Goal: Task Accomplishment & Management: Manage account settings

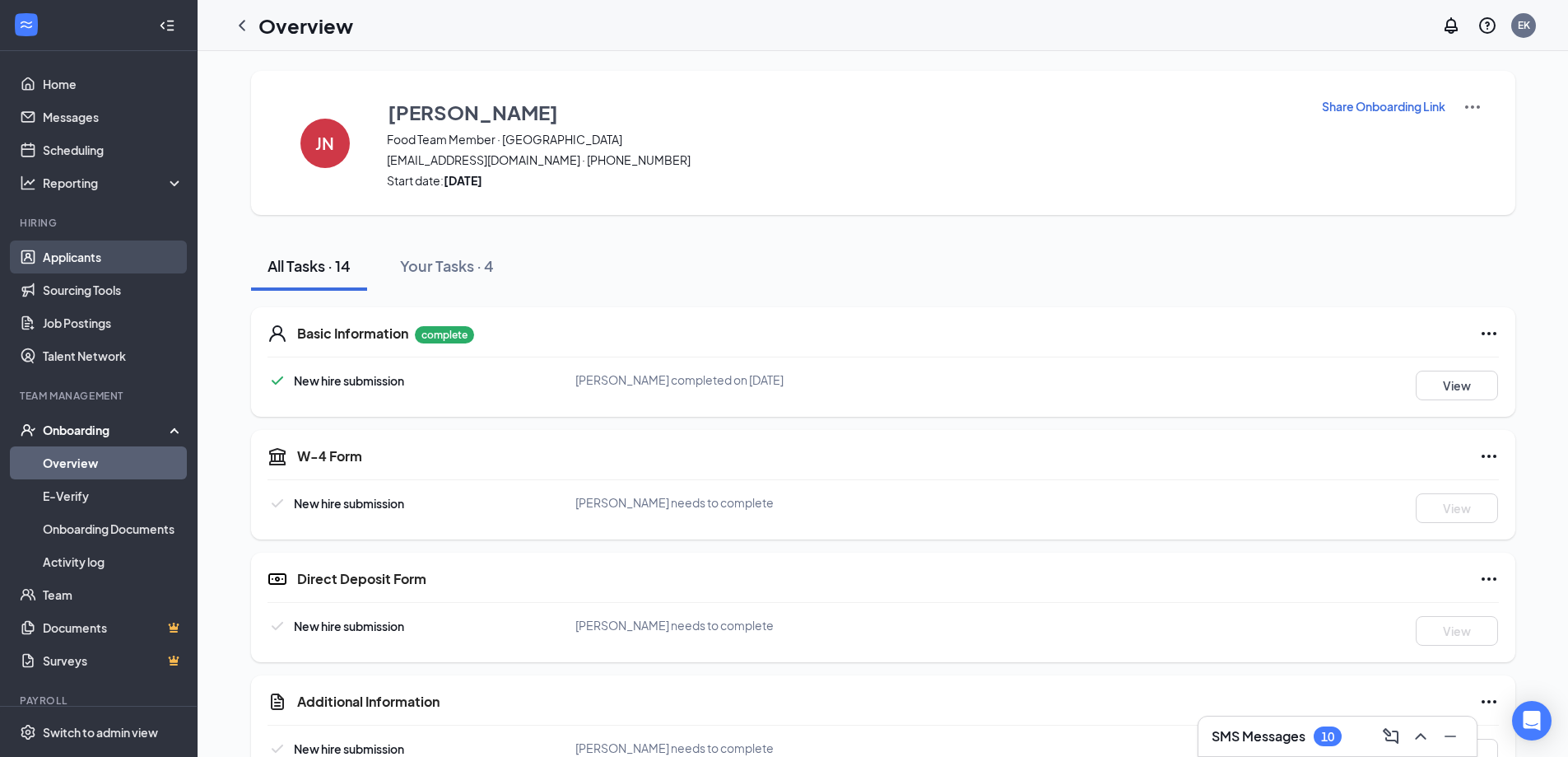
click at [104, 249] on link "Applicants" at bounding box center [113, 257] width 141 height 33
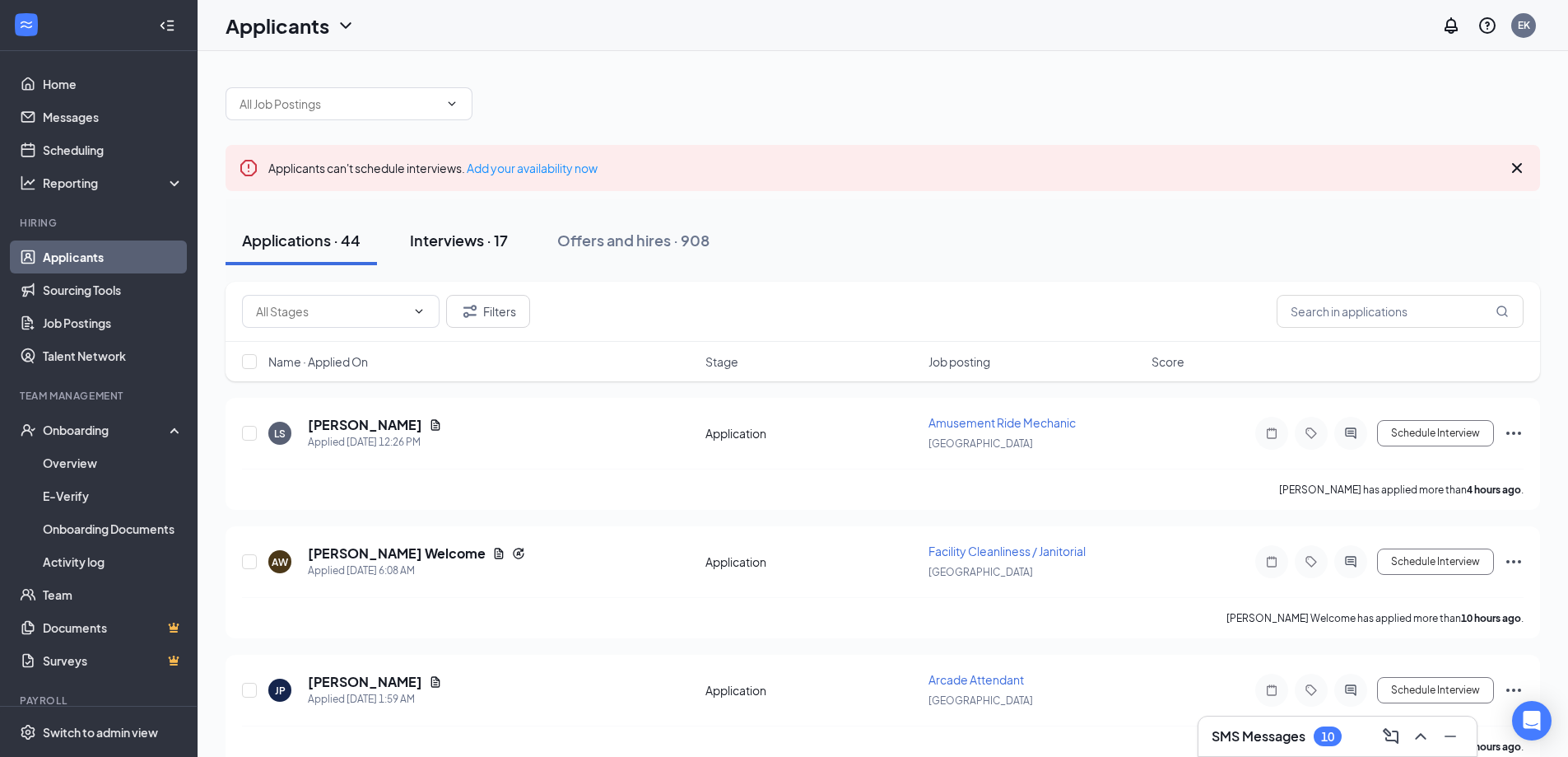
click at [480, 220] on button "Interviews · 17" at bounding box center [459, 240] width 131 height 50
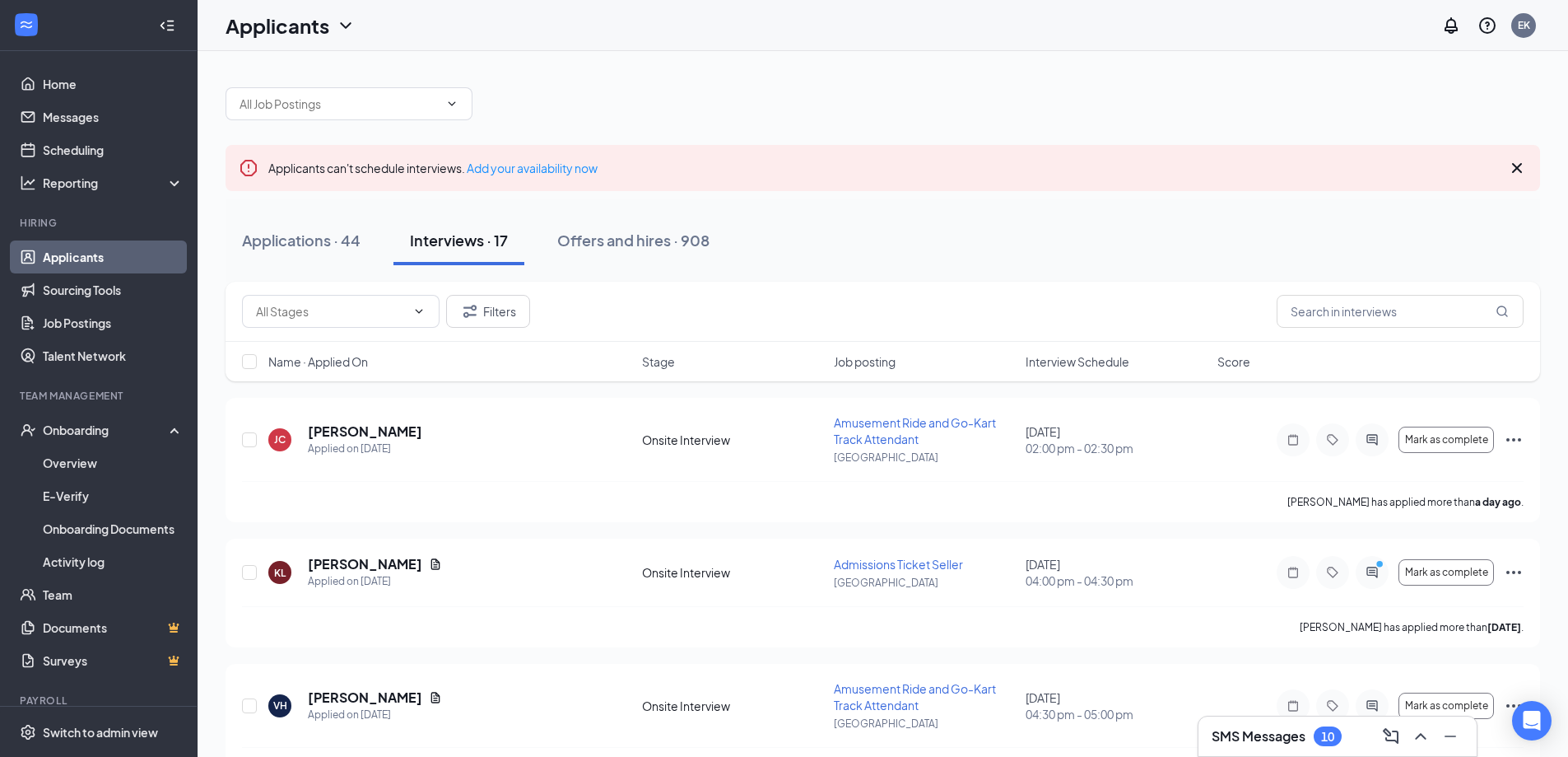
click at [1066, 360] on span "Interview Schedule" at bounding box center [1078, 361] width 104 height 17
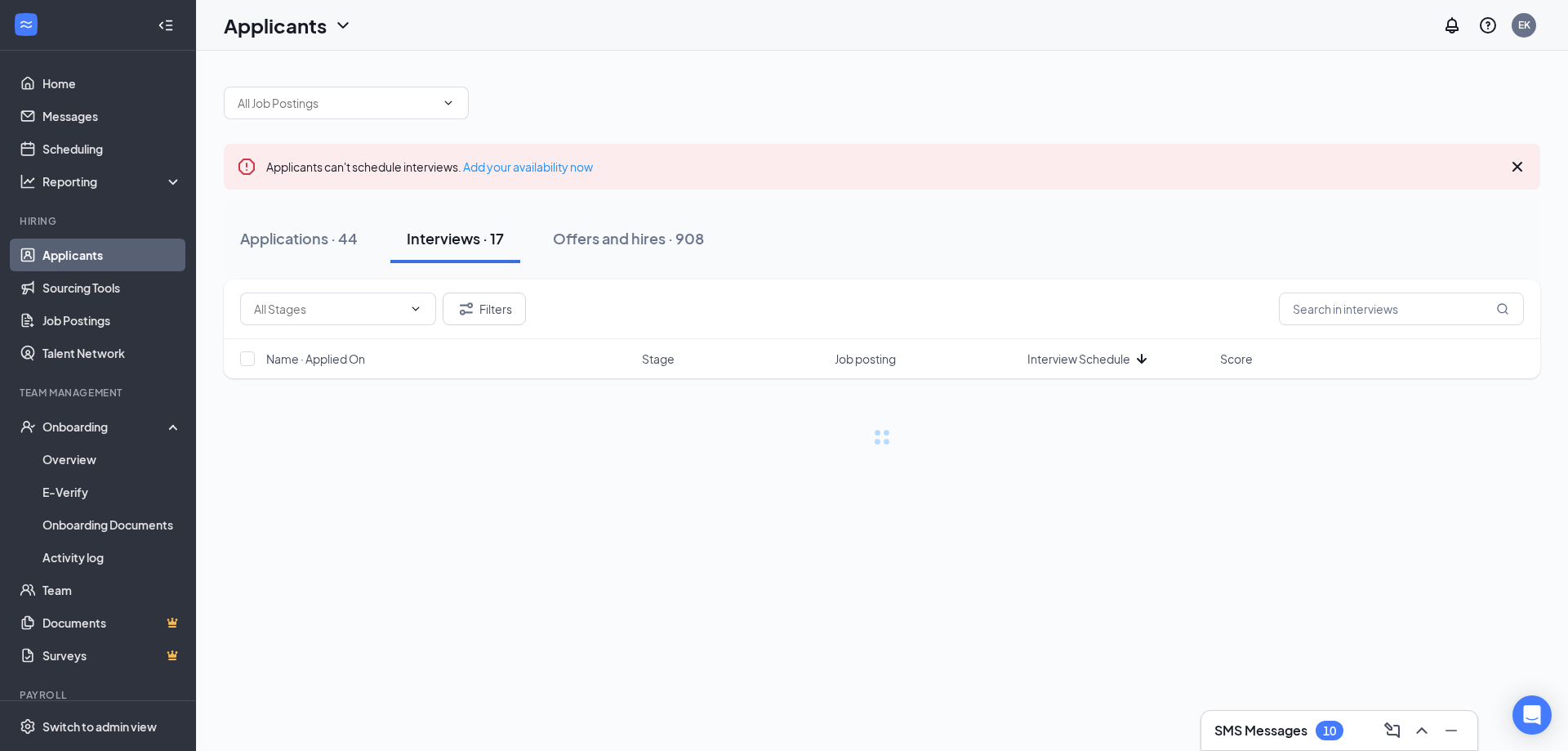
click at [1057, 358] on span "Interview Schedule" at bounding box center [1079, 359] width 103 height 16
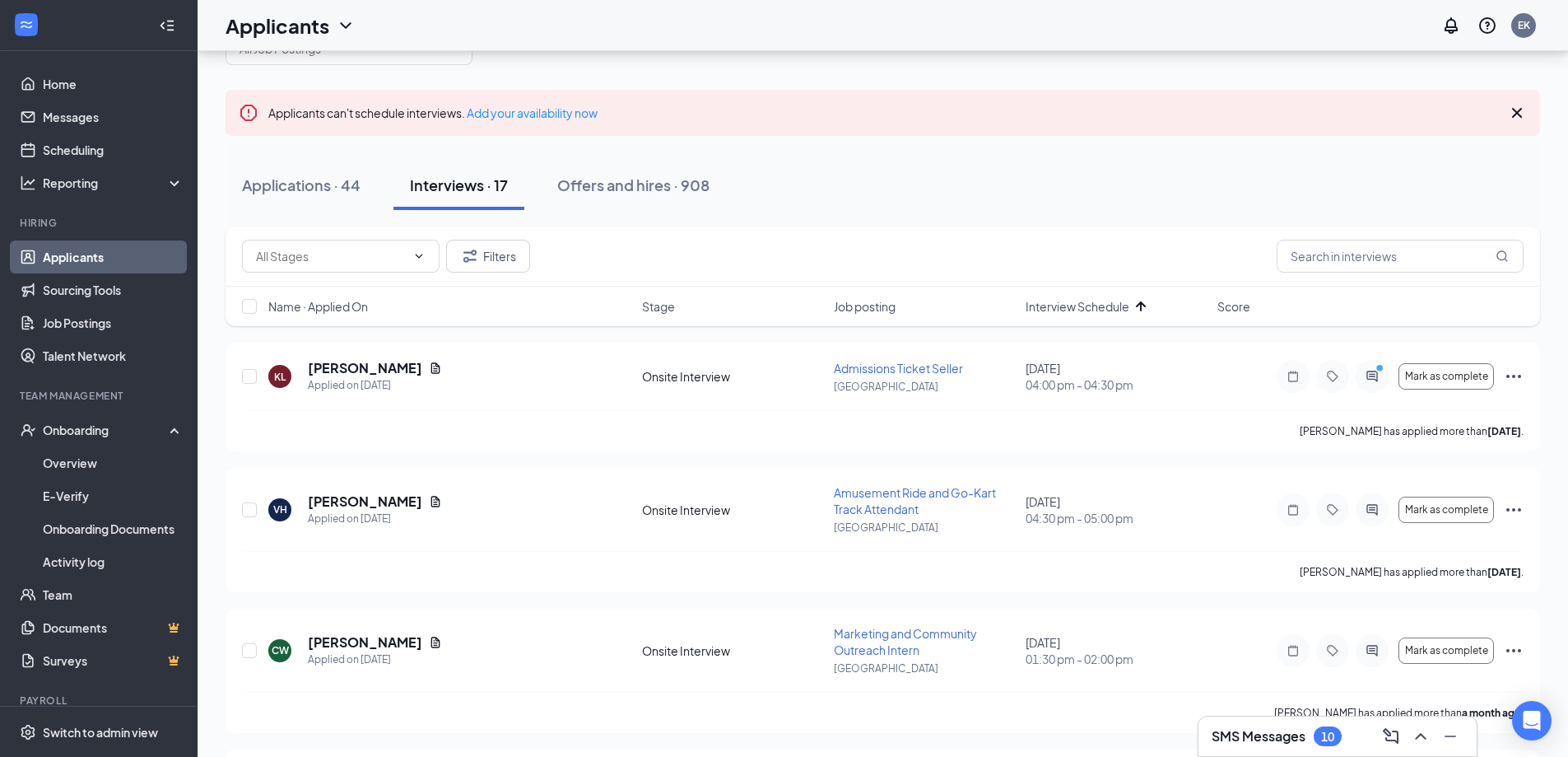
scroll to position [82, 0]
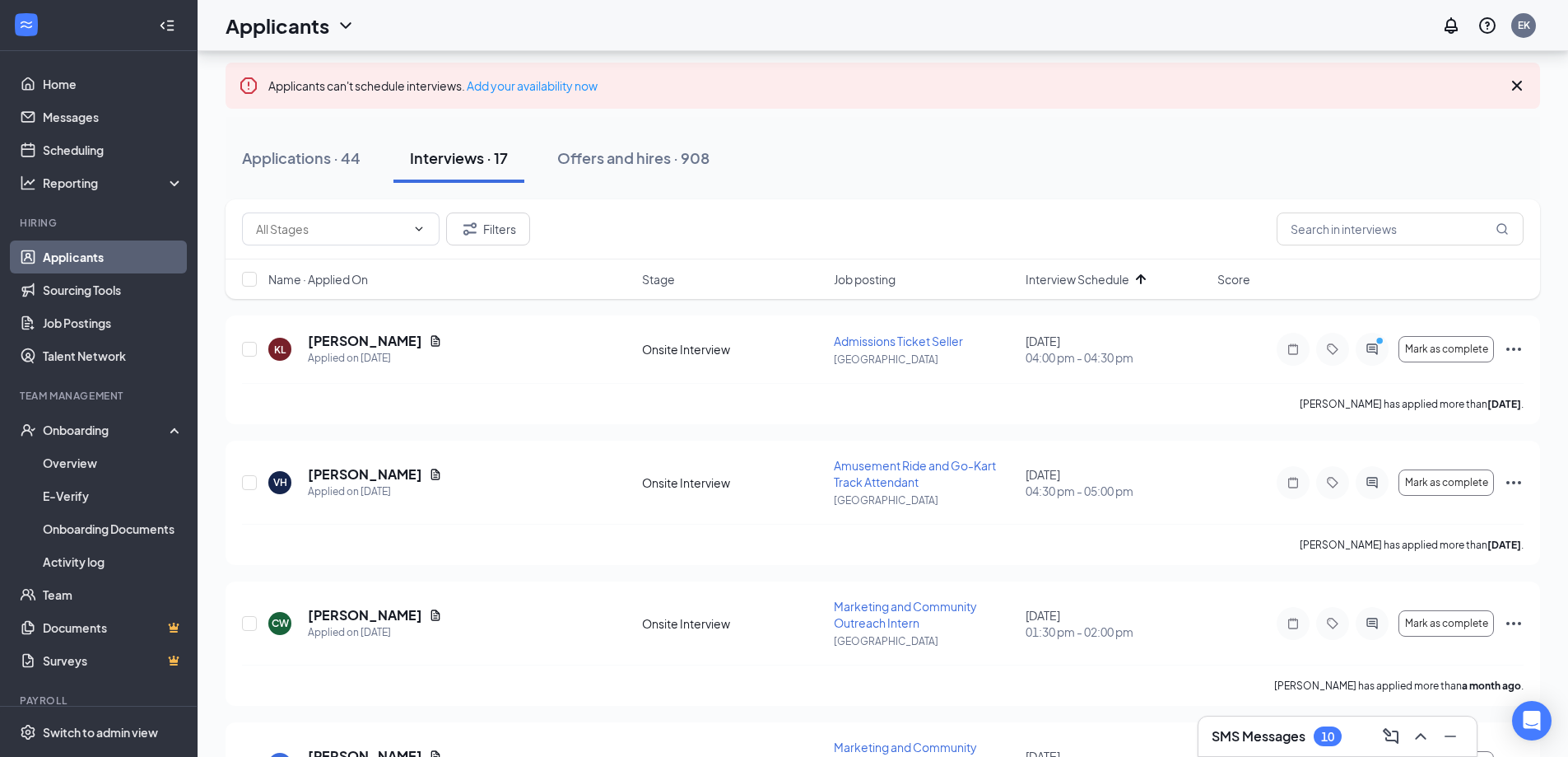
click at [1307, 732] on div "SMS Messages 10" at bounding box center [1277, 736] width 130 height 20
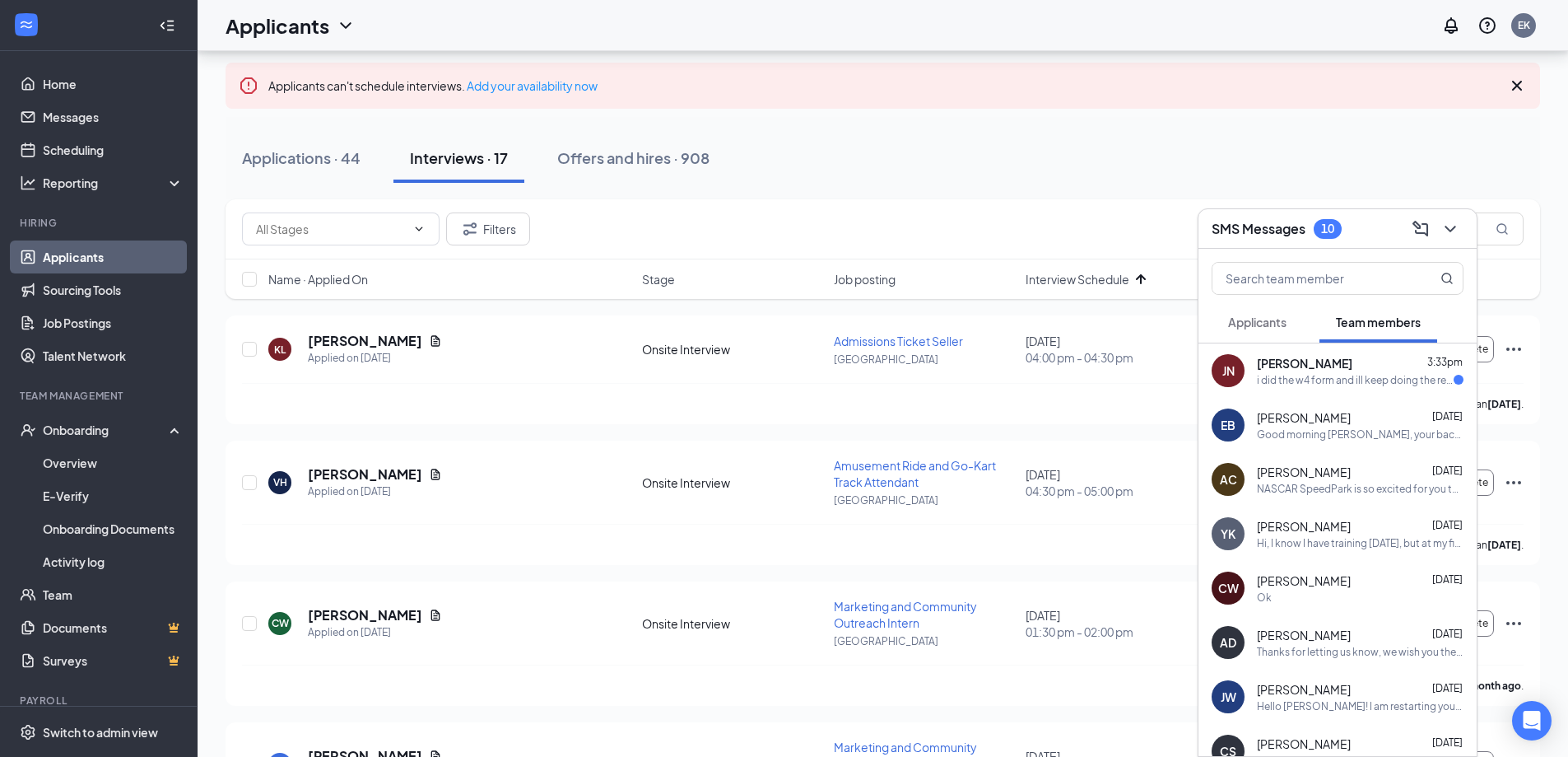
click at [1368, 369] on div "[PERSON_NAME] 3:33pm" at bounding box center [1361, 362] width 207 height 17
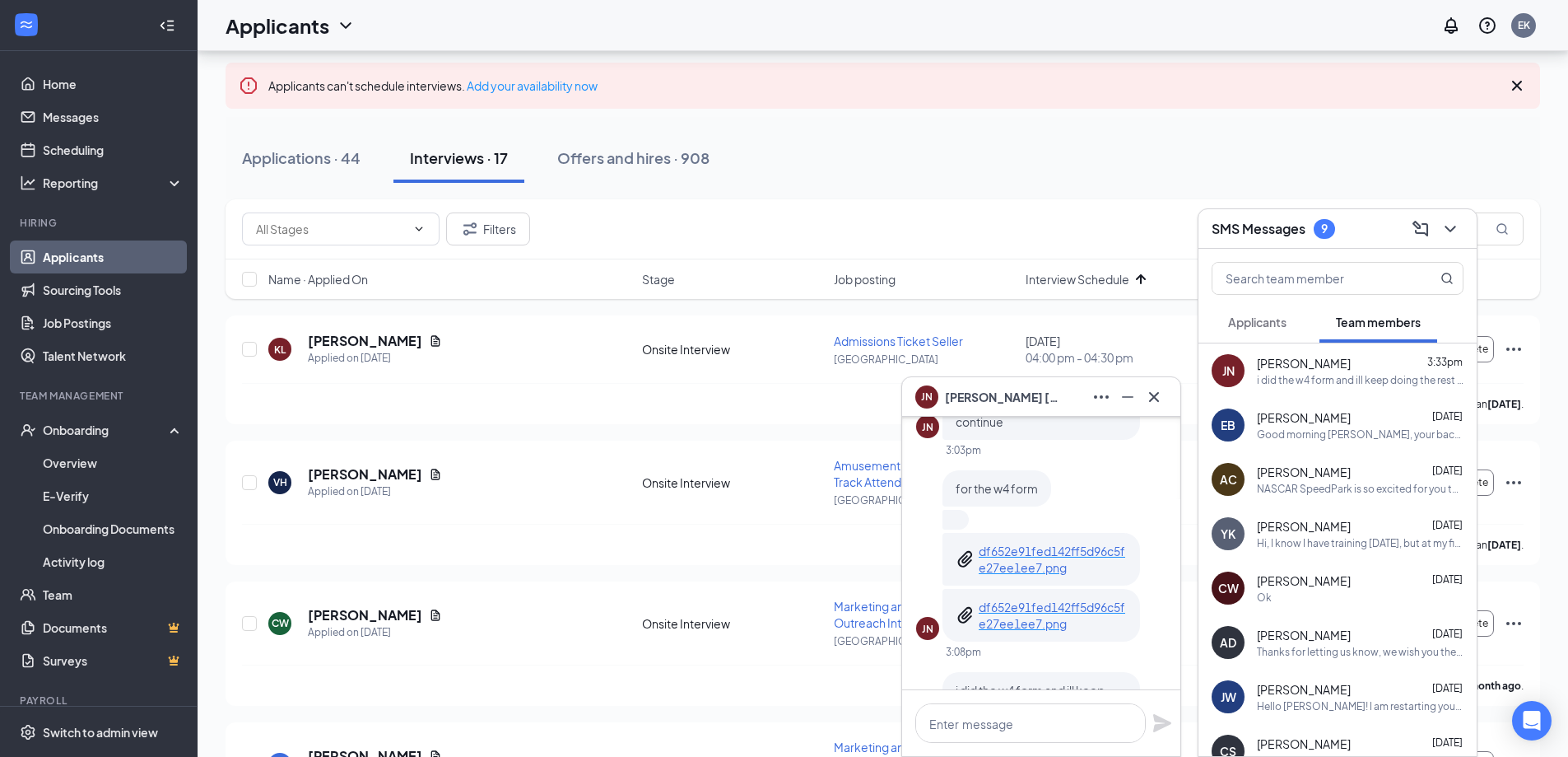
scroll to position [0, 0]
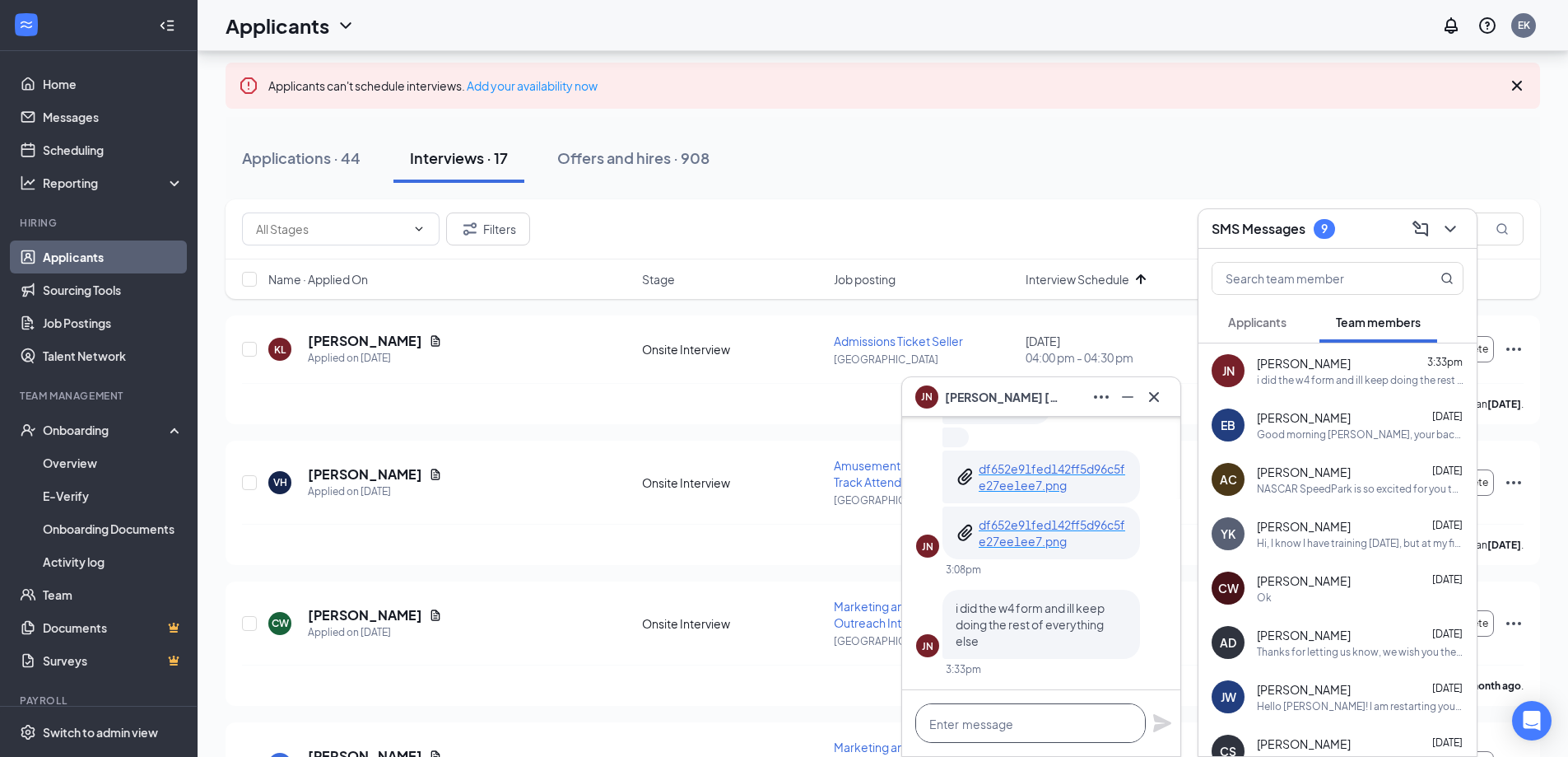
click at [1042, 718] on textarea at bounding box center [1031, 723] width 231 height 39
click at [977, 720] on textarea at bounding box center [1031, 723] width 231 height 39
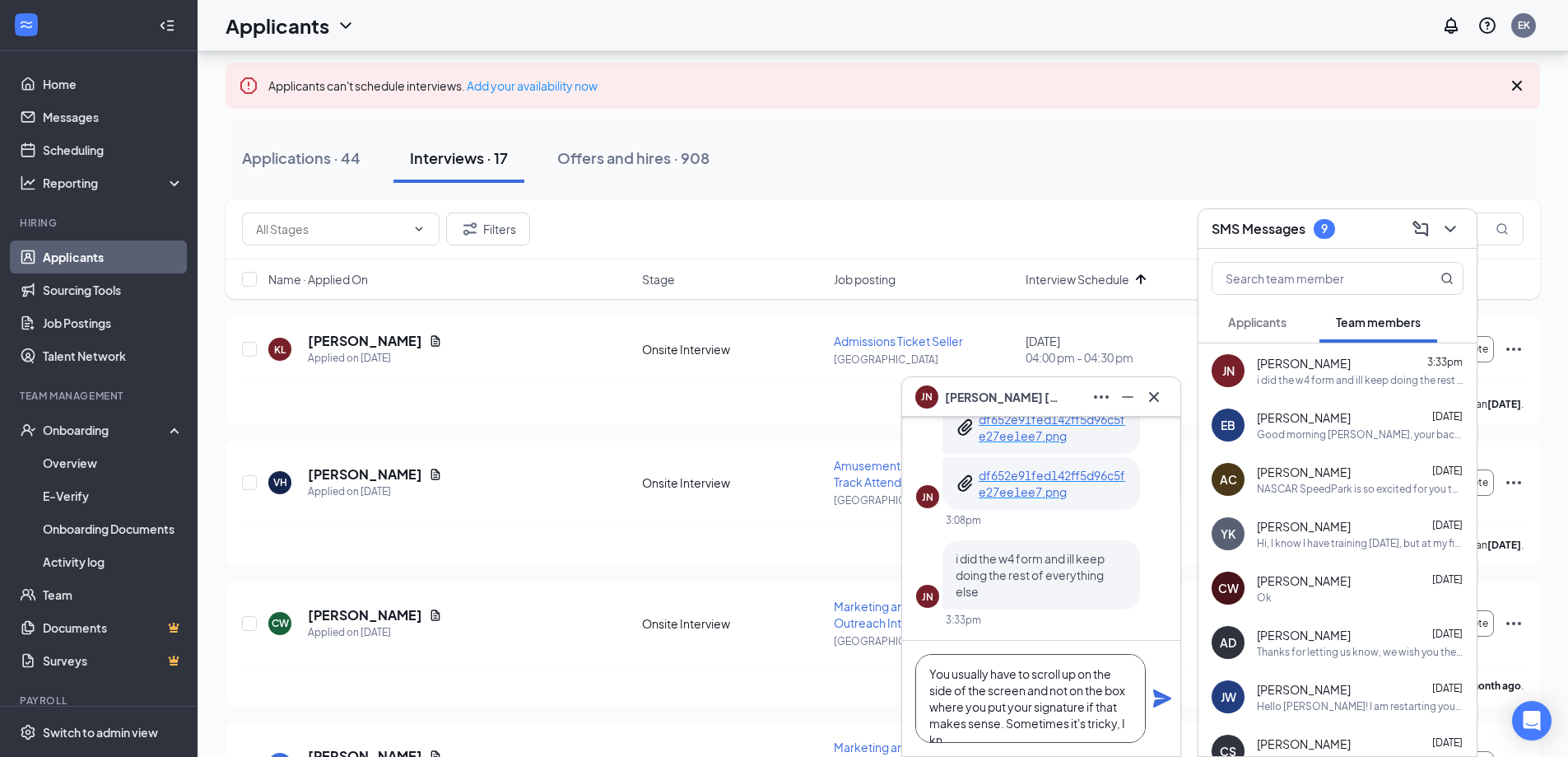
scroll to position [18, 0]
type textarea "You usually have to scroll up on the side of the screen and not on the box wher…"
click at [1158, 700] on icon "Plane" at bounding box center [1163, 697] width 19 height 19
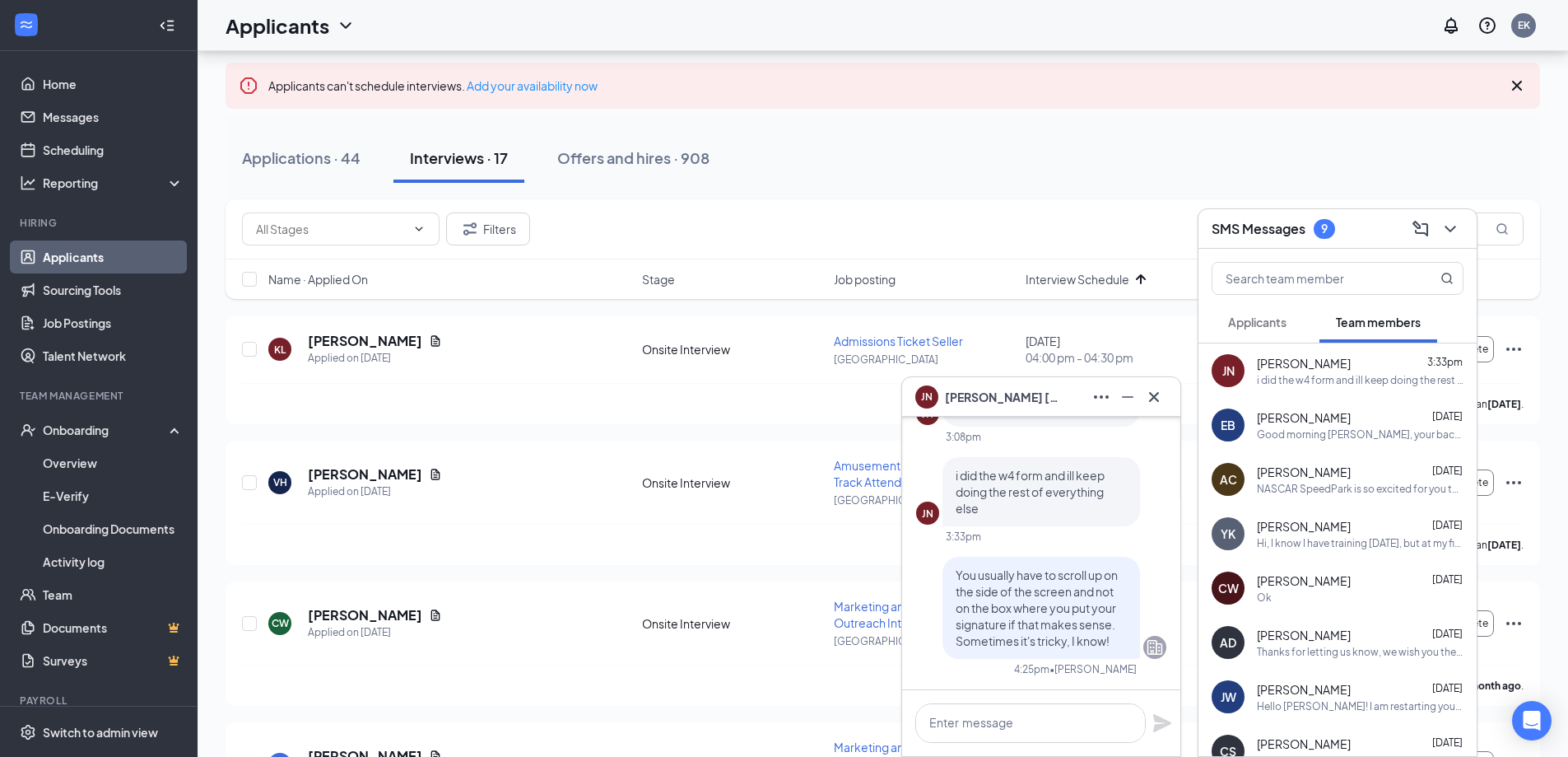
scroll to position [0, 0]
click at [1263, 320] on span "Applicants" at bounding box center [1257, 321] width 59 height 15
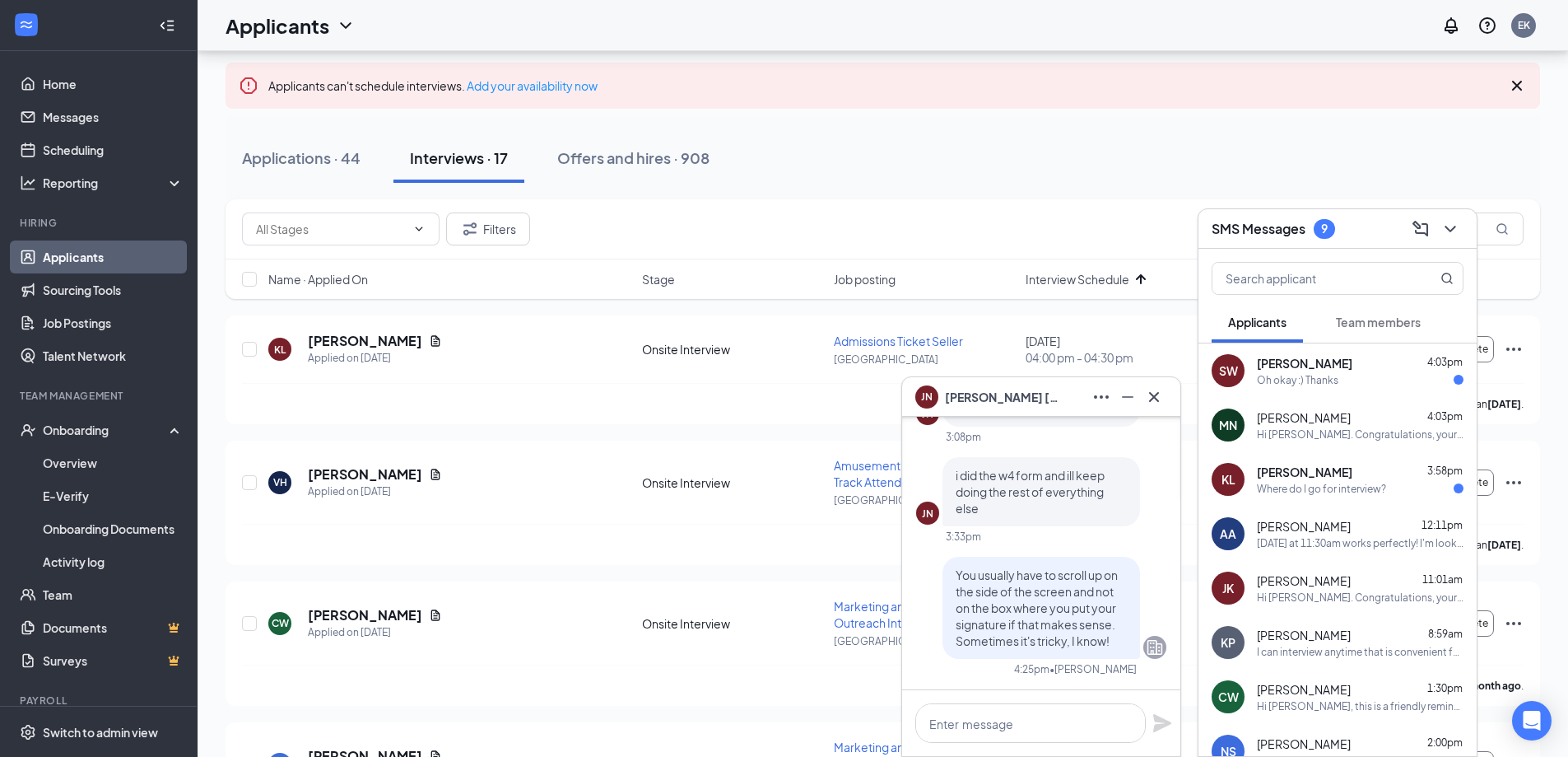
click at [1323, 482] on div "Where do I go for interview?" at bounding box center [1322, 488] width 129 height 14
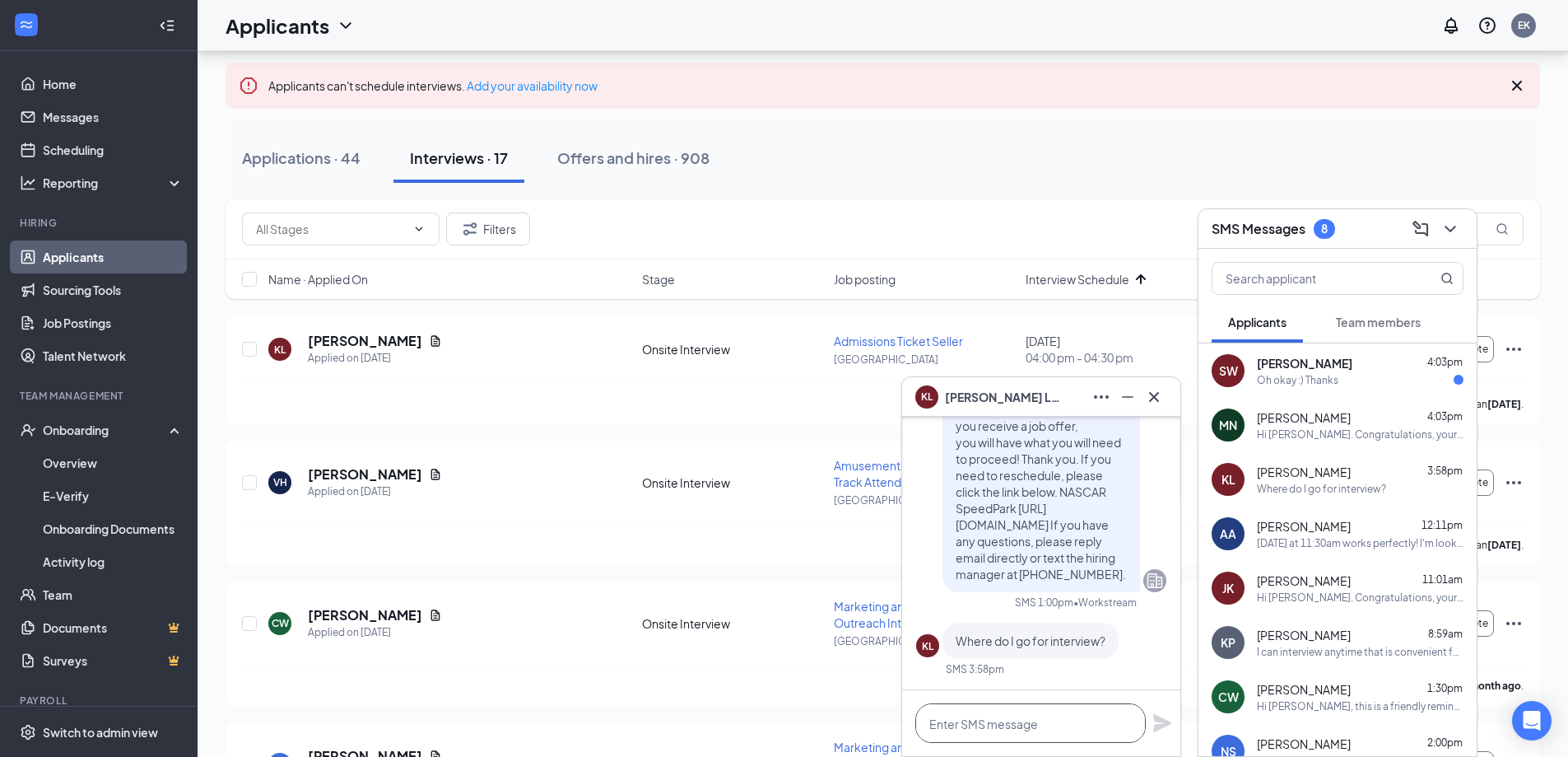
click at [1016, 723] on textarea at bounding box center [1031, 723] width 231 height 39
type textarea "Hi [PERSON_NAME]"
click at [1161, 398] on icon "Cross" at bounding box center [1154, 397] width 20 height 20
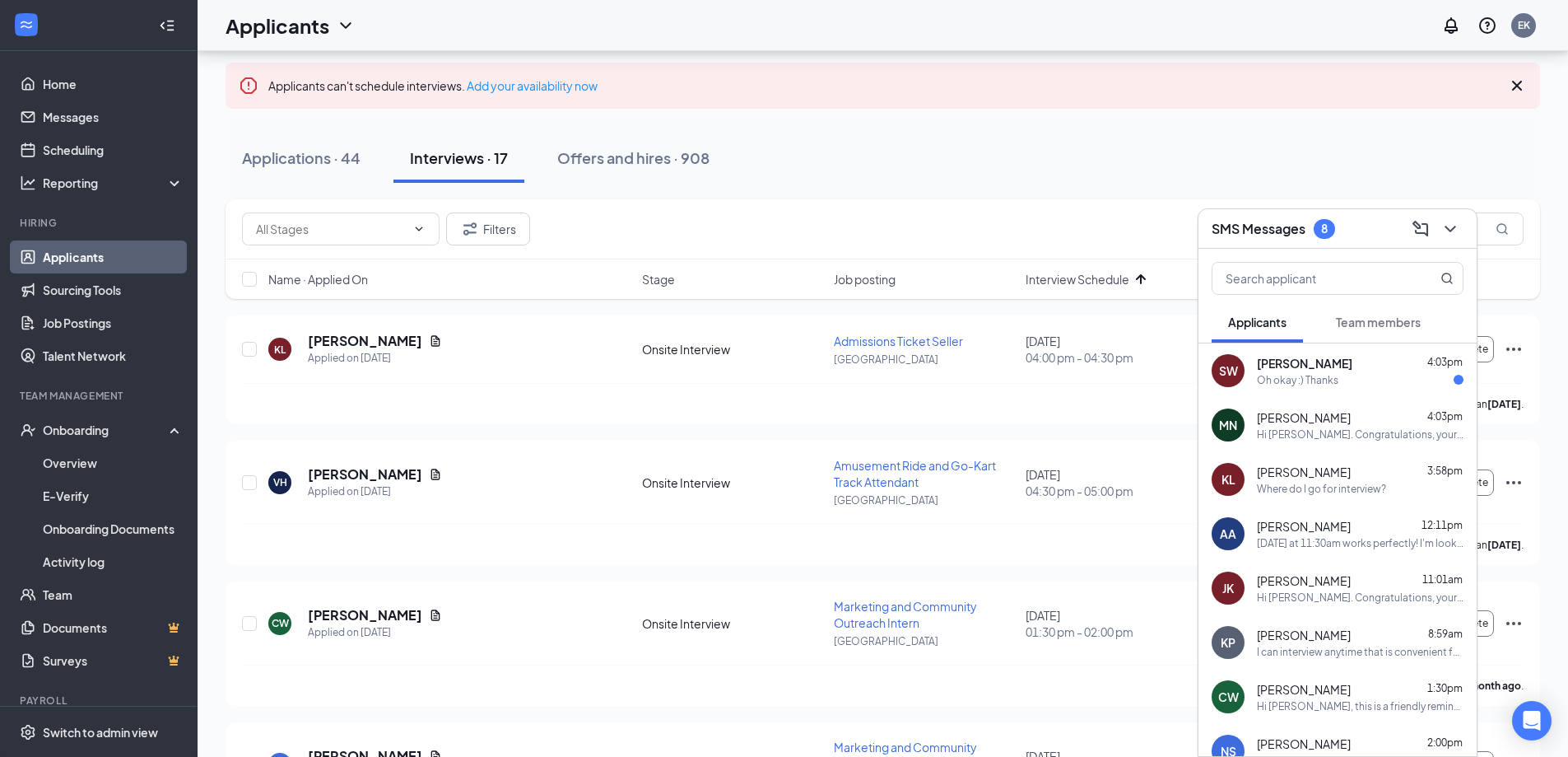
click at [1326, 390] on div "SW [PERSON_NAME] 4:03pm Oh okay :) Thanks" at bounding box center [1337, 370] width 278 height 55
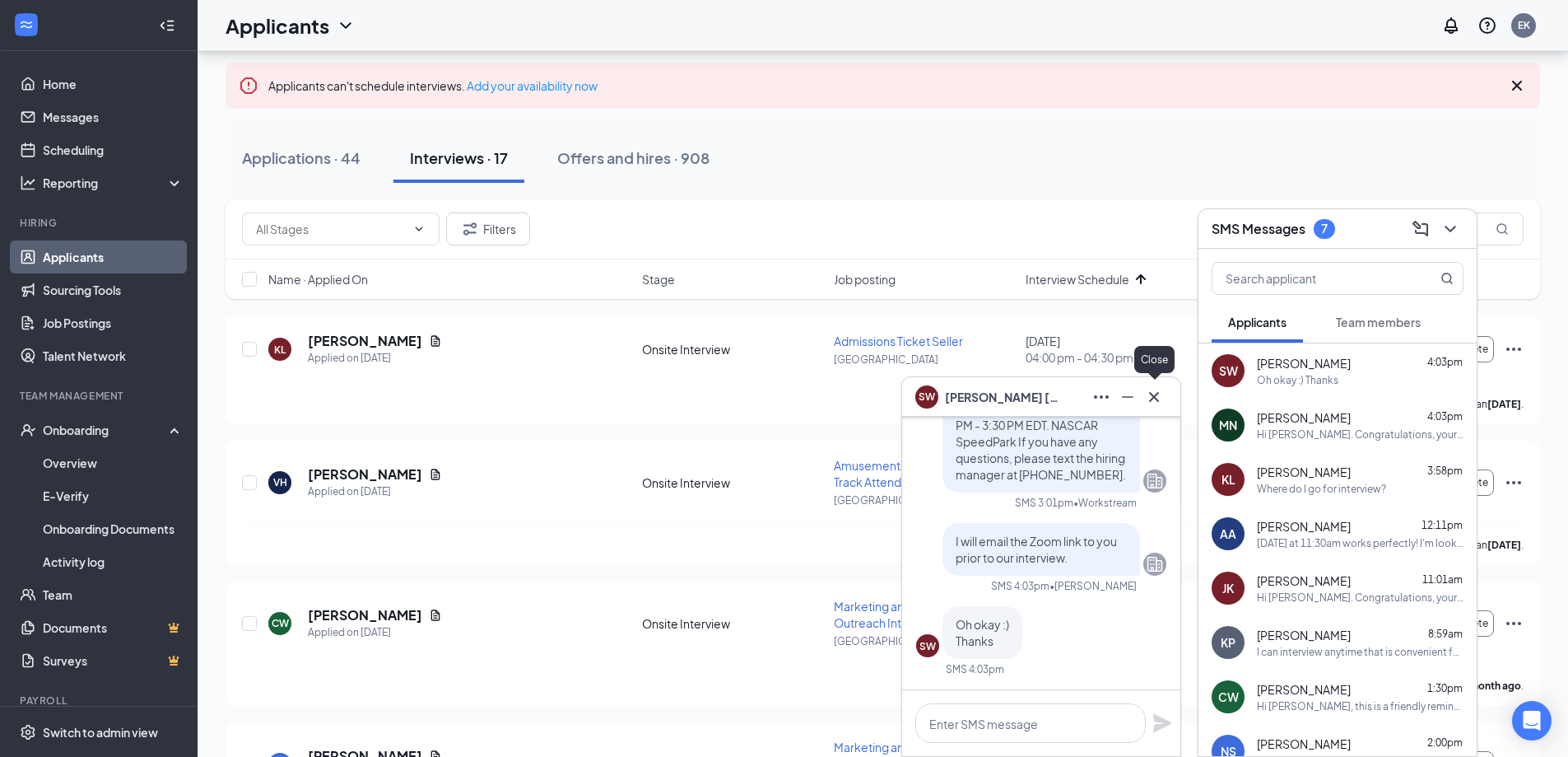
click at [1154, 400] on icon "Cross" at bounding box center [1154, 397] width 20 height 20
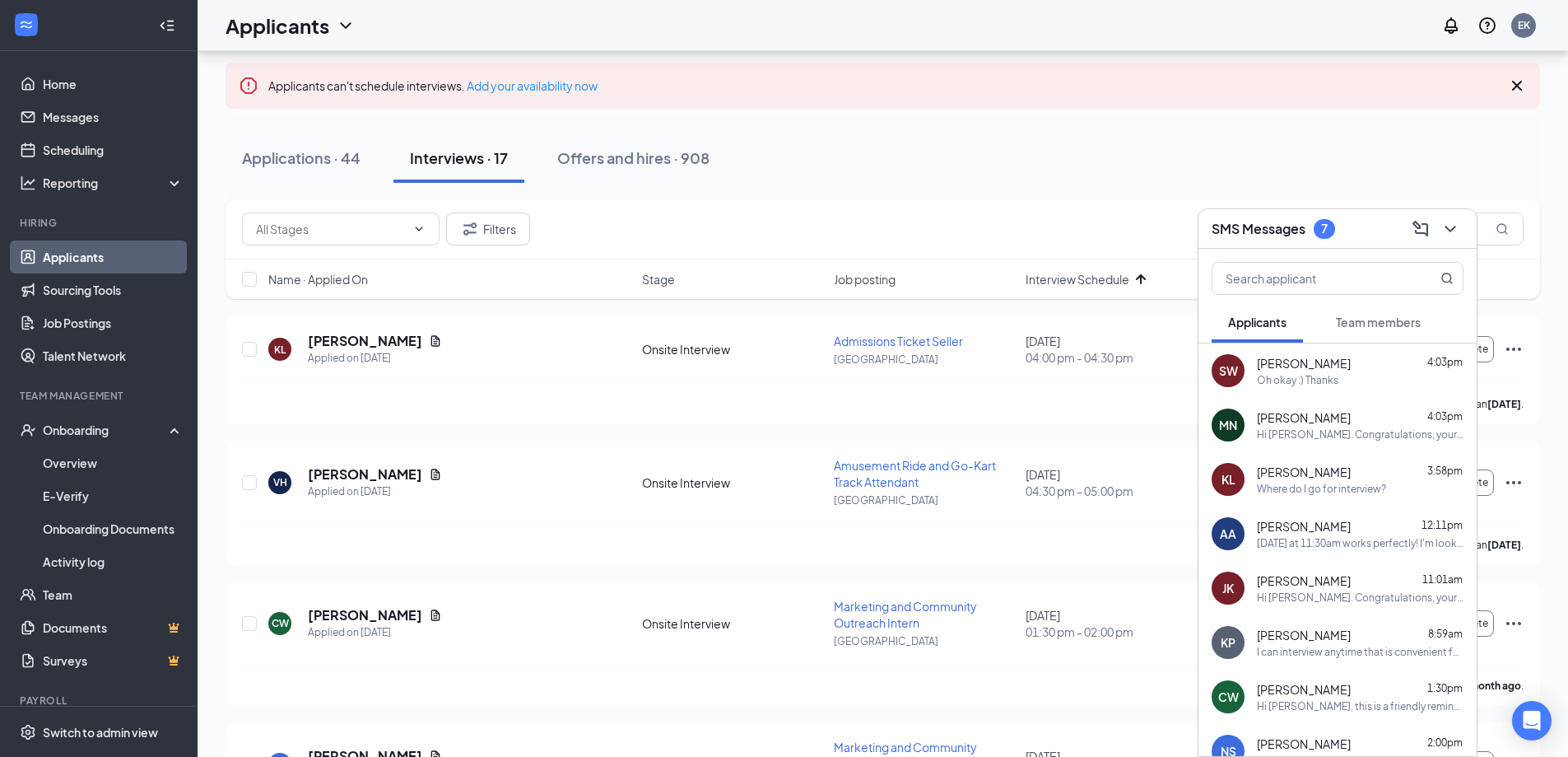
click at [1391, 224] on div "SMS Messages 7" at bounding box center [1338, 229] width 252 height 25
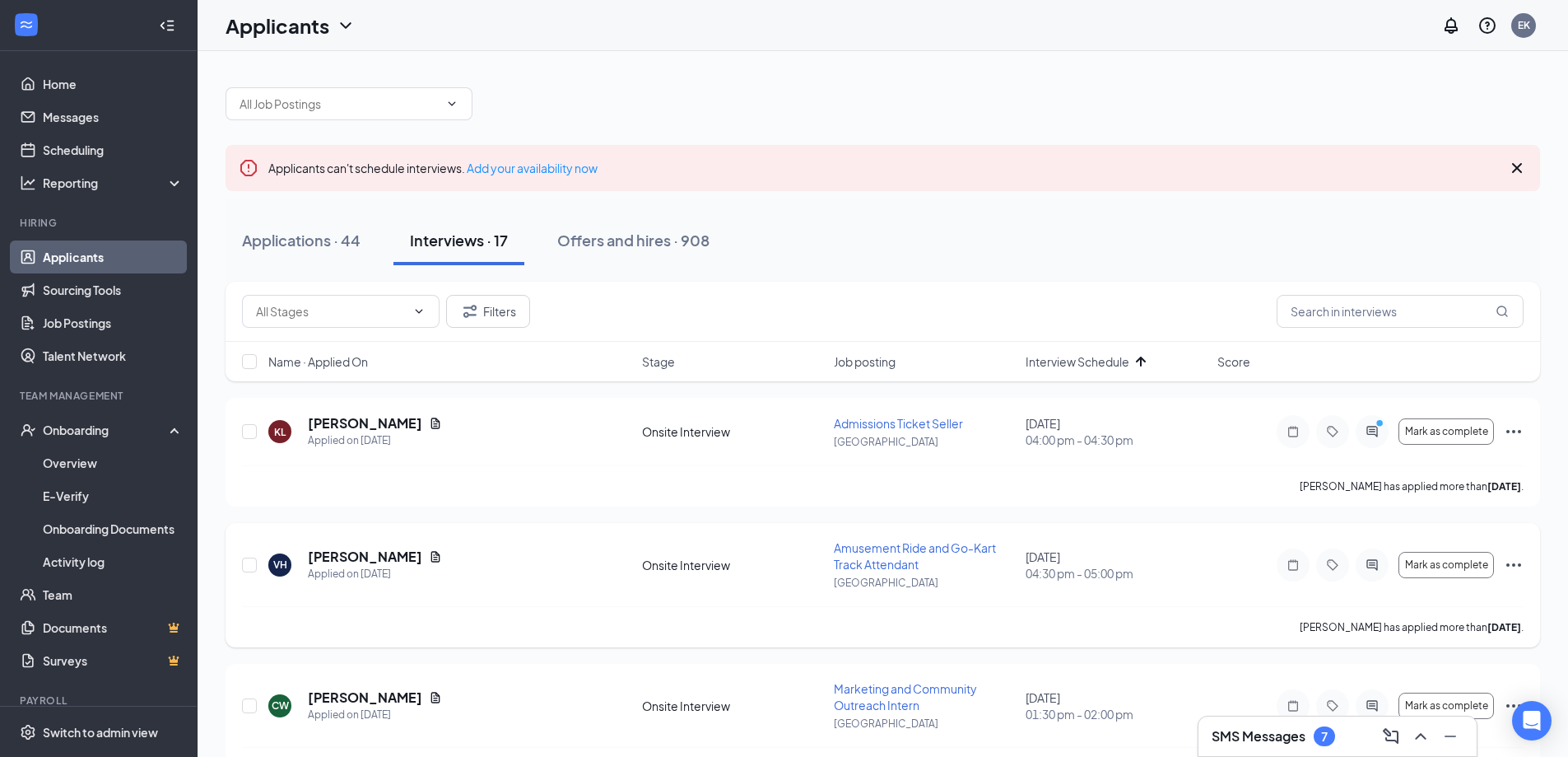
scroll to position [82, 0]
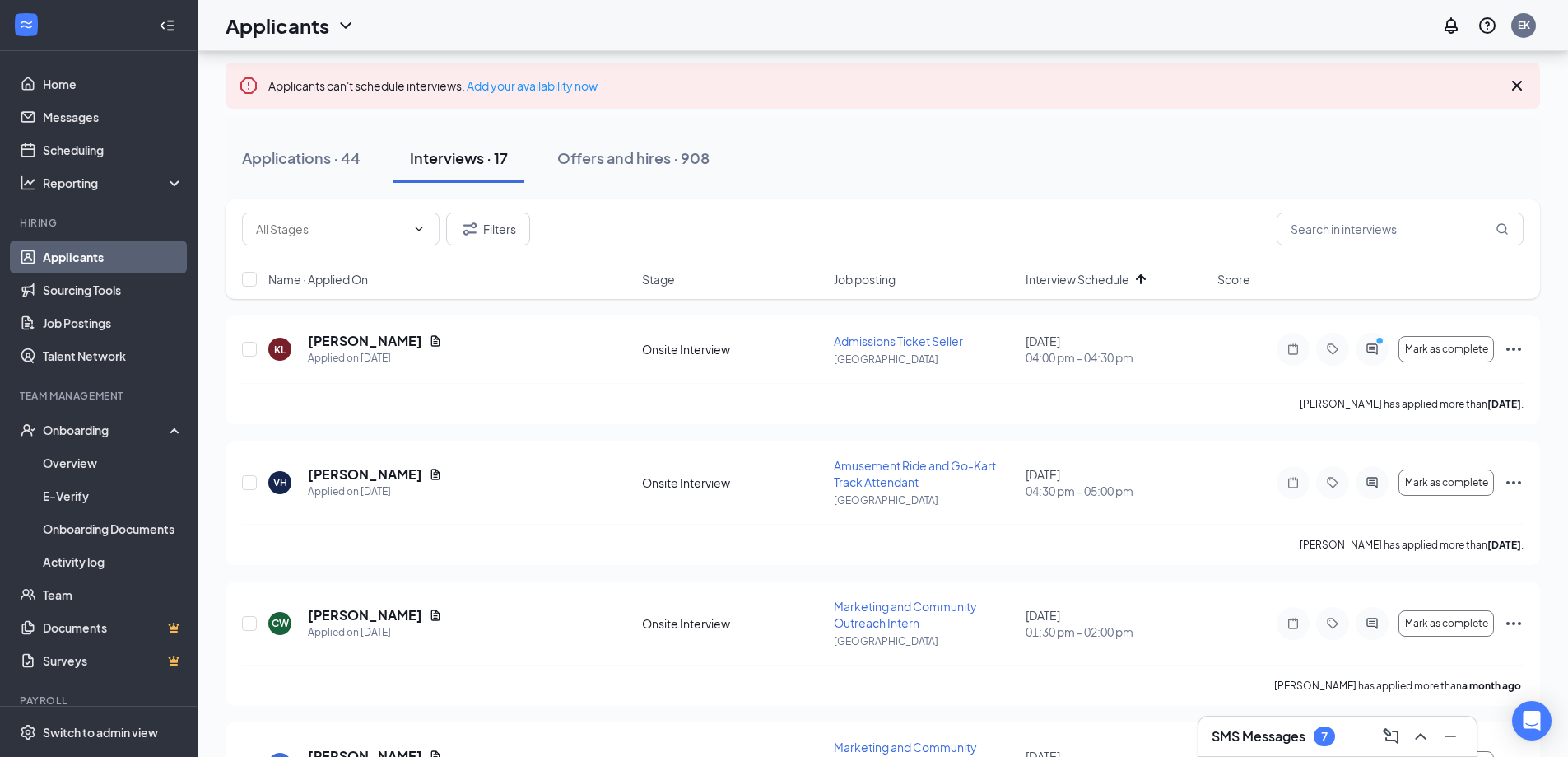
click at [1233, 736] on h3 "SMS Messages" at bounding box center [1259, 736] width 94 height 19
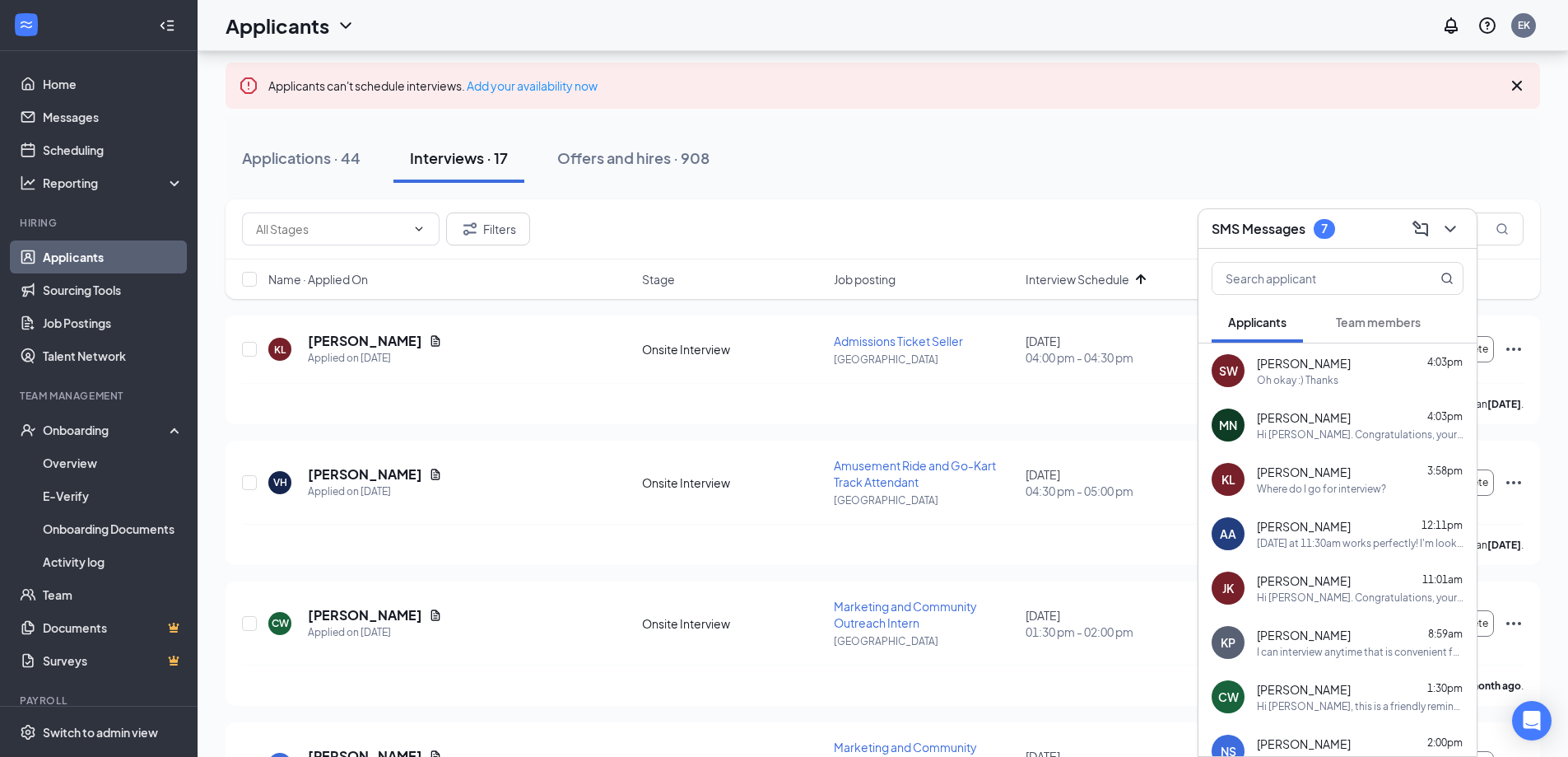
click at [1328, 484] on div "Where do I go for interview?" at bounding box center [1322, 488] width 129 height 14
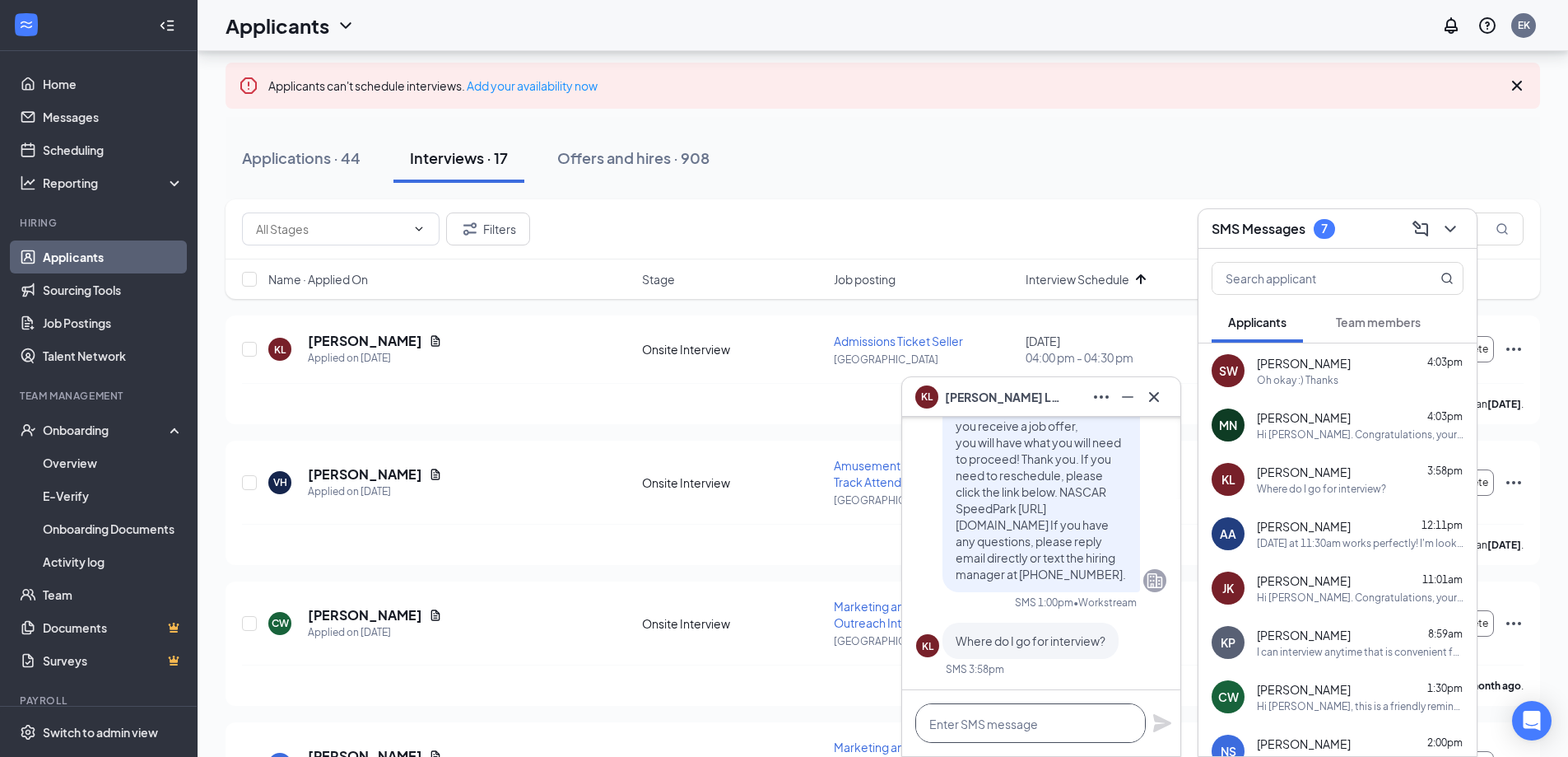
click at [1013, 705] on textarea at bounding box center [1031, 723] width 231 height 39
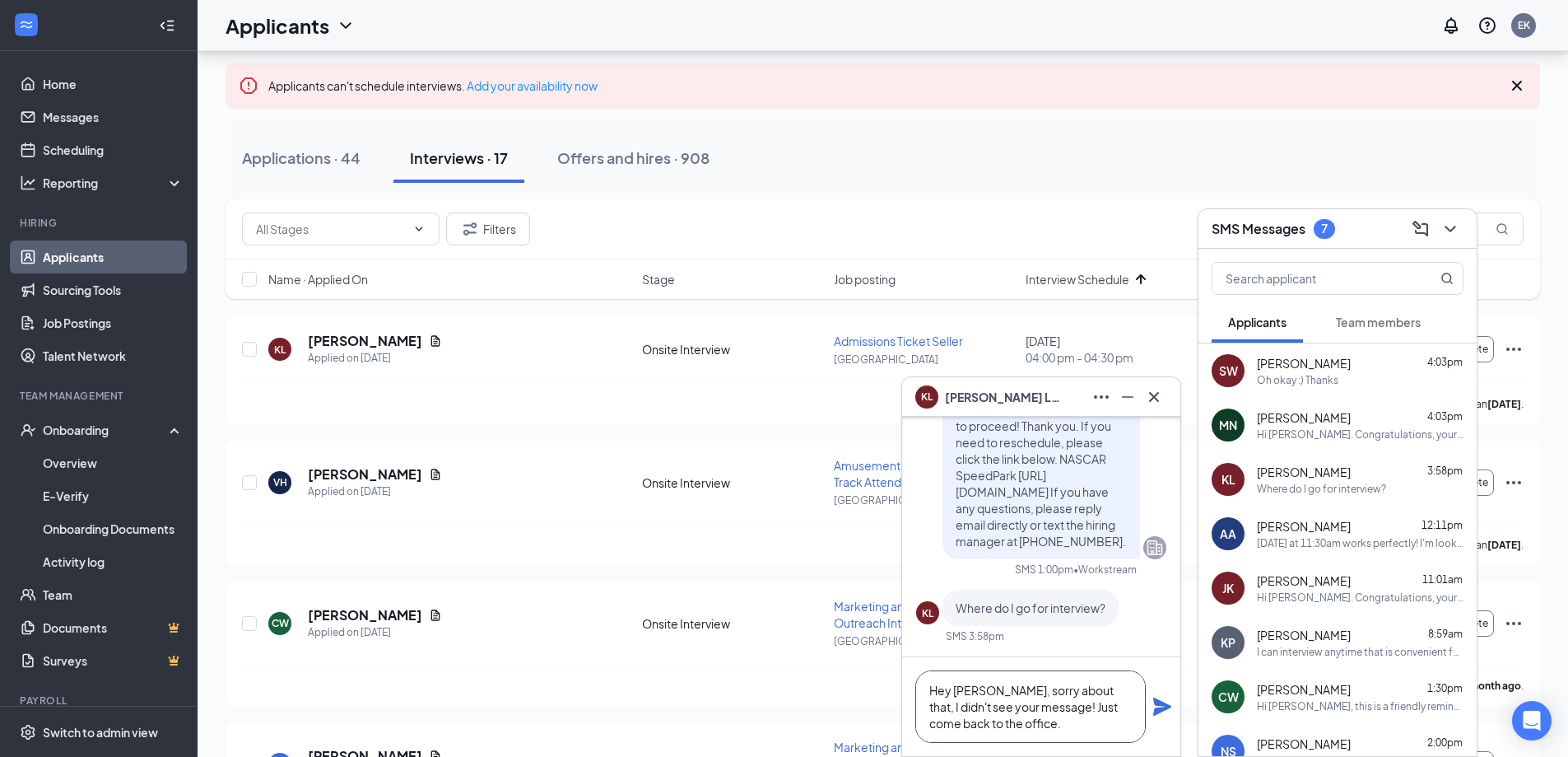
type textarea "Hey [PERSON_NAME], sorry about that, I didn't see your message! Just come back …"
click at [1167, 711] on icon "Plane" at bounding box center [1163, 706] width 20 height 20
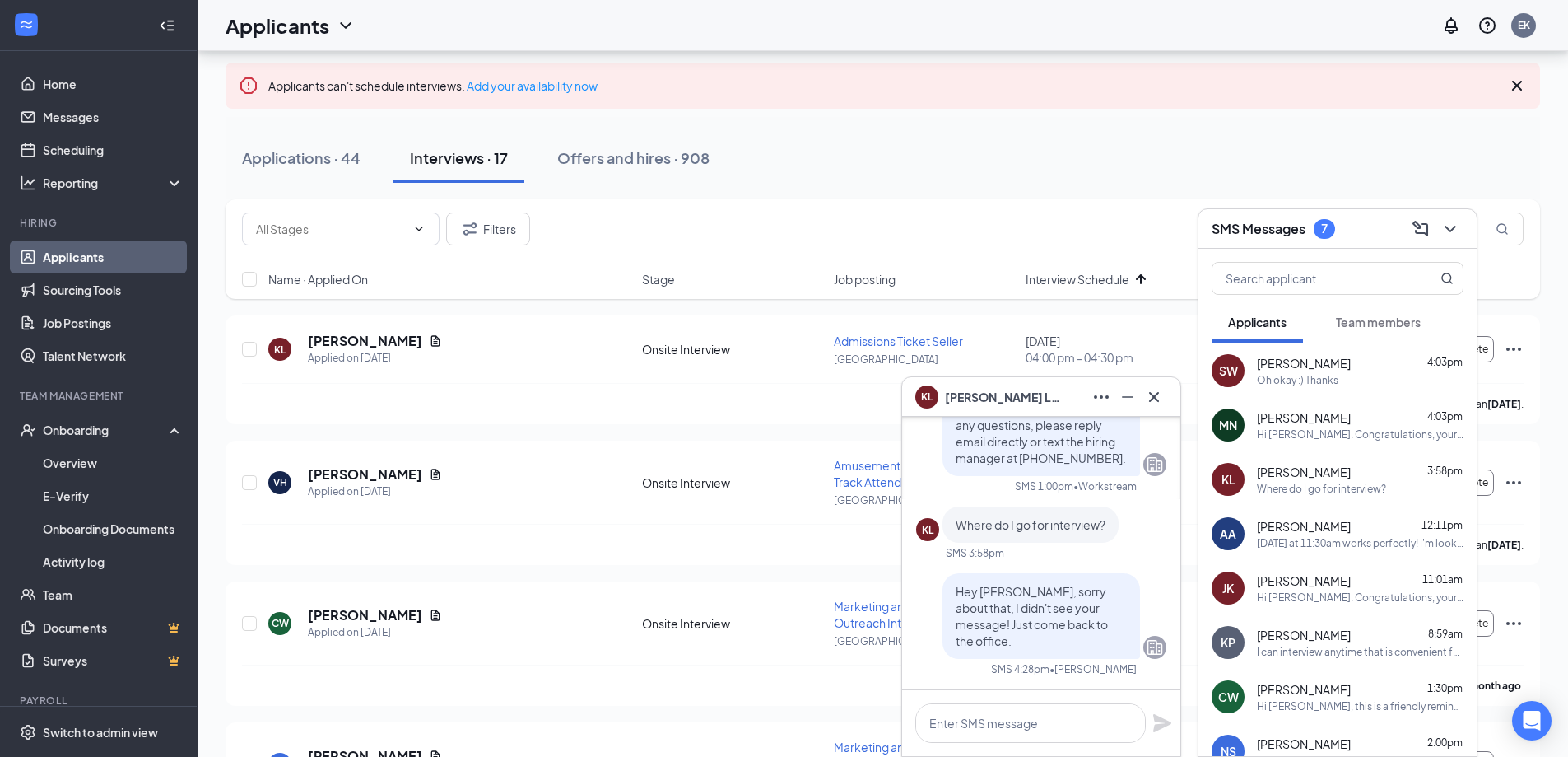
scroll to position [0, 0]
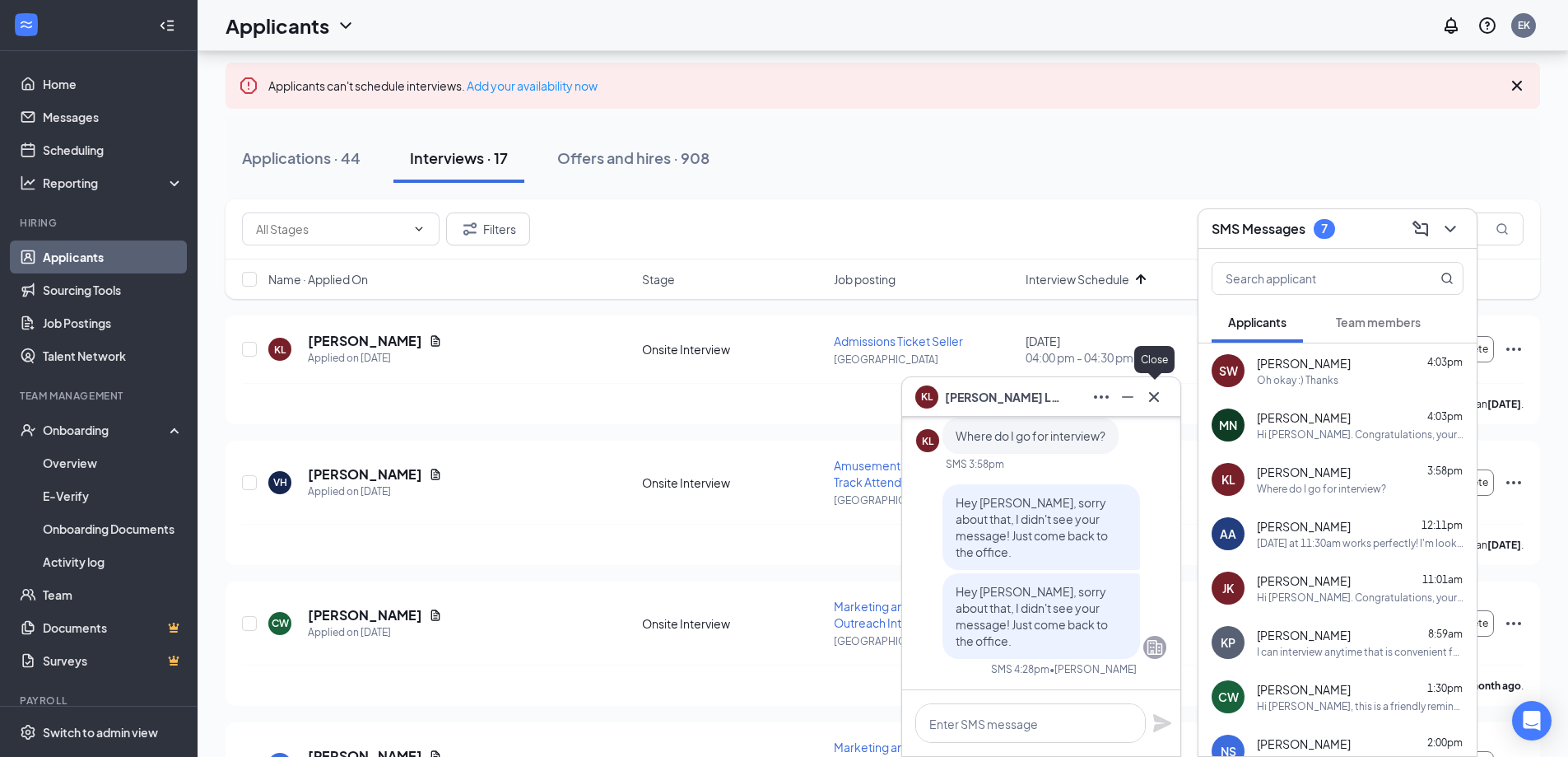
click at [1147, 400] on icon "Cross" at bounding box center [1154, 397] width 20 height 20
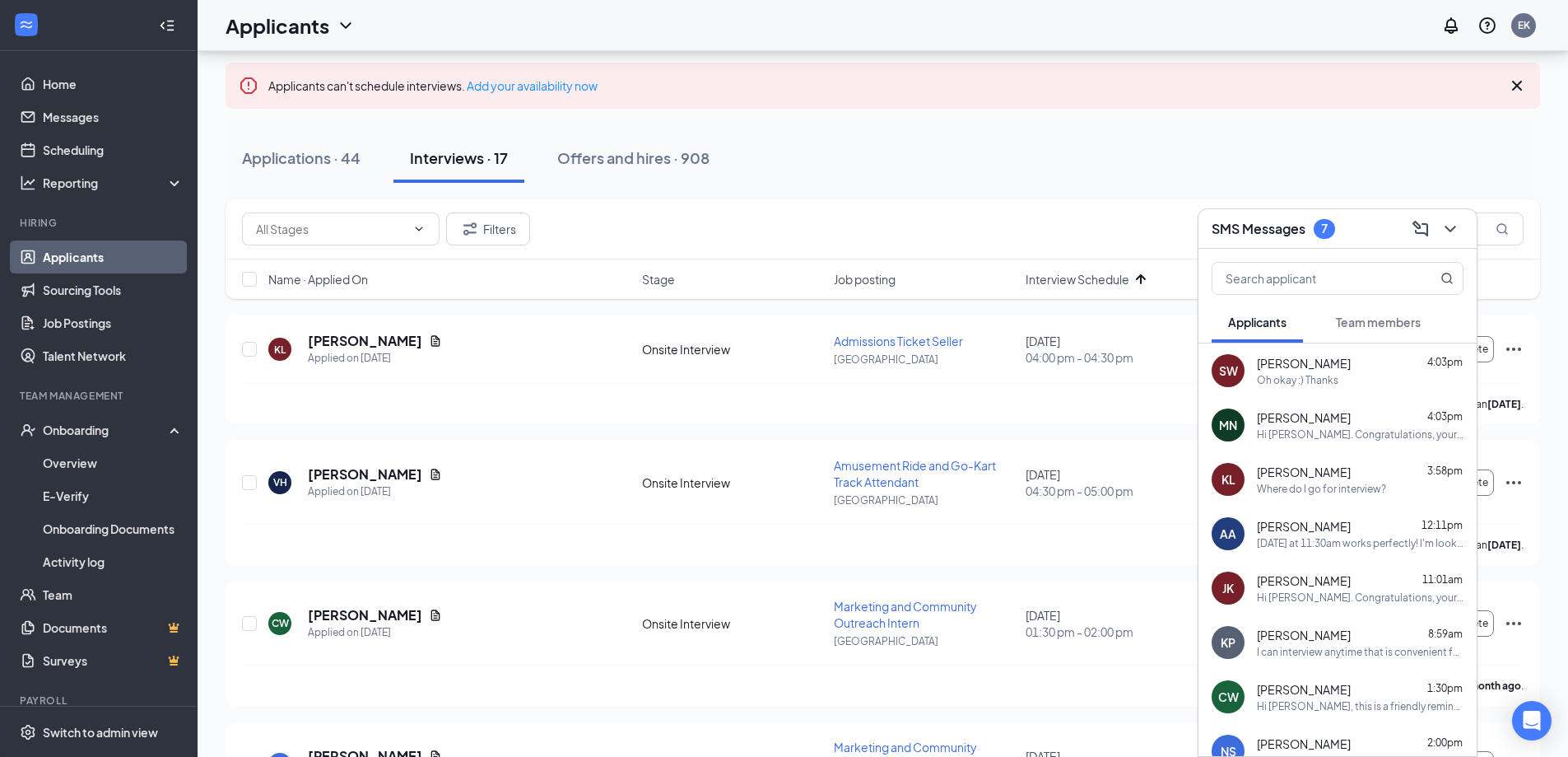
click at [1314, 227] on div "SMS Messages 7" at bounding box center [1274, 229] width 123 height 20
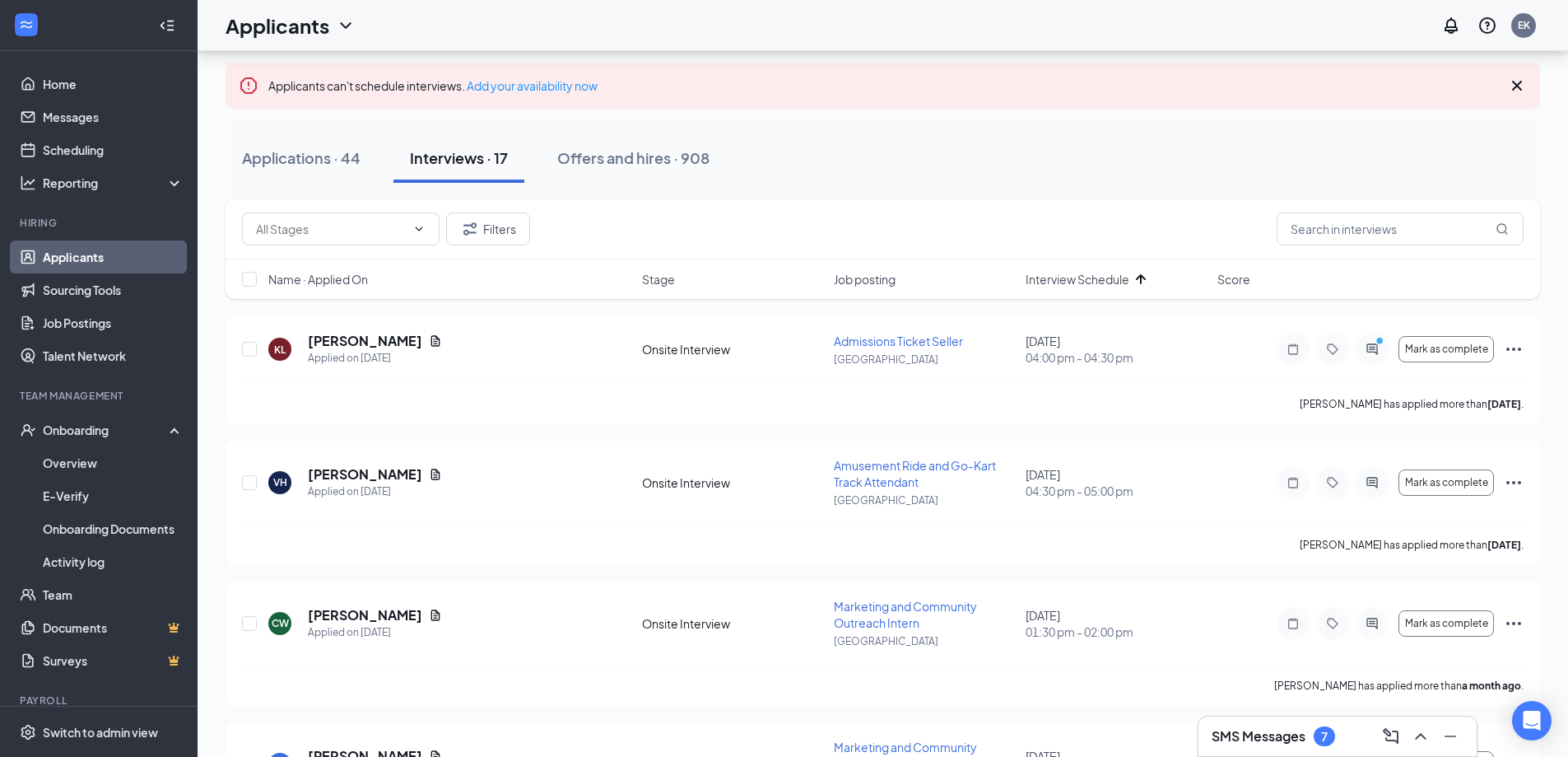
click at [1514, 82] on icon "Cross" at bounding box center [1517, 86] width 10 height 10
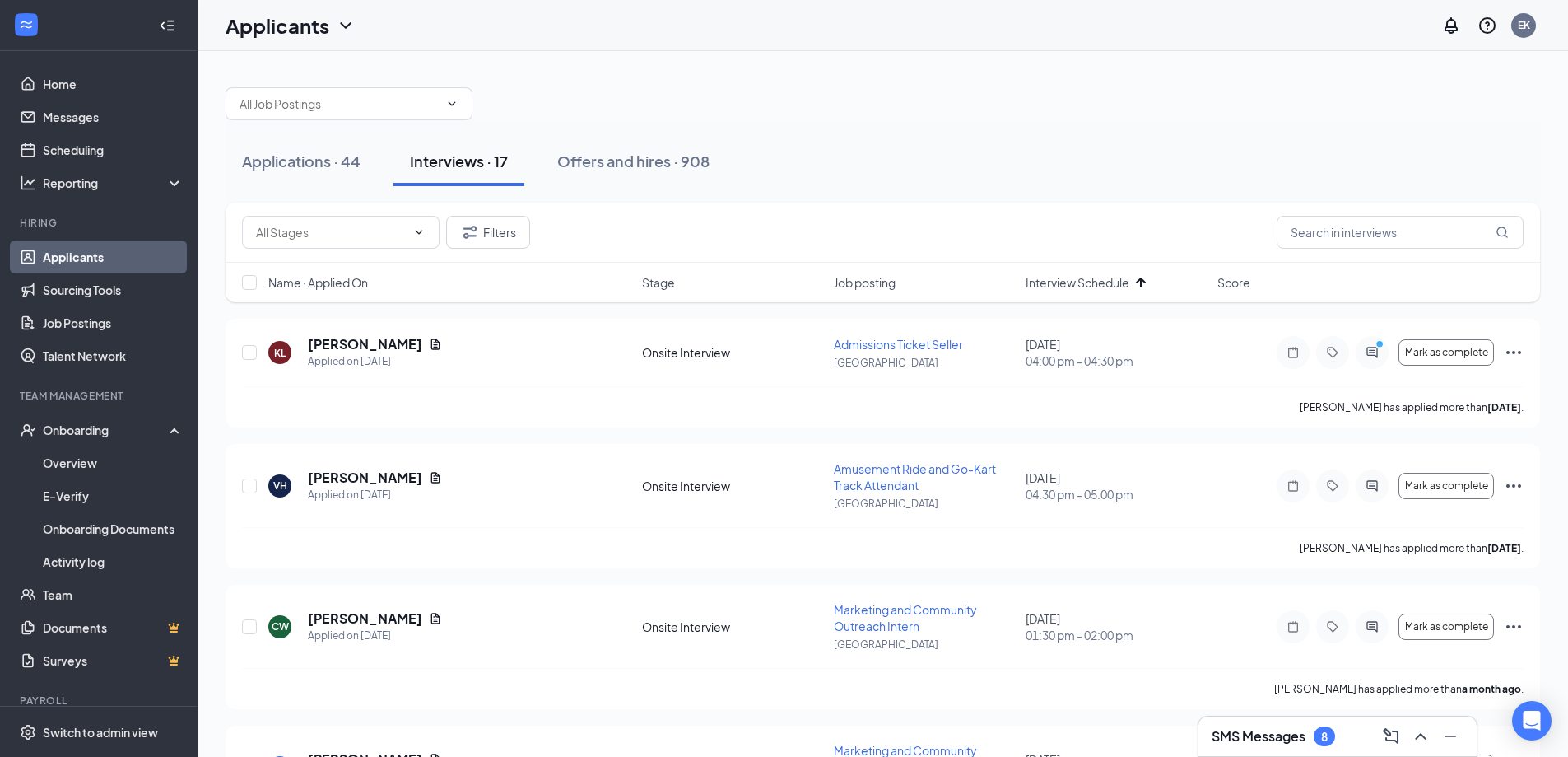
click at [1290, 742] on h3 "SMS Messages" at bounding box center [1259, 736] width 94 height 19
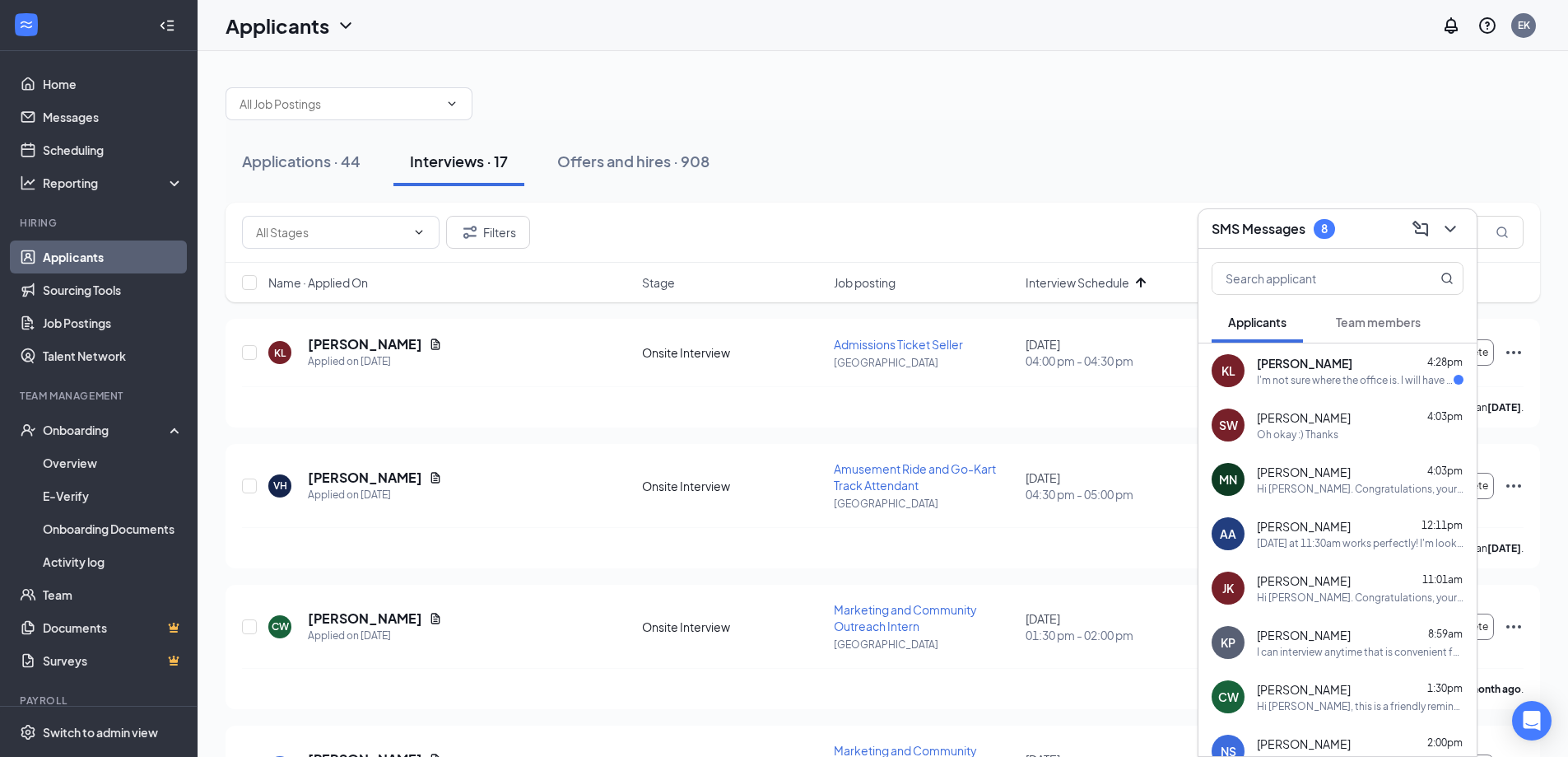
click at [1335, 351] on div "KL [PERSON_NAME] 4:28pm I'm not sure where the office is. I will have to resche…" at bounding box center [1337, 370] width 278 height 55
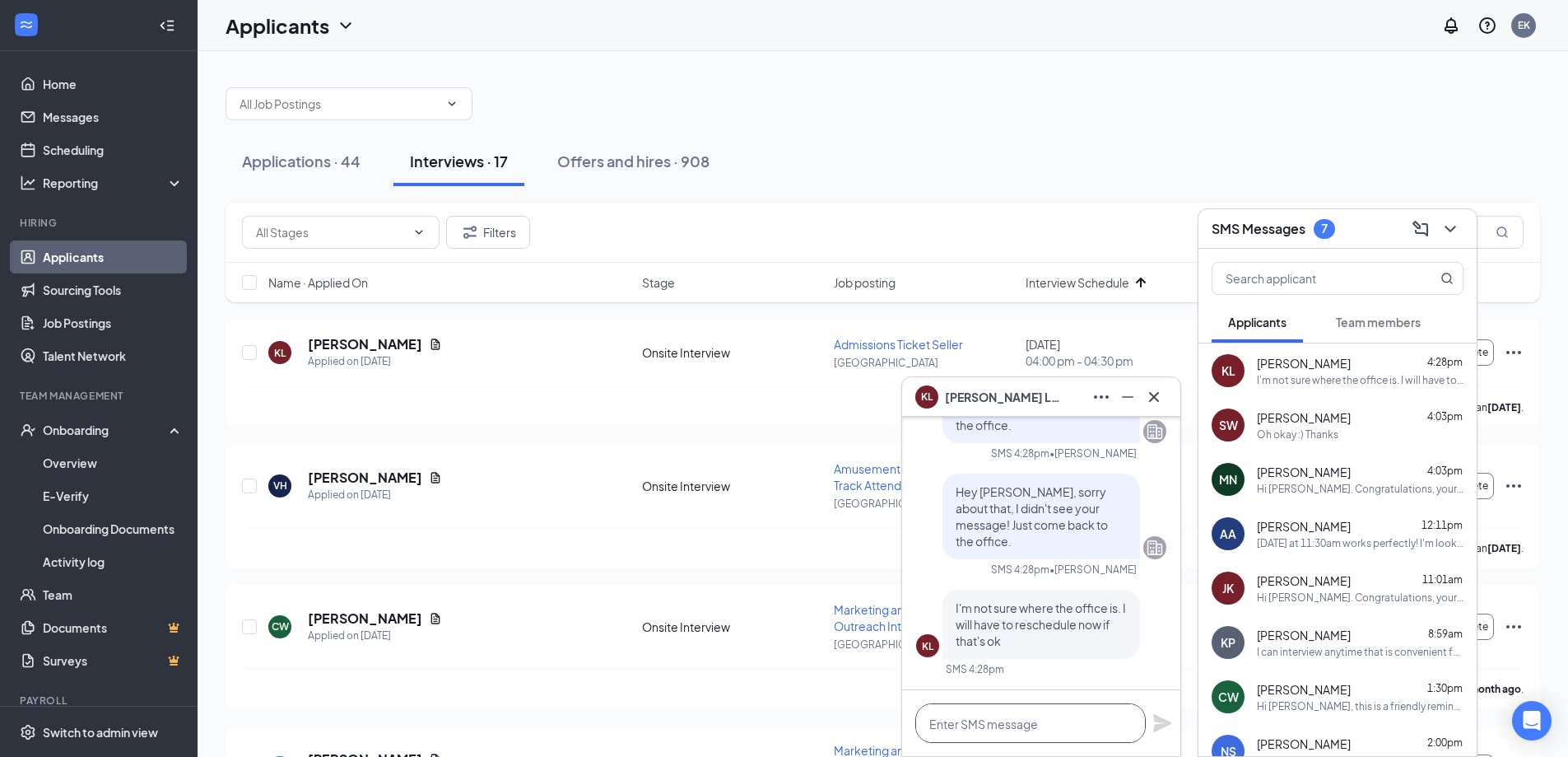
click at [1003, 716] on textarea at bounding box center [1031, 723] width 231 height 39
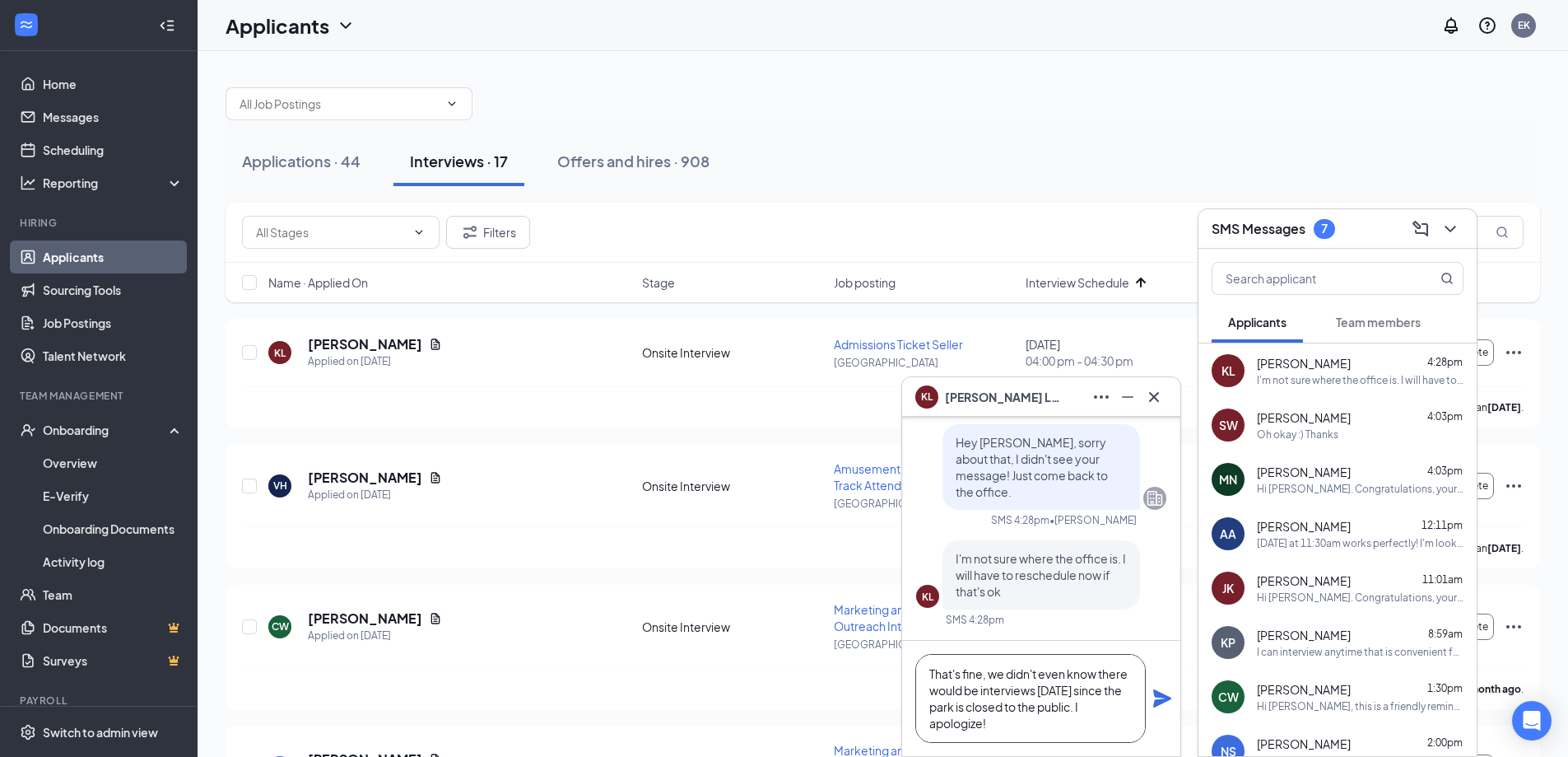
type textarea "That's fine, we didn't even know there would be interviews [DATE] since the par…"
click at [1169, 697] on icon "Plane" at bounding box center [1163, 697] width 19 height 19
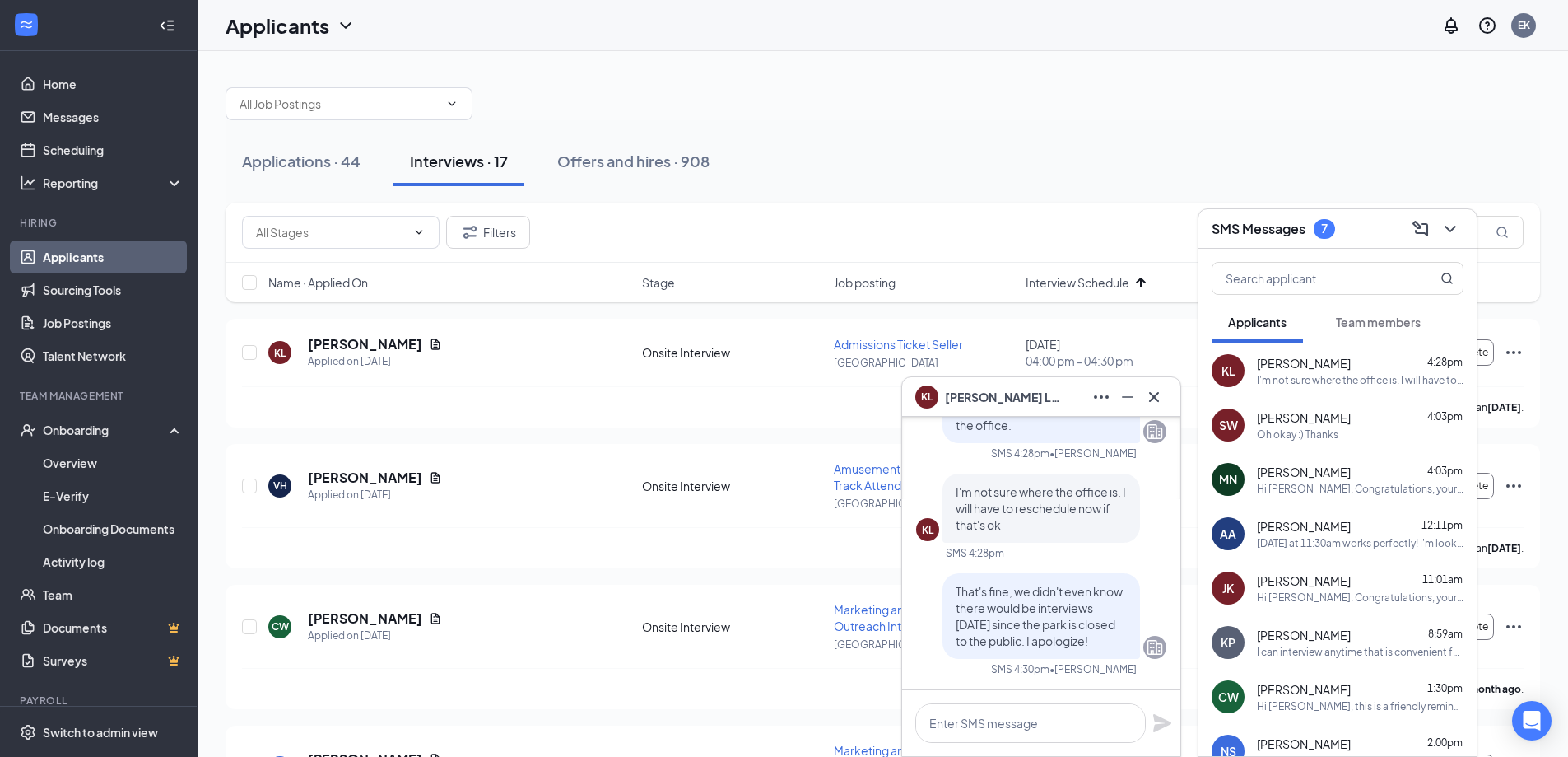
scroll to position [0, 0]
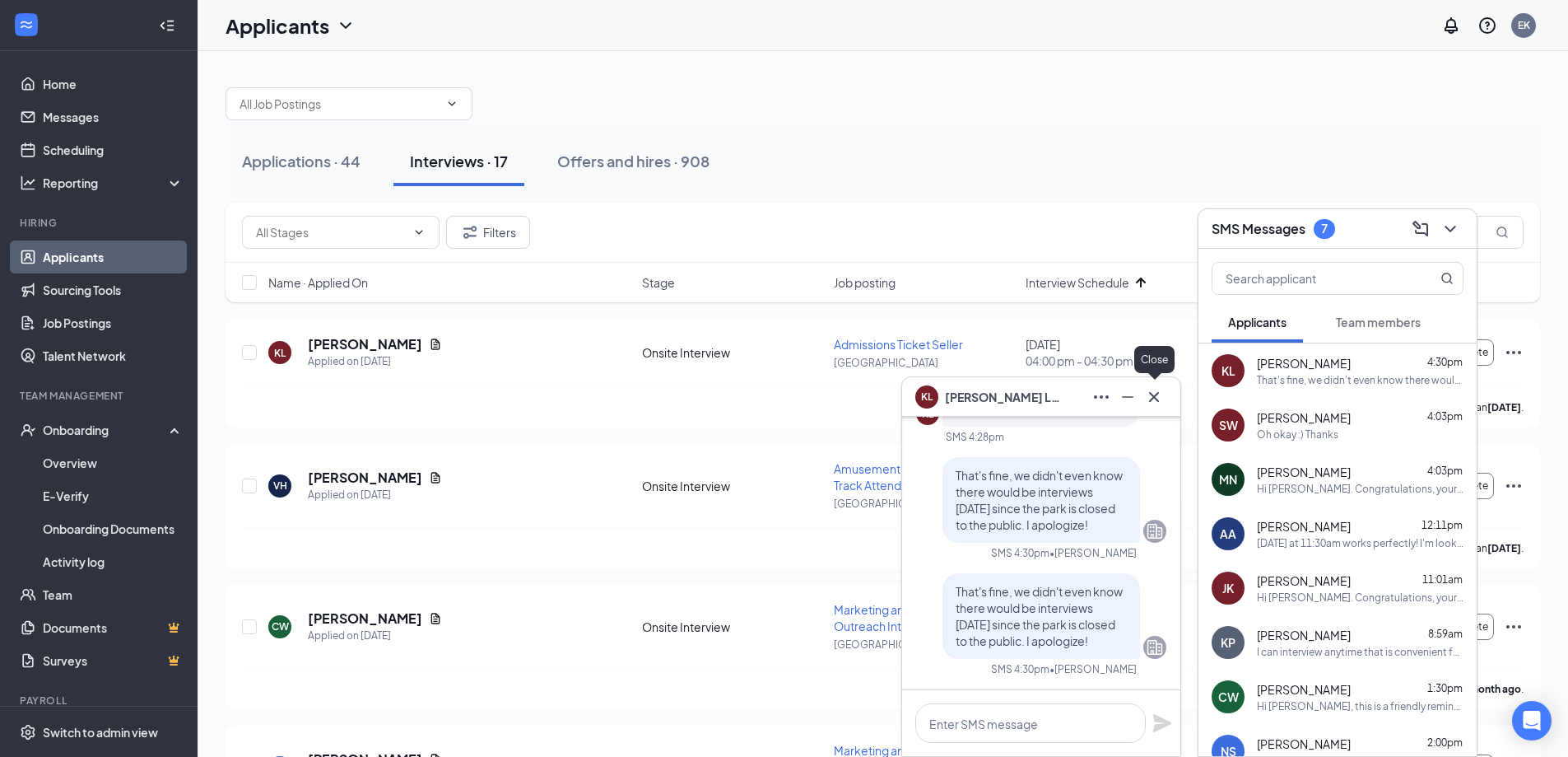
click at [1161, 400] on icon "Cross" at bounding box center [1154, 397] width 20 height 20
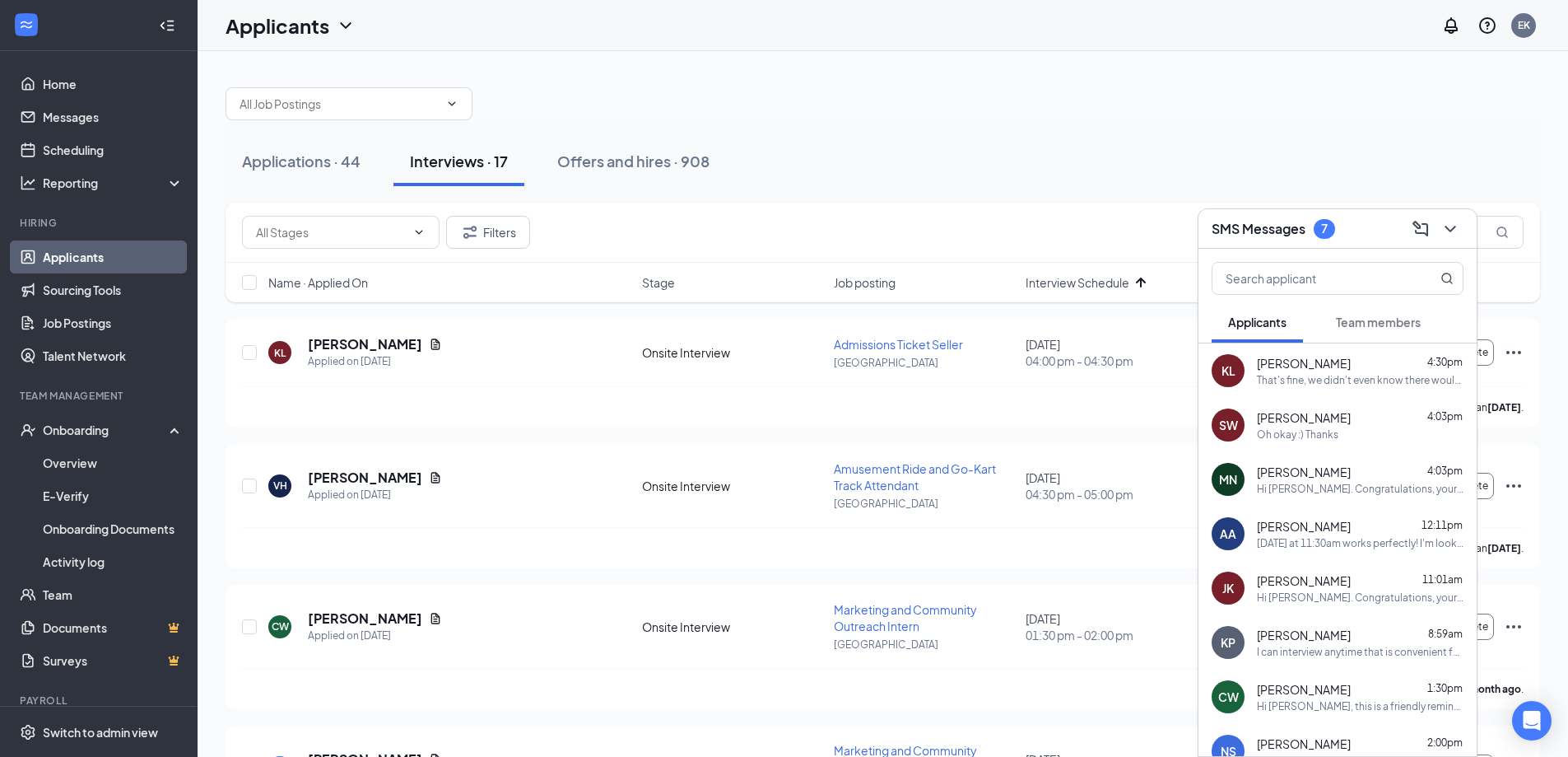
click at [1401, 316] on span "Team members" at bounding box center [1378, 321] width 85 height 15
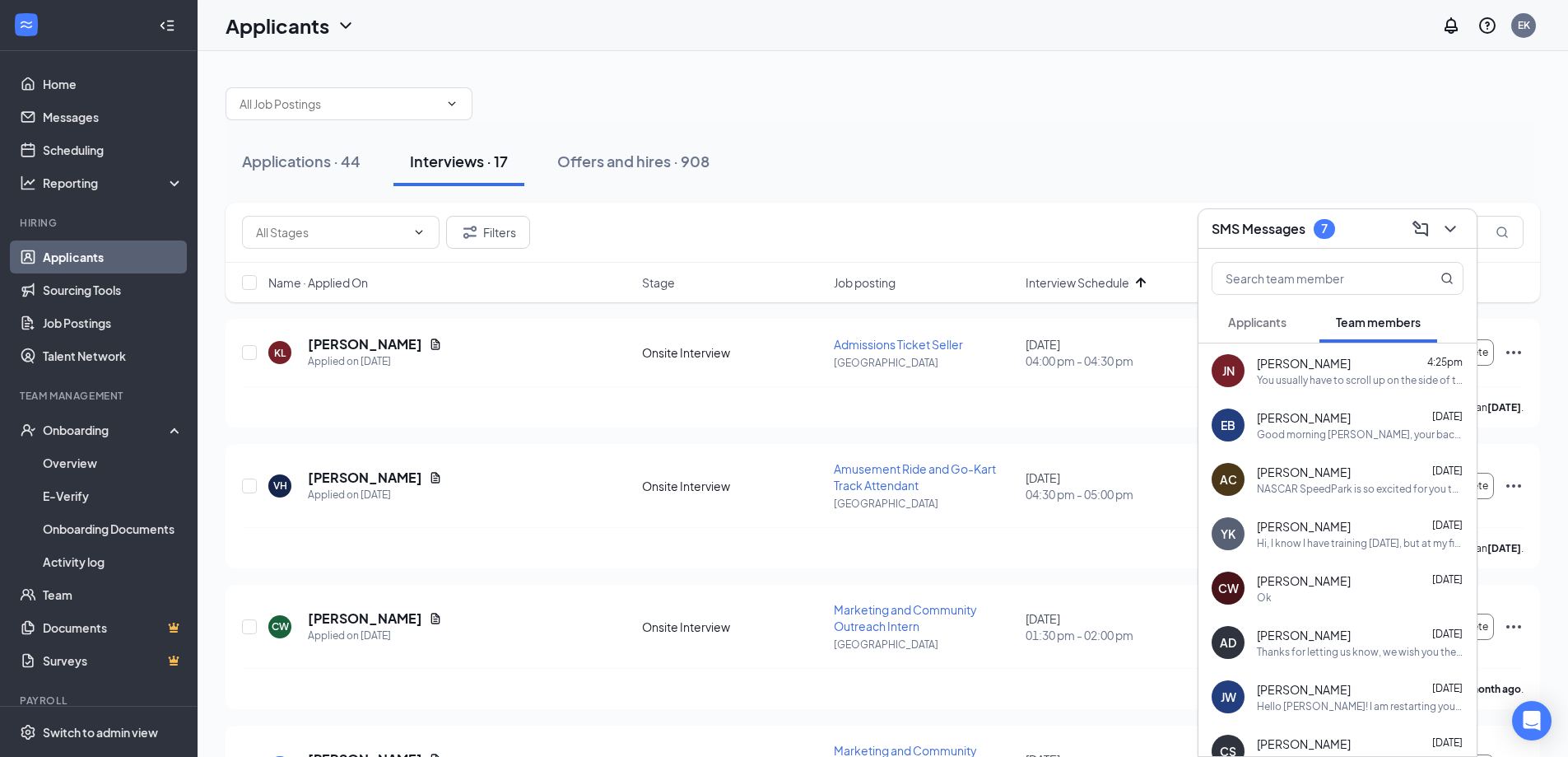
click at [1272, 317] on span "Applicants" at bounding box center [1257, 321] width 59 height 15
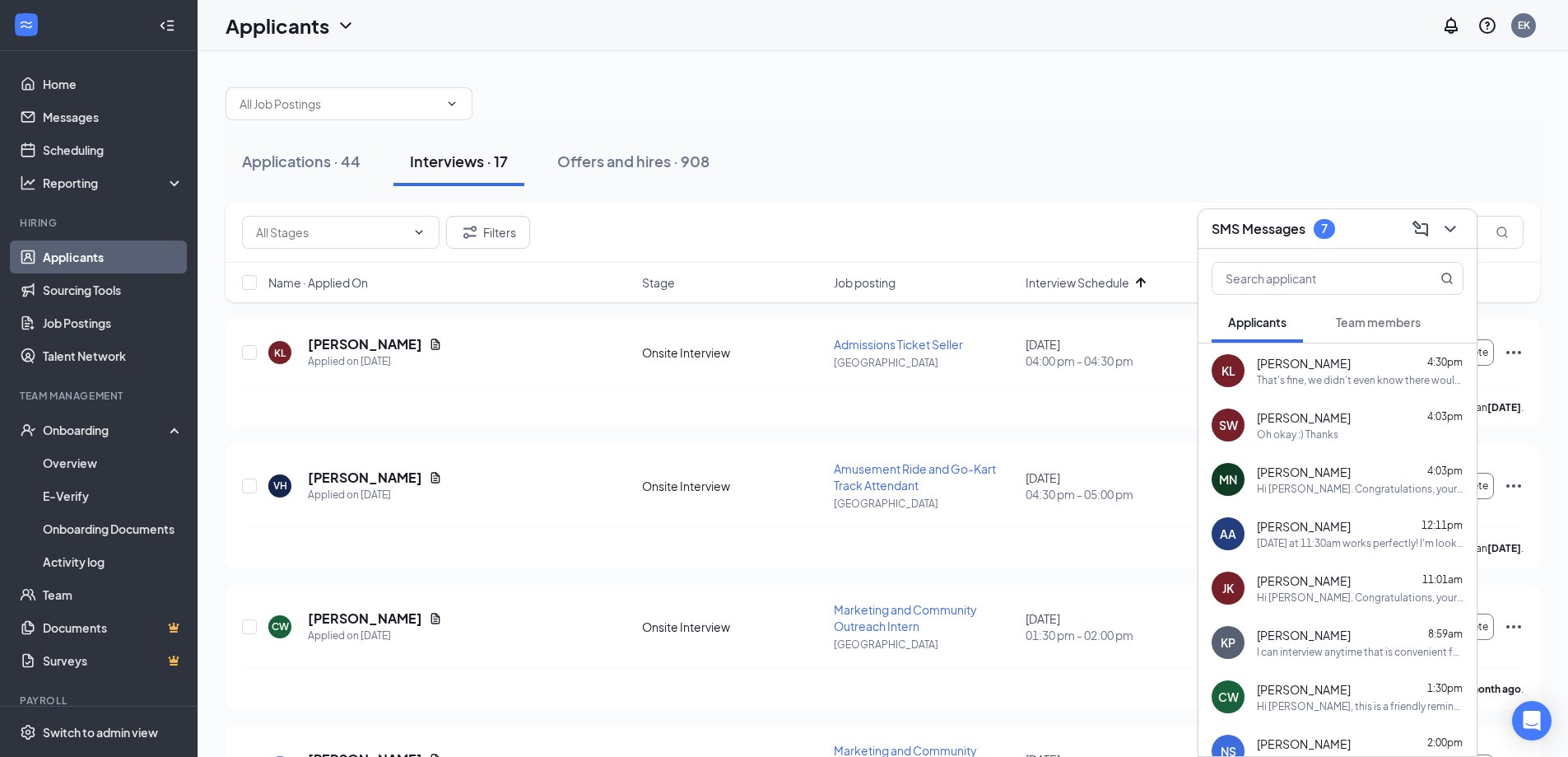
click at [1307, 239] on div "SMS Messages 7" at bounding box center [1338, 229] width 252 height 25
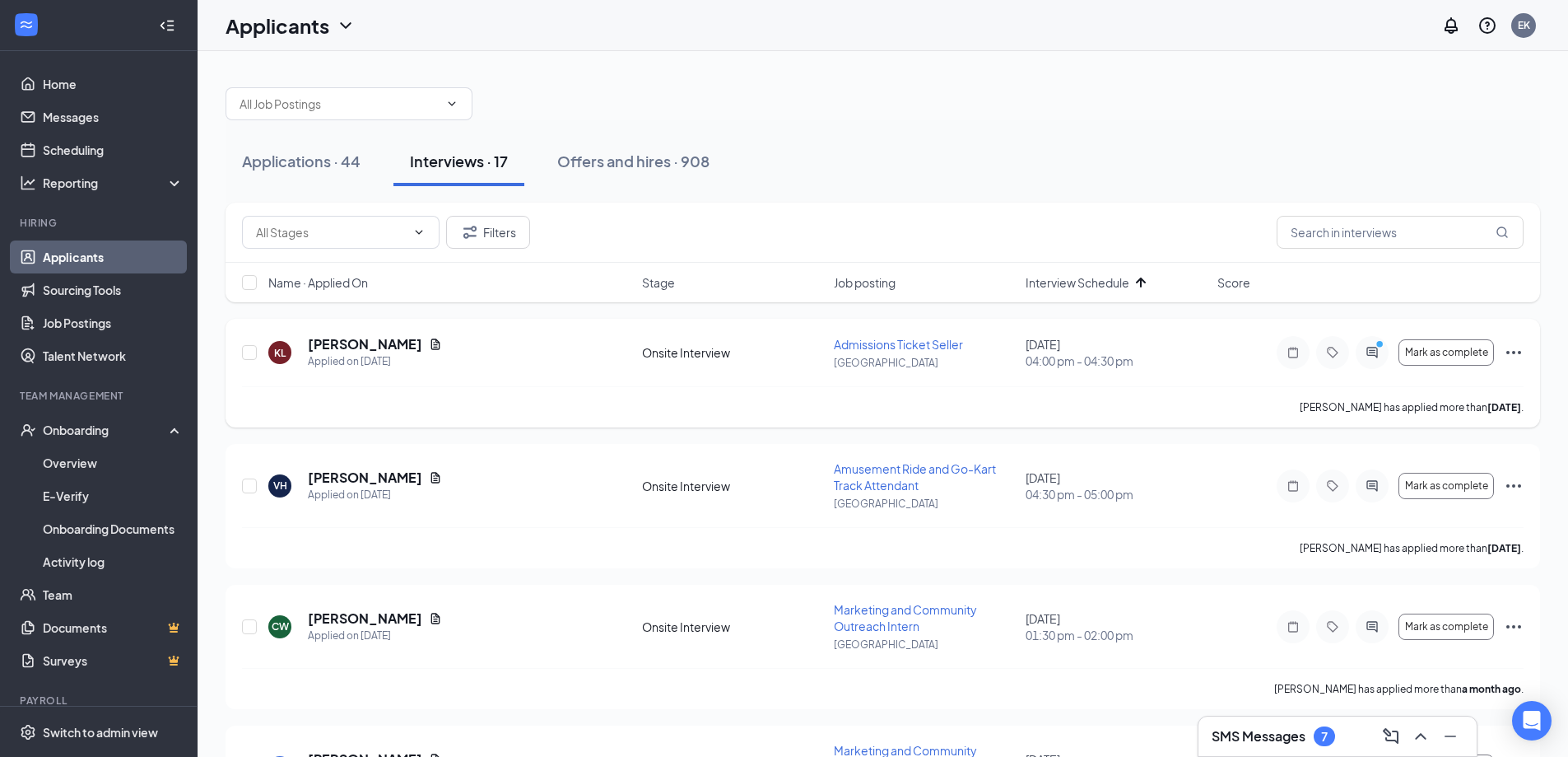
click at [1507, 350] on icon "Ellipses" at bounding box center [1514, 353] width 20 height 20
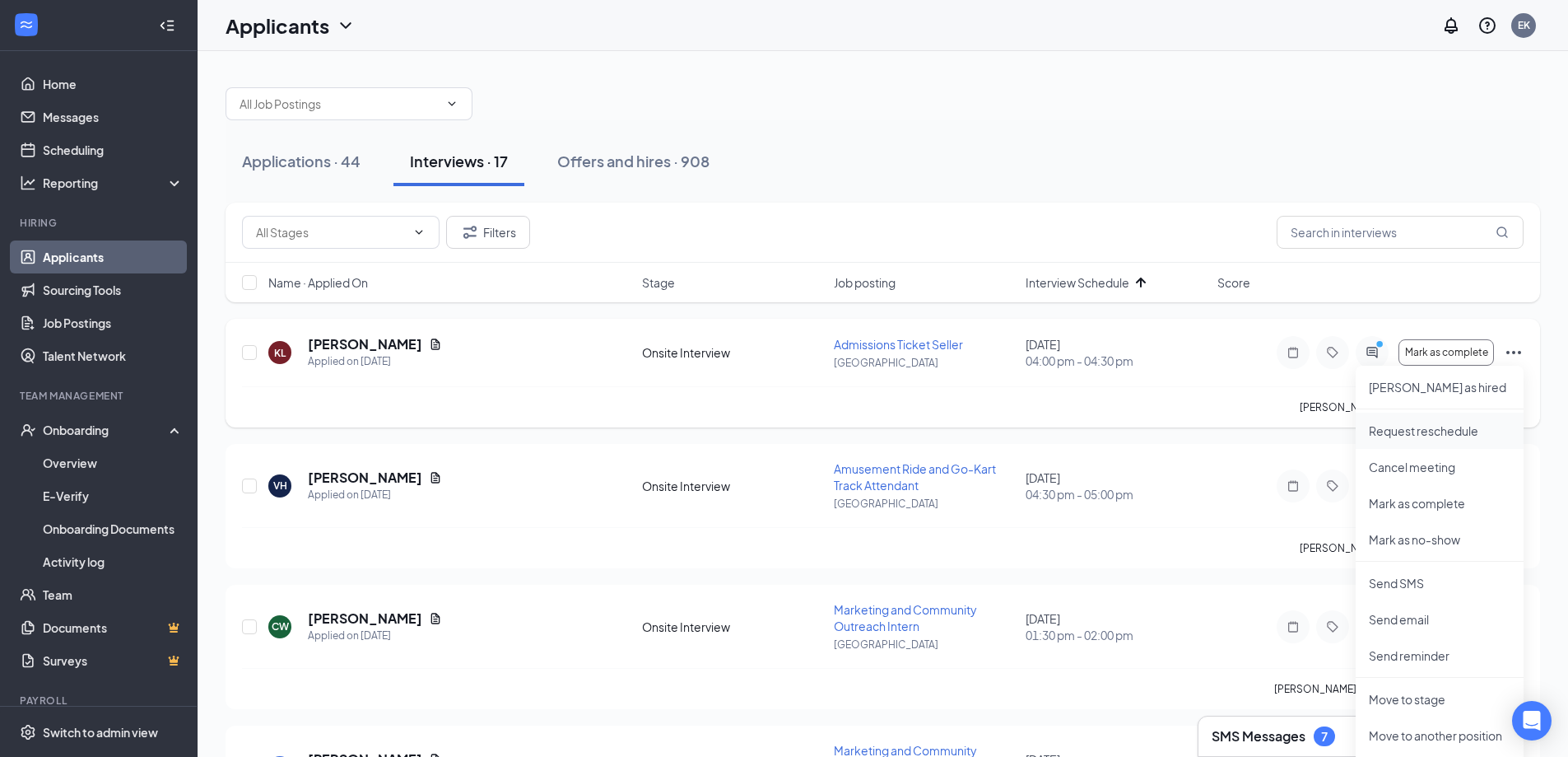
click at [1408, 429] on p "Request reschedule" at bounding box center [1440, 430] width 142 height 17
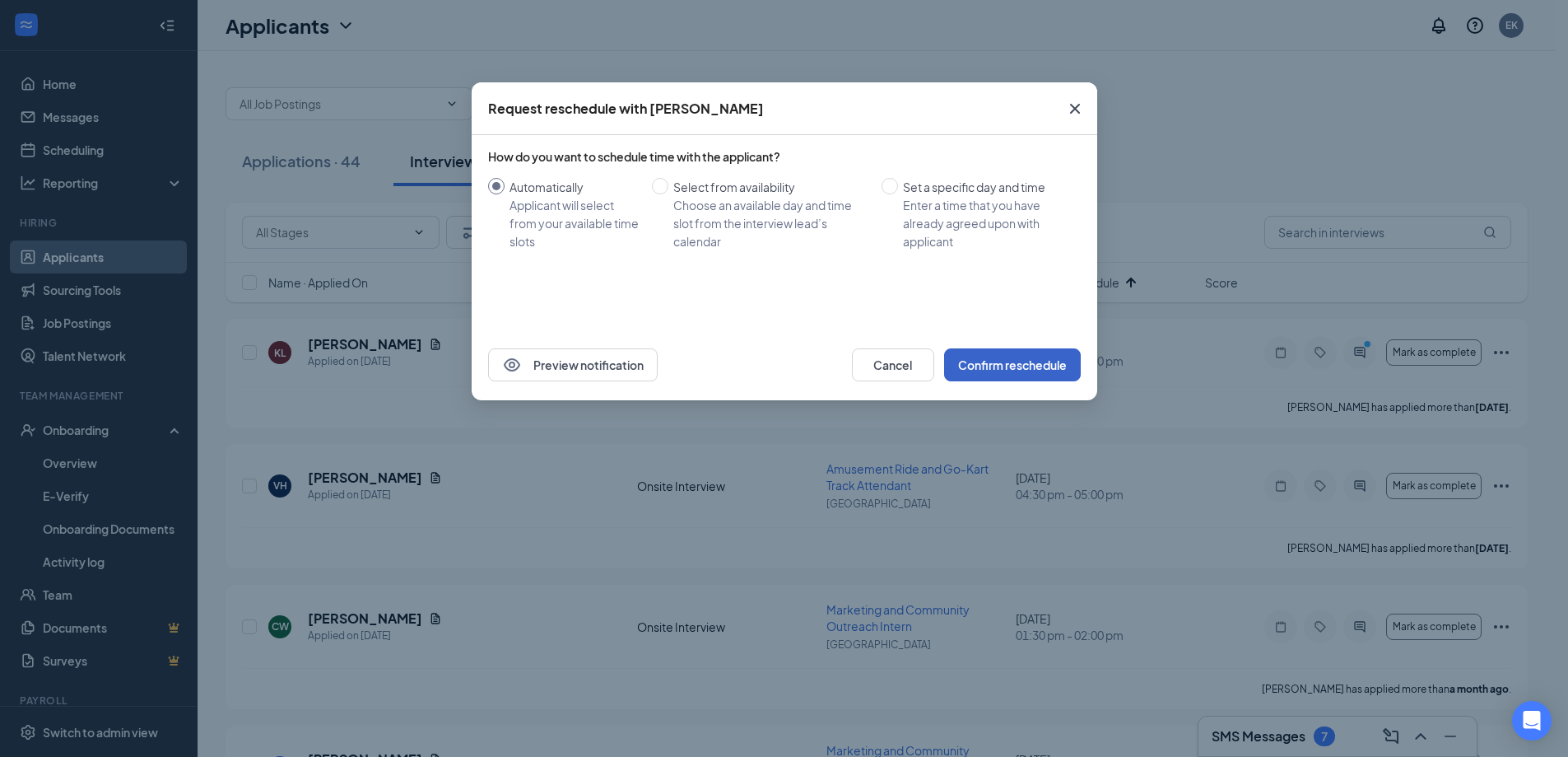
click at [1015, 358] on button "Confirm reschedule" at bounding box center [1013, 364] width 137 height 33
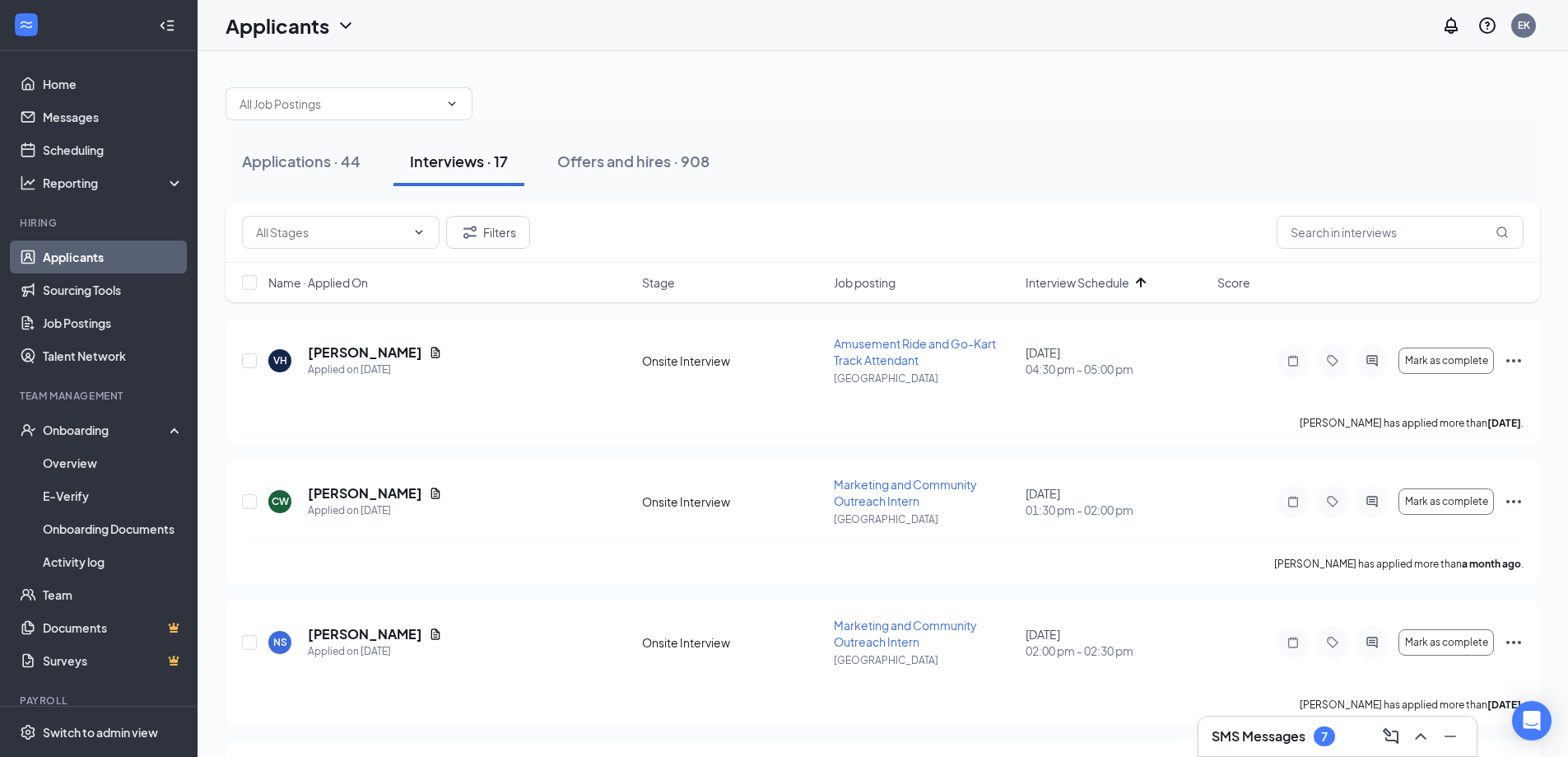
click at [692, 230] on div "Filters" at bounding box center [883, 232] width 1282 height 33
click at [83, 139] on link "Scheduling" at bounding box center [113, 150] width 141 height 33
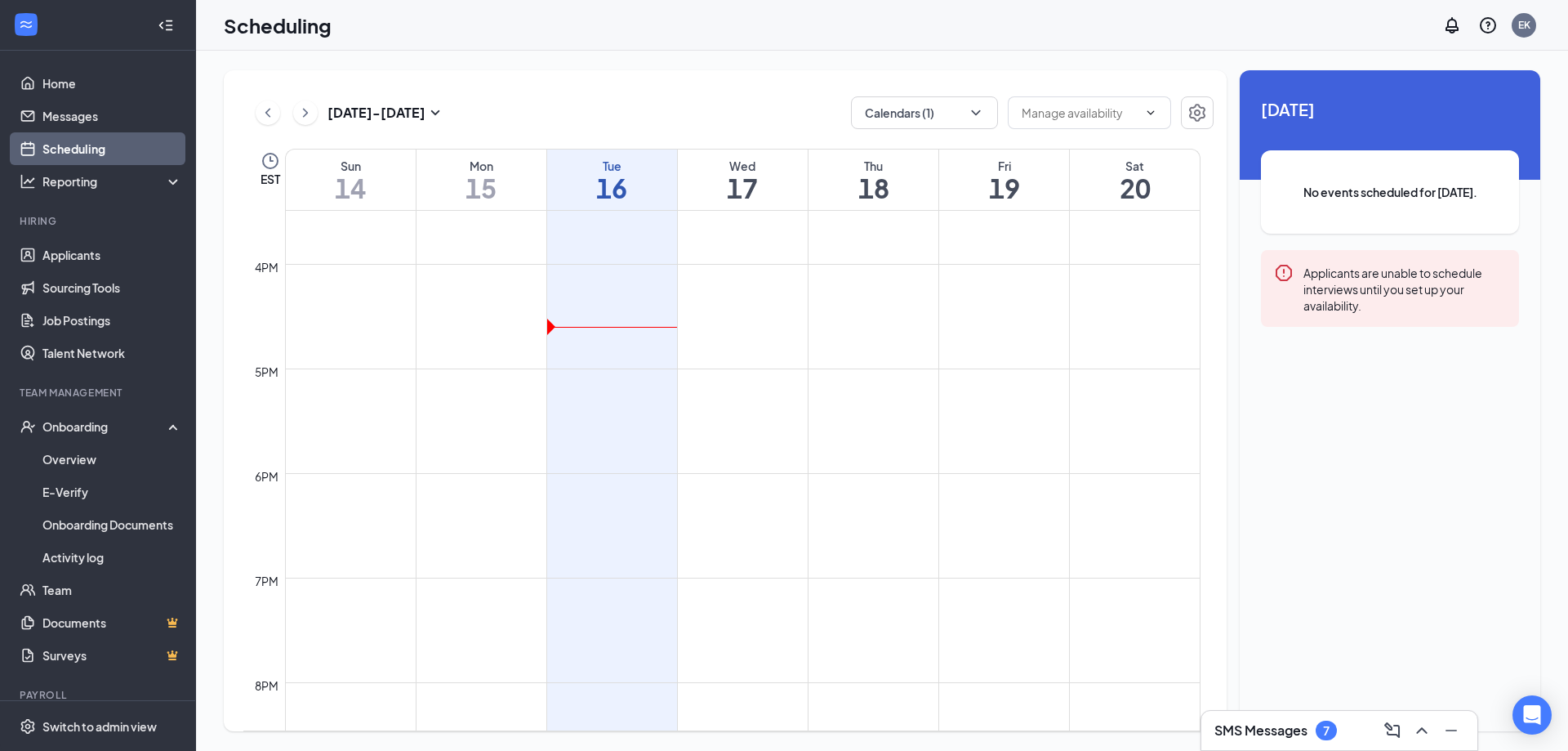
scroll to position [1538, 0]
click at [548, 411] on td at bounding box center [742, 410] width 916 height 26
click at [1108, 110] on input "text" at bounding box center [1080, 112] width 116 height 18
click at [1069, 267] on td at bounding box center [742, 275] width 916 height 26
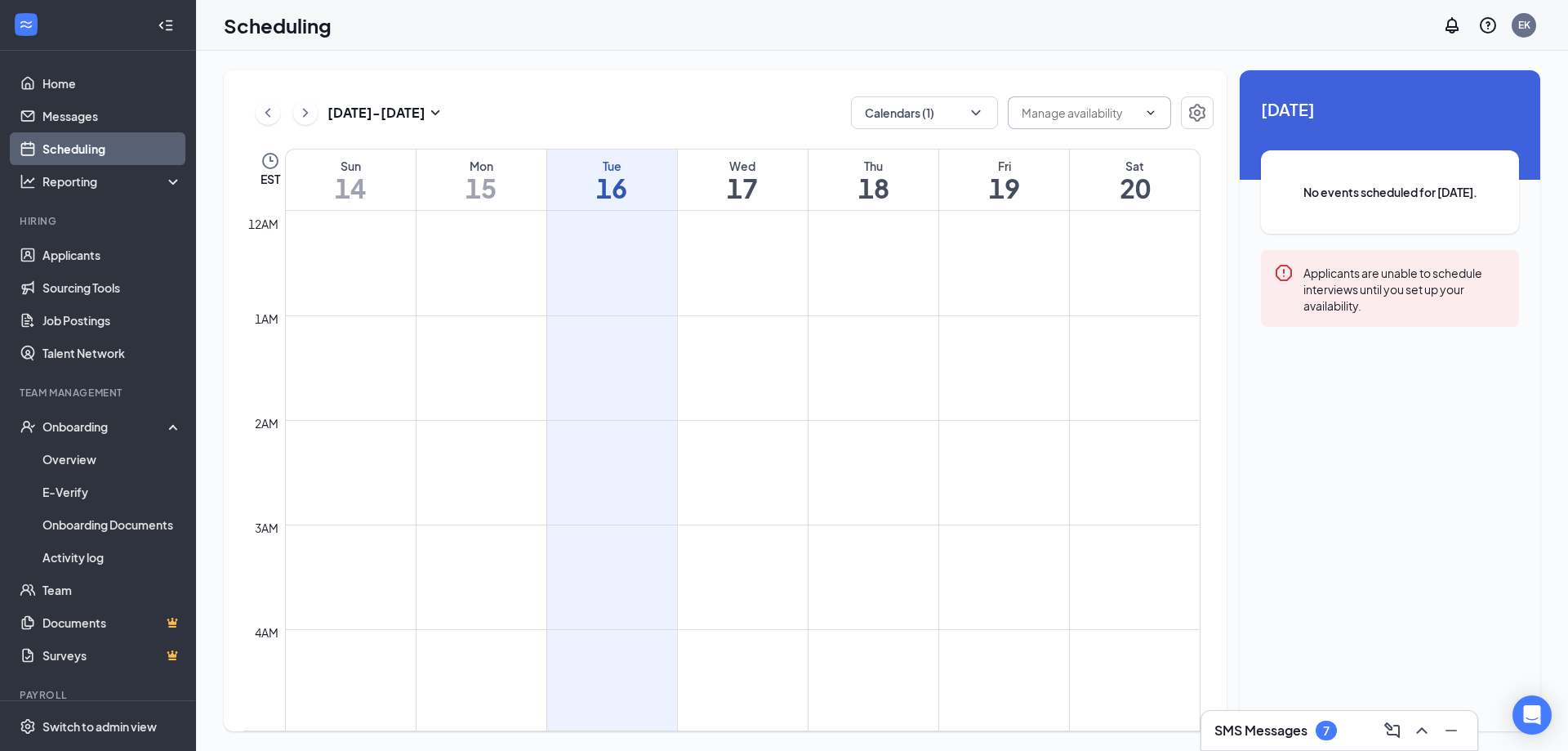
click at [637, 285] on td at bounding box center [742, 275] width 916 height 26
click at [930, 107] on button "Calendars (1)" at bounding box center [925, 112] width 147 height 33
click at [930, 189] on input "My Calendar" at bounding box center [910, 186] width 91 height 16
checkbox input "true"
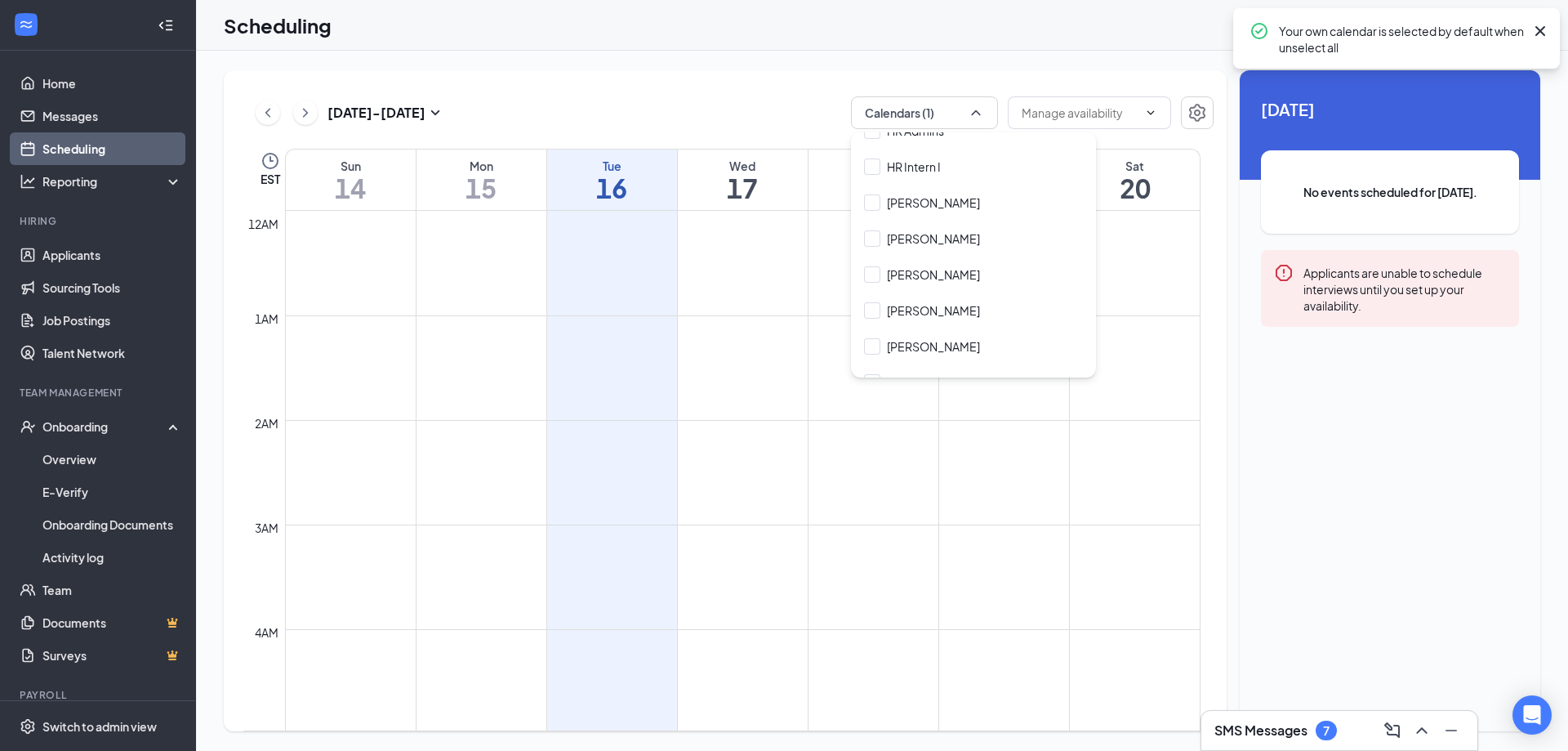
scroll to position [222, 0]
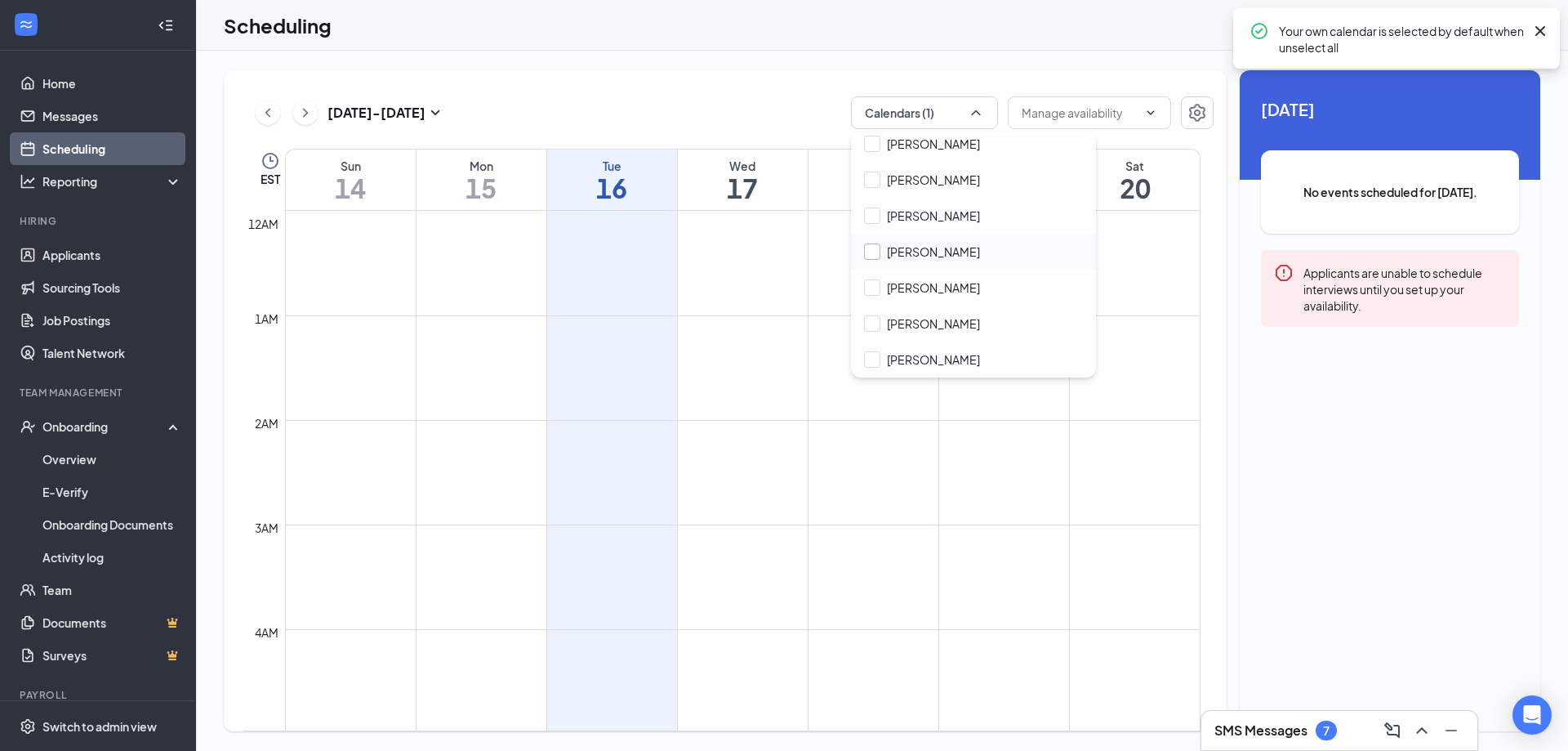
click at [899, 259] on input "[PERSON_NAME]" at bounding box center [923, 251] width 116 height 16
checkbox input "false"
checkbox input "true"
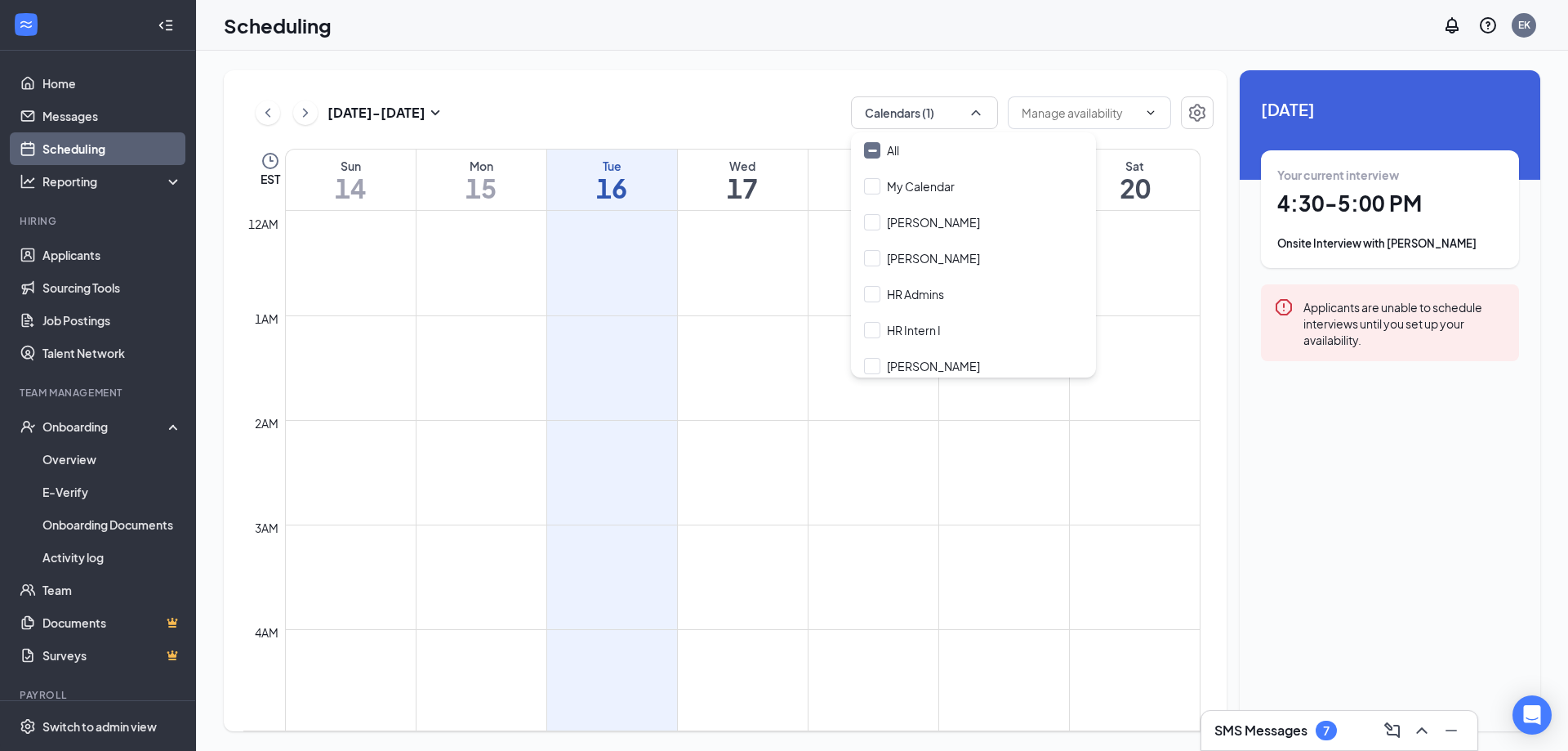
click at [753, 263] on td at bounding box center [742, 275] width 916 height 26
click at [1264, 731] on h3 "SMS Messages" at bounding box center [1261, 730] width 93 height 18
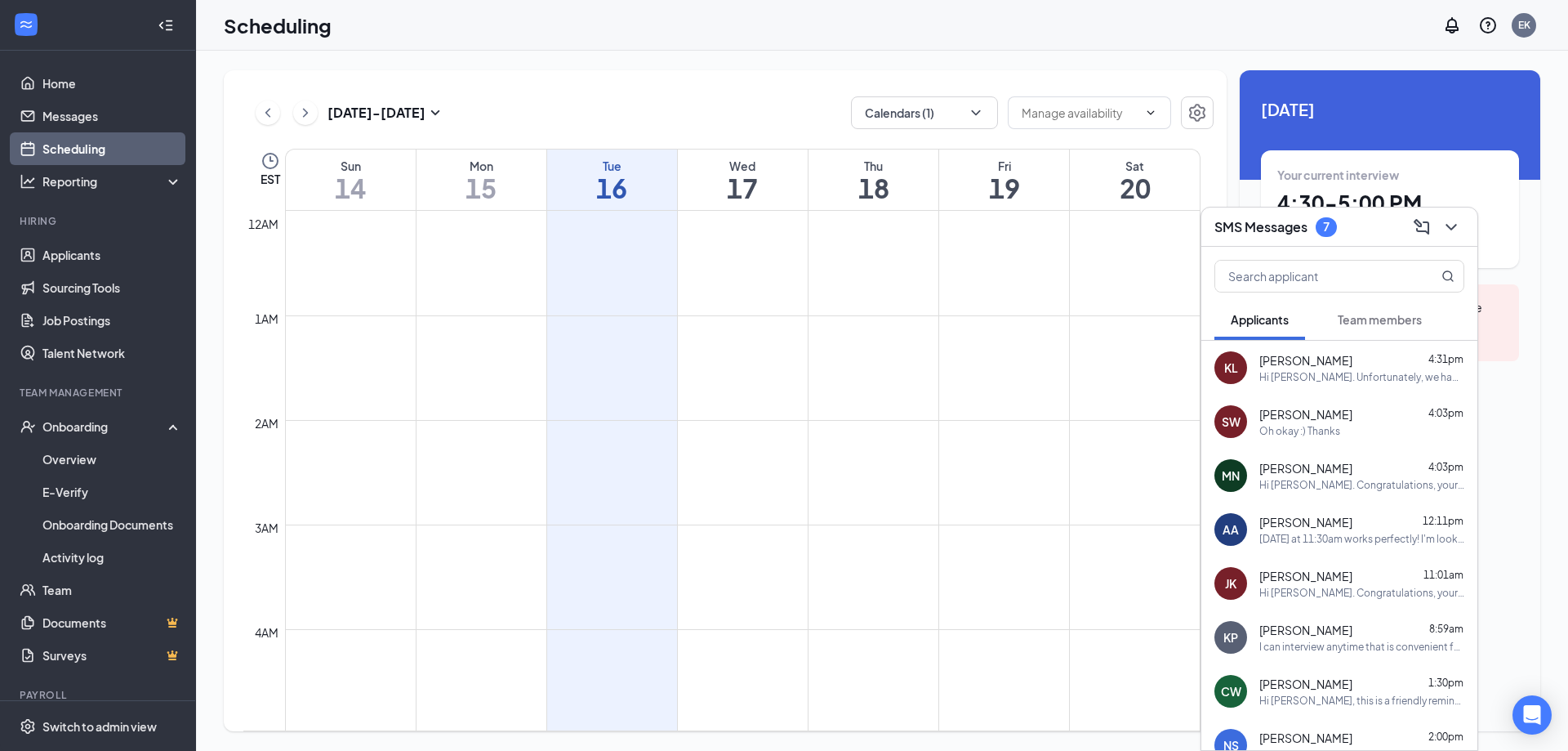
click at [1374, 382] on div "Hi [PERSON_NAME]. Unfortunately, we had to reschedule your meeting with NASCAR …" at bounding box center [1363, 377] width 205 height 14
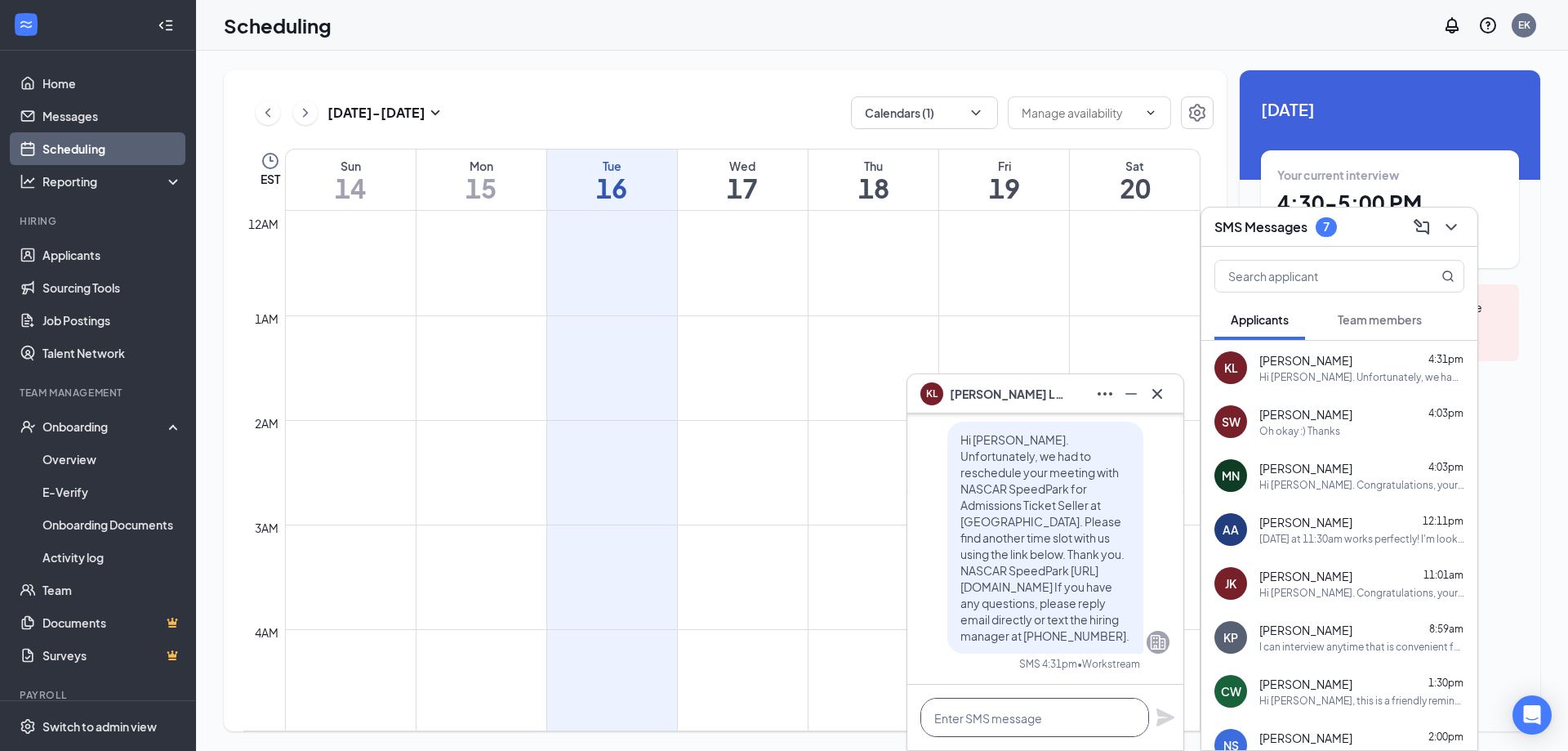
click at [1063, 709] on textarea at bounding box center [1035, 717] width 229 height 39
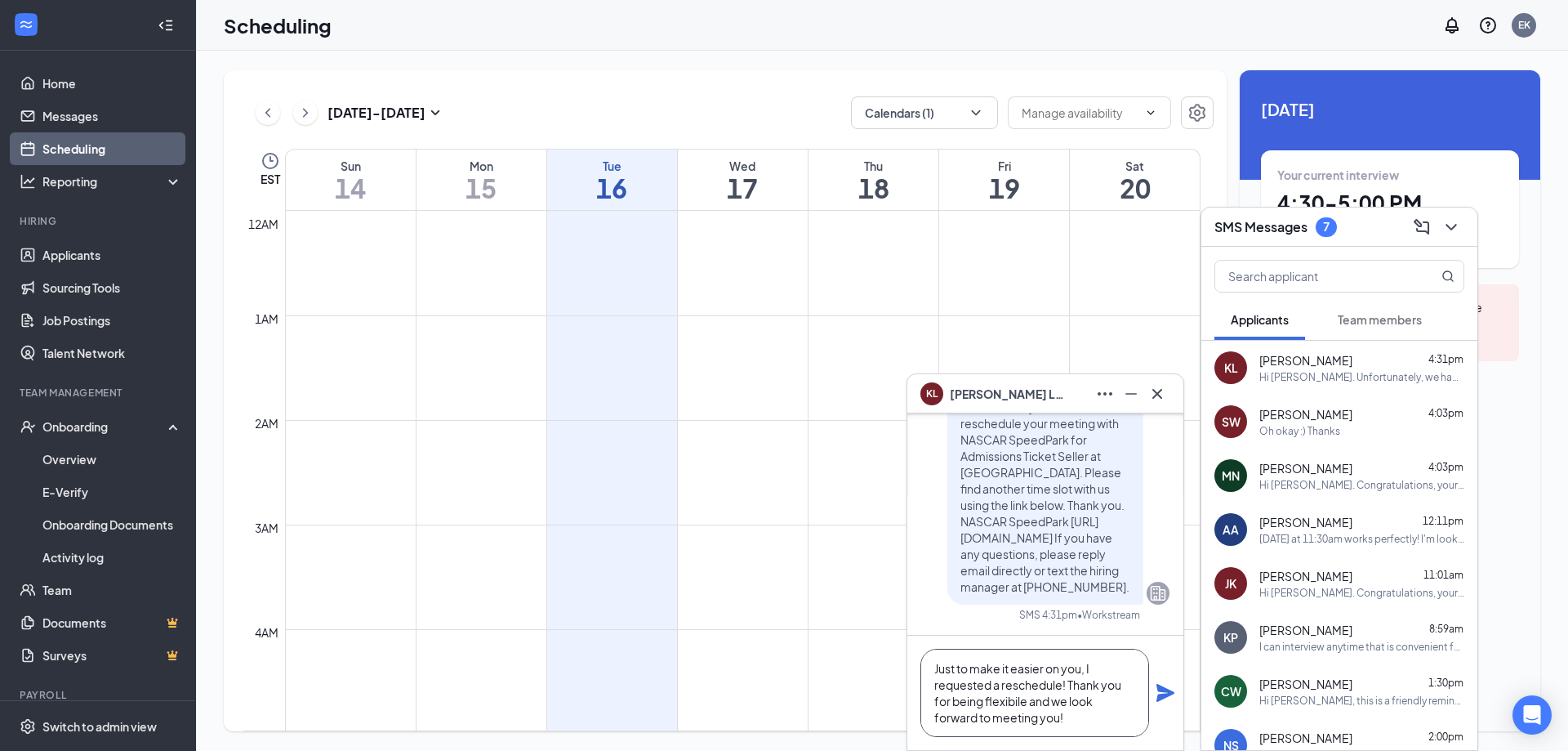
click at [1070, 683] on textarea "Just to make it easier on you, I requested a reschedule! Thank you for being fl…" at bounding box center [1035, 692] width 229 height 88
click at [1018, 703] on textarea "Just to make it easier on you, I requested a reschedule. Thank you for being fl…" at bounding box center [1035, 692] width 229 height 88
click at [1102, 722] on textarea "Just to make it easier on you, I requested a reschedule. Thank you for being fl…" at bounding box center [1035, 692] width 229 height 88
type textarea "Just to make it easier on you, I requested a reschedule. Thank you for being fl…"
click at [1168, 693] on icon "Plane" at bounding box center [1166, 693] width 19 height 19
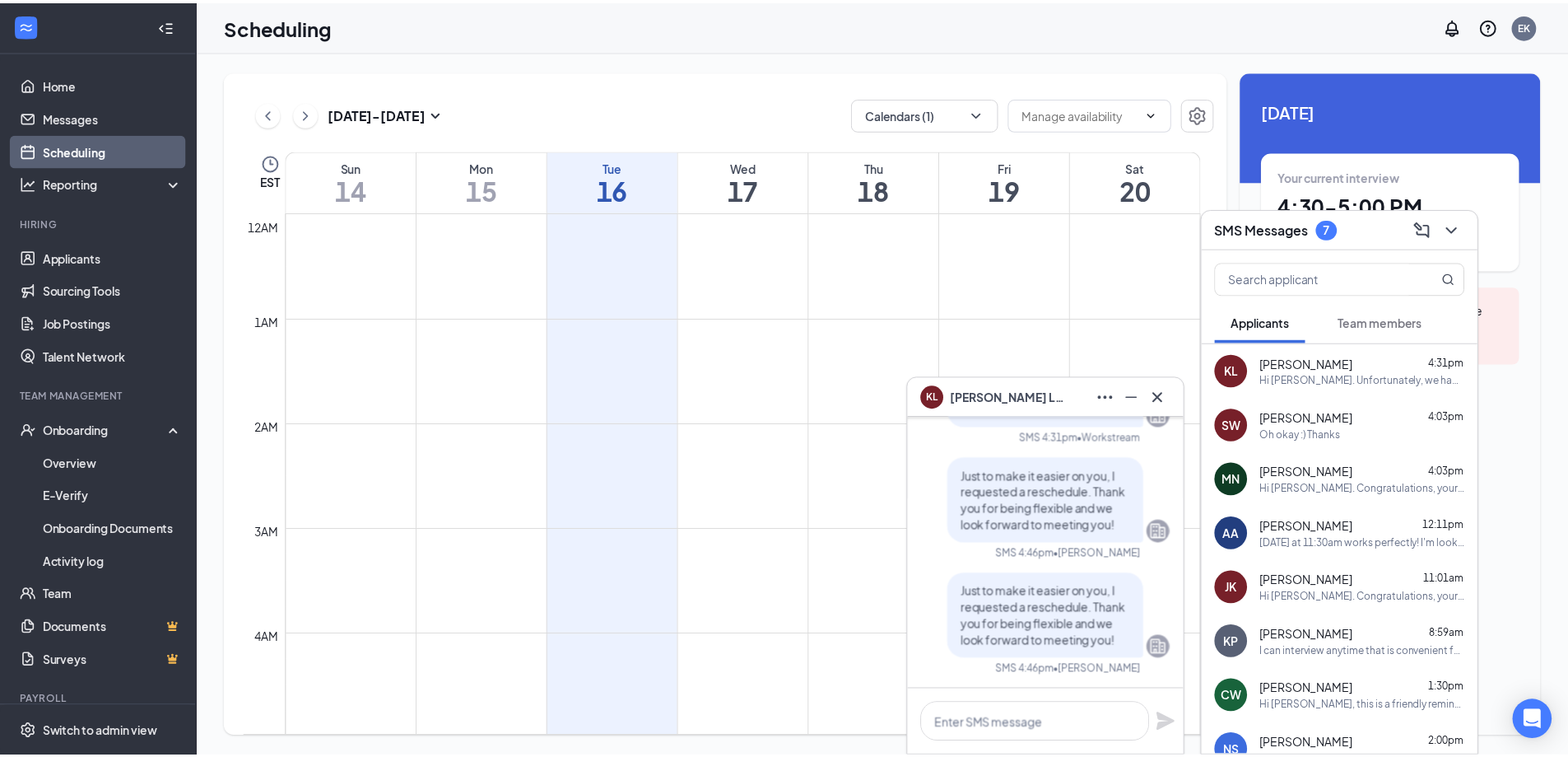
scroll to position [0, 0]
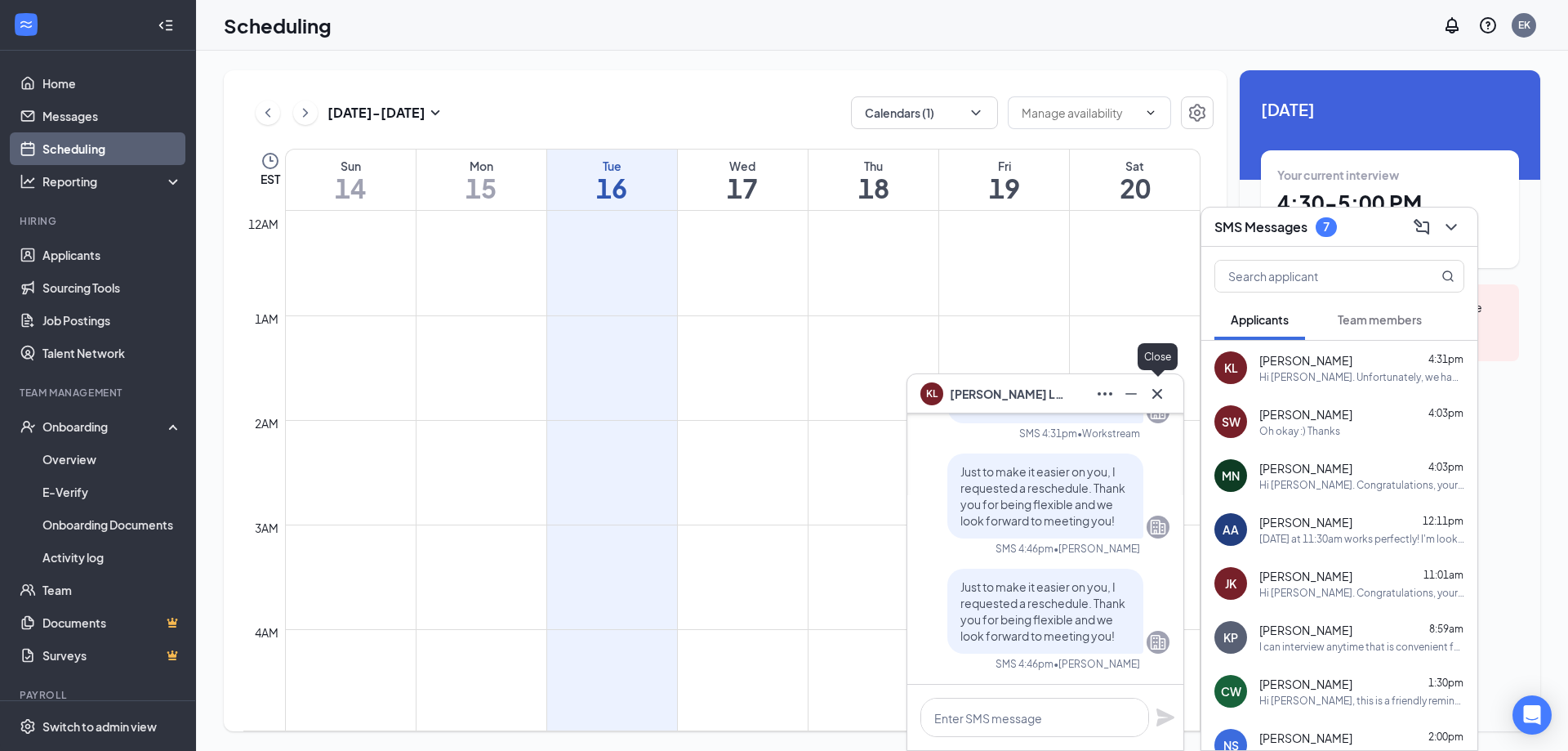
click at [1152, 388] on icon "Cross" at bounding box center [1157, 393] width 19 height 19
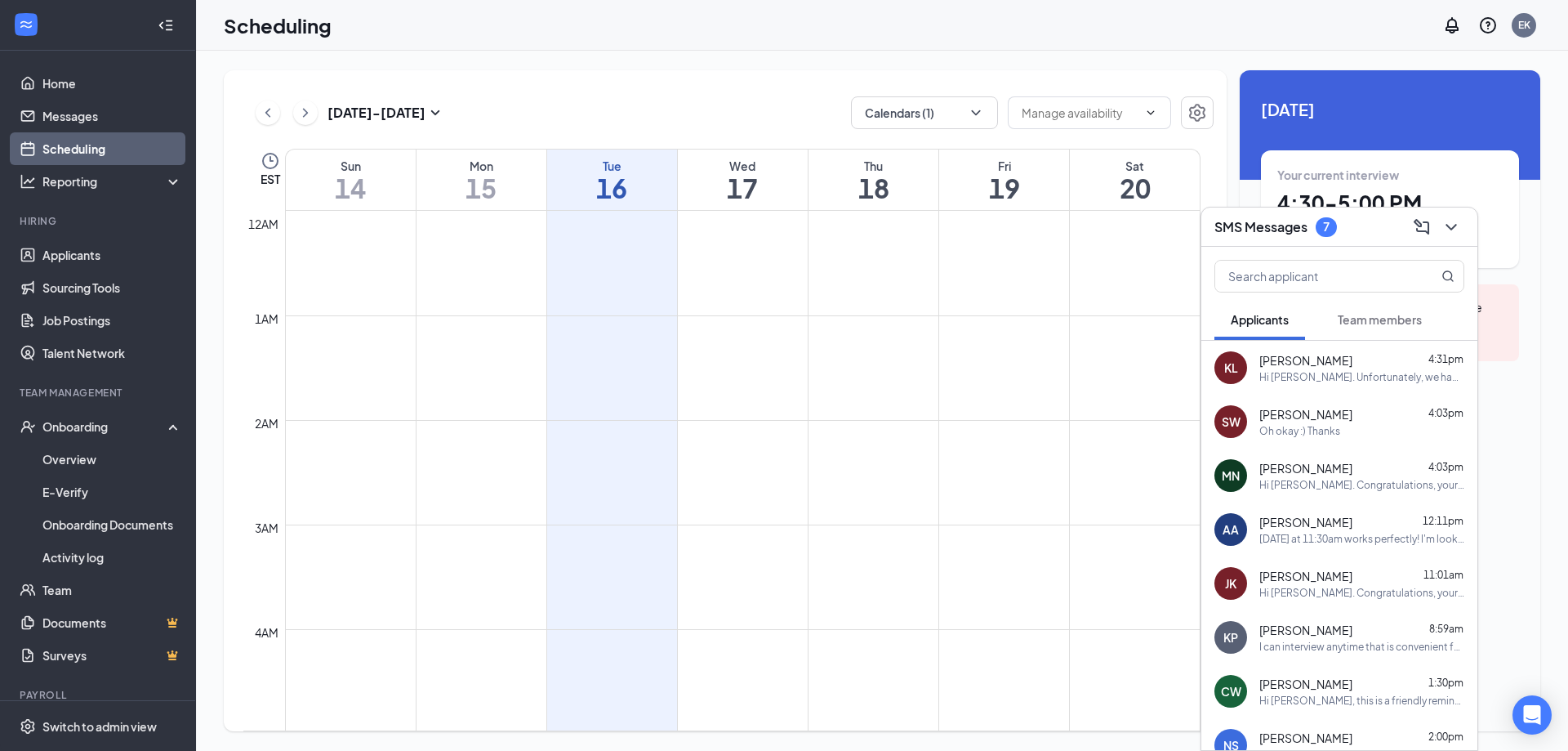
click at [1384, 319] on span "Team members" at bounding box center [1379, 319] width 84 height 15
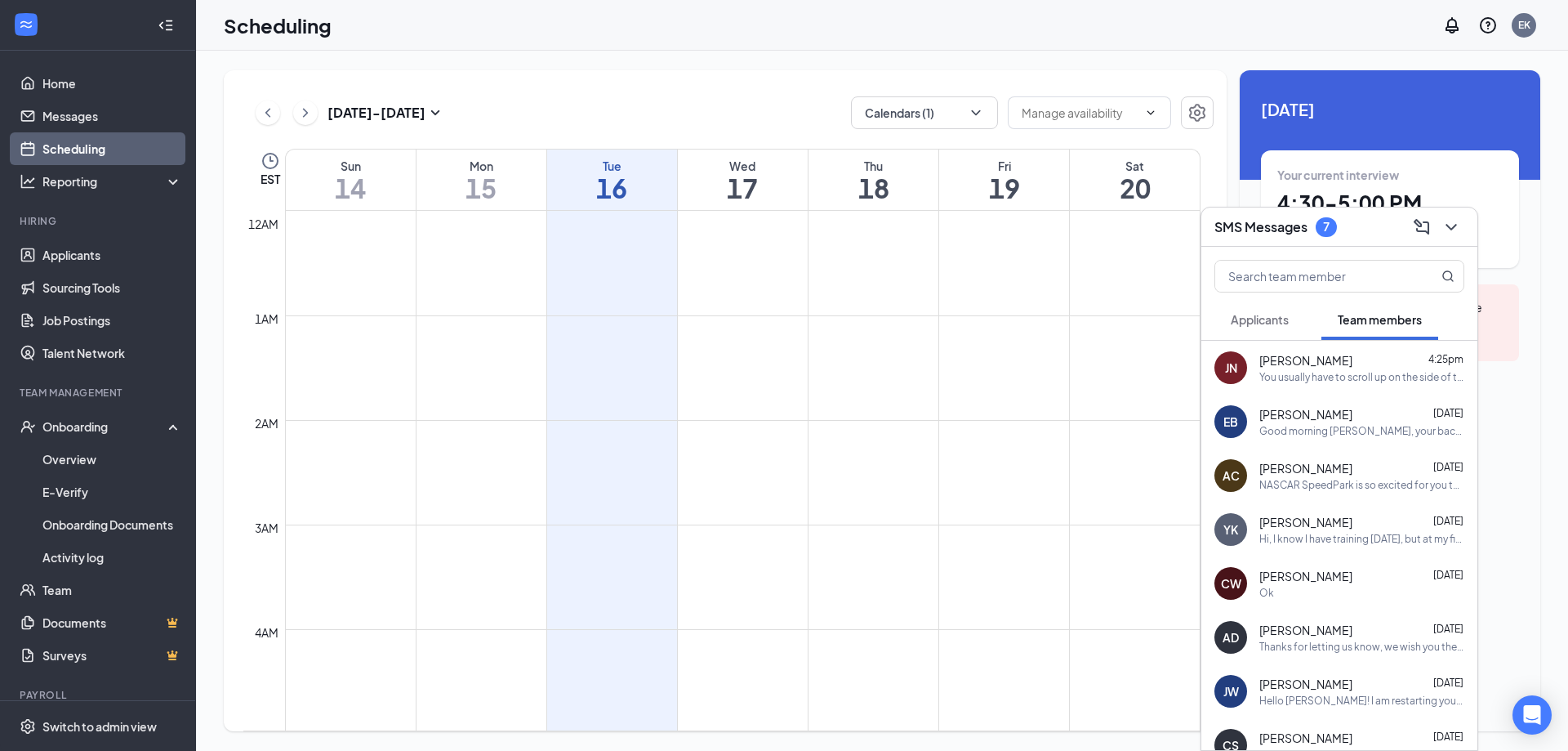
click at [1264, 316] on span "Applicants" at bounding box center [1260, 319] width 58 height 15
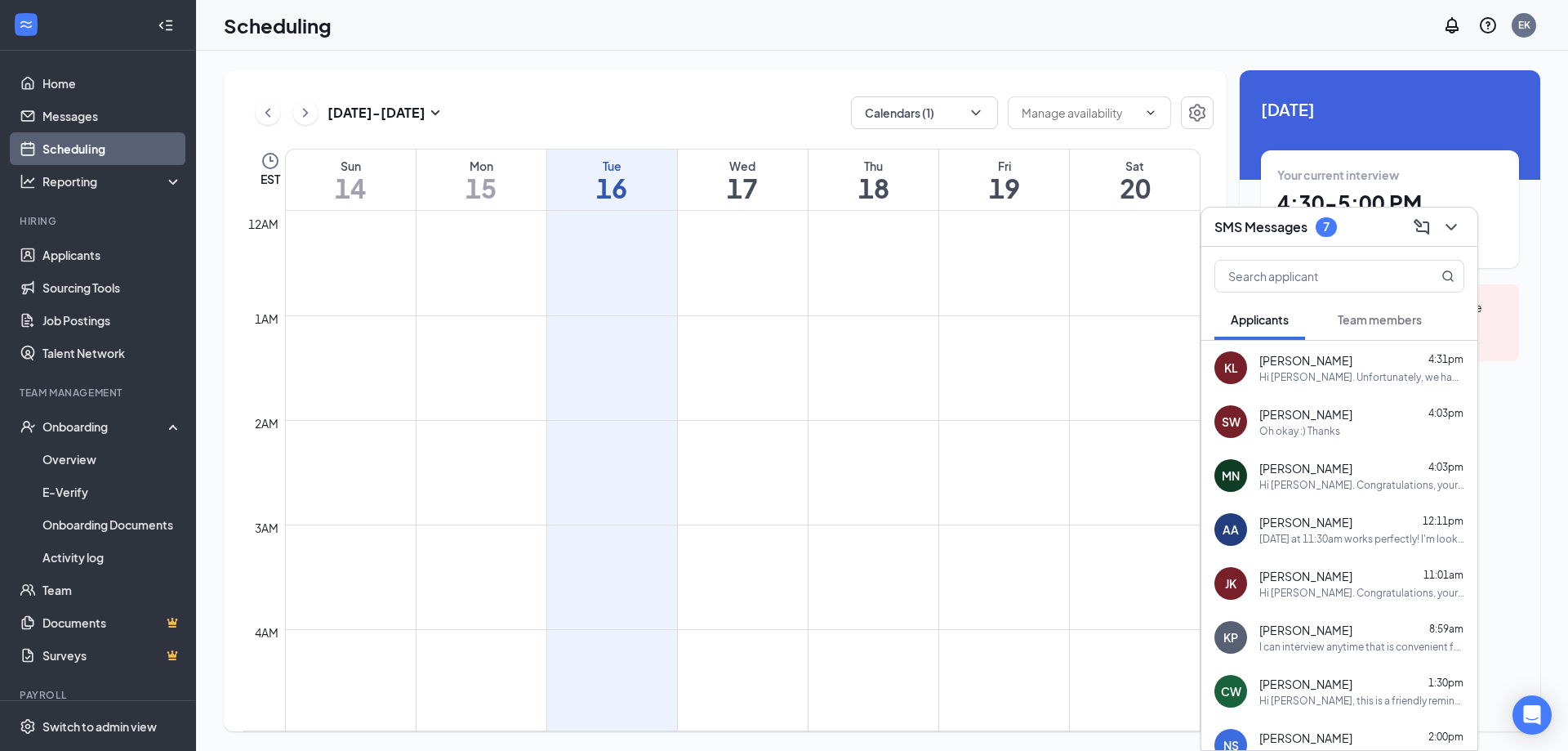
click at [1301, 235] on h3 "SMS Messages" at bounding box center [1261, 227] width 93 height 18
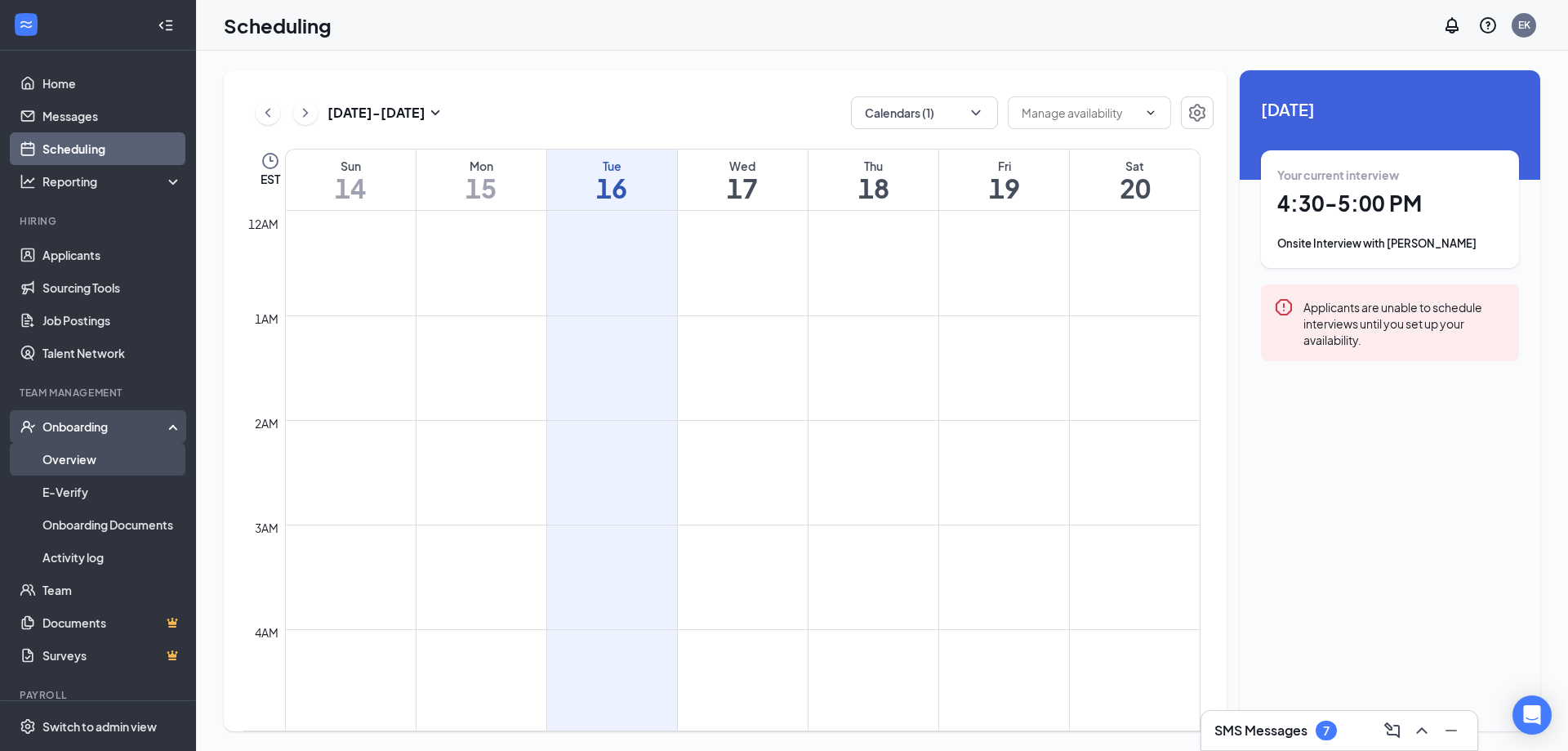
click at [79, 450] on link "Overview" at bounding box center [112, 459] width 140 height 33
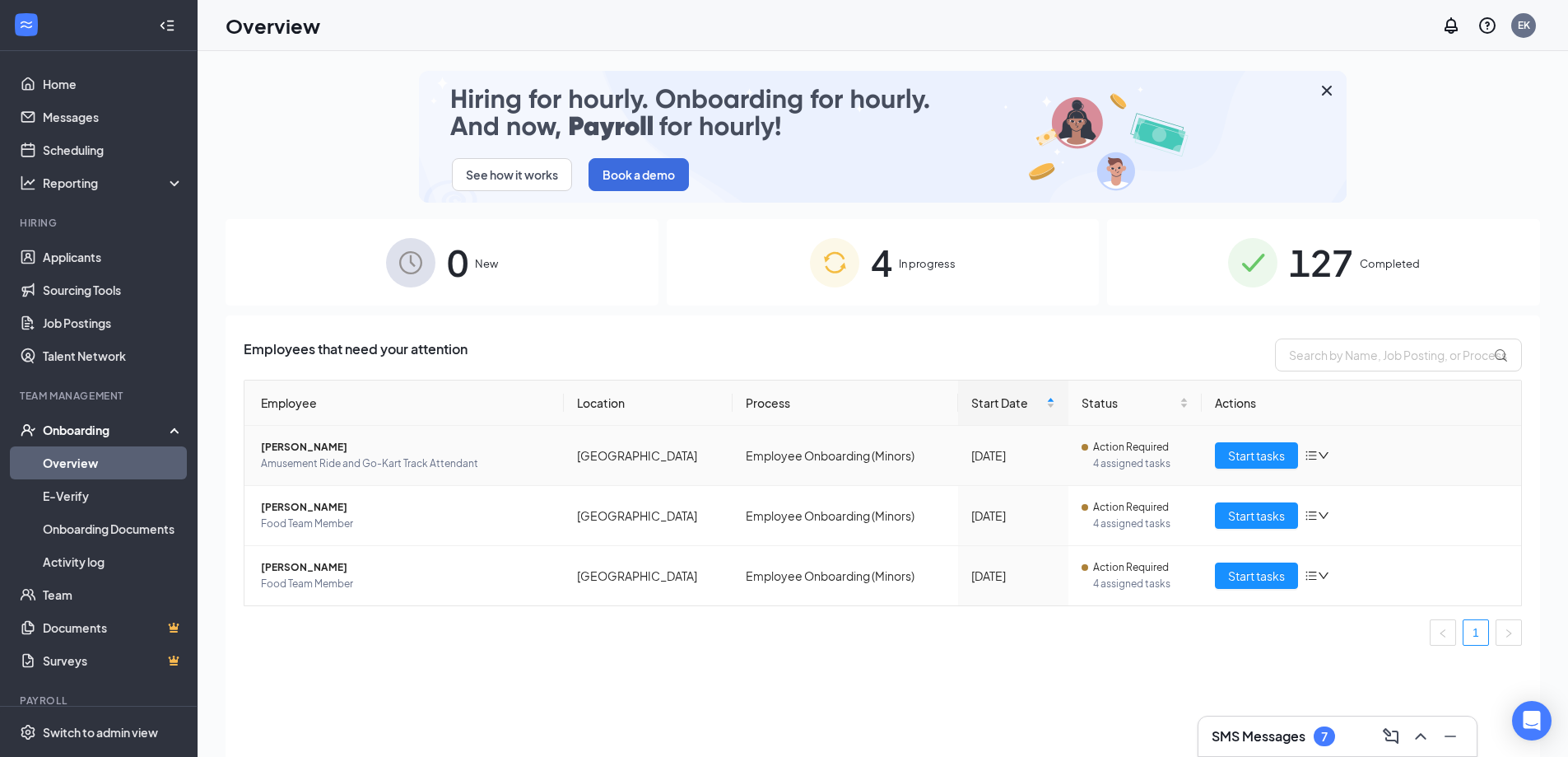
scroll to position [74, 0]
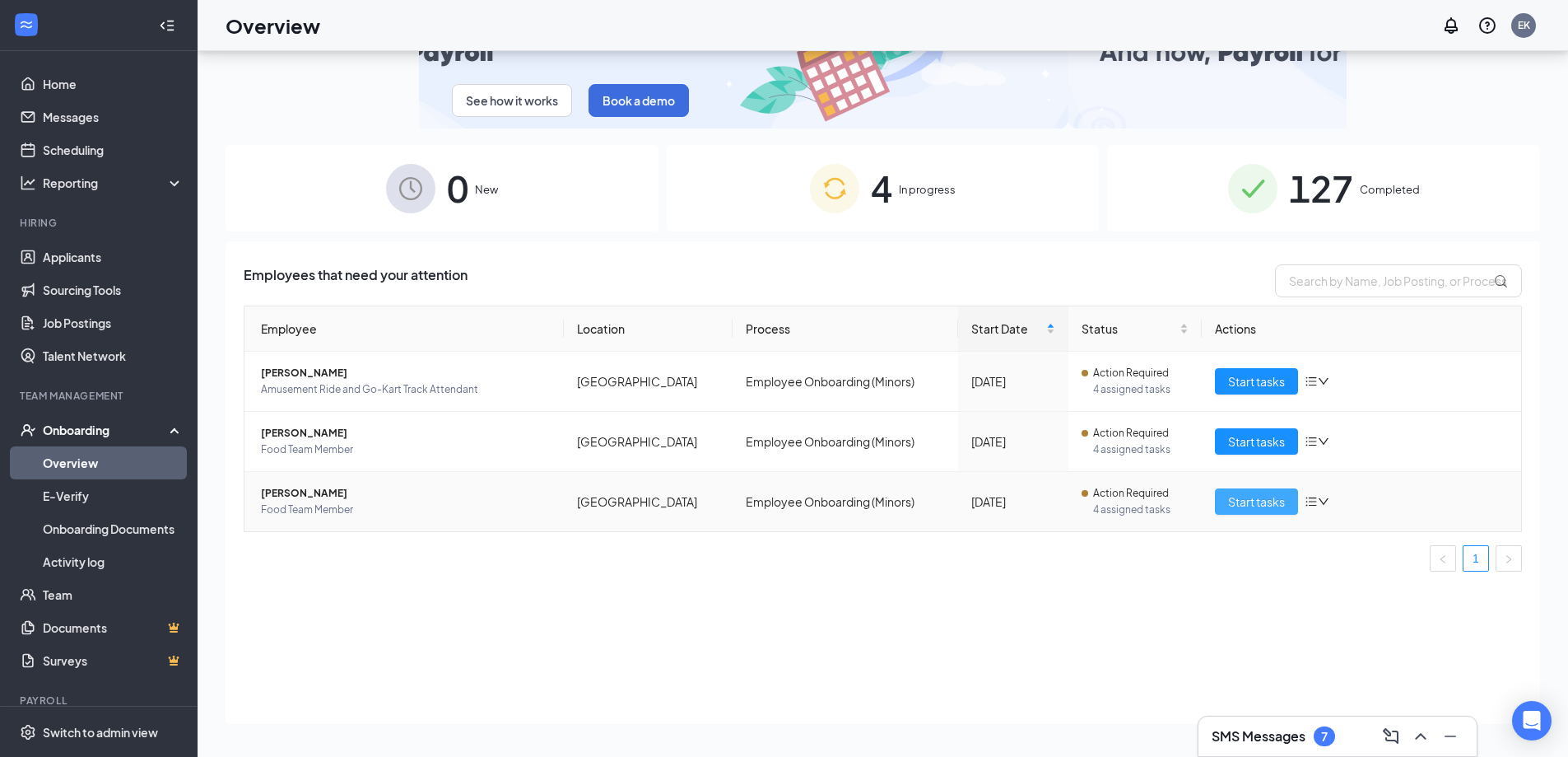
click at [1255, 498] on span "Start tasks" at bounding box center [1256, 501] width 57 height 19
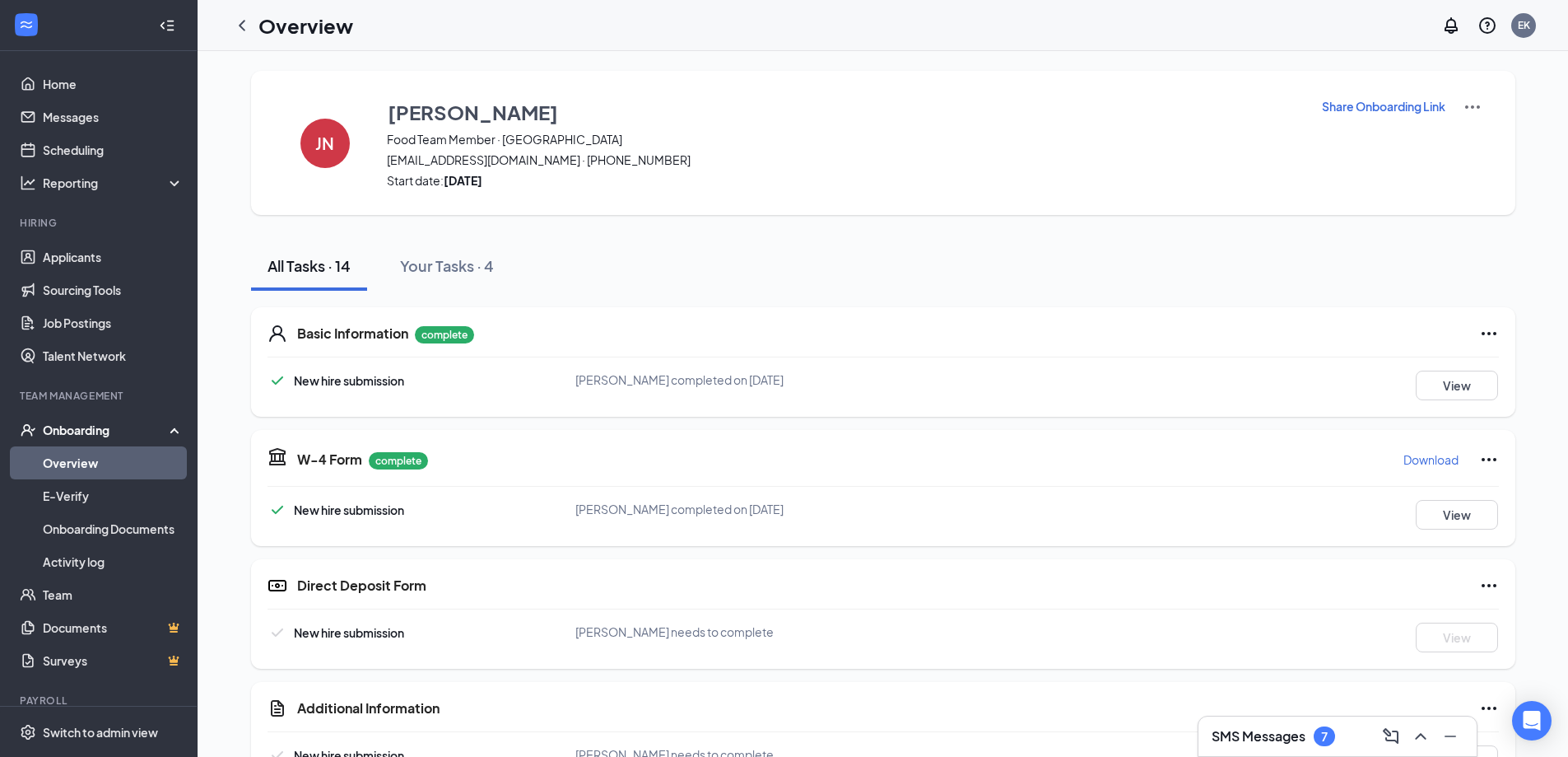
click at [1427, 497] on div "W-4 Form complete Download New hire submission [PERSON_NAME] completed on [DATE…" at bounding box center [883, 487] width 1264 height 116
click at [1481, 521] on button "View" at bounding box center [1458, 515] width 82 height 29
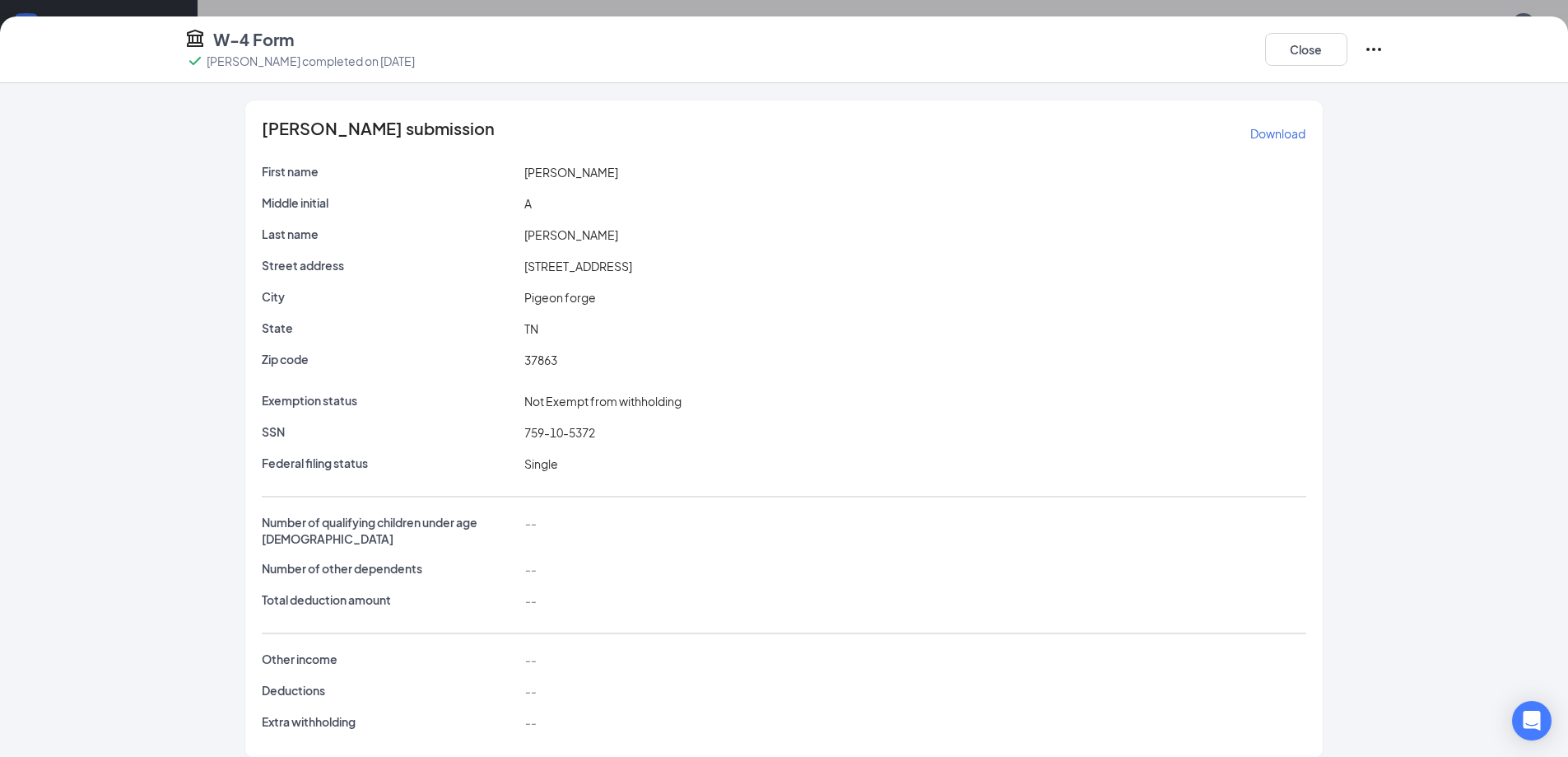
scroll to position [3, 0]
click at [1306, 46] on button "Close" at bounding box center [1306, 50] width 82 height 33
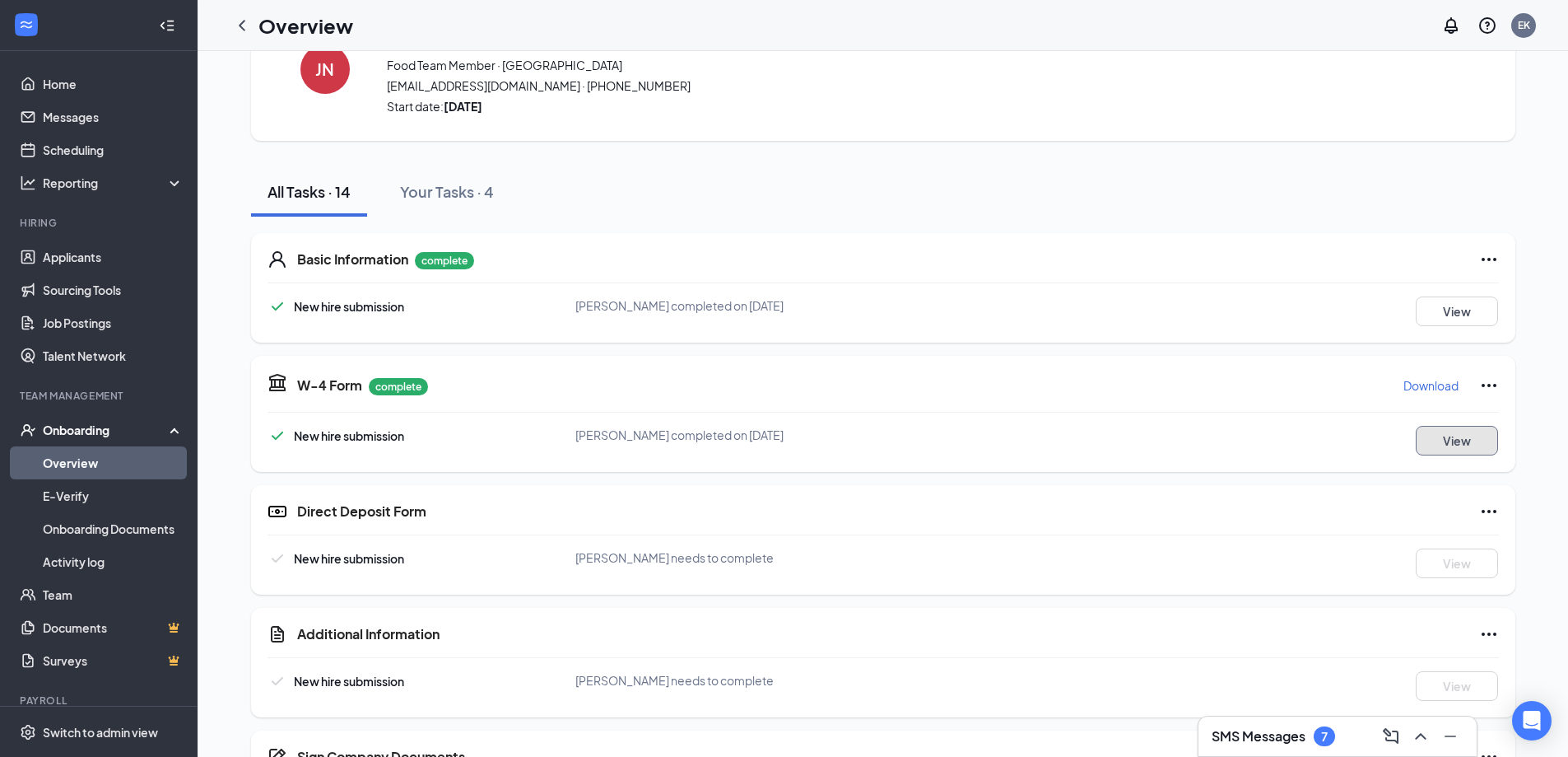
scroll to position [0, 0]
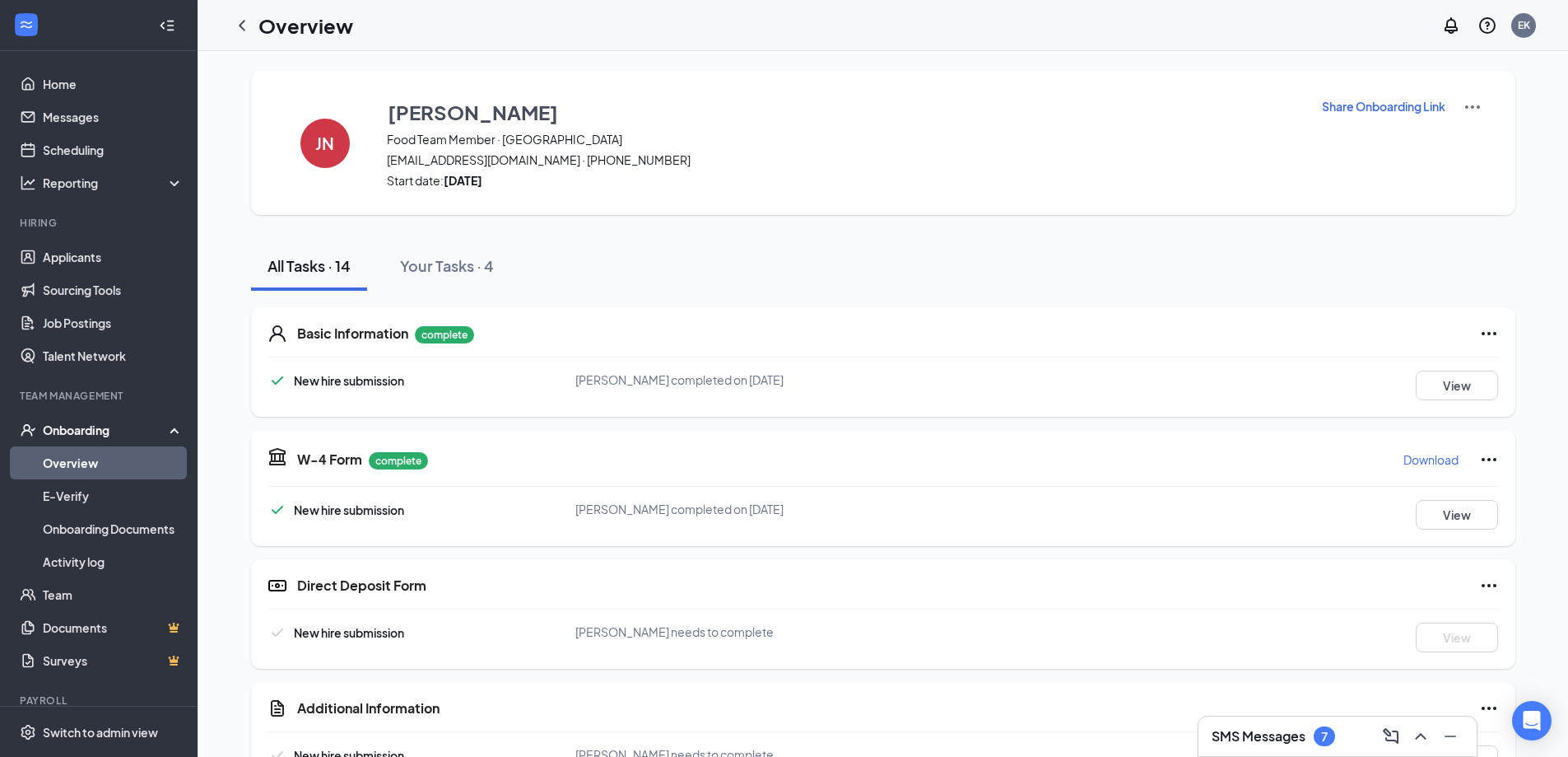
click at [1293, 738] on h3 "SMS Messages" at bounding box center [1259, 736] width 94 height 19
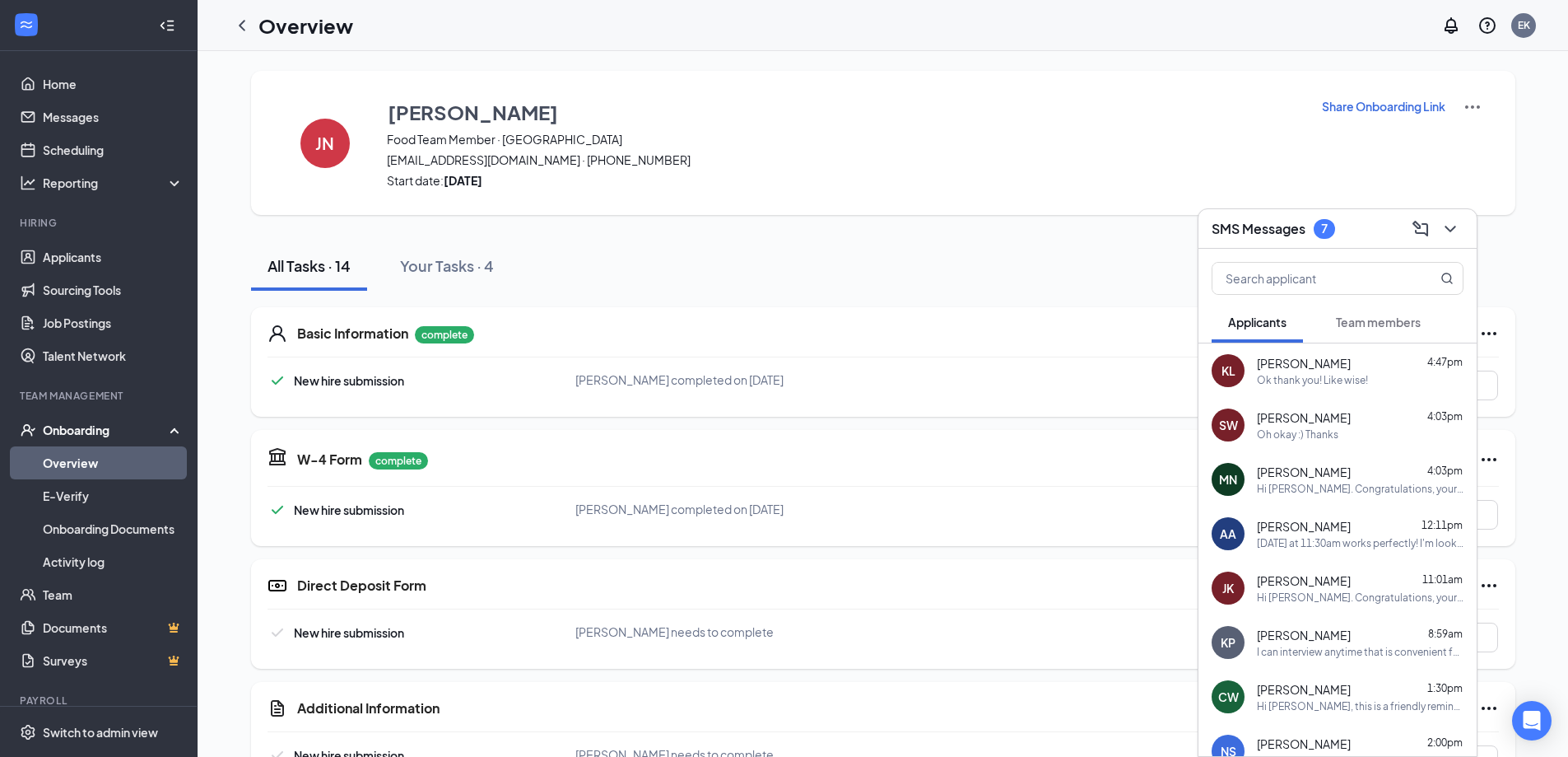
click at [1339, 378] on div "Ok thank you! Like wise!" at bounding box center [1313, 380] width 111 height 14
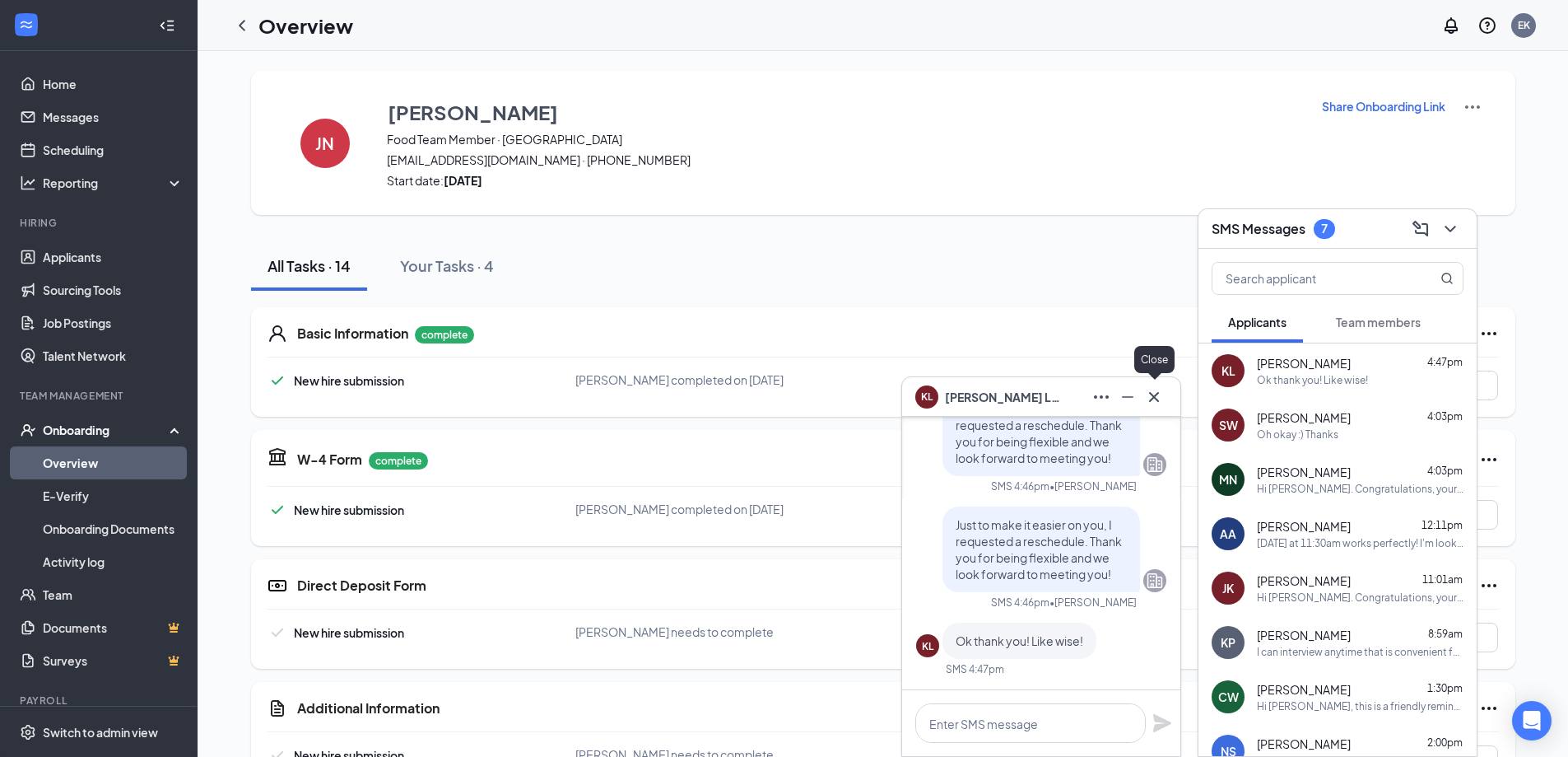
click at [1152, 398] on icon "Cross" at bounding box center [1154, 397] width 20 height 20
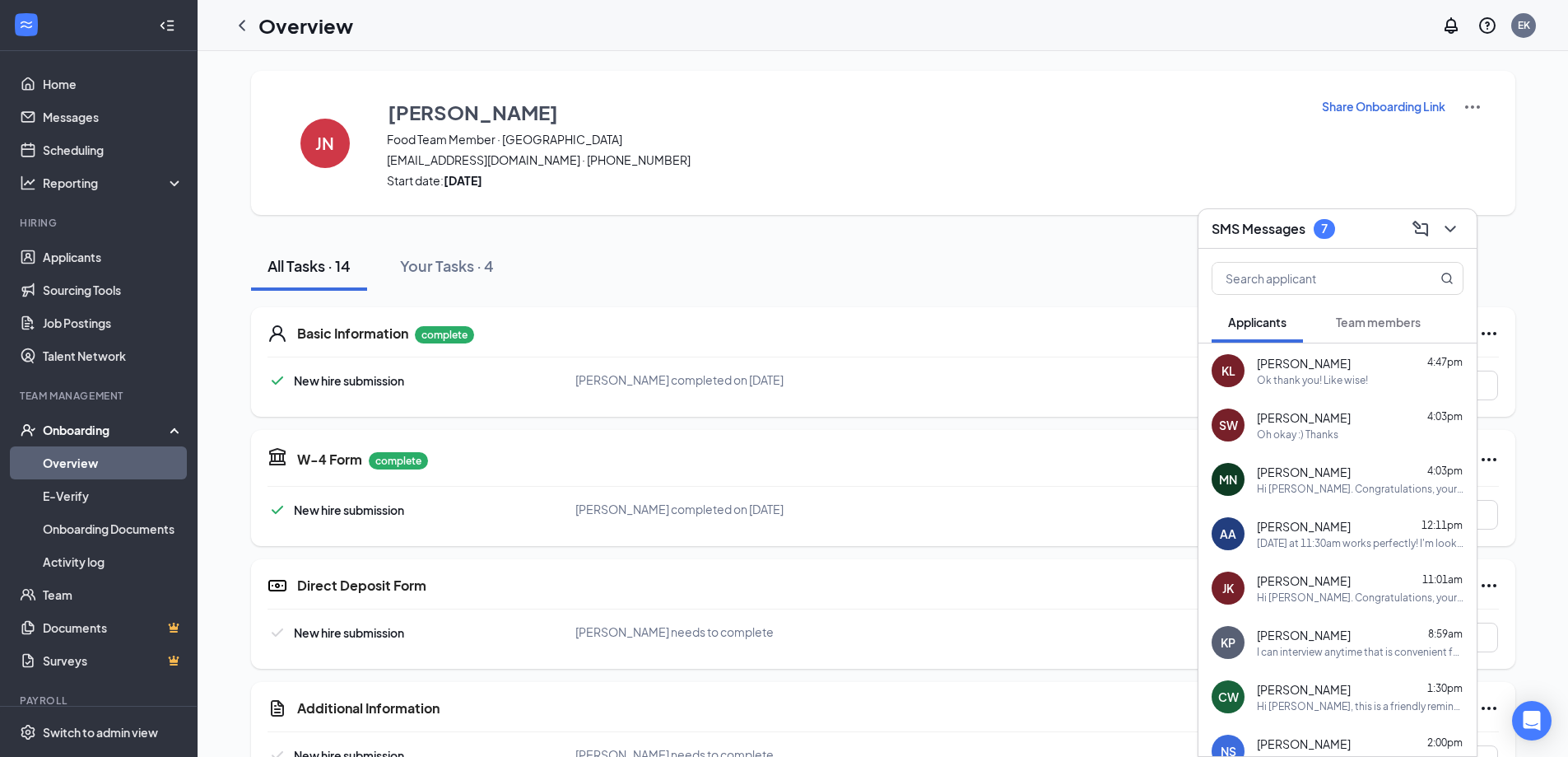
click at [1301, 224] on h3 "SMS Messages" at bounding box center [1259, 229] width 94 height 19
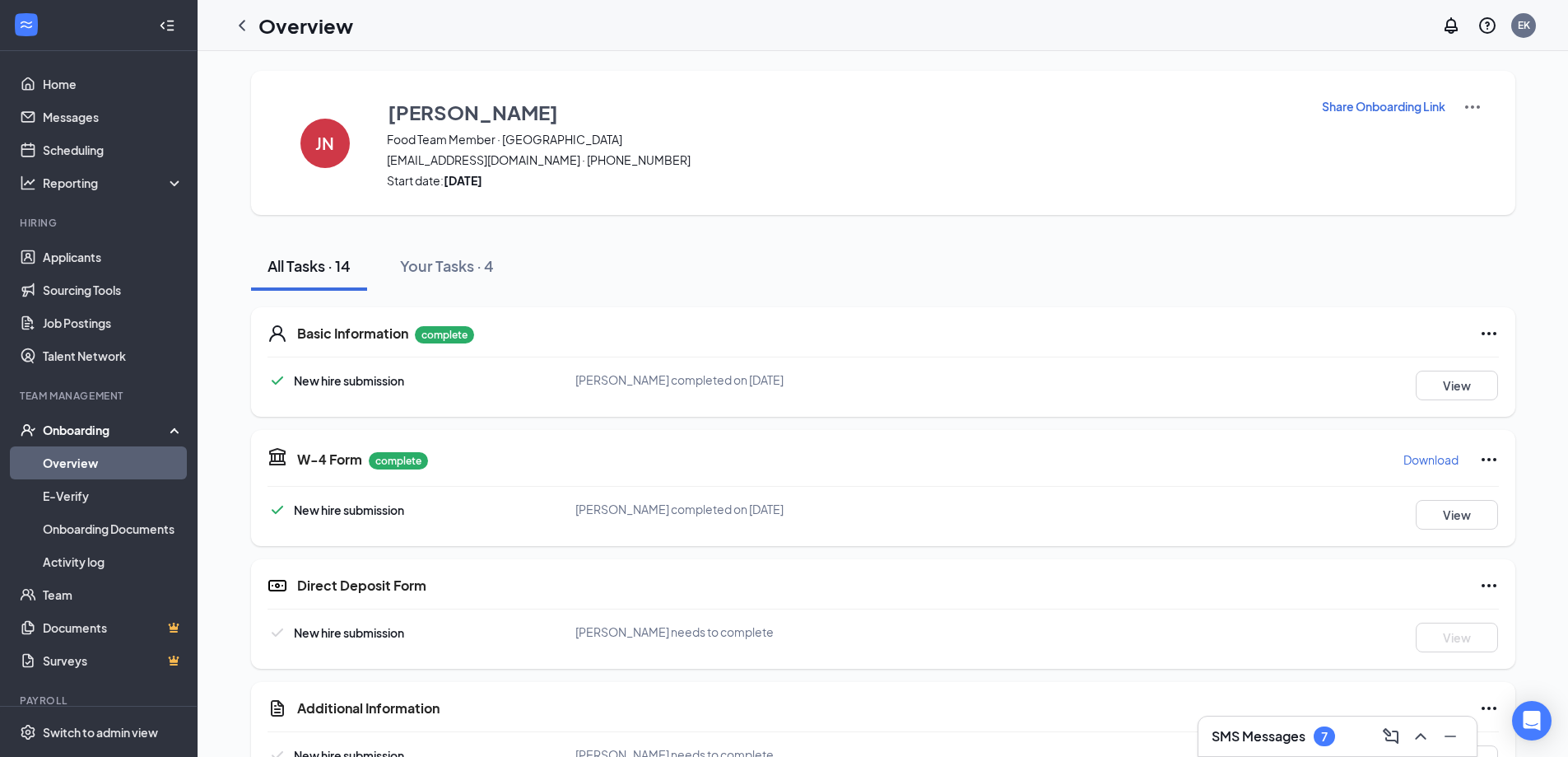
click at [1270, 738] on h3 "SMS Messages" at bounding box center [1259, 736] width 94 height 19
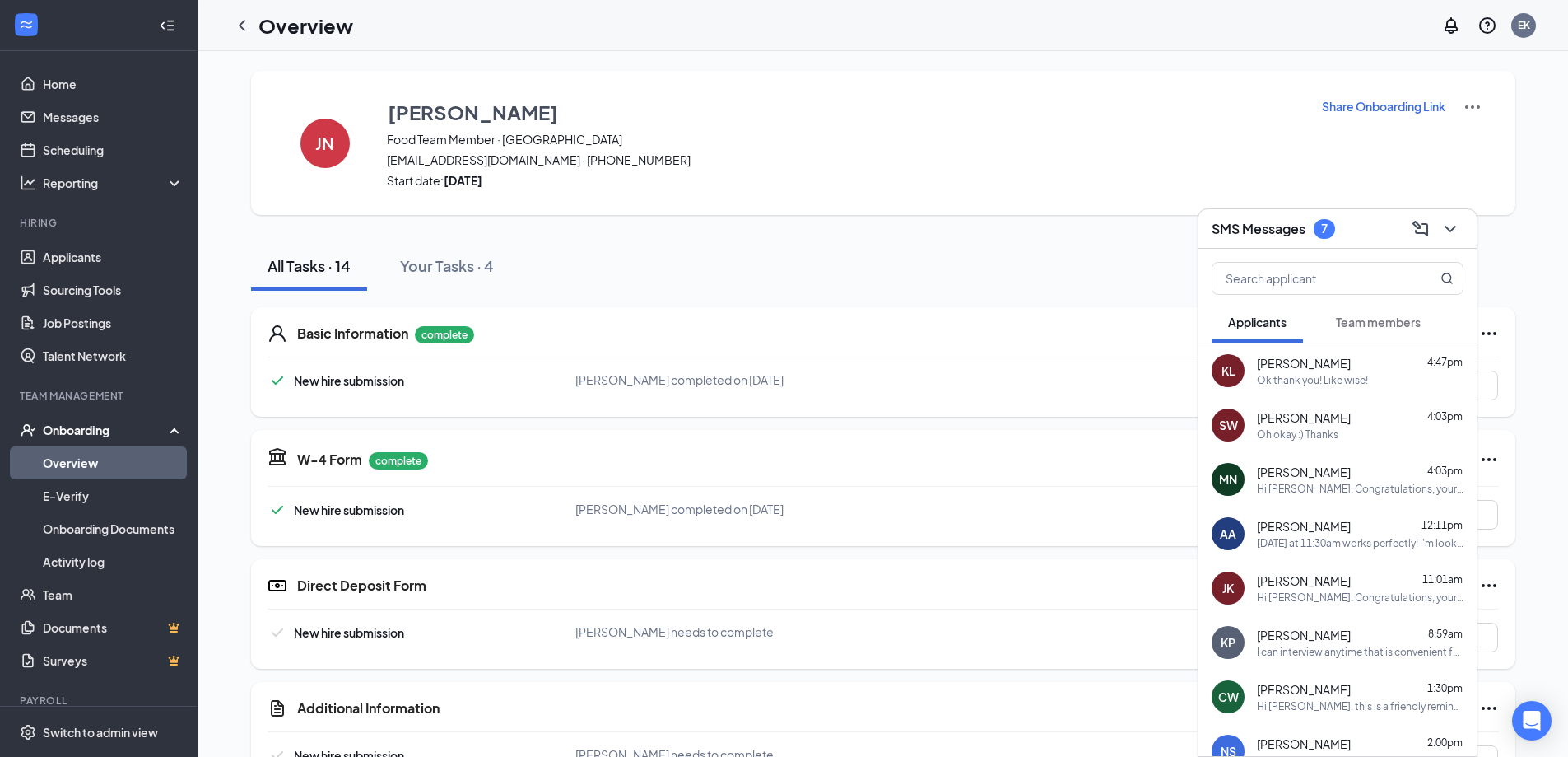
click at [1324, 231] on div "7" at bounding box center [1325, 229] width 7 height 14
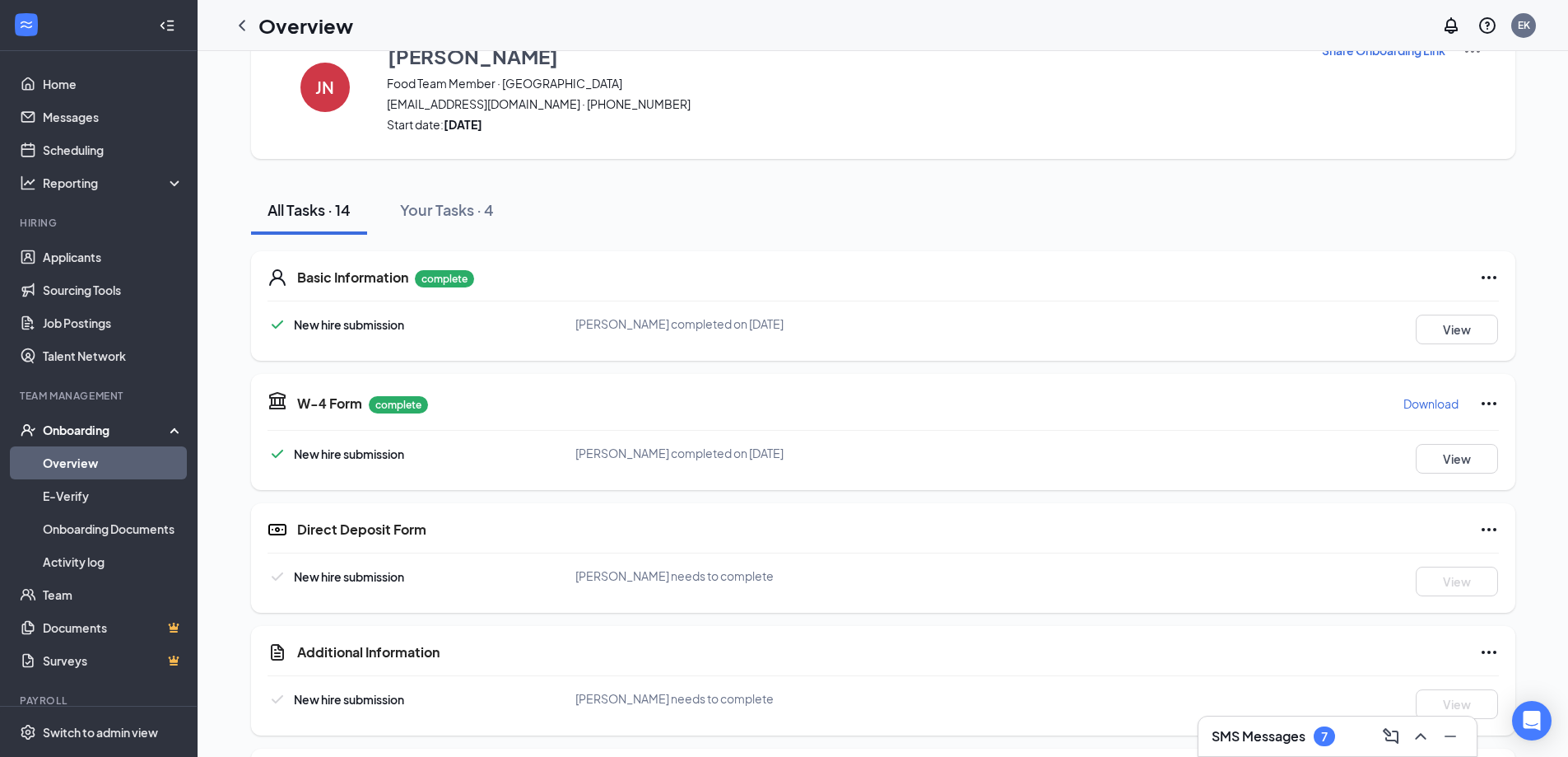
scroll to position [82, 0]
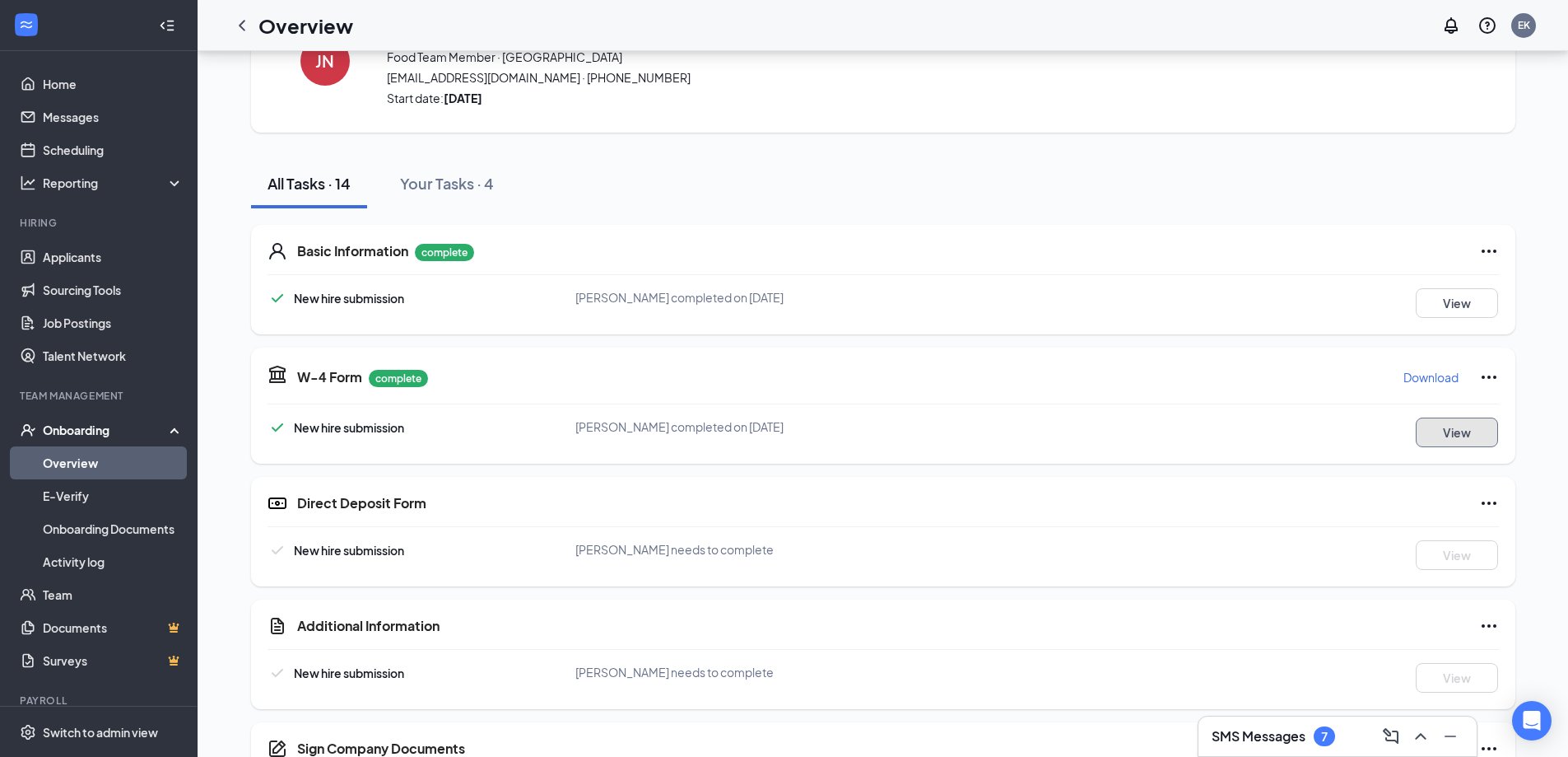
click at [1431, 436] on button "View" at bounding box center [1458, 432] width 82 height 29
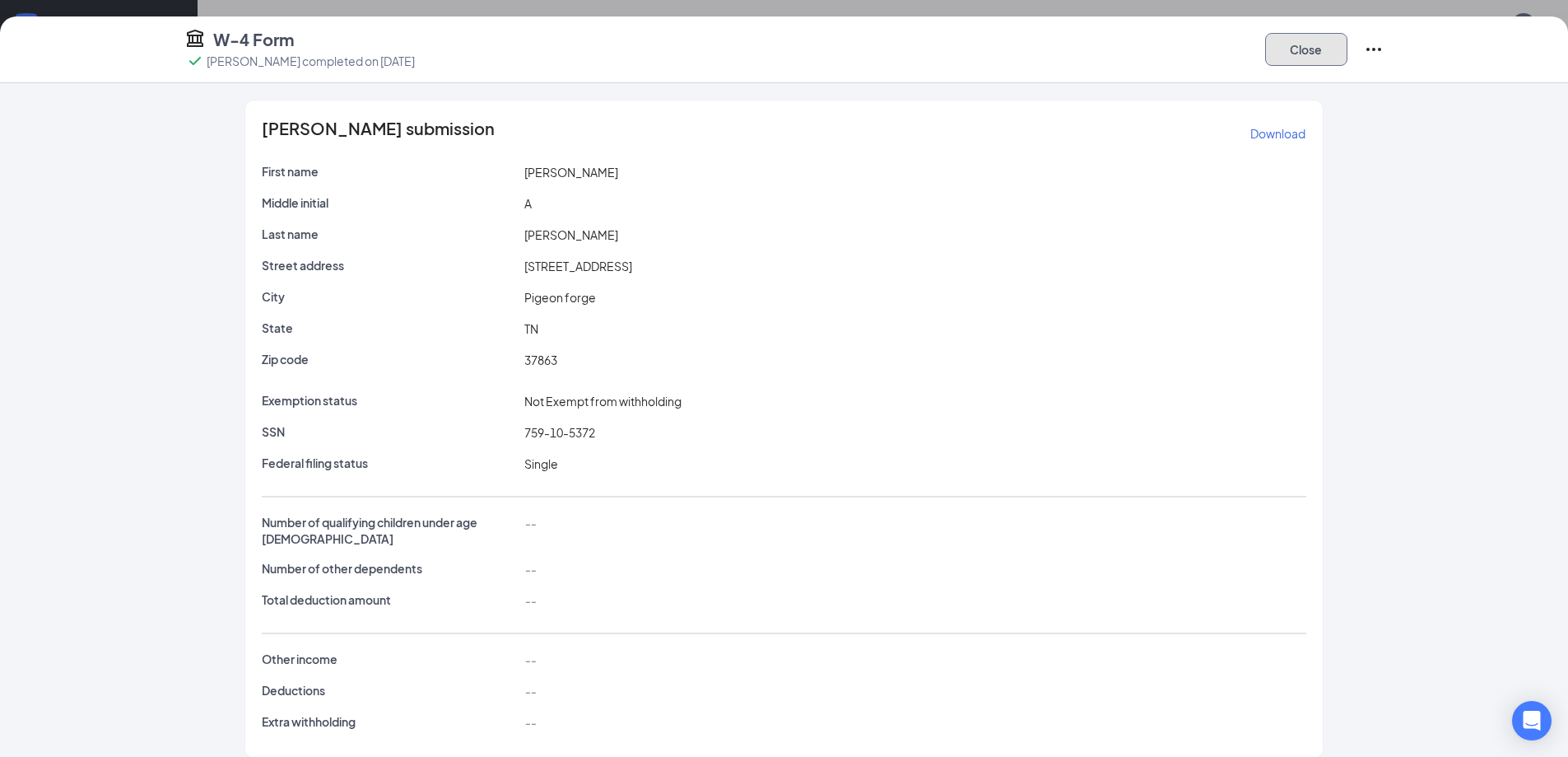
drag, startPoint x: 1302, startPoint y: 65, endPoint x: 1154, endPoint y: 146, distance: 168.7
click at [1301, 66] on div "Close" at bounding box center [1324, 50] width 118 height 43
click at [1296, 57] on button "Close" at bounding box center [1306, 50] width 82 height 33
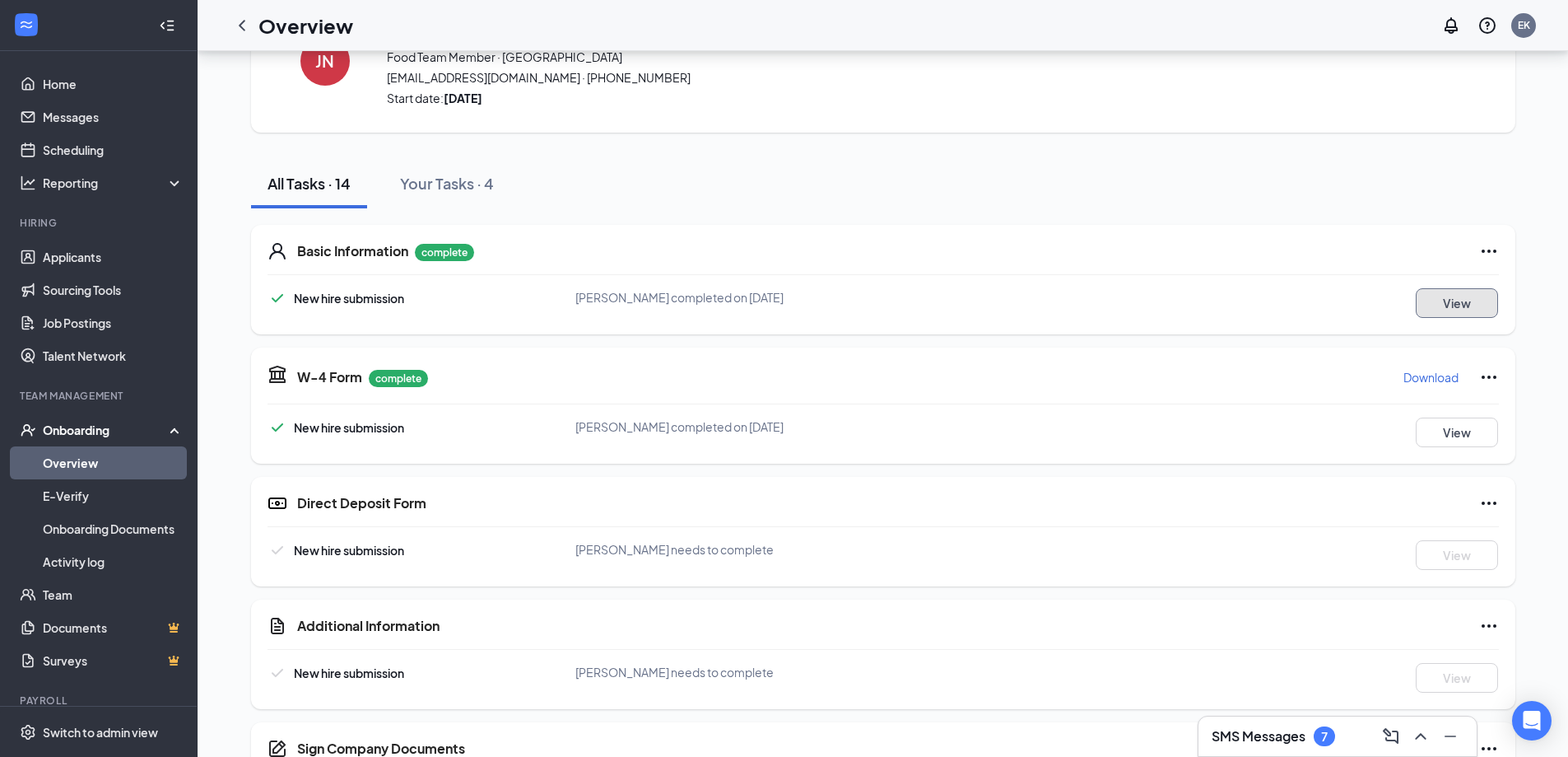
click at [1463, 292] on button "View" at bounding box center [1458, 303] width 82 height 29
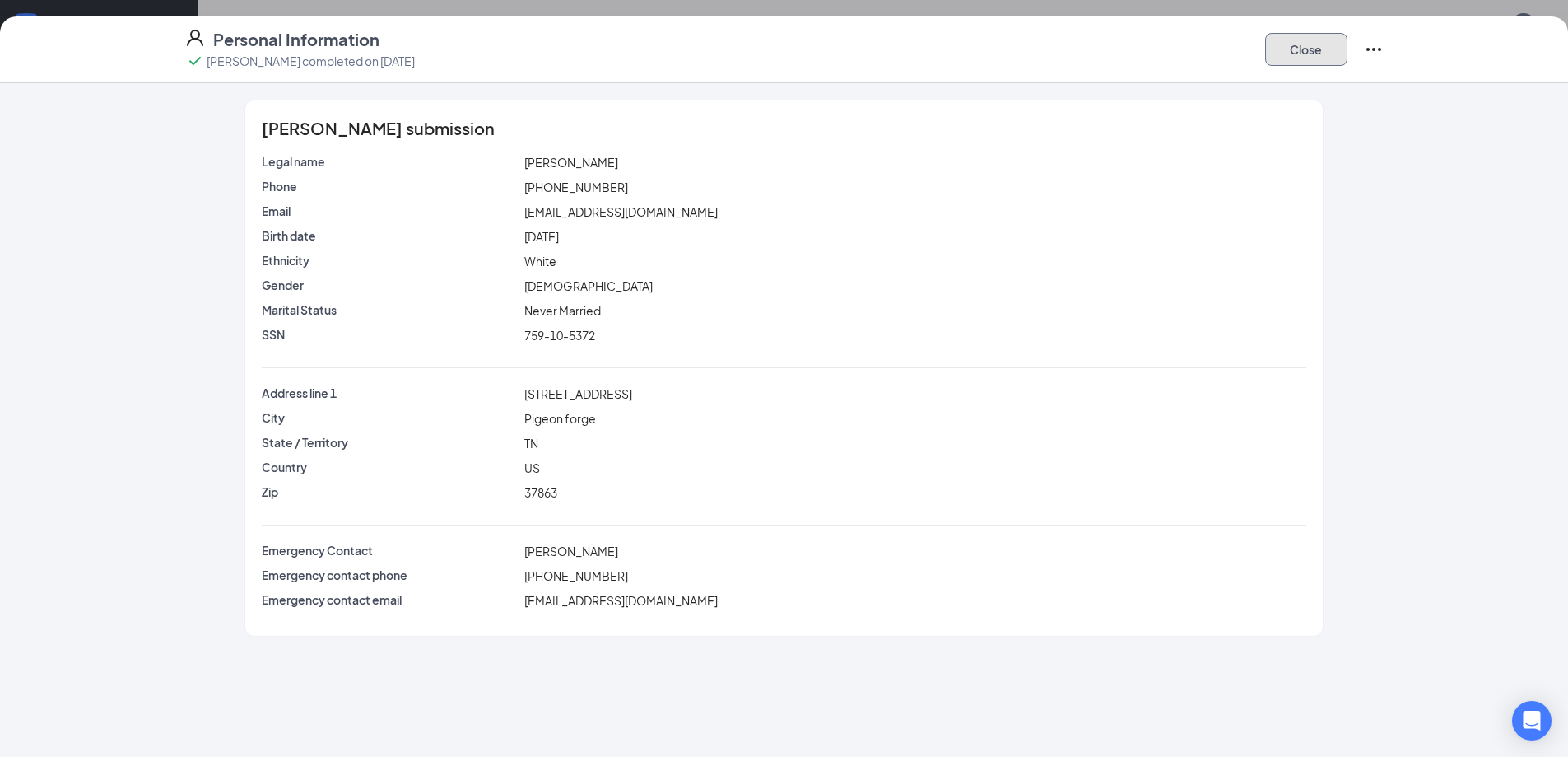
click at [1290, 53] on button "Close" at bounding box center [1306, 50] width 82 height 33
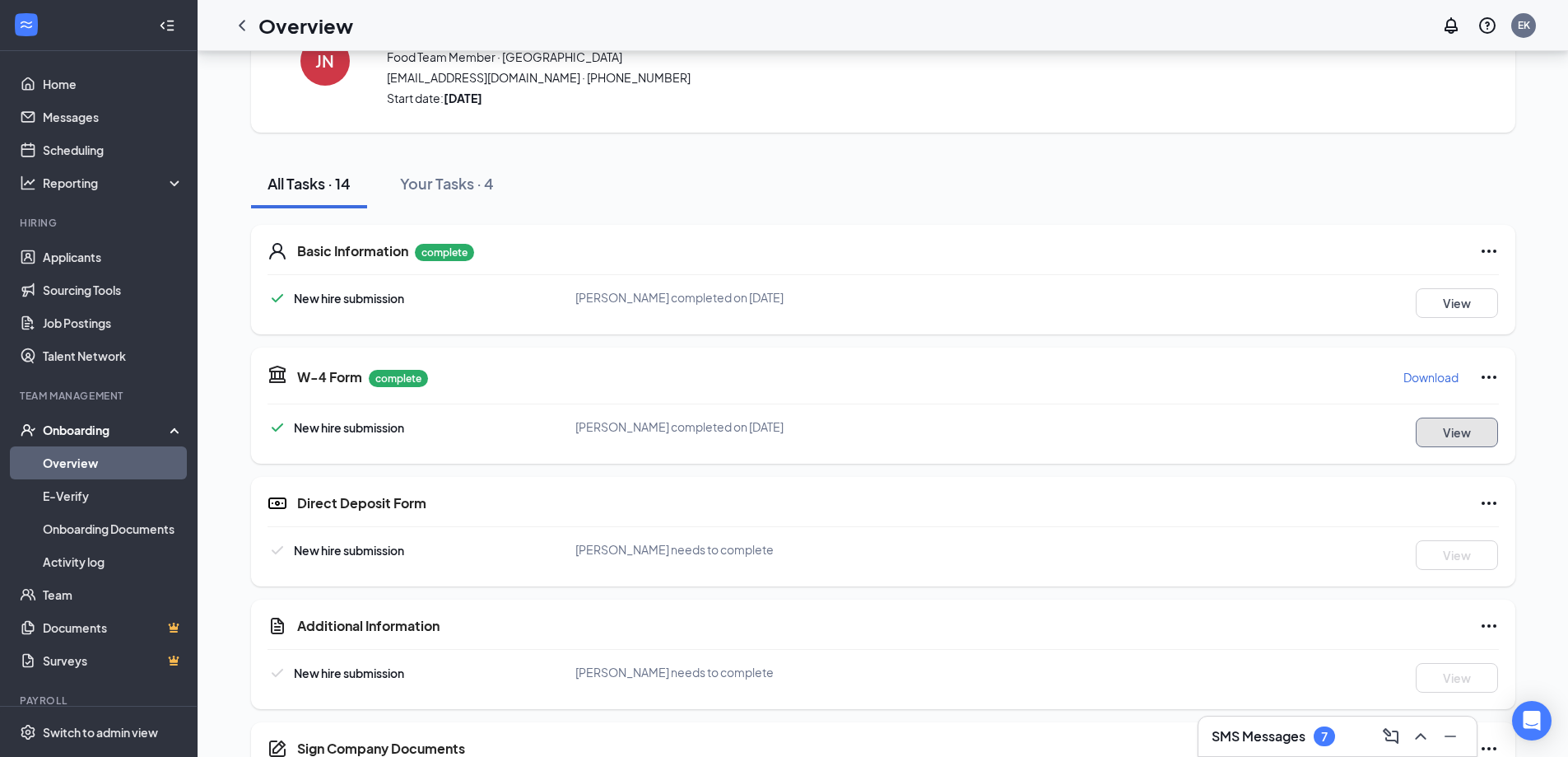
click at [1467, 424] on button "View" at bounding box center [1458, 432] width 82 height 29
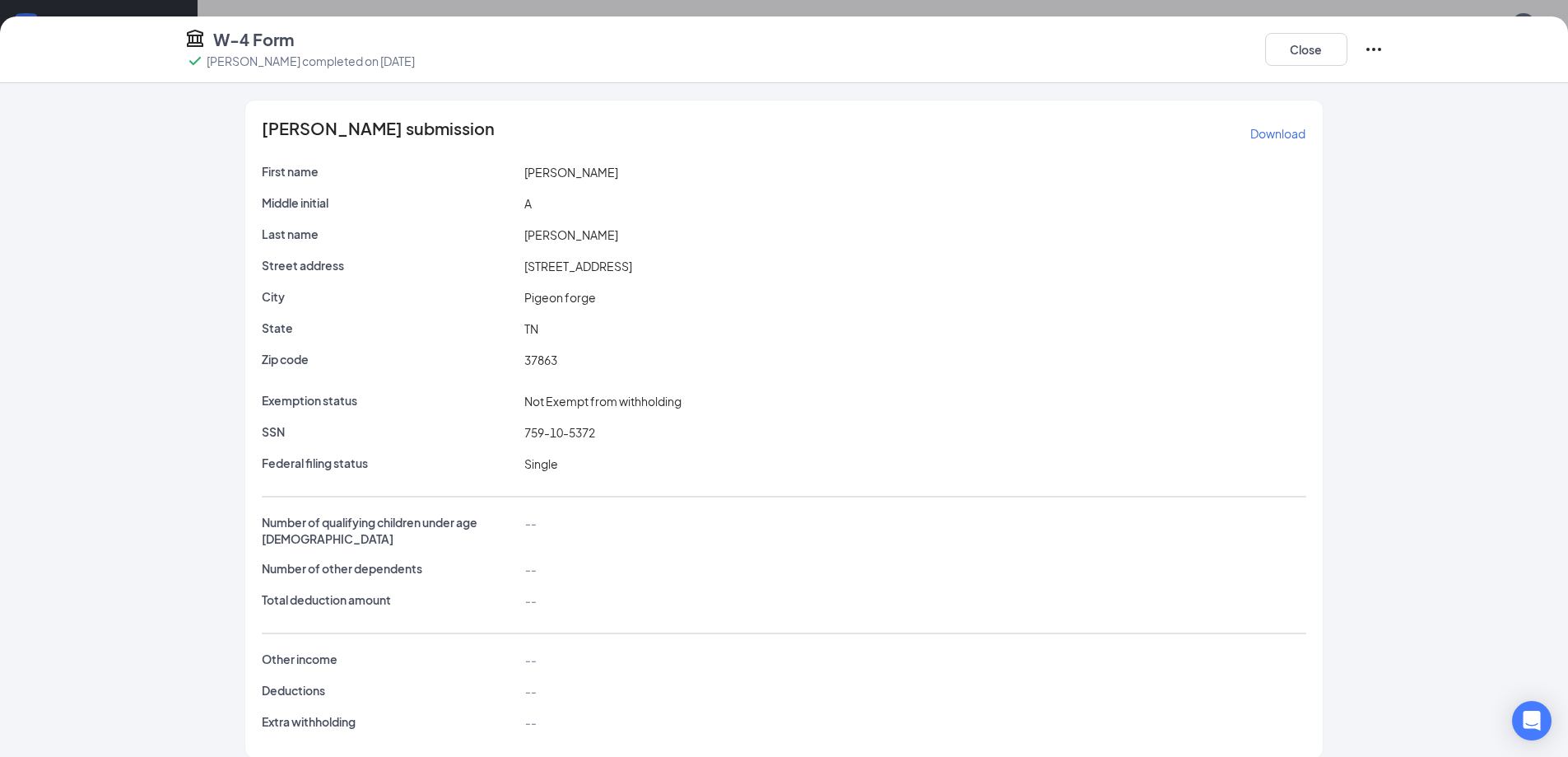
scroll to position [3, 0]
click at [1279, 46] on button "Close" at bounding box center [1306, 50] width 82 height 33
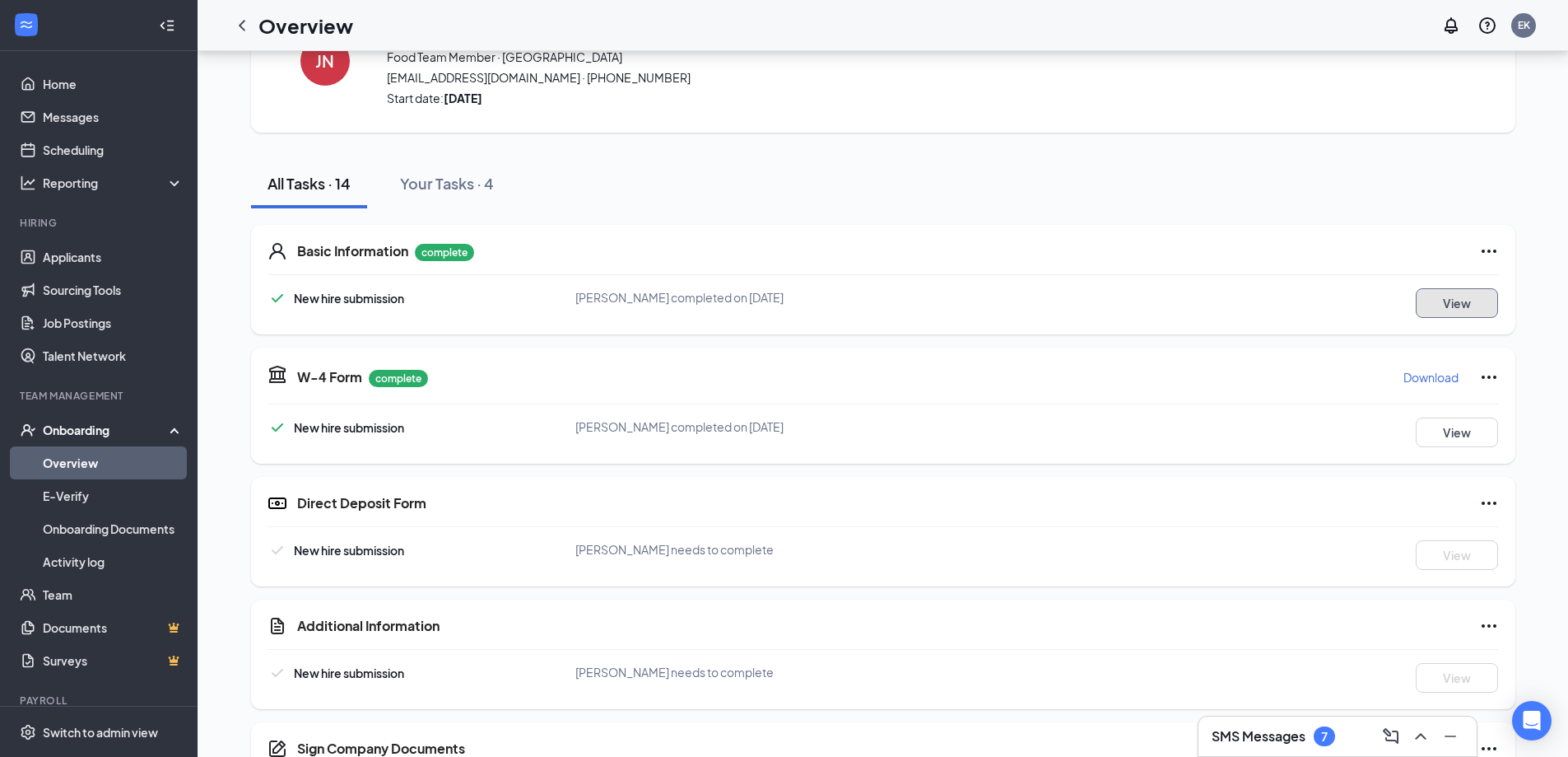
click at [1444, 295] on button "View" at bounding box center [1458, 303] width 82 height 29
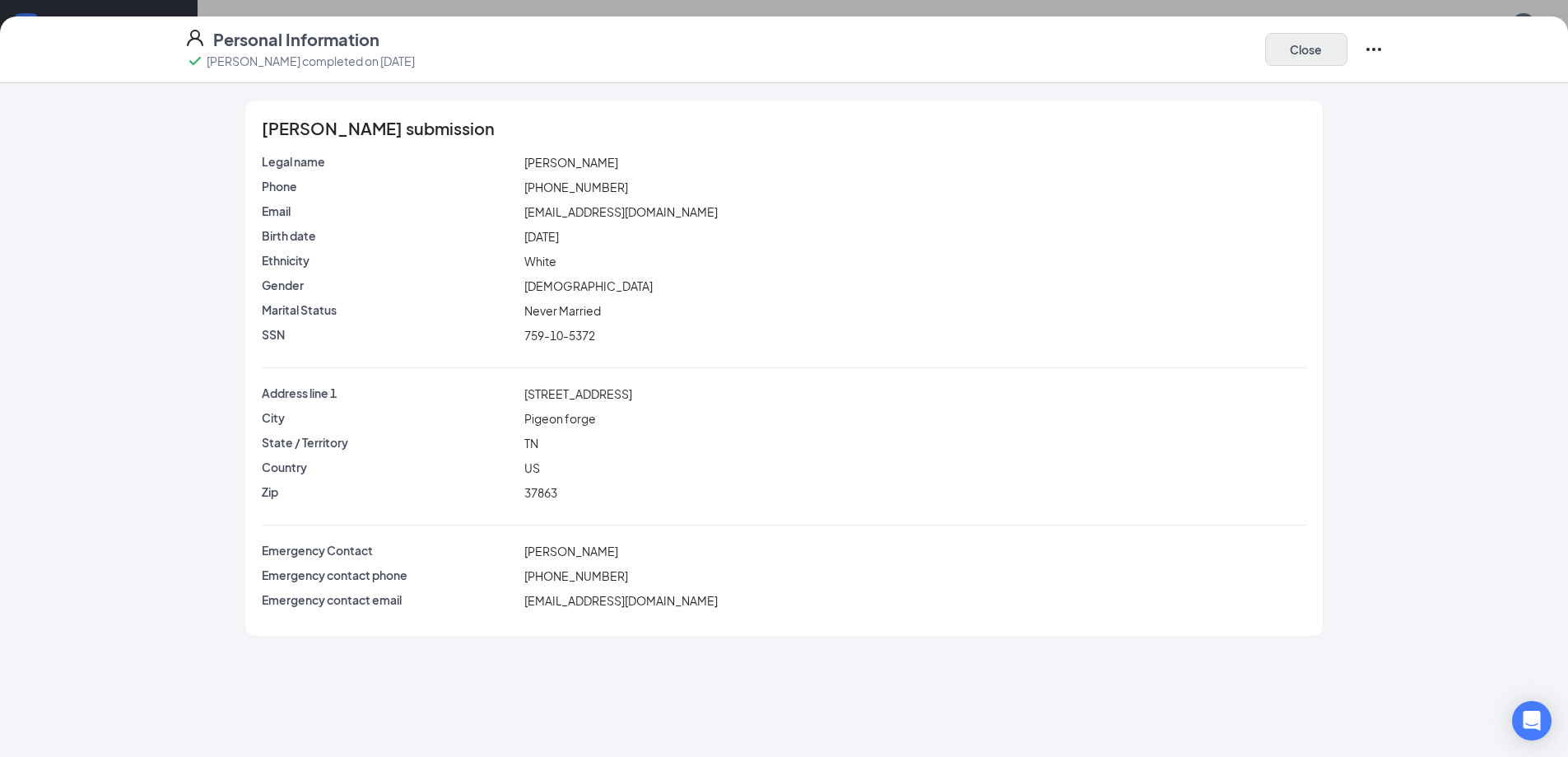
drag, startPoint x: 1269, startPoint y: 24, endPoint x: 1274, endPoint y: 37, distance: 13.9
click at [1268, 26] on div "Personal Information [PERSON_NAME] completed on [DATE] Close" at bounding box center [784, 50] width 1568 height 66
drag, startPoint x: 1274, startPoint y: 37, endPoint x: 1209, endPoint y: 50, distance: 66.3
click at [1255, 45] on div "Personal Information [PERSON_NAME] completed on [DATE] Close" at bounding box center [784, 50] width 1264 height 43
click at [1313, 52] on button "Close" at bounding box center [1306, 50] width 82 height 33
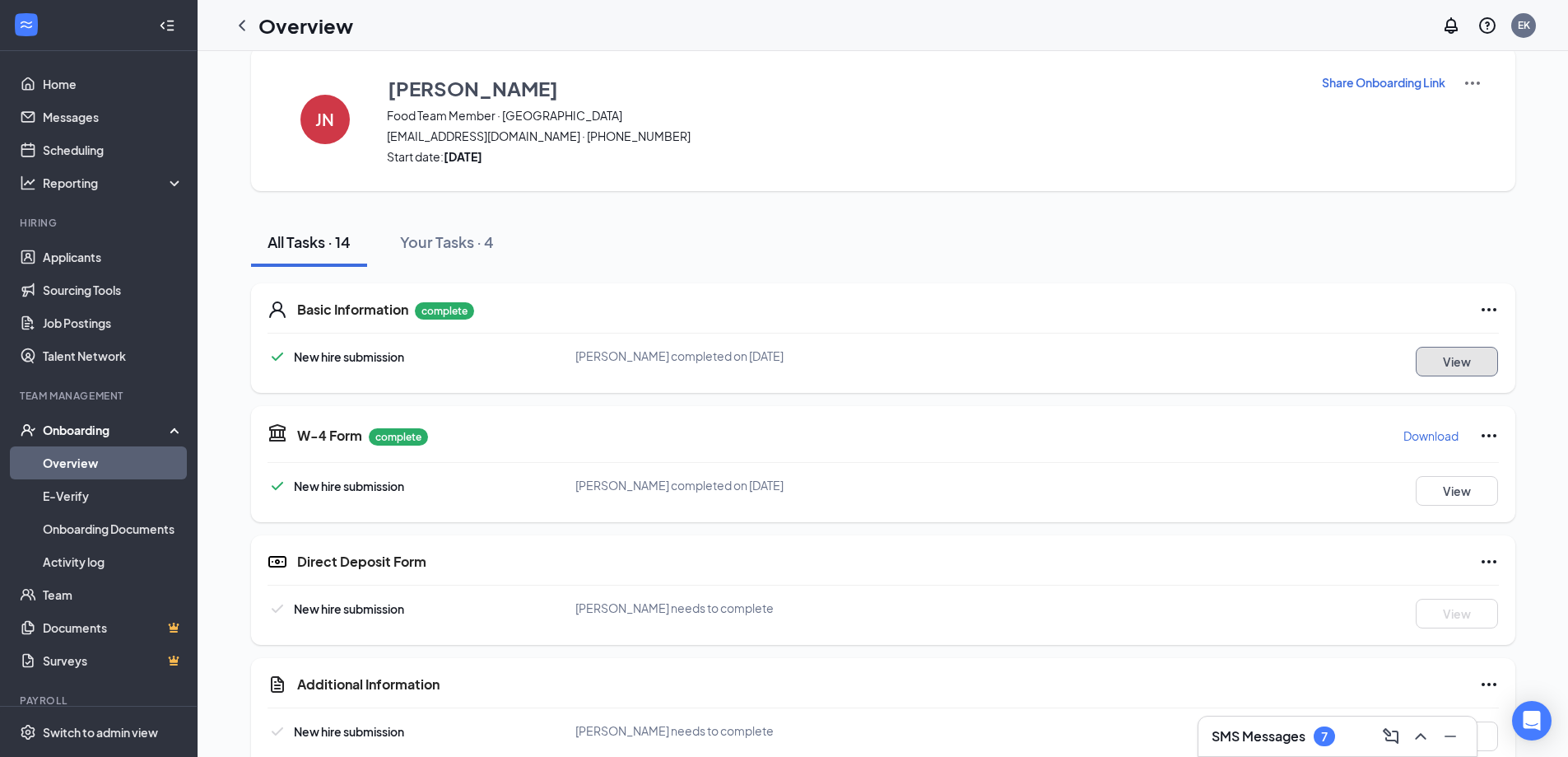
scroll to position [0, 0]
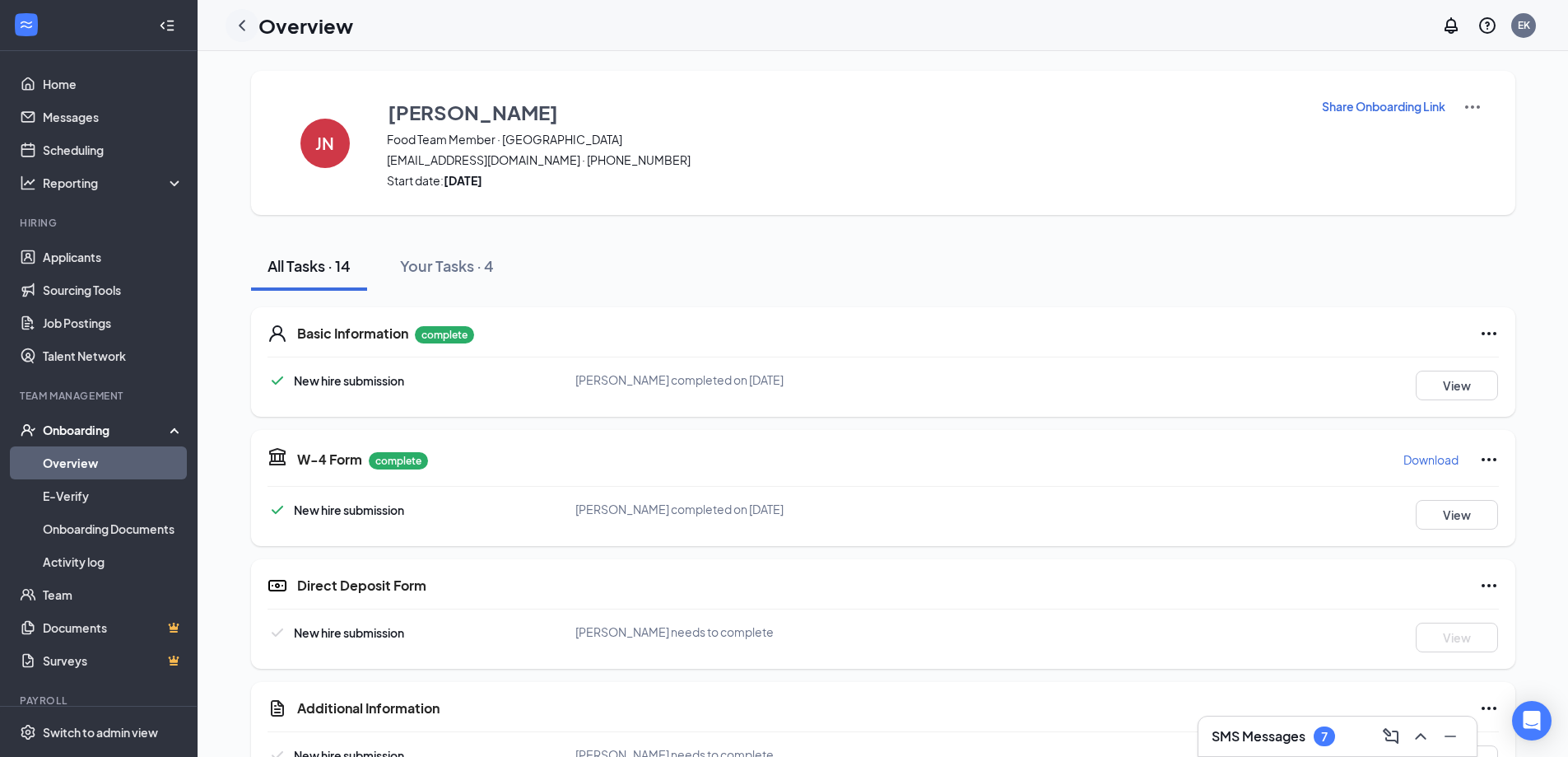
click at [240, 23] on icon "ChevronLeft" at bounding box center [241, 24] width 7 height 11
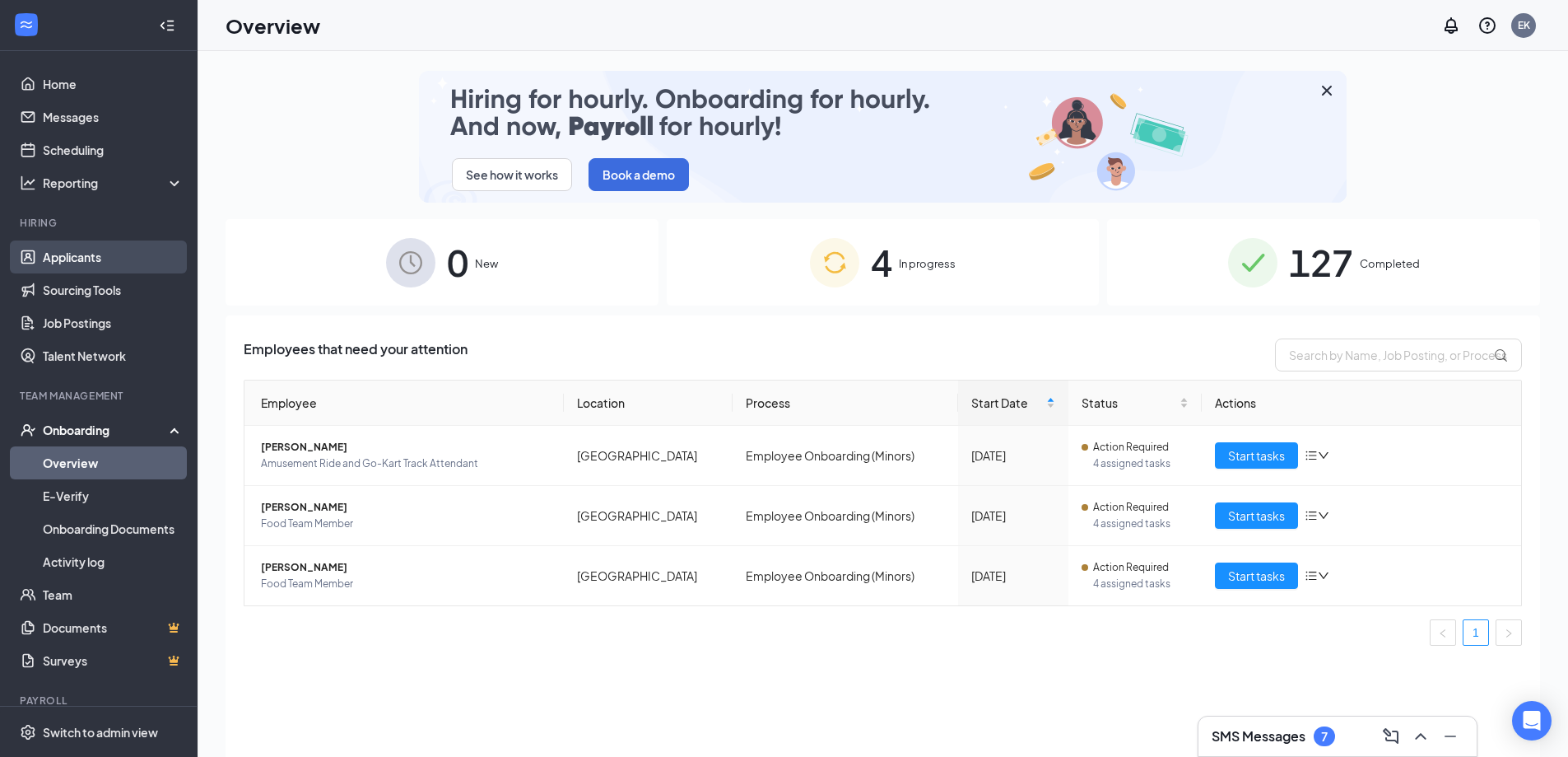
click at [88, 250] on link "Applicants" at bounding box center [113, 257] width 141 height 33
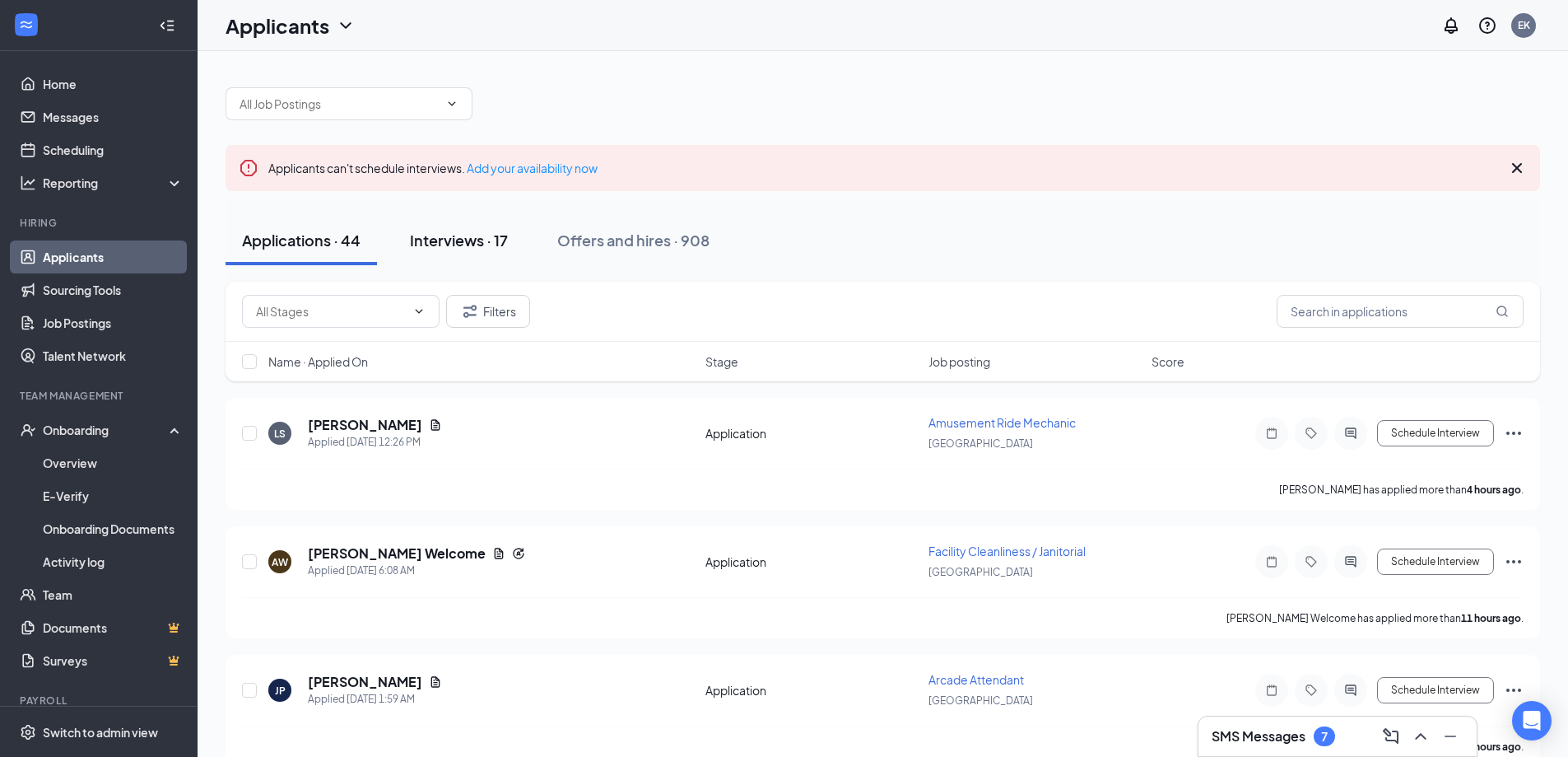
click at [467, 238] on div "Interviews · 17" at bounding box center [459, 239] width 98 height 21
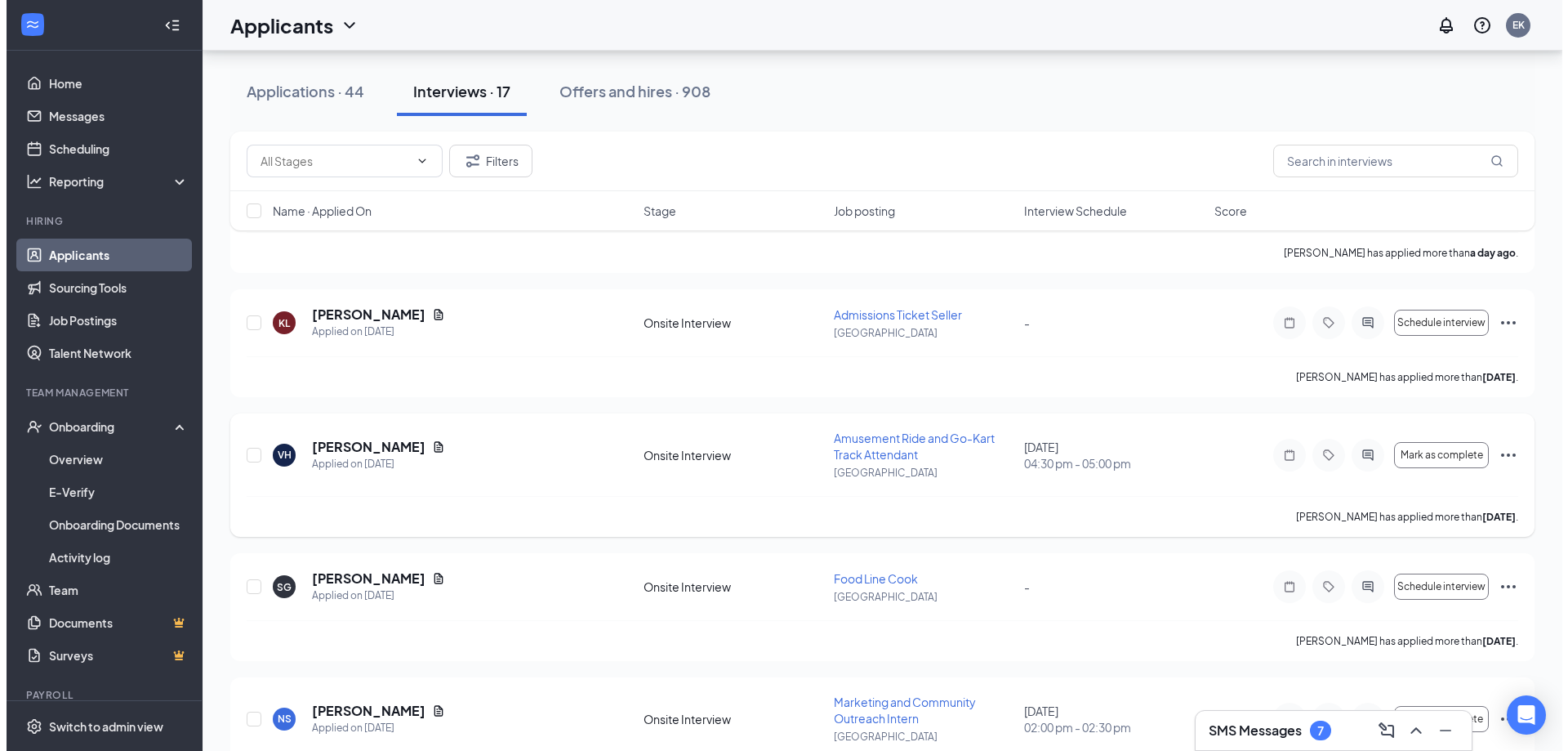
scroll to position [327, 0]
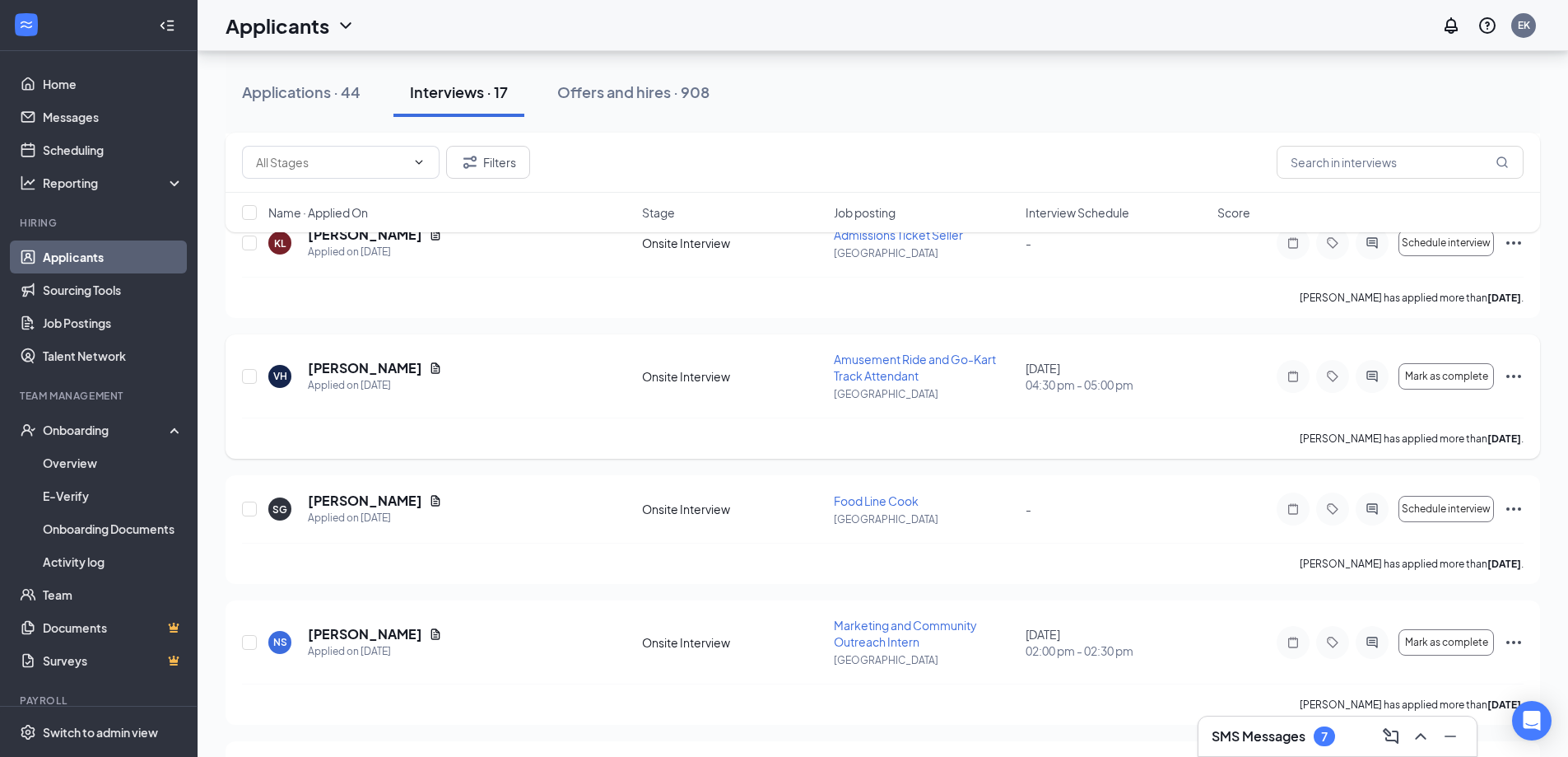
click at [380, 363] on h5 "[PERSON_NAME]" at bounding box center [364, 367] width 114 height 19
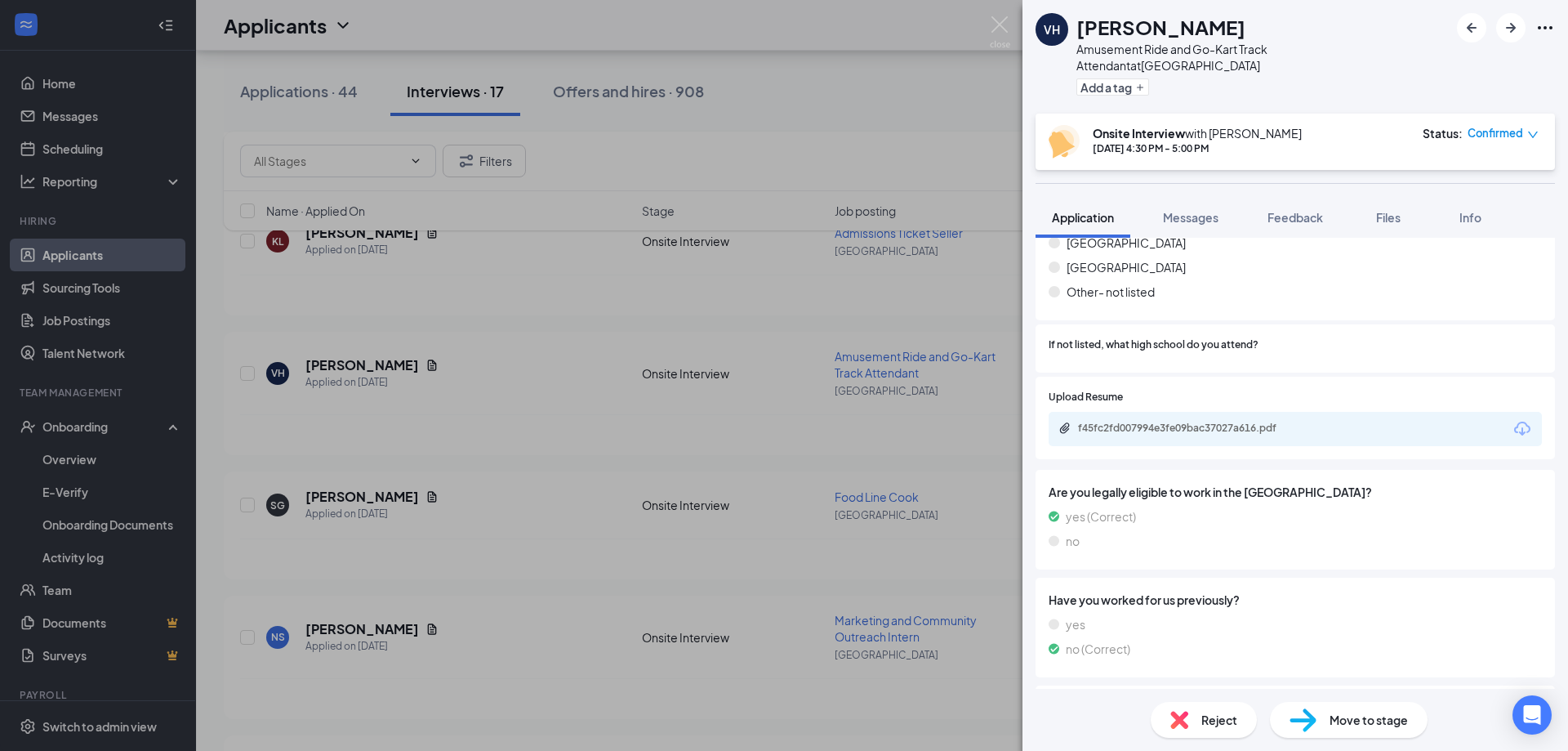
scroll to position [1797, 0]
click at [1189, 420] on div "f45fc2fd007994e3fe09bac37027a616.pdf" at bounding box center [1192, 425] width 229 height 13
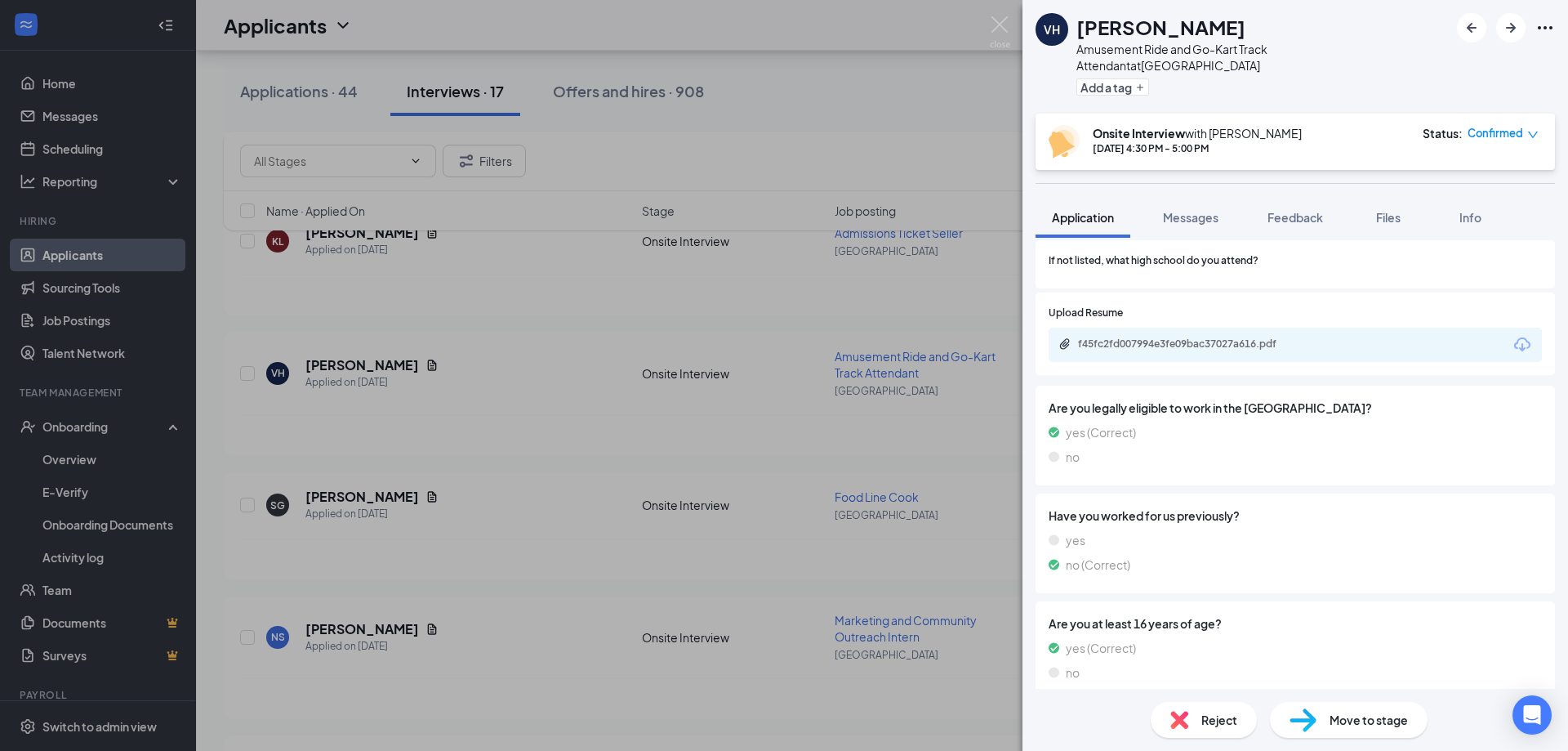
click at [1374, 720] on span "Move to stage" at bounding box center [1368, 719] width 78 height 18
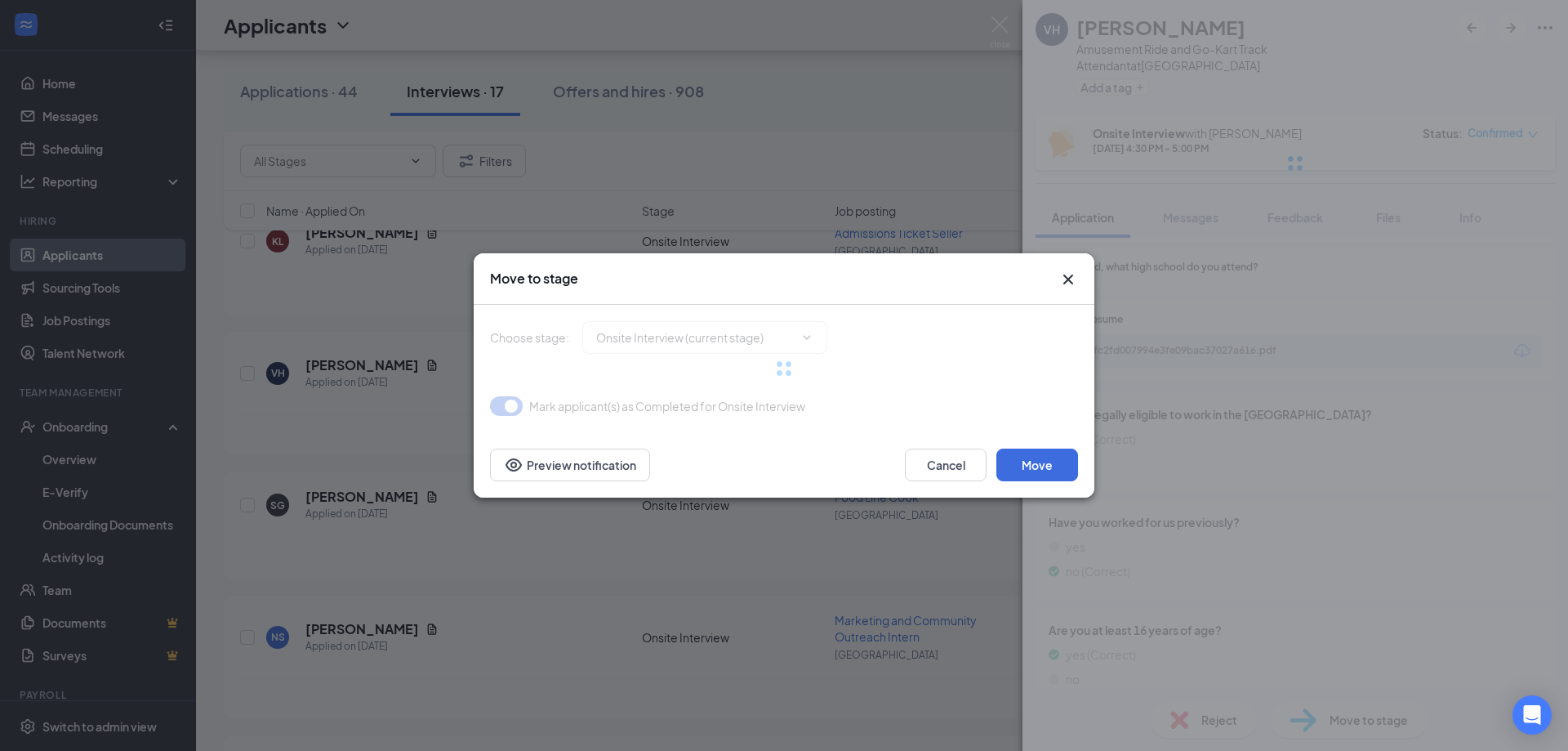
type input "Hiring Complete (final stage)"
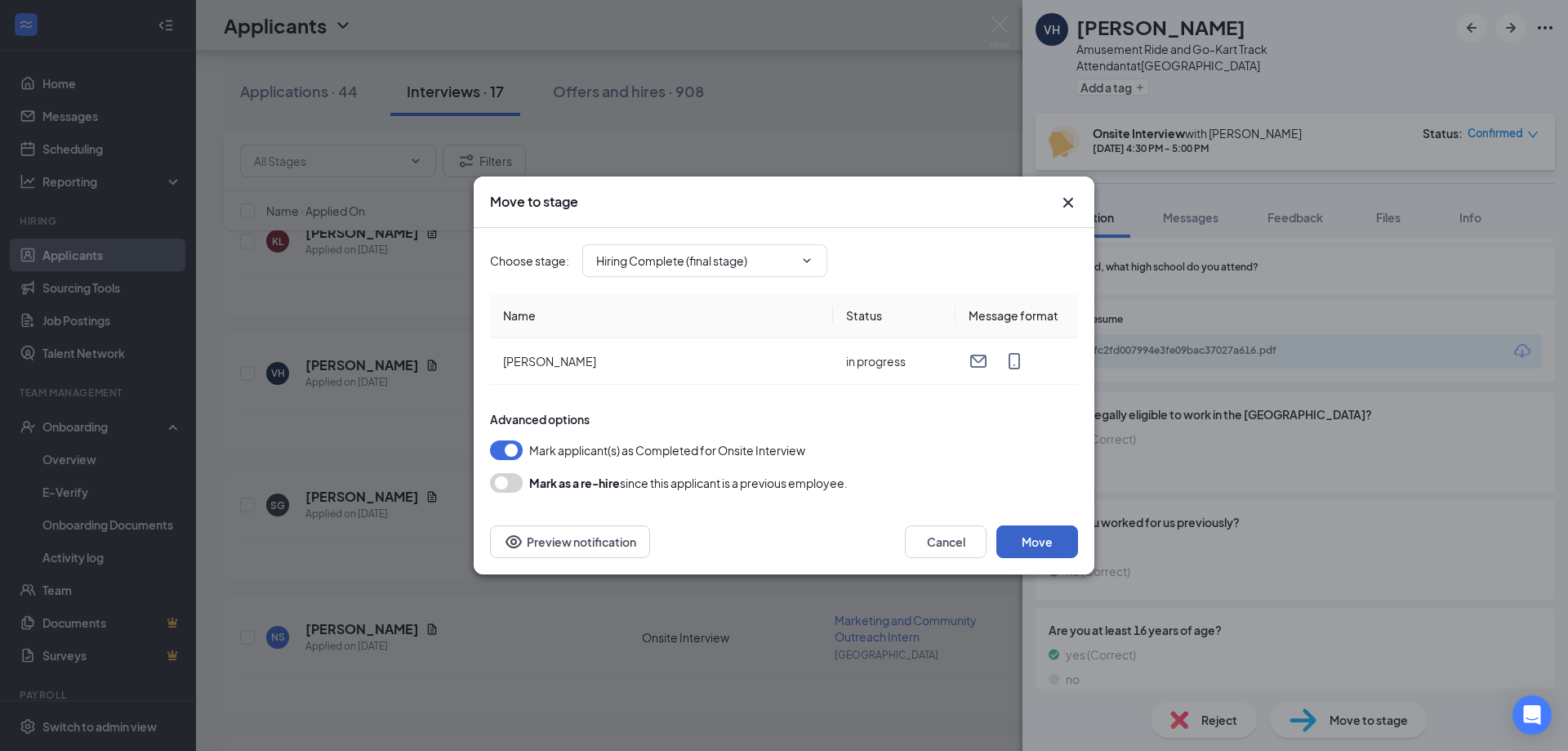
click at [1055, 540] on button "Move" at bounding box center [1037, 542] width 81 height 33
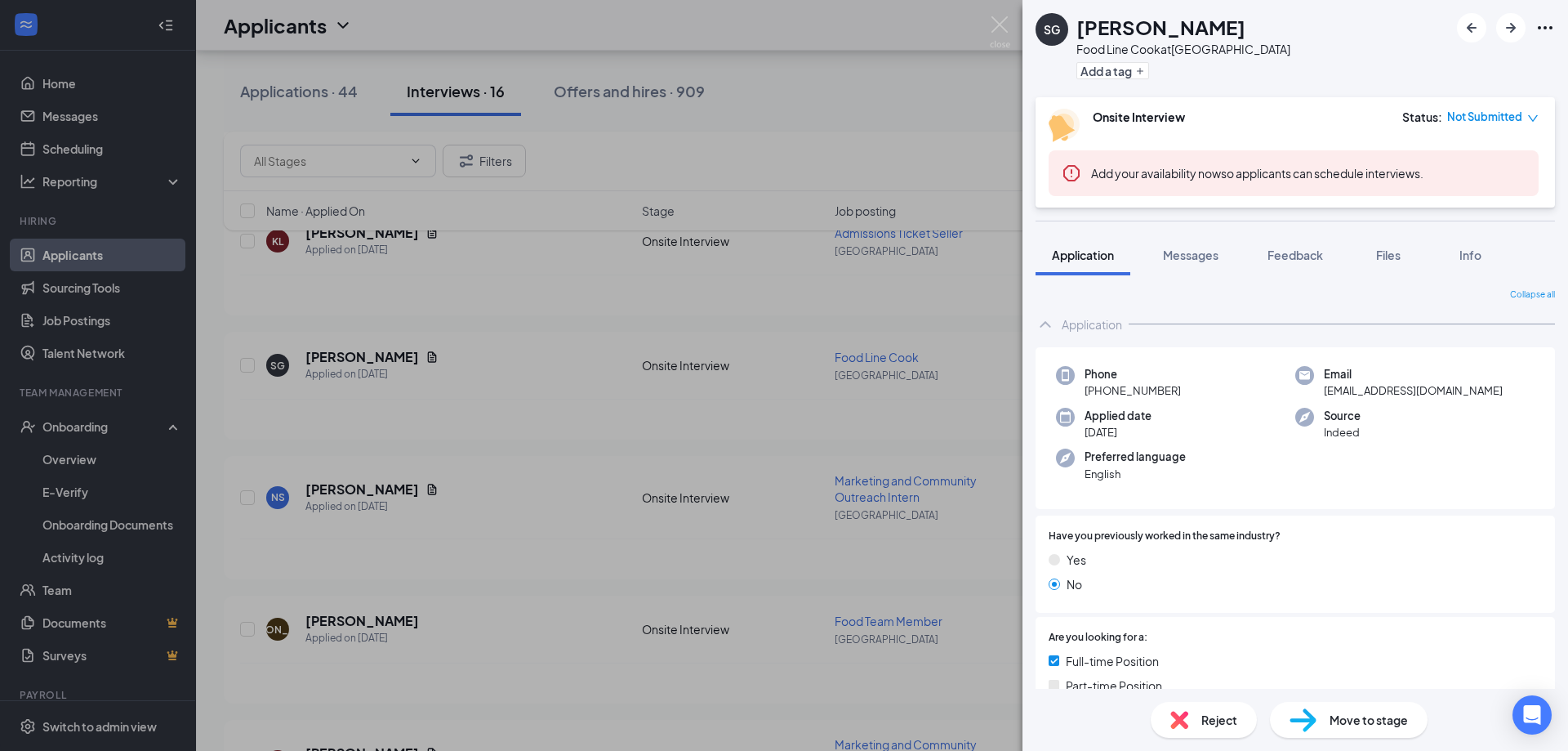
click at [603, 276] on div "SG [PERSON_NAME] Food Line Cook at [GEOGRAPHIC_DATA] Add a tag Onsite Interview…" at bounding box center [784, 375] width 1568 height 751
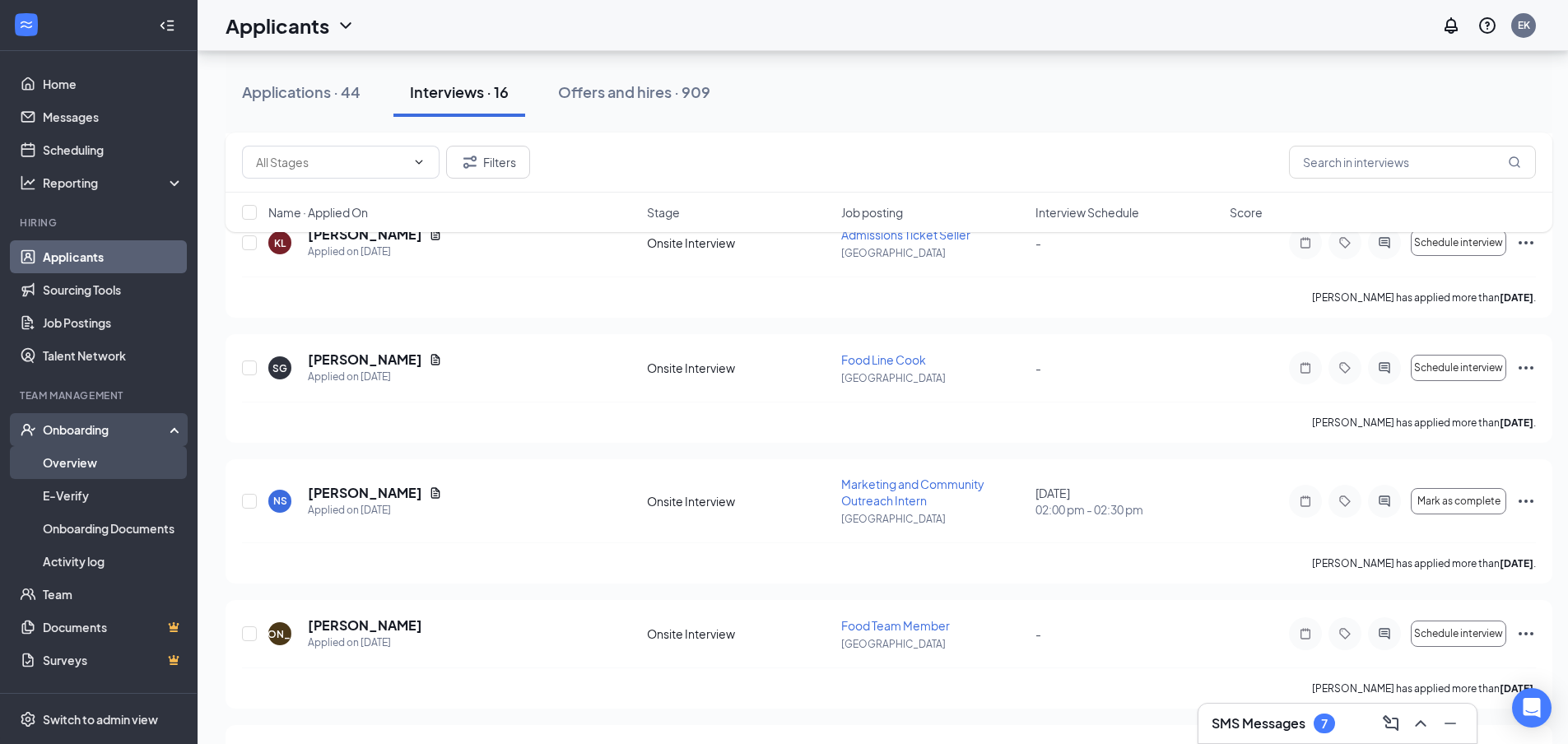
click at [91, 463] on link "Overview" at bounding box center [113, 463] width 141 height 33
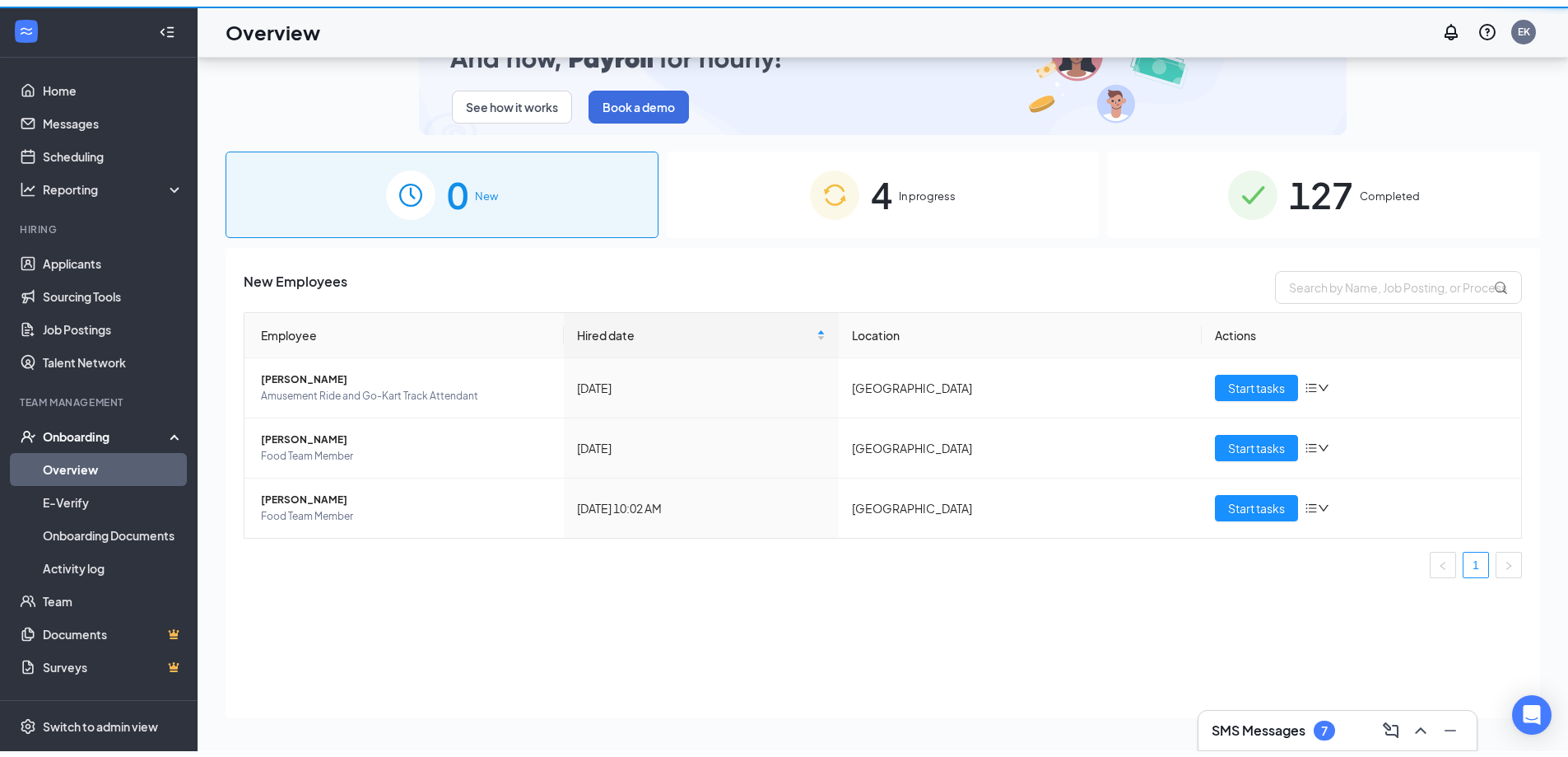
scroll to position [74, 0]
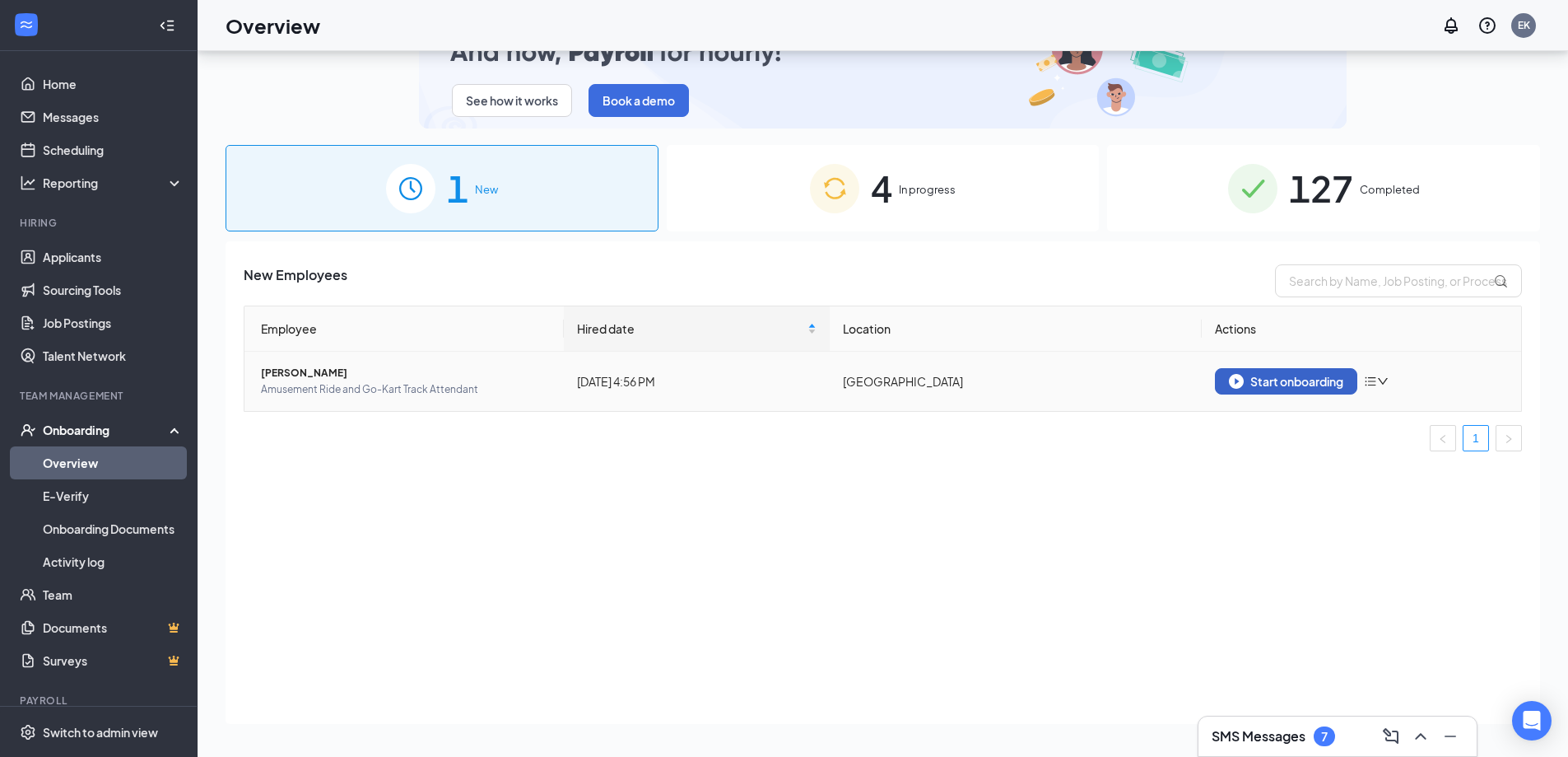
click at [1280, 376] on div "Start onboarding" at bounding box center [1286, 381] width 114 height 15
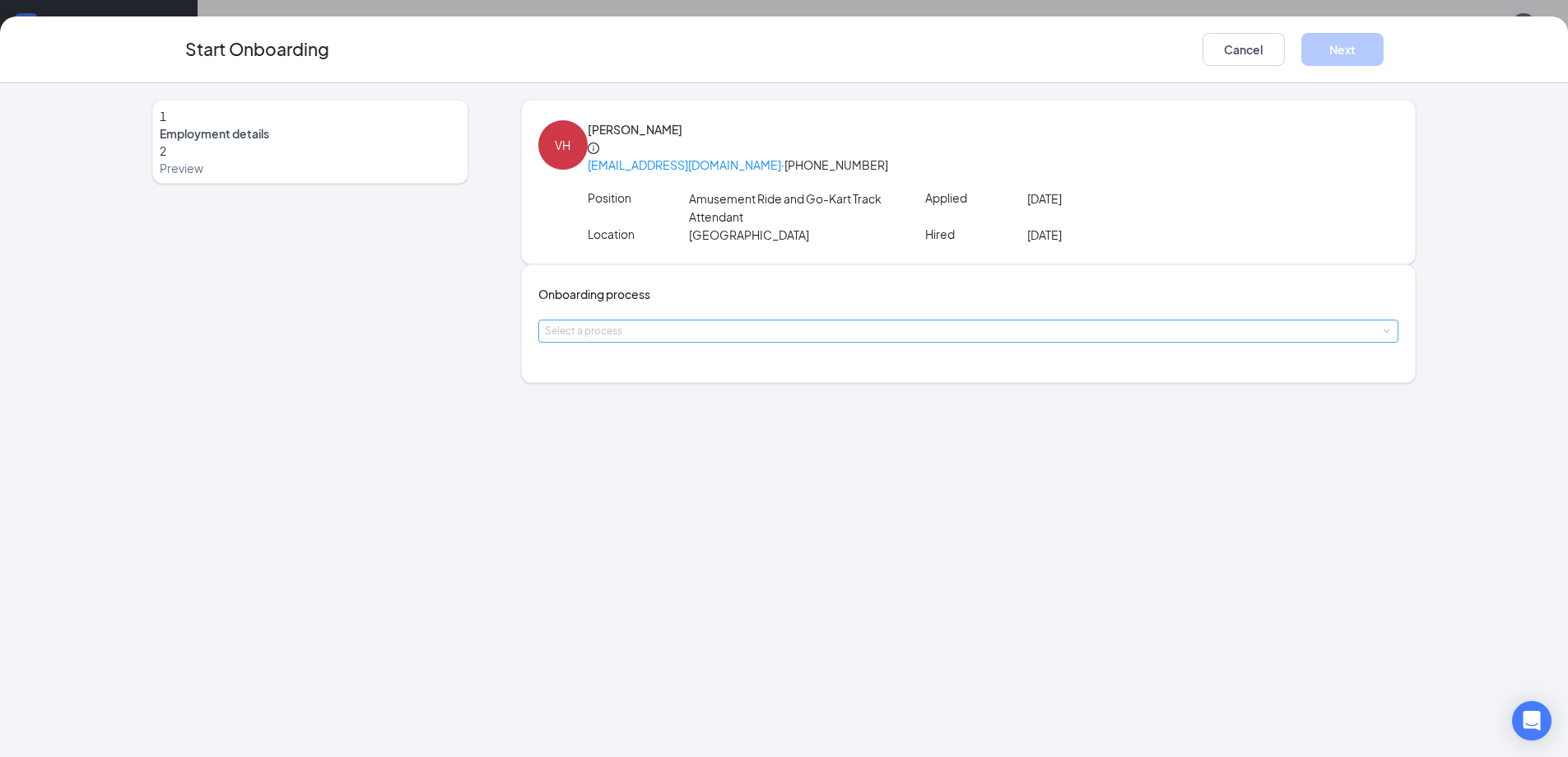
click at [689, 339] on div "Select a process" at bounding box center [965, 330] width 840 height 17
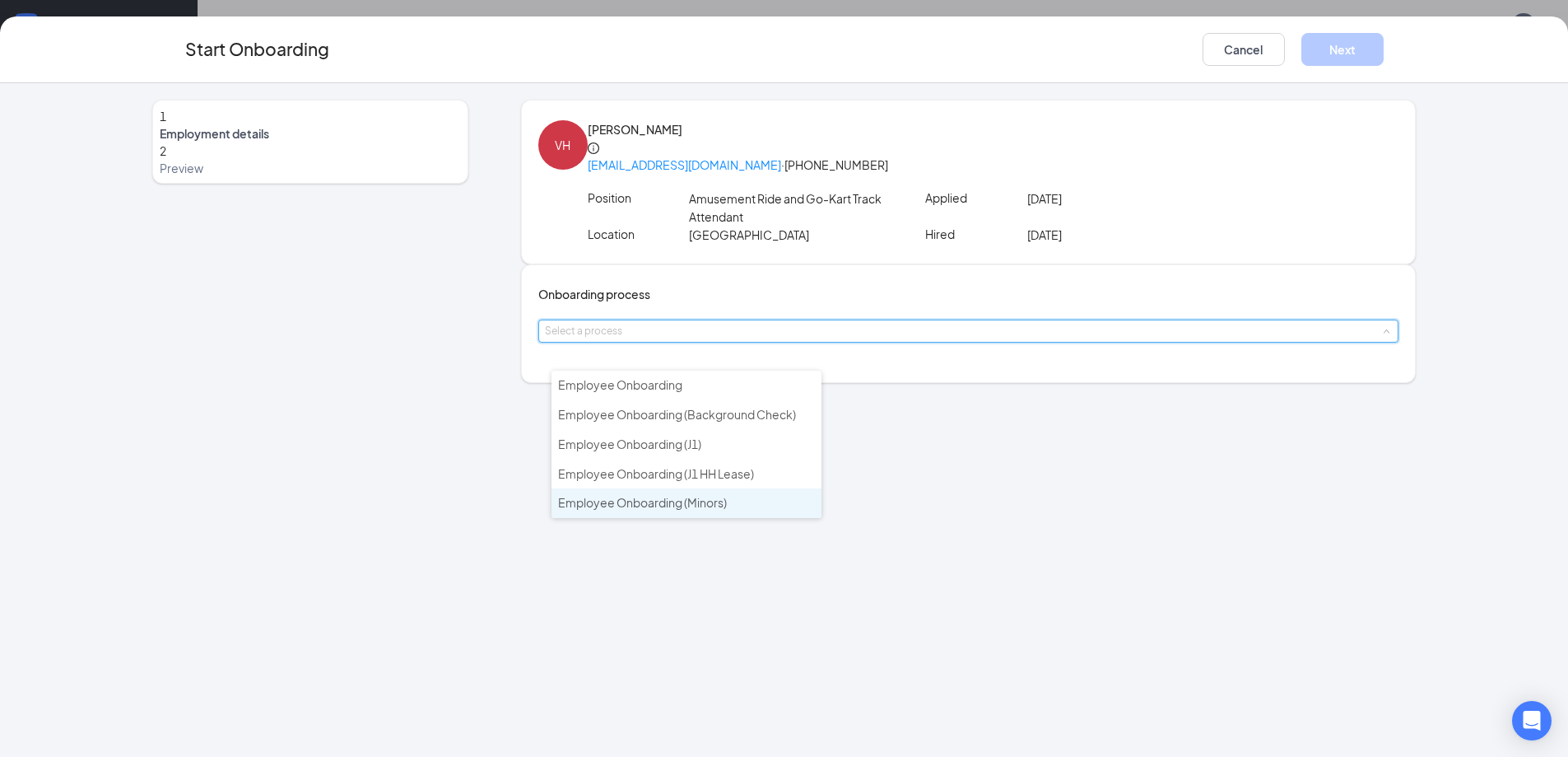
click at [699, 497] on span "Employee Onboarding (Minors)" at bounding box center [642, 502] width 169 height 15
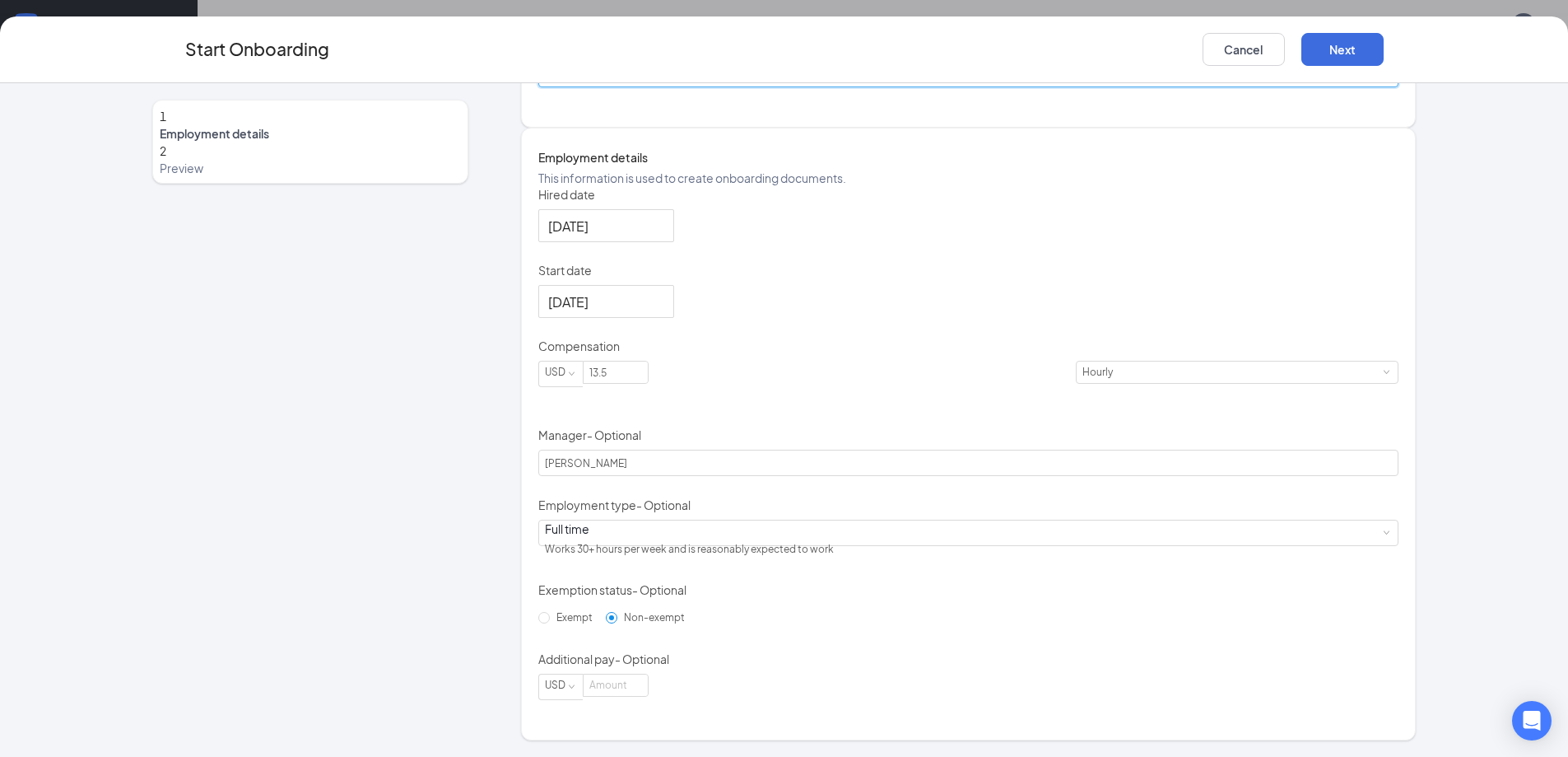
scroll to position [221, 0]
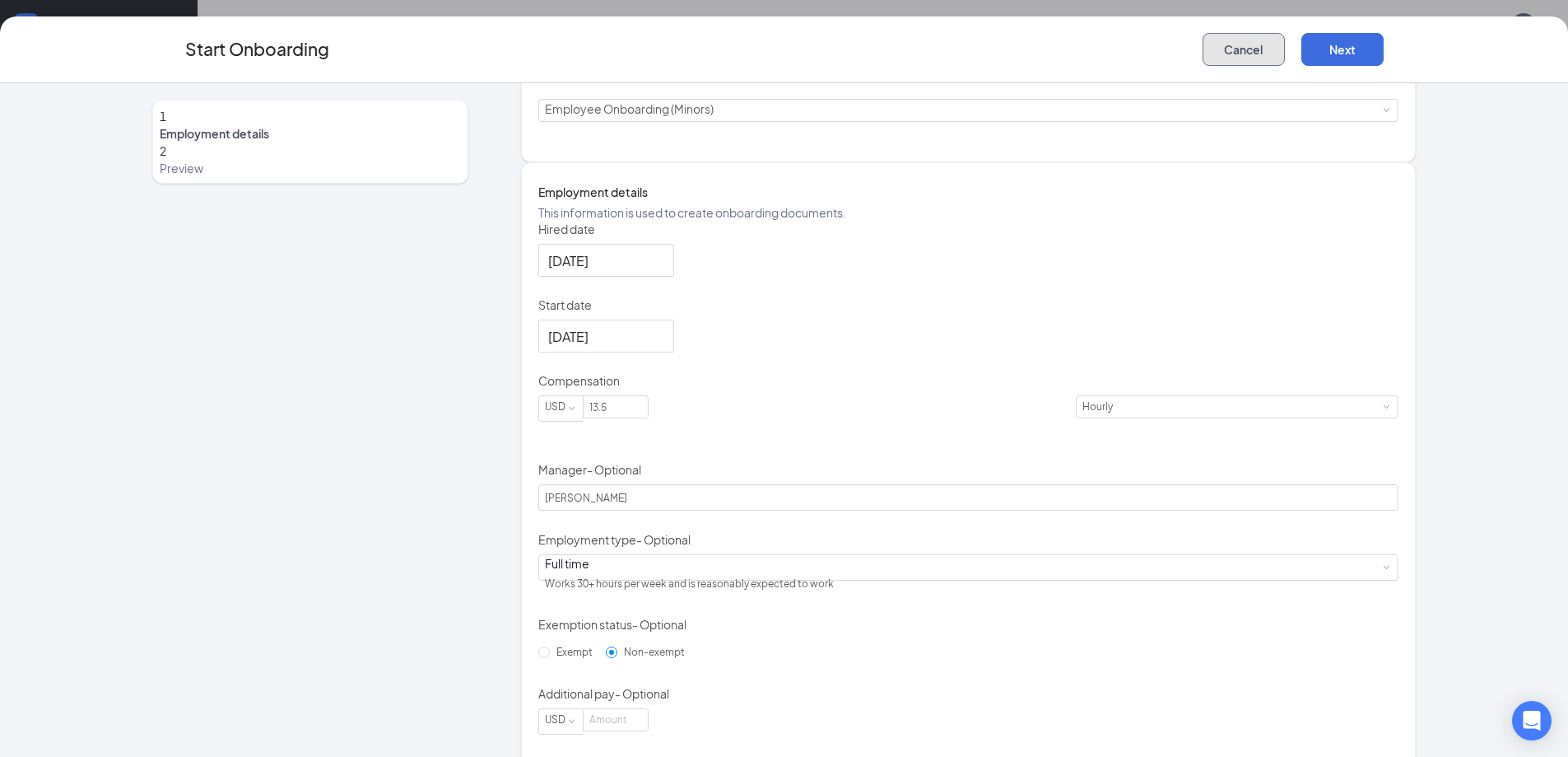
click at [1233, 50] on button "Cancel" at bounding box center [1244, 50] width 82 height 33
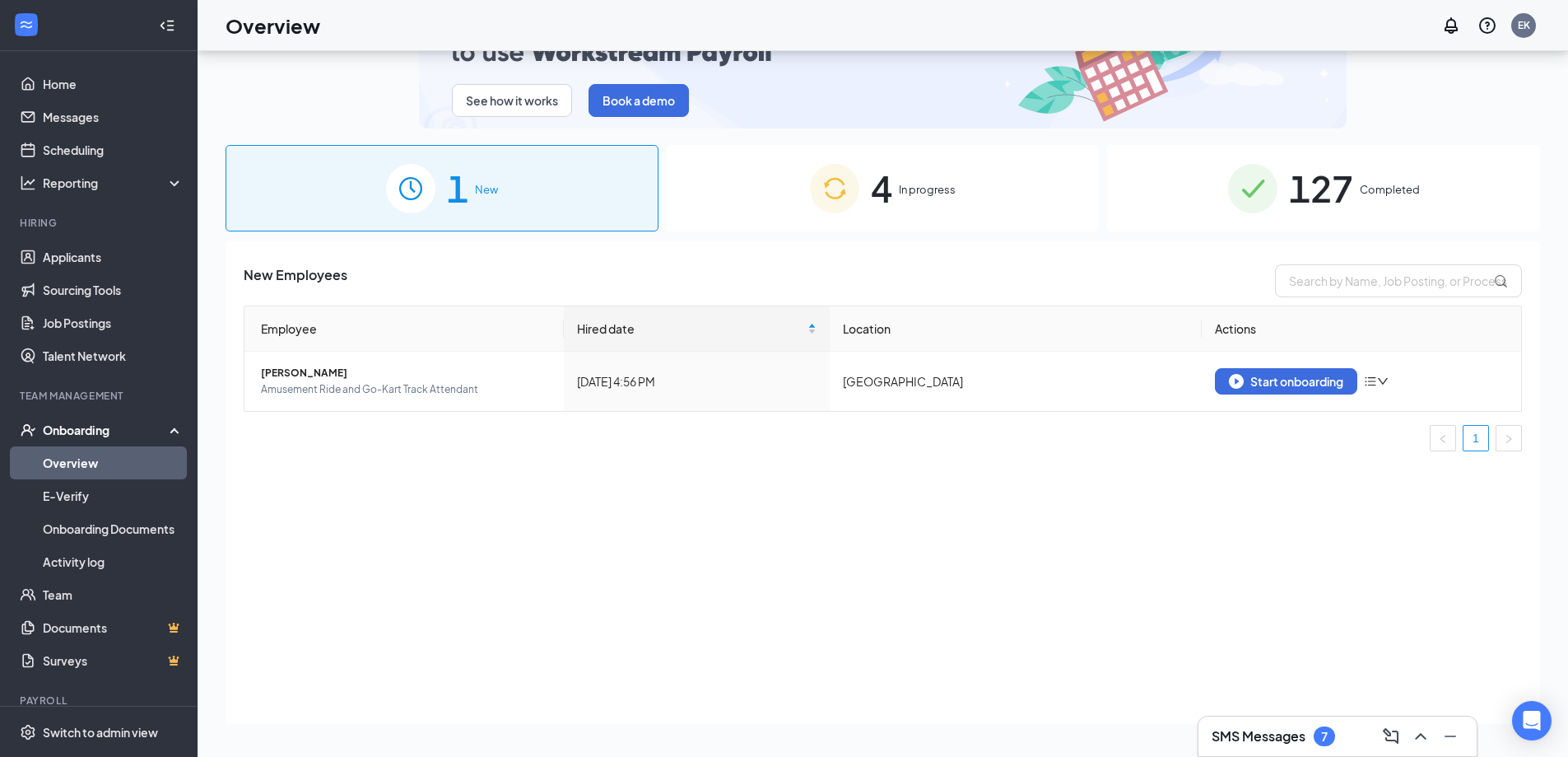
click at [1295, 735] on h3 "SMS Messages" at bounding box center [1259, 736] width 94 height 19
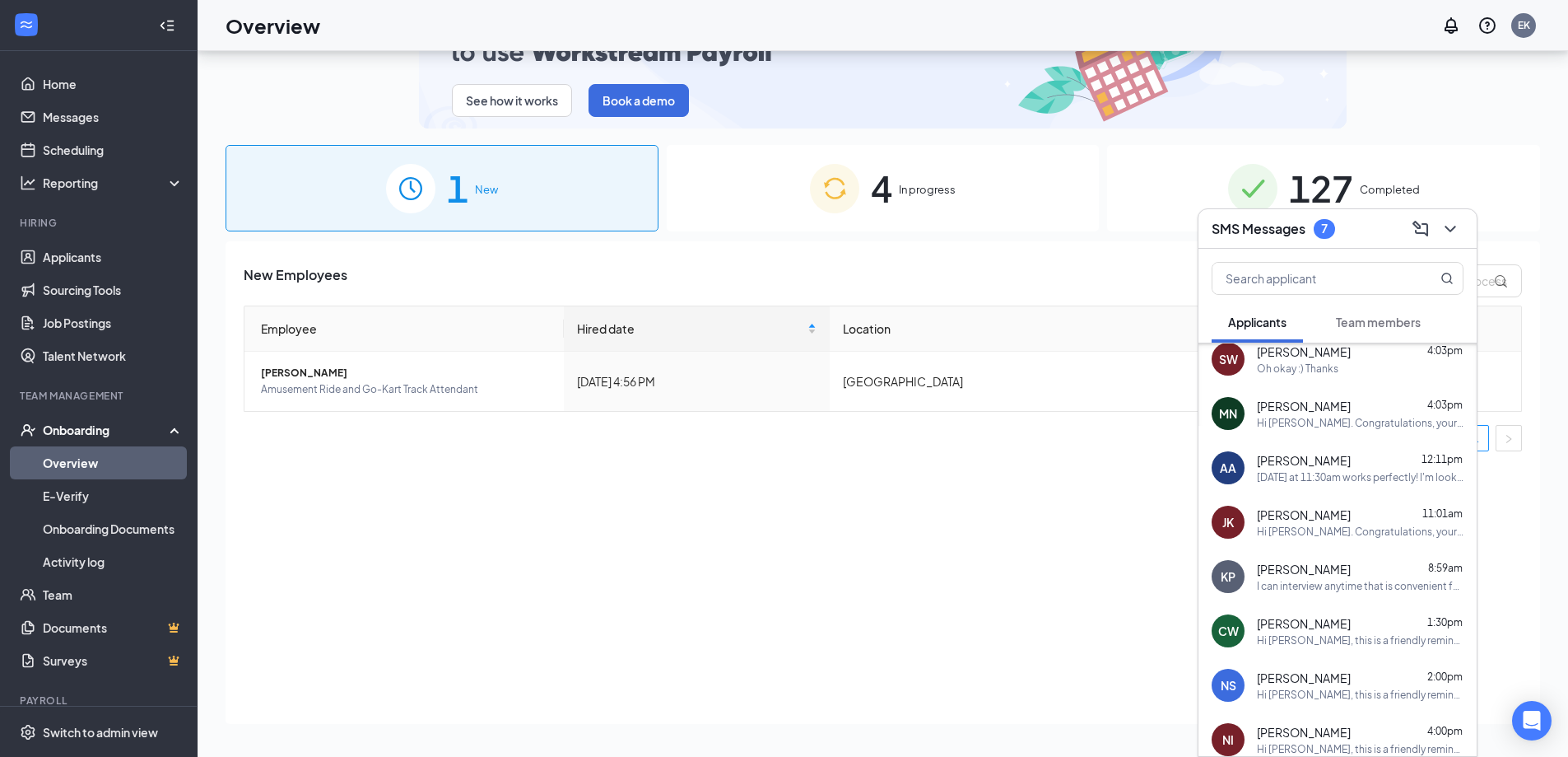
scroll to position [82, 0]
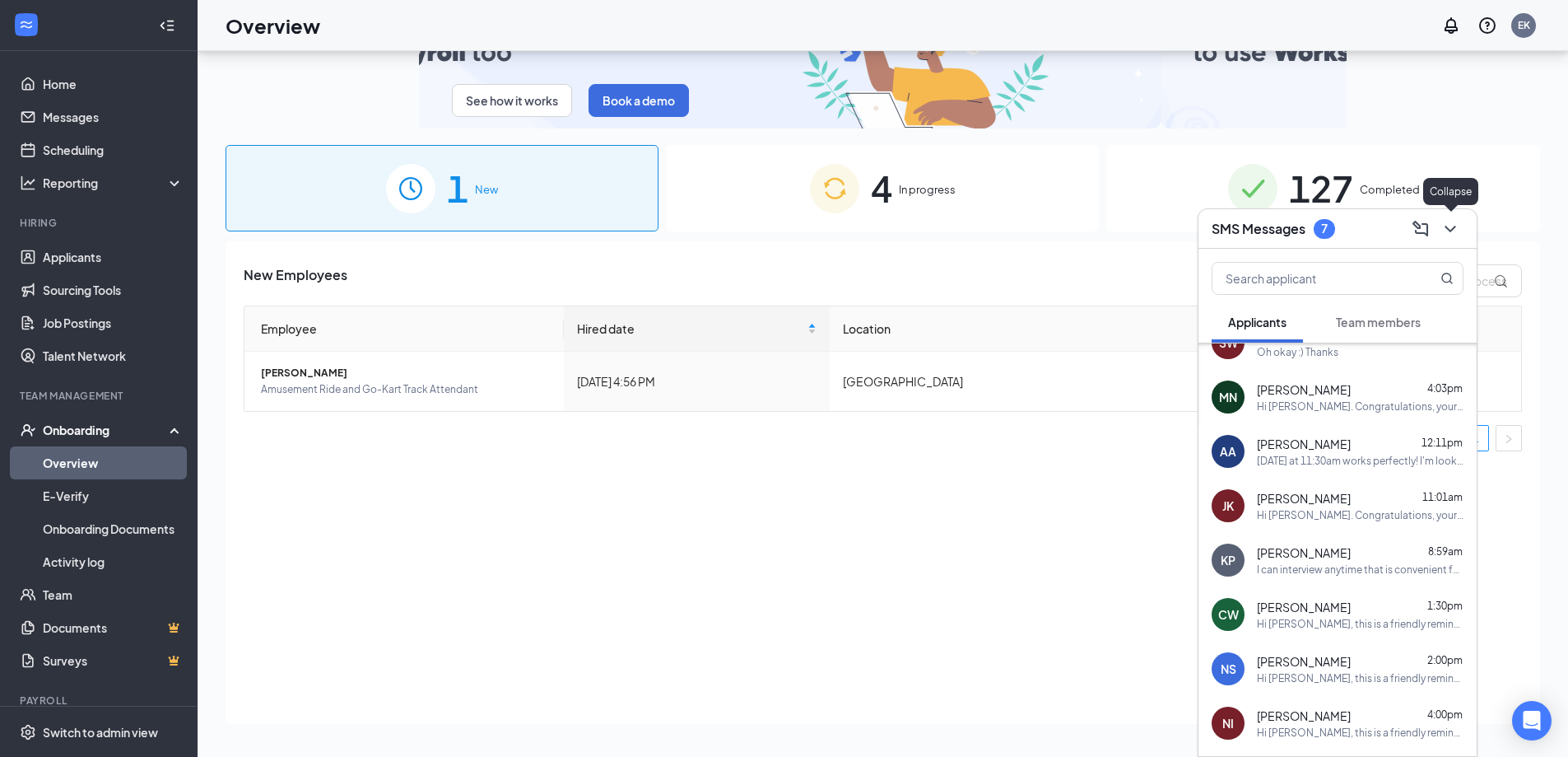
click at [1452, 232] on icon "ChevronDown" at bounding box center [1451, 229] width 20 height 20
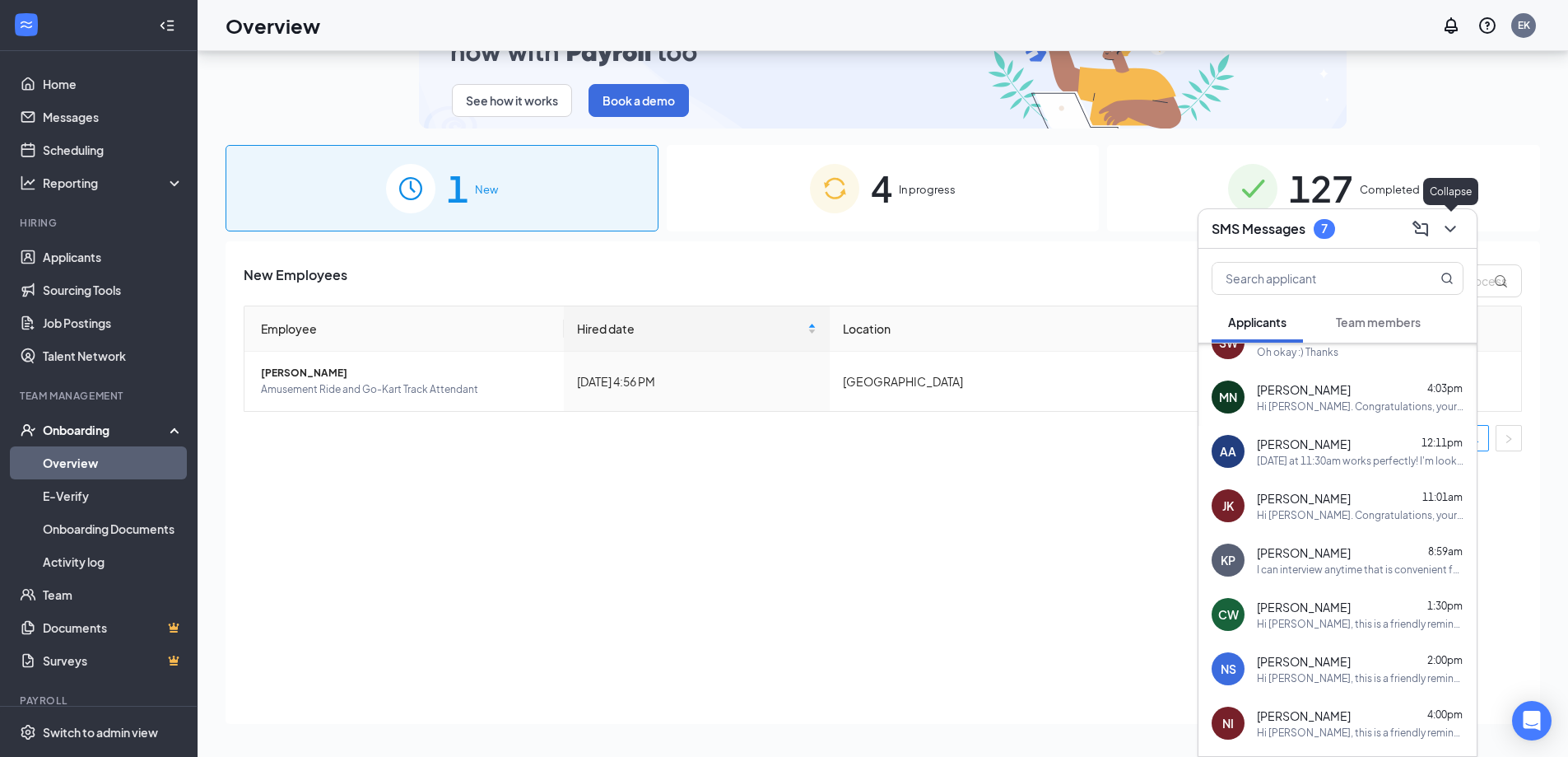
scroll to position [0, 0]
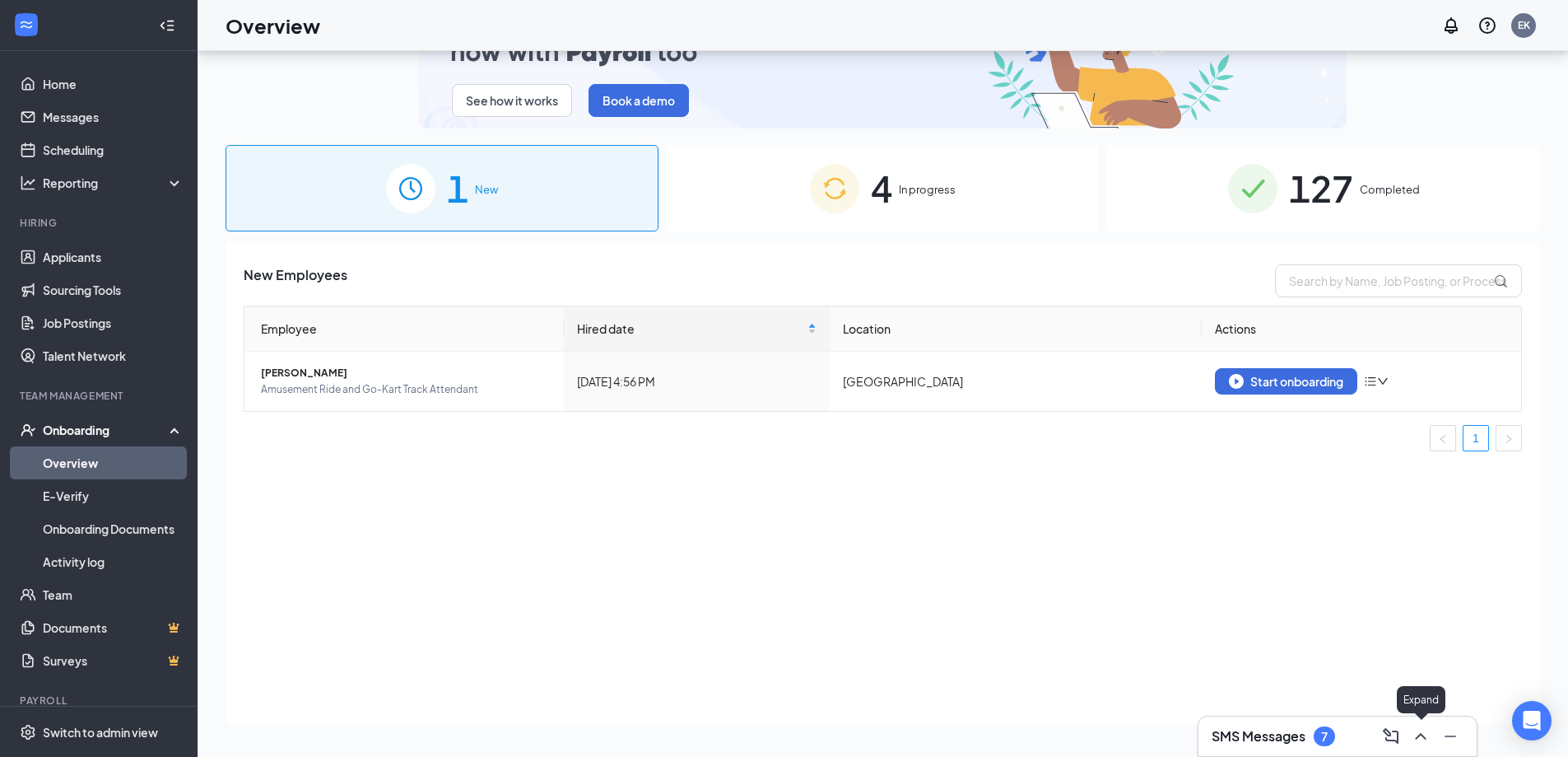
click at [1420, 729] on icon "ChevronUp" at bounding box center [1420, 736] width 20 height 20
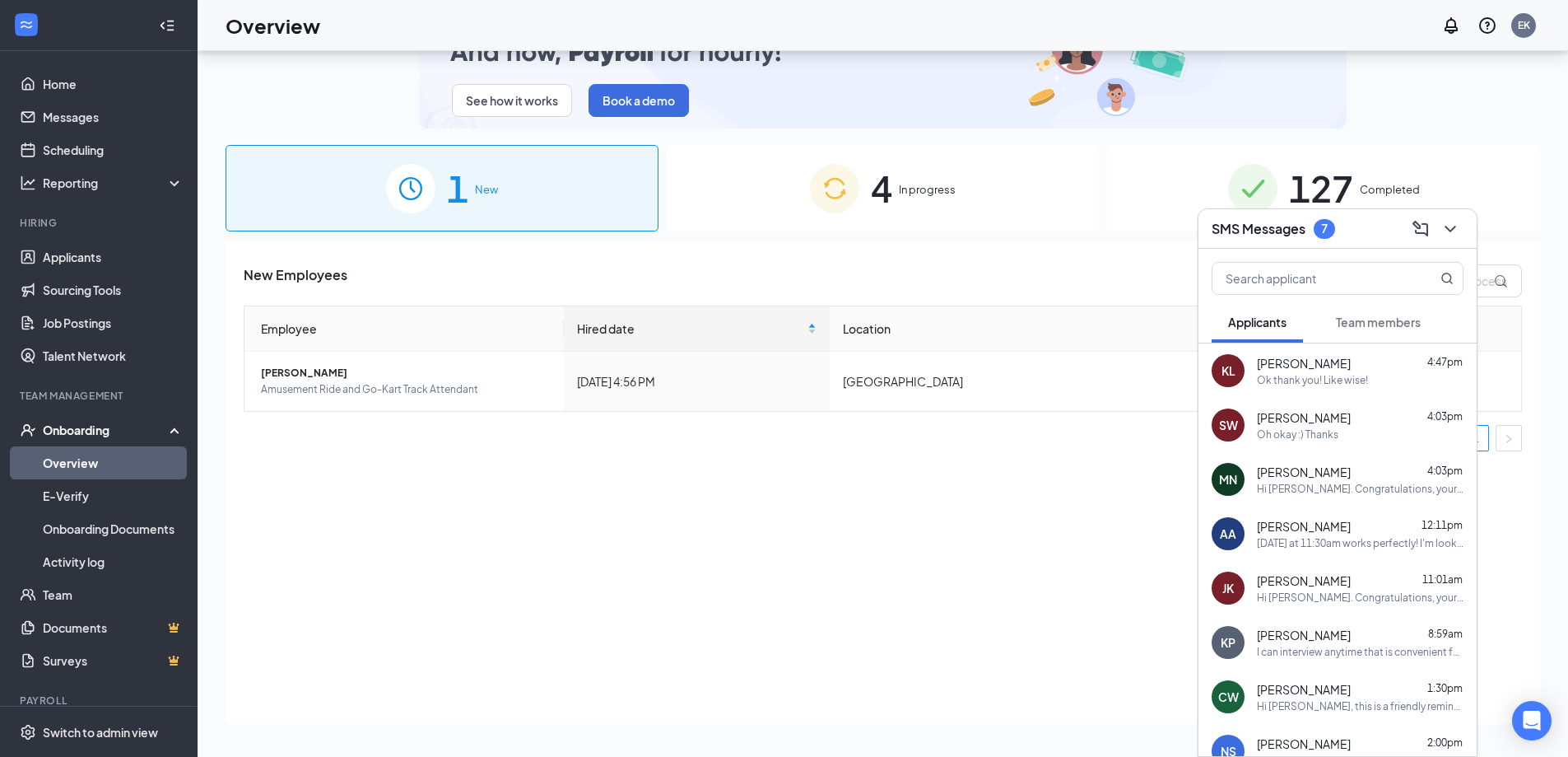
click at [1365, 315] on span "Team members" at bounding box center [1378, 321] width 85 height 15
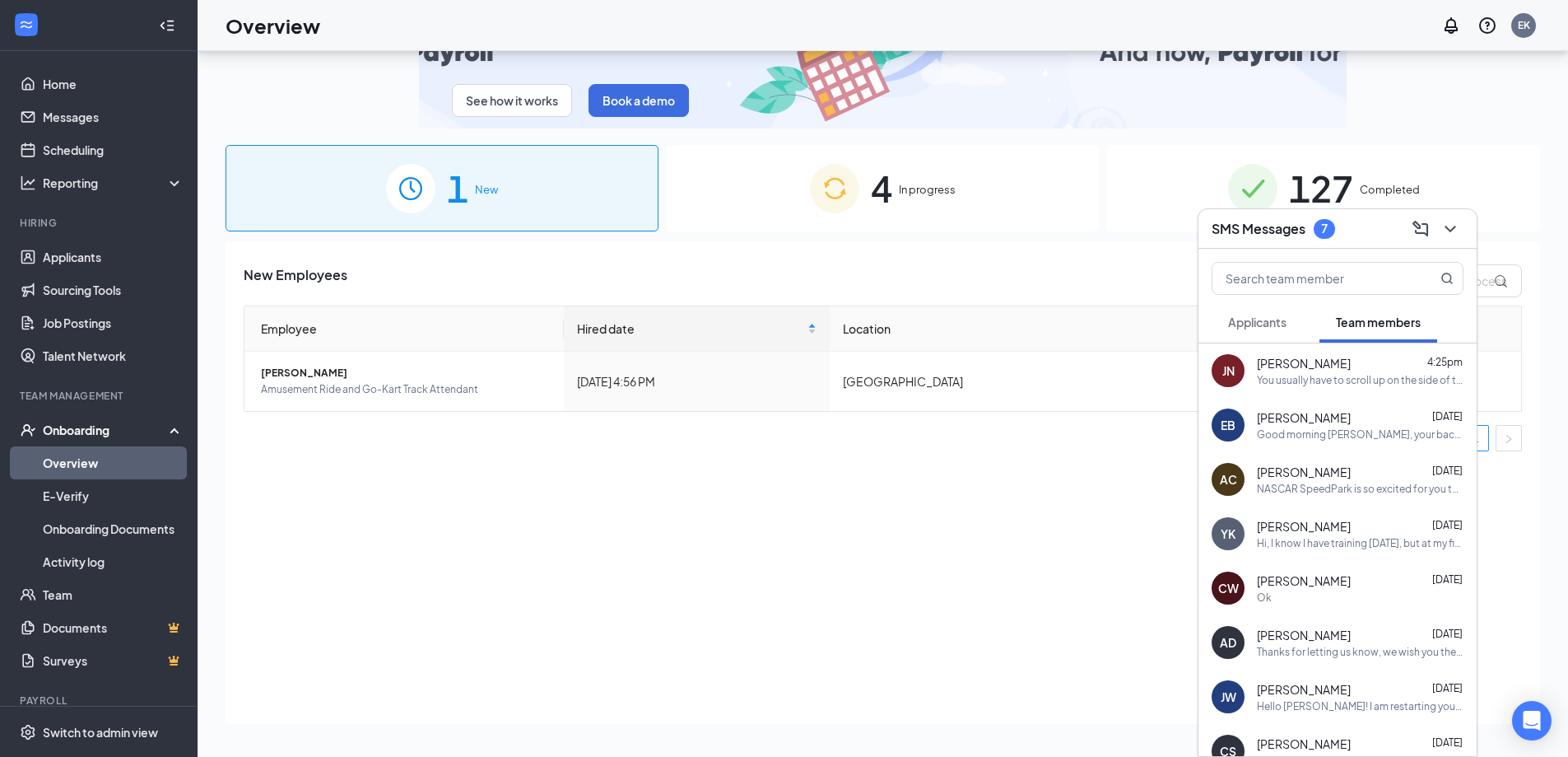
click at [1240, 330] on button "Applicants" at bounding box center [1258, 321] width 92 height 41
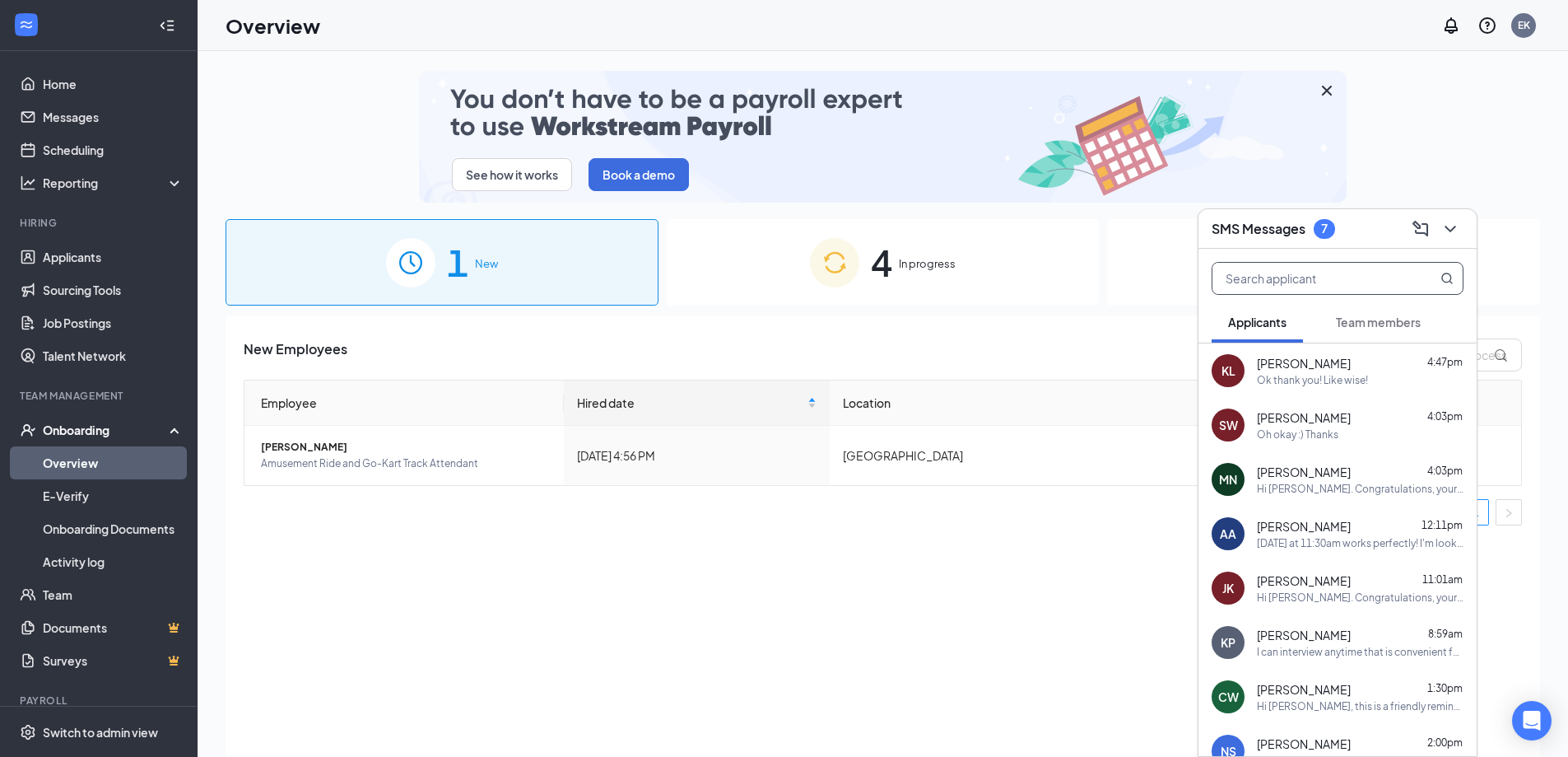
click at [1375, 280] on input "text" at bounding box center [1310, 278] width 195 height 31
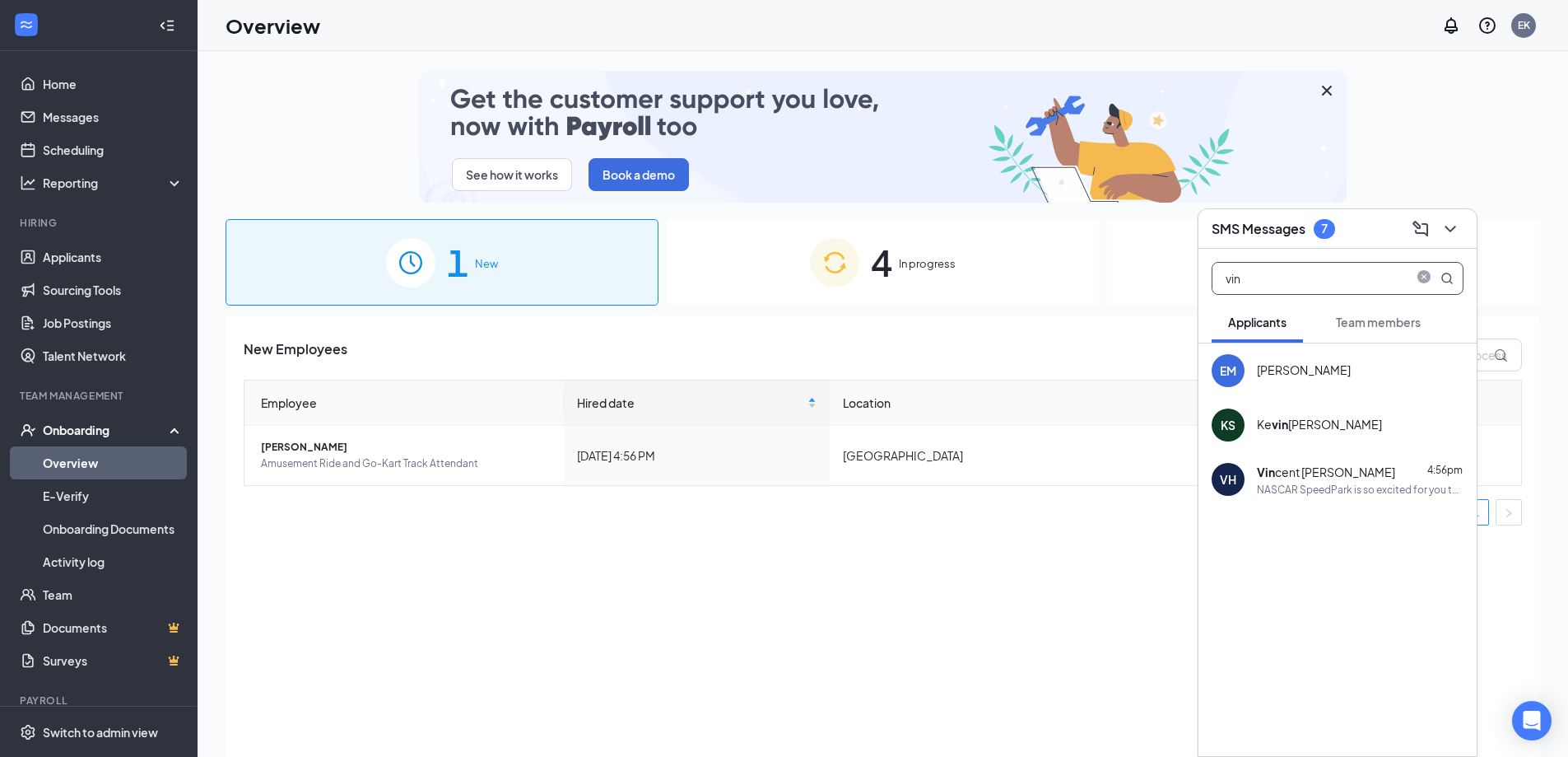
type input "vin"
click at [1317, 480] on div "Vin cent [PERSON_NAME] 4:56pm NASCAR SpeedPark is so excited for you to join ou…" at bounding box center [1361, 480] width 207 height 34
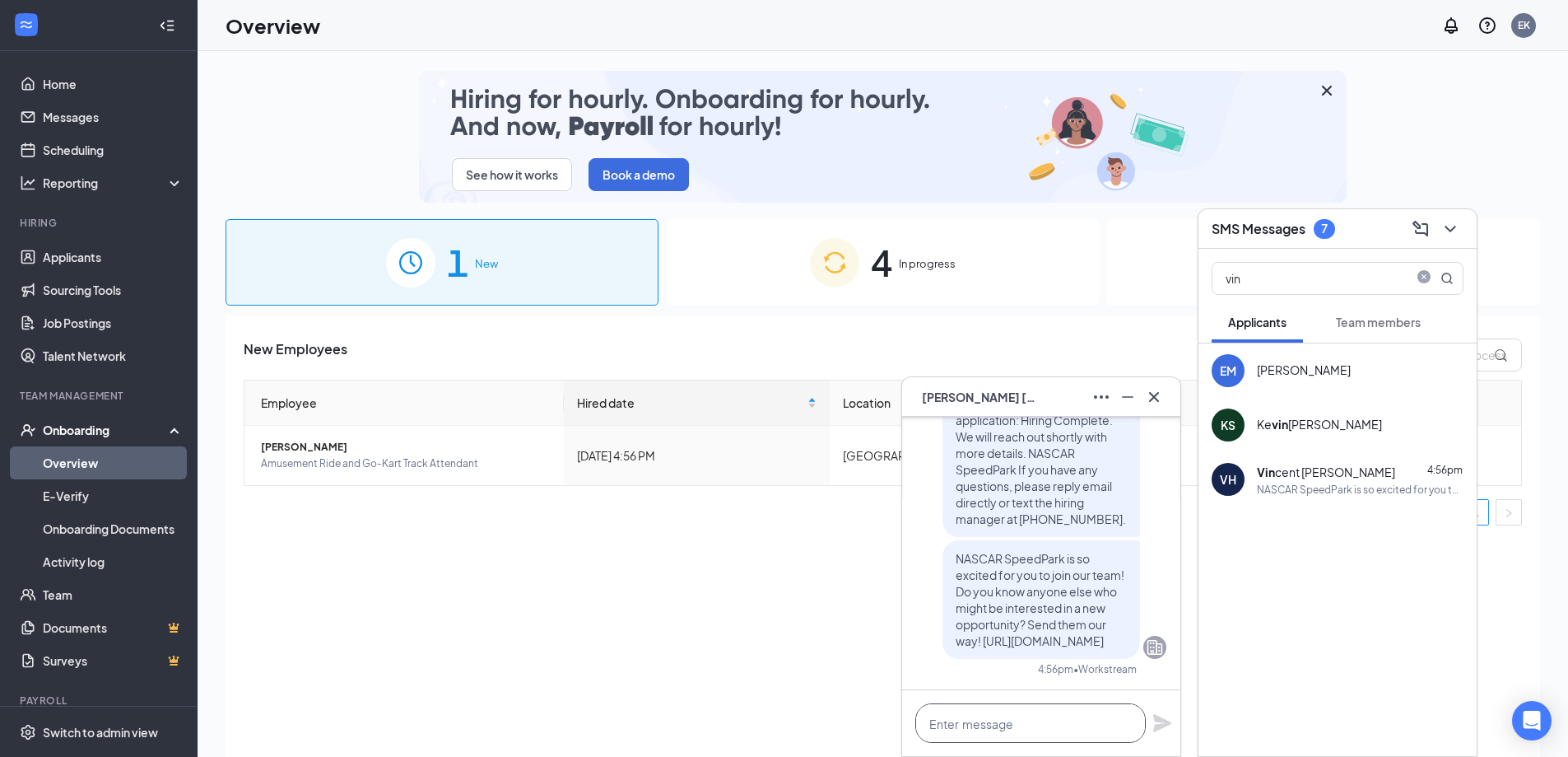
click at [983, 723] on textarea at bounding box center [1031, 723] width 231 height 39
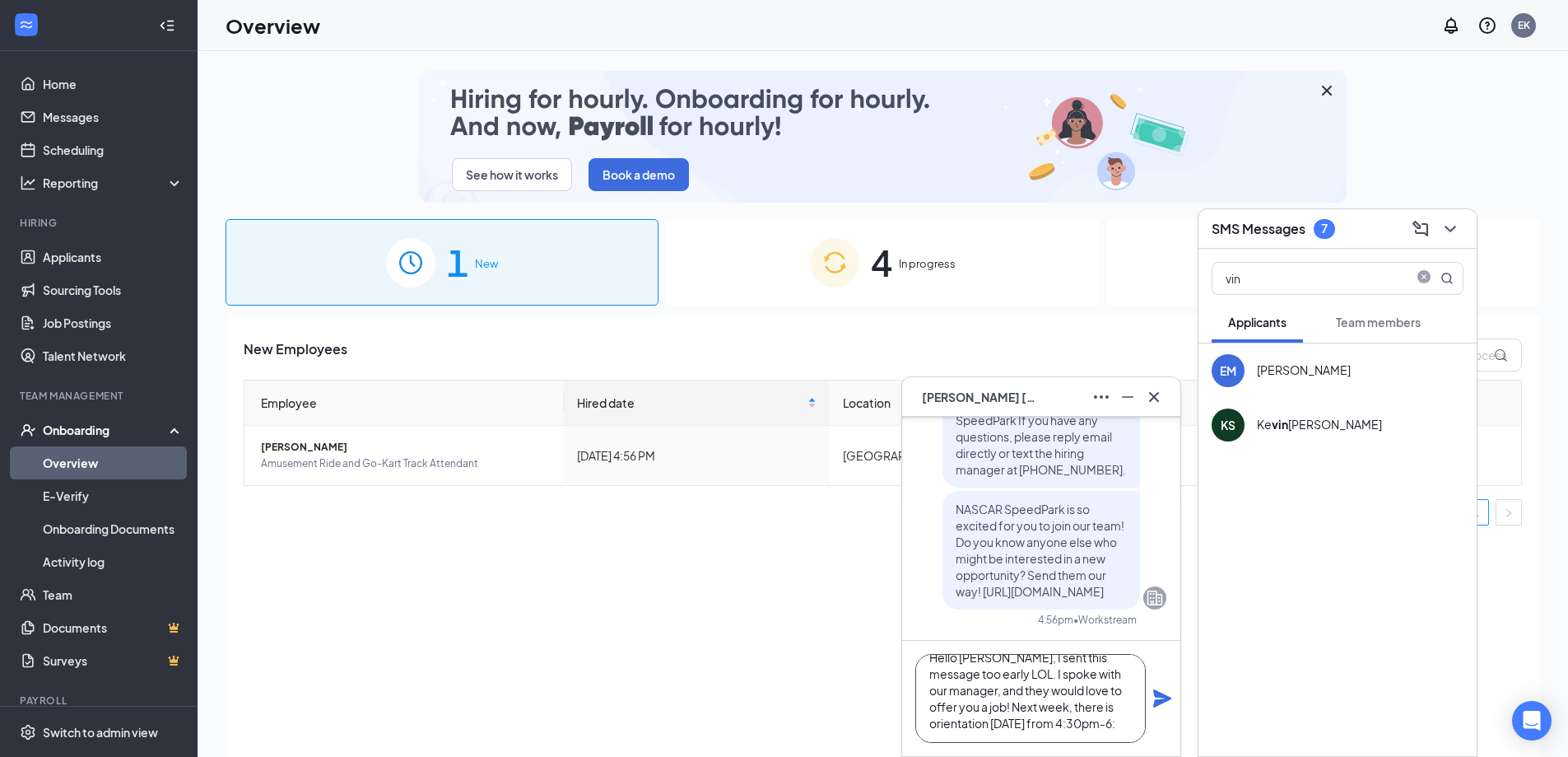
scroll to position [34, 0]
type textarea "Hello [PERSON_NAME], I sent this message too early LOL. I spoke with our manage…"
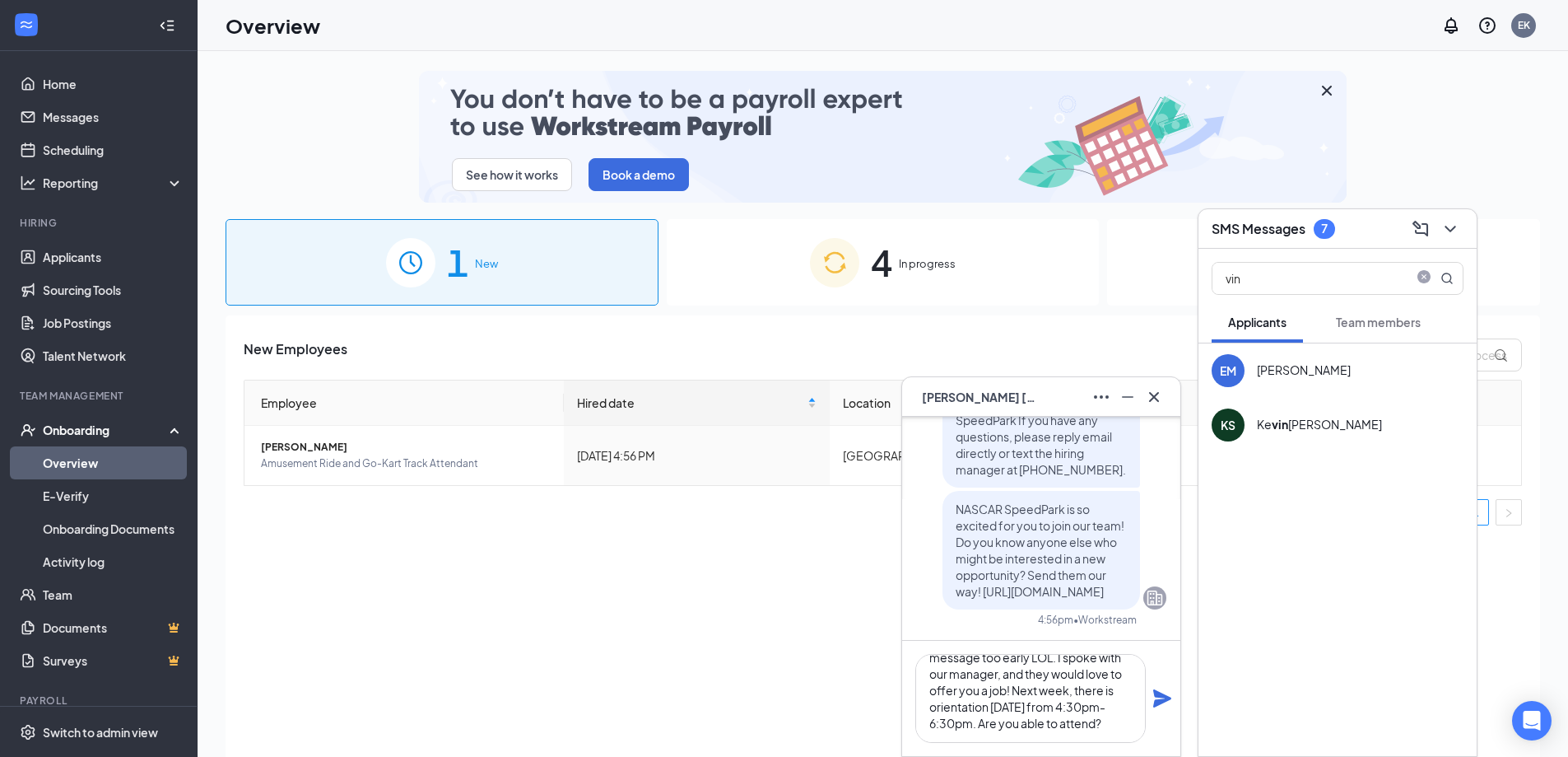
click at [1161, 693] on icon "Plane" at bounding box center [1163, 697] width 19 height 19
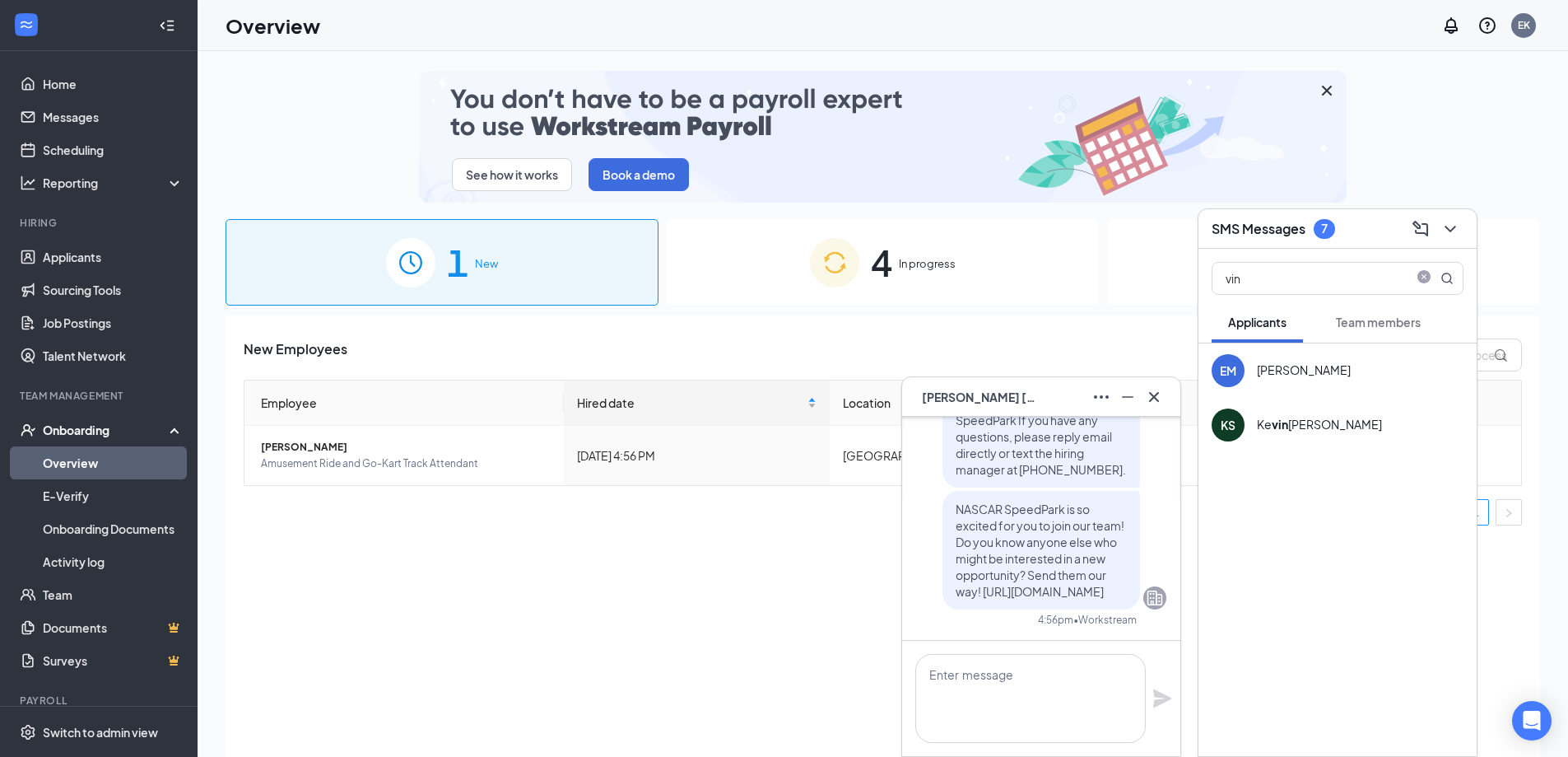
scroll to position [0, 0]
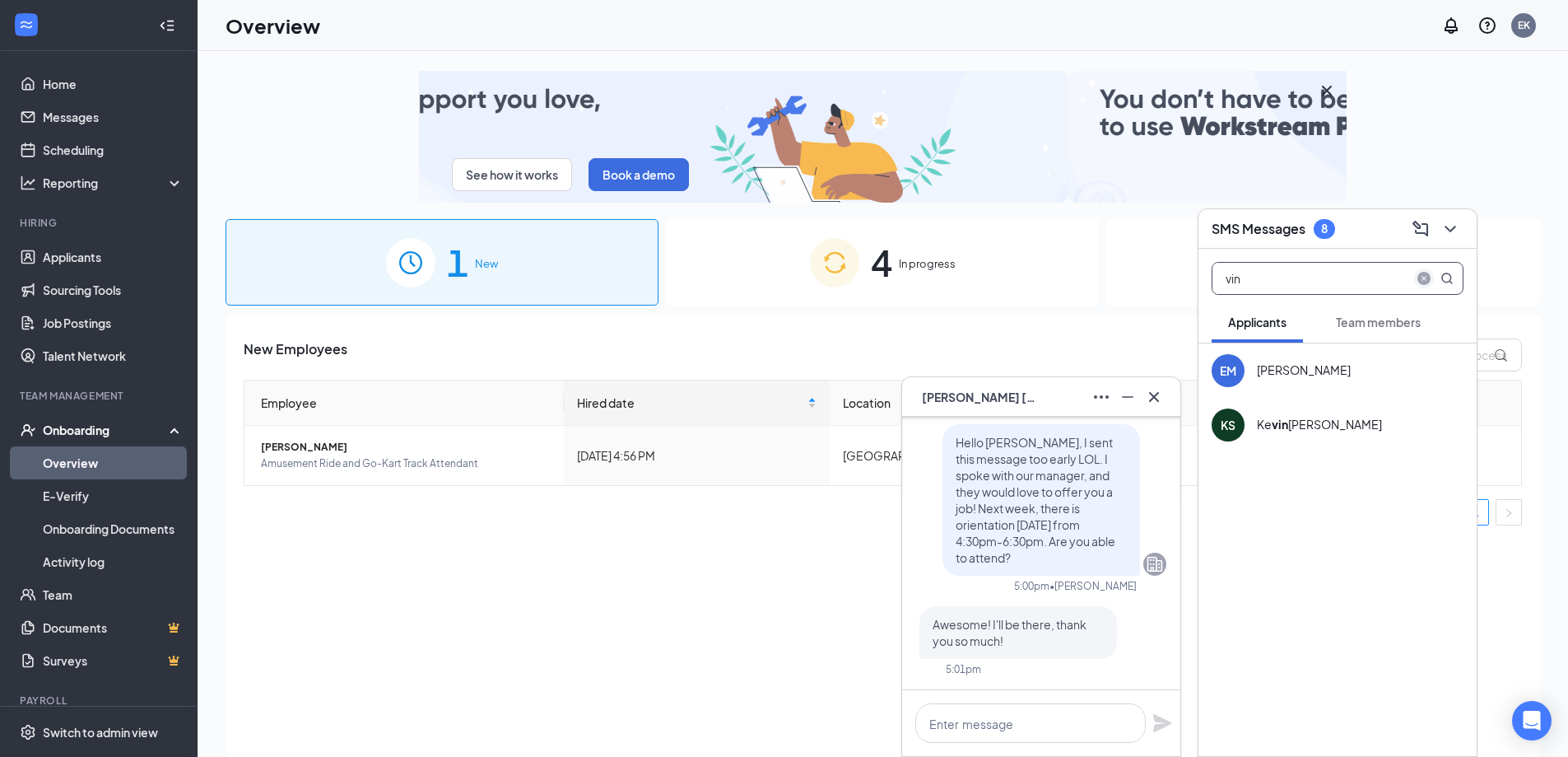
click at [1426, 276] on icon "close-circle" at bounding box center [1423, 277] width 13 height 13
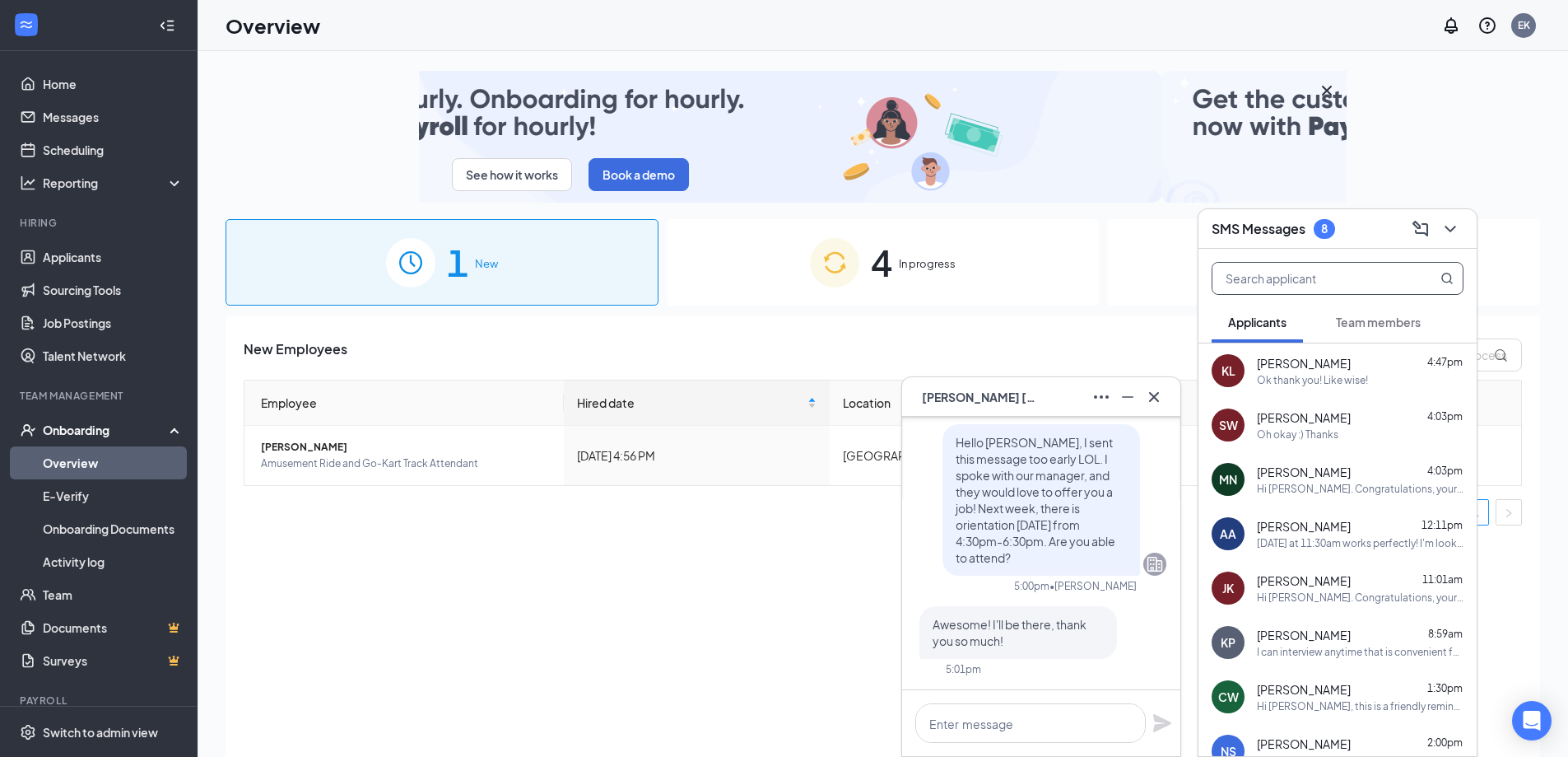
click at [1395, 306] on button "Team members" at bounding box center [1378, 321] width 118 height 41
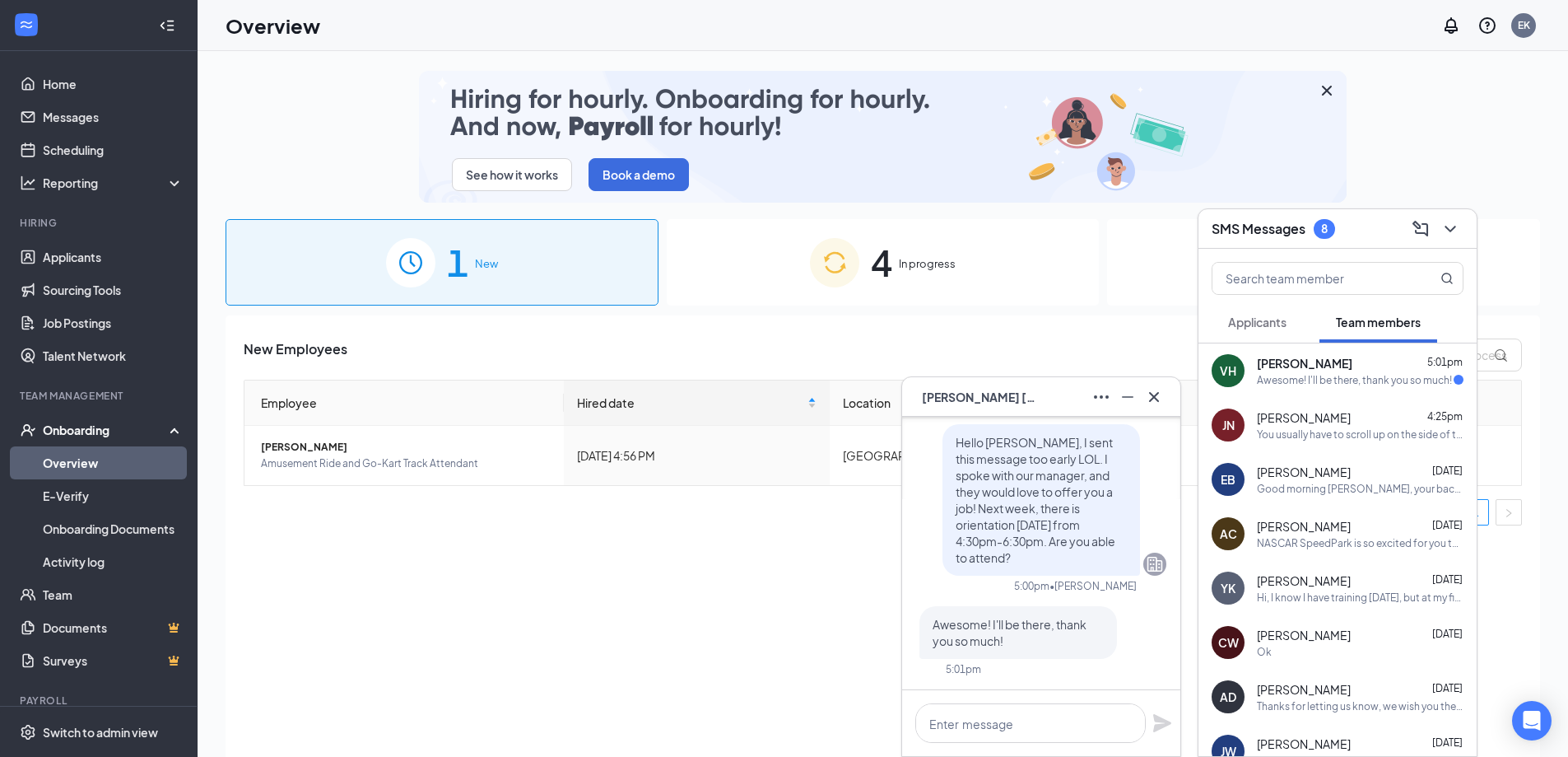
click at [1391, 364] on div "[PERSON_NAME] 5:01pm" at bounding box center [1361, 362] width 207 height 17
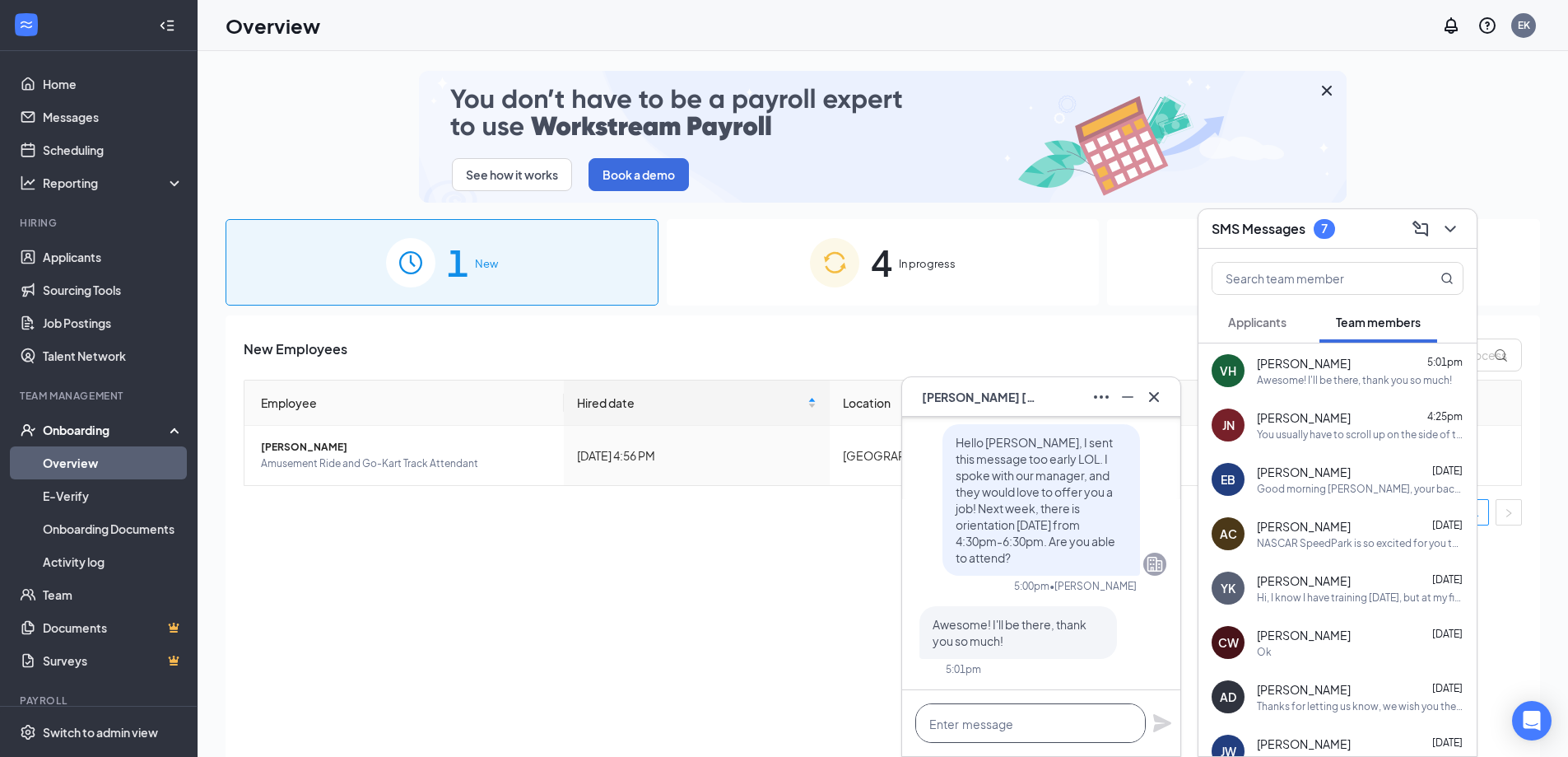
drag, startPoint x: 1035, startPoint y: 723, endPoint x: 1048, endPoint y: 719, distance: 13.6
click at [1048, 719] on textarea at bounding box center [1031, 723] width 231 height 39
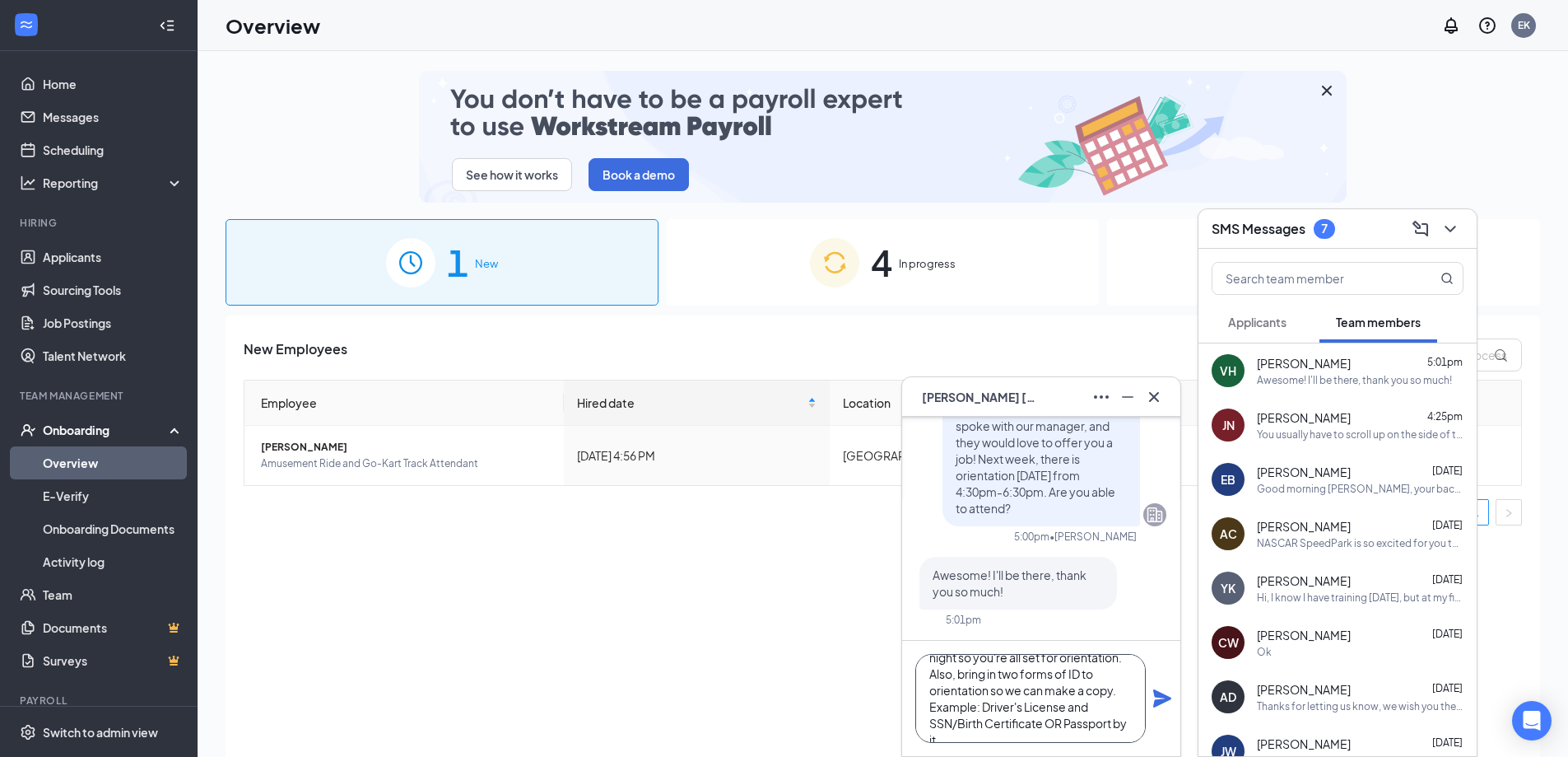
scroll to position [83, 0]
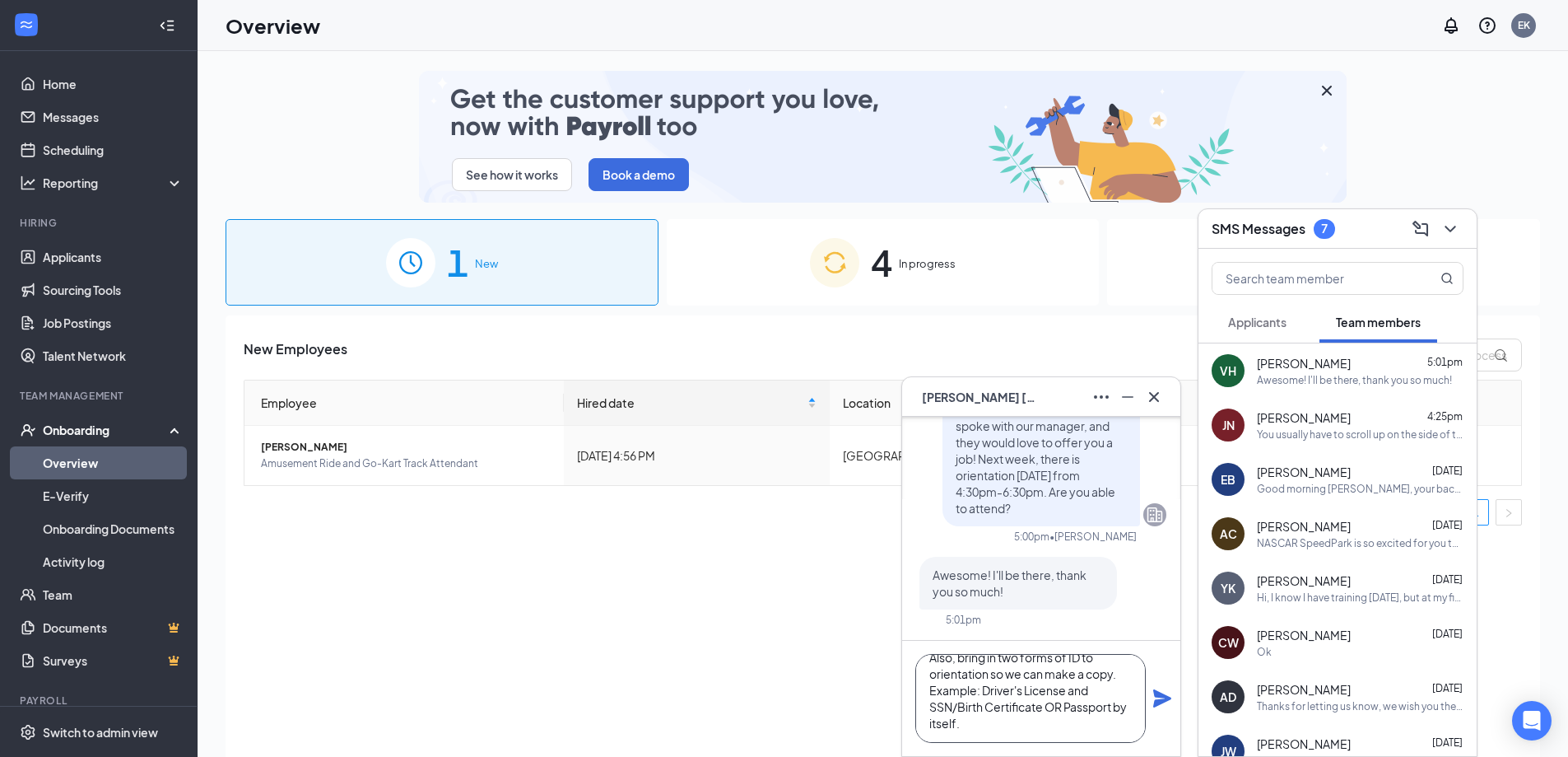
click at [1095, 690] on textarea "Awesome! I am going to send you some onboarding paperwork to your email. Make s…" at bounding box center [1031, 697] width 231 height 89
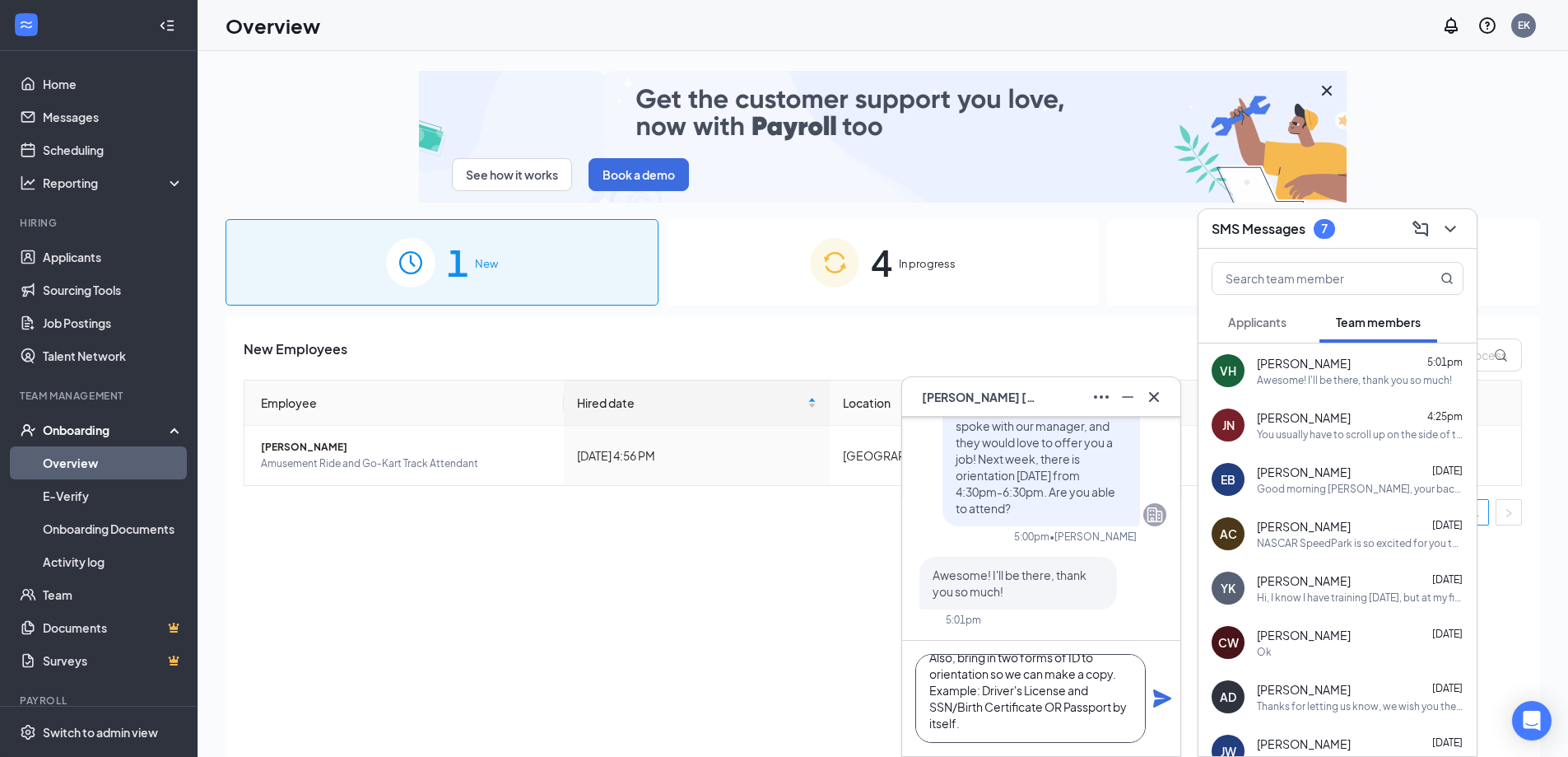
click at [1029, 725] on textarea "Awesome! I am going to send you some onboarding paperwork to your email. Make s…" at bounding box center [1031, 697] width 231 height 89
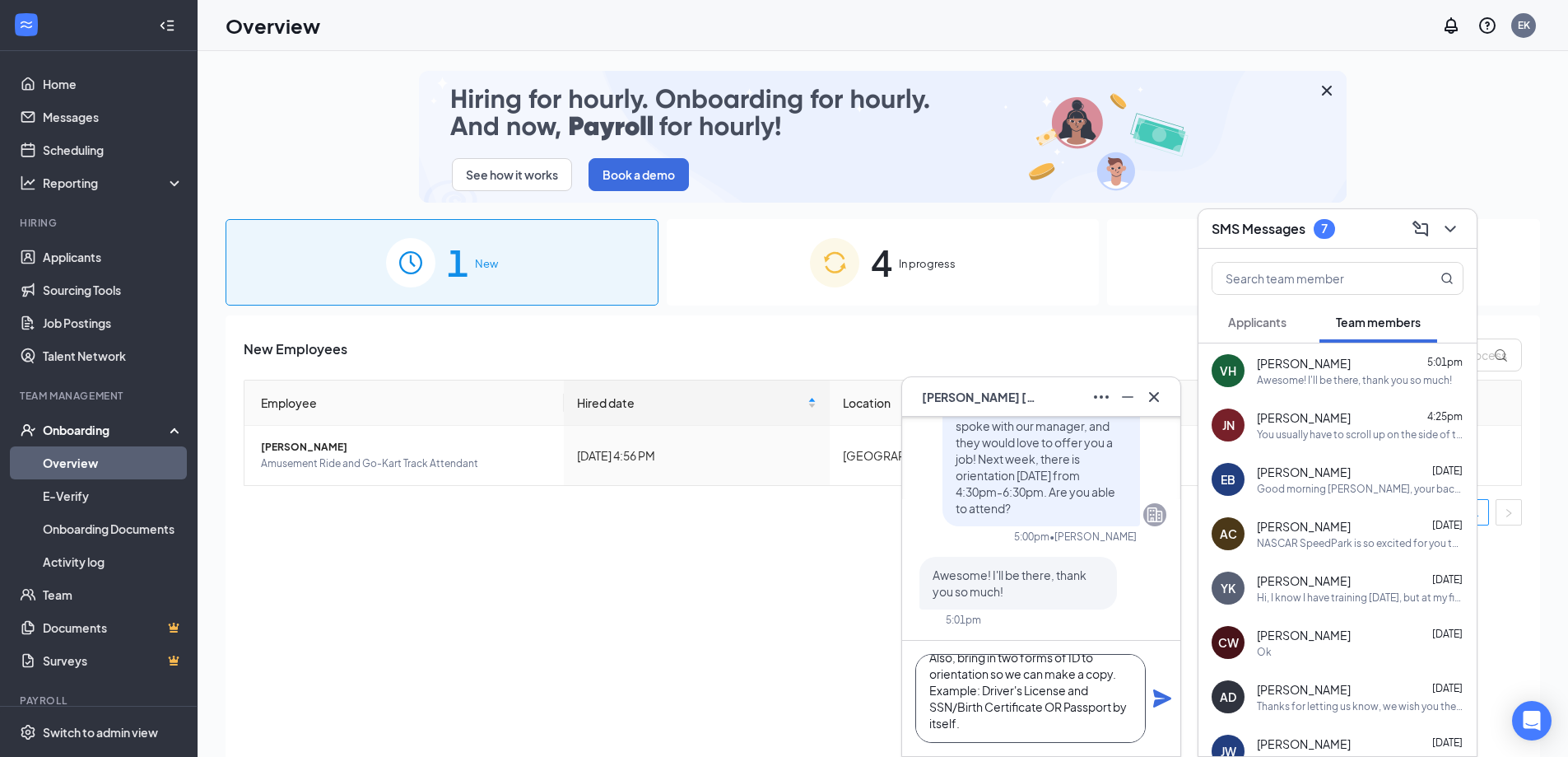
type textarea "Awesome! I am going to send you some onboarding paperwork to your email. Make s…"
click at [1161, 699] on icon "Plane" at bounding box center [1163, 697] width 19 height 19
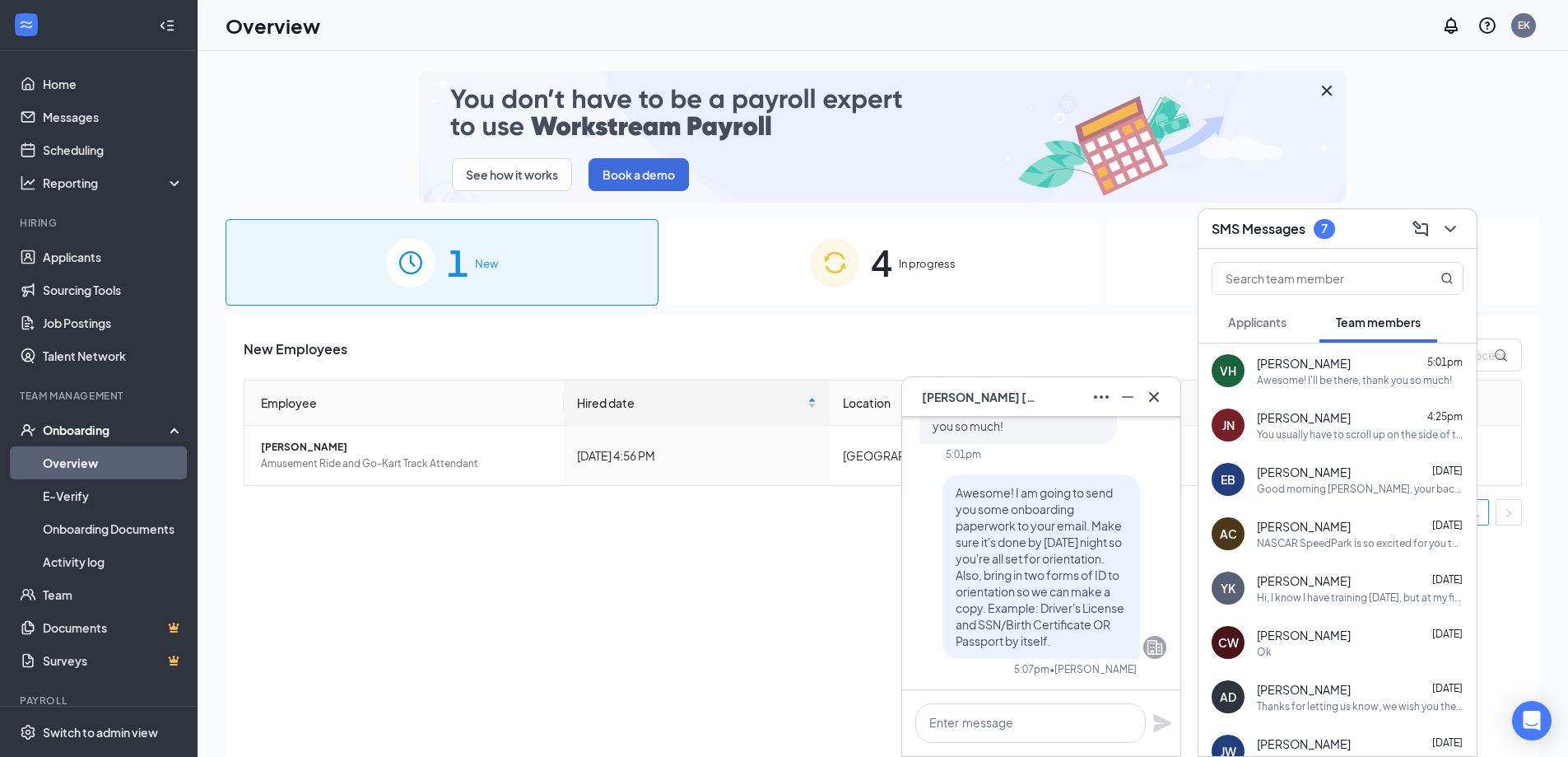
scroll to position [0, 0]
click at [993, 723] on textarea at bounding box center [1031, 723] width 231 height 39
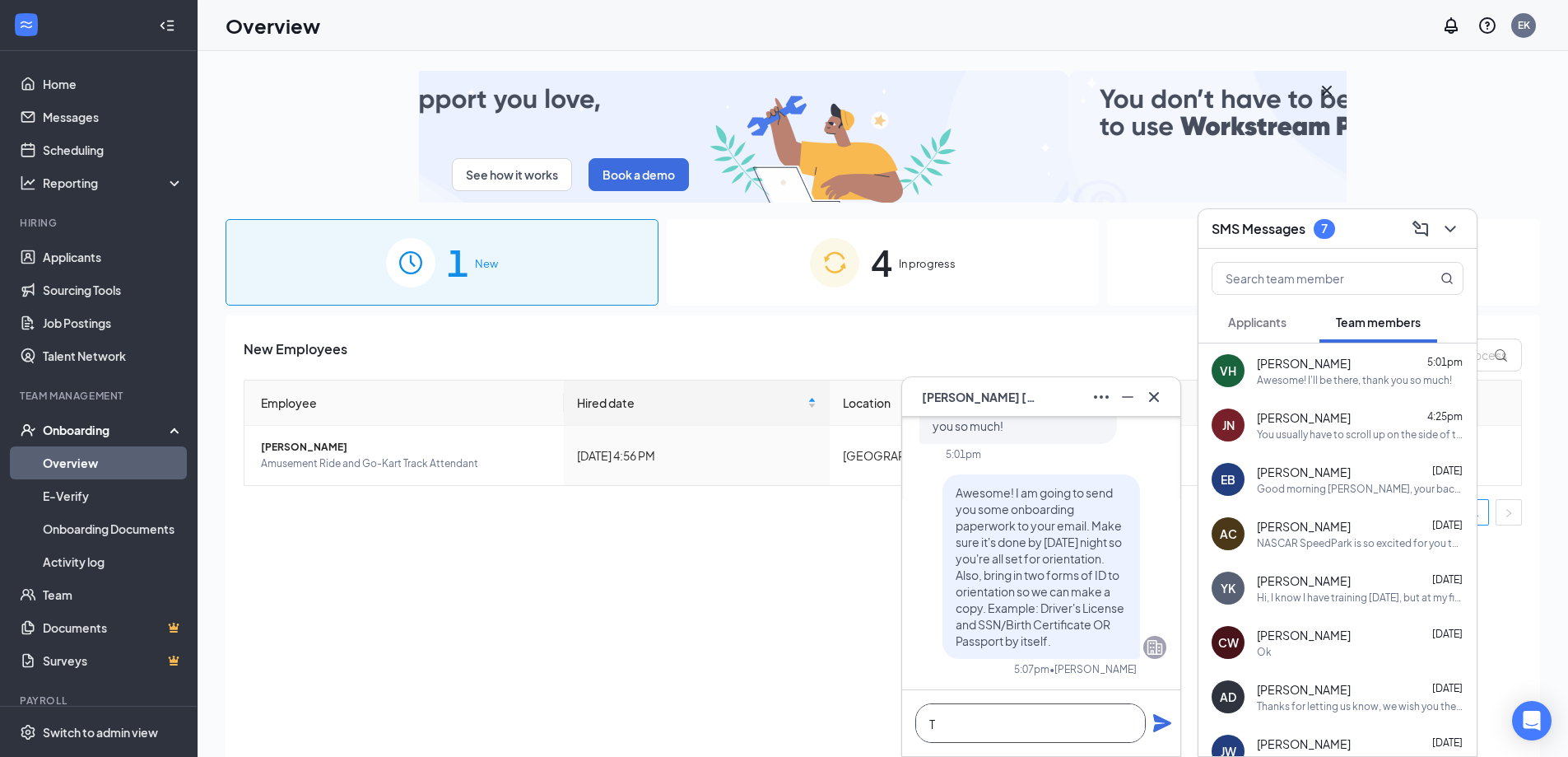
scroll to position [1, 0]
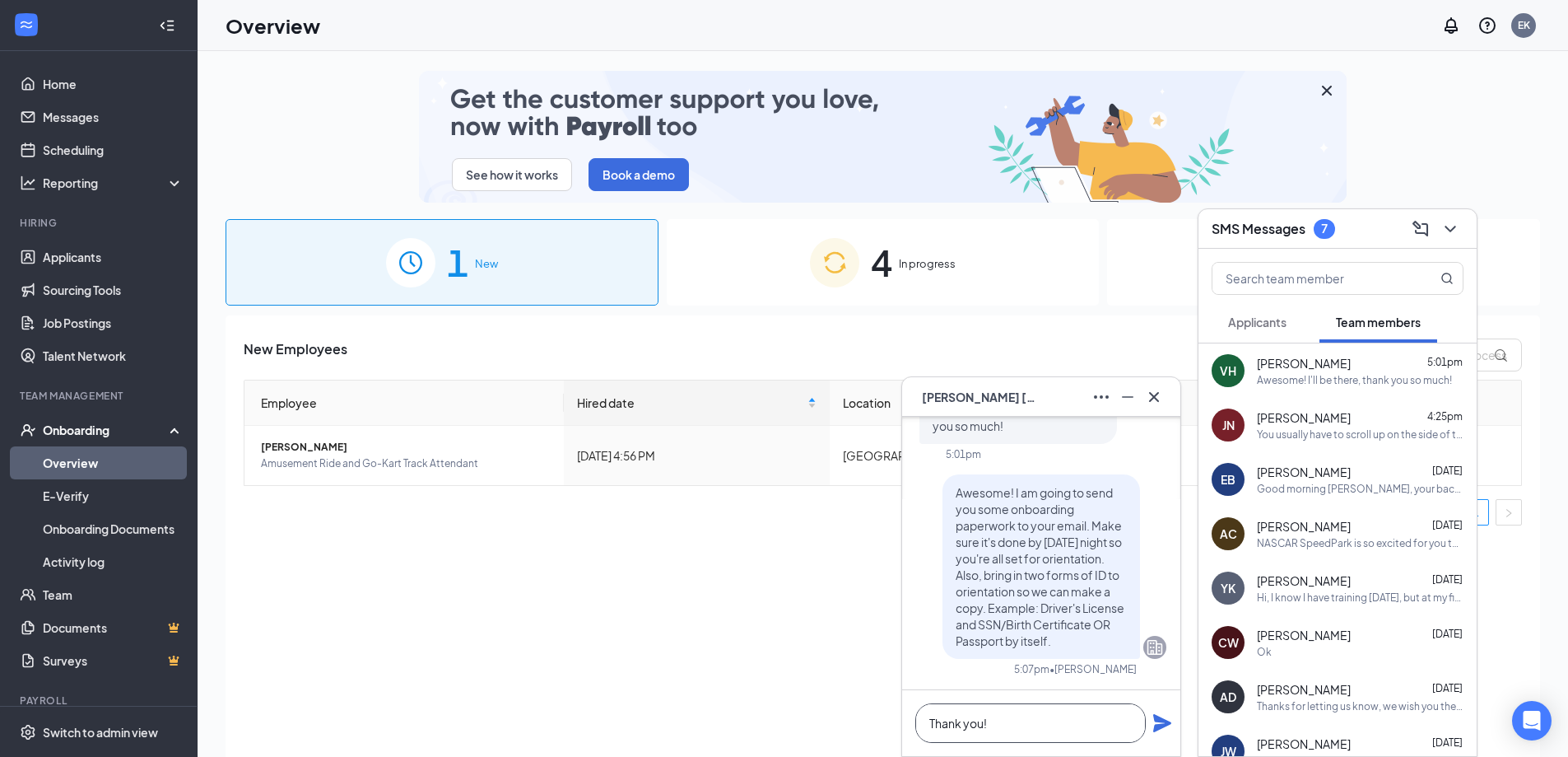
type textarea "Thank you!"
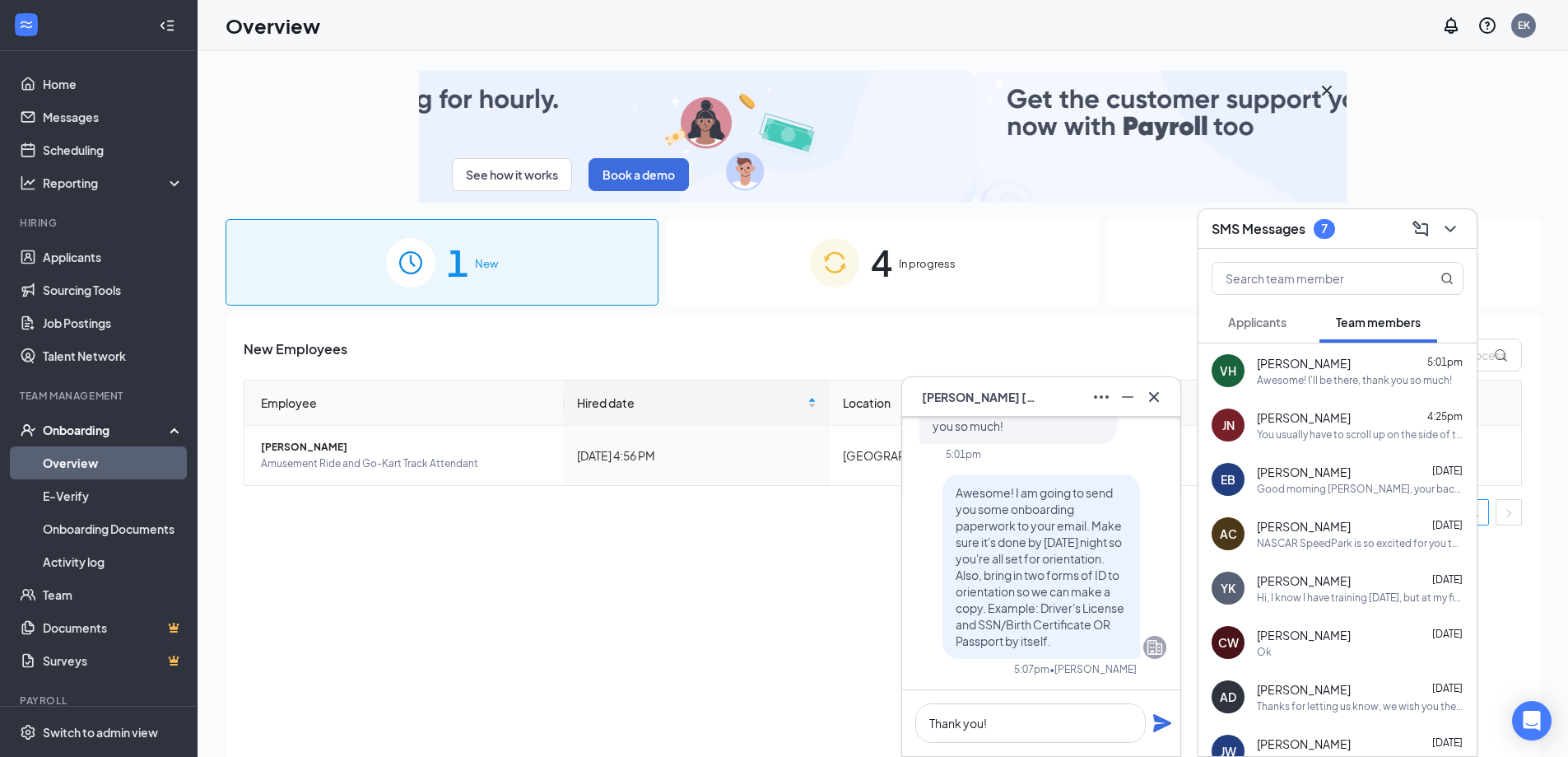
click at [1161, 720] on icon "Plane" at bounding box center [1163, 723] width 19 height 19
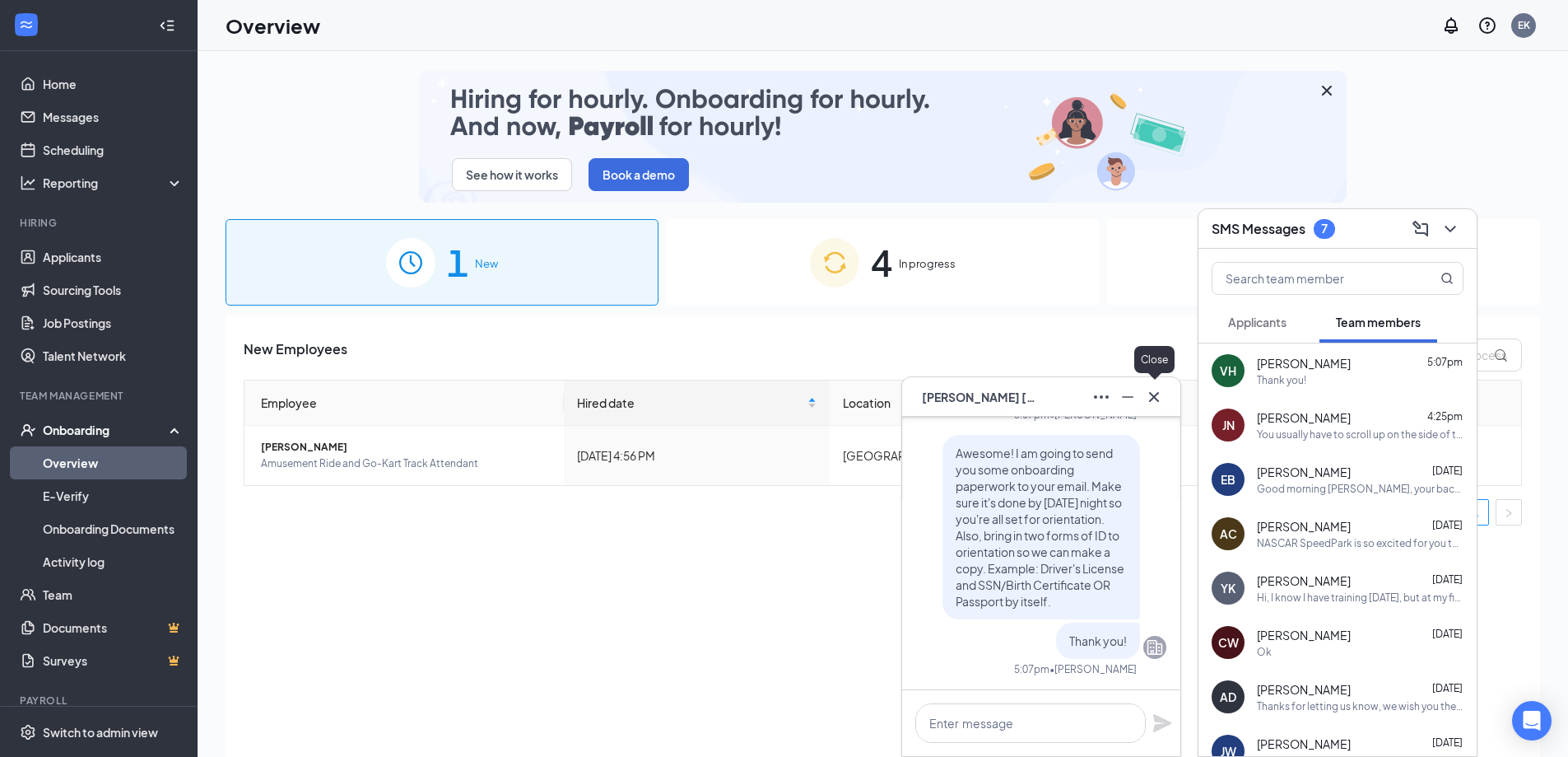
drag, startPoint x: 1160, startPoint y: 396, endPoint x: 1186, endPoint y: 406, distance: 27.9
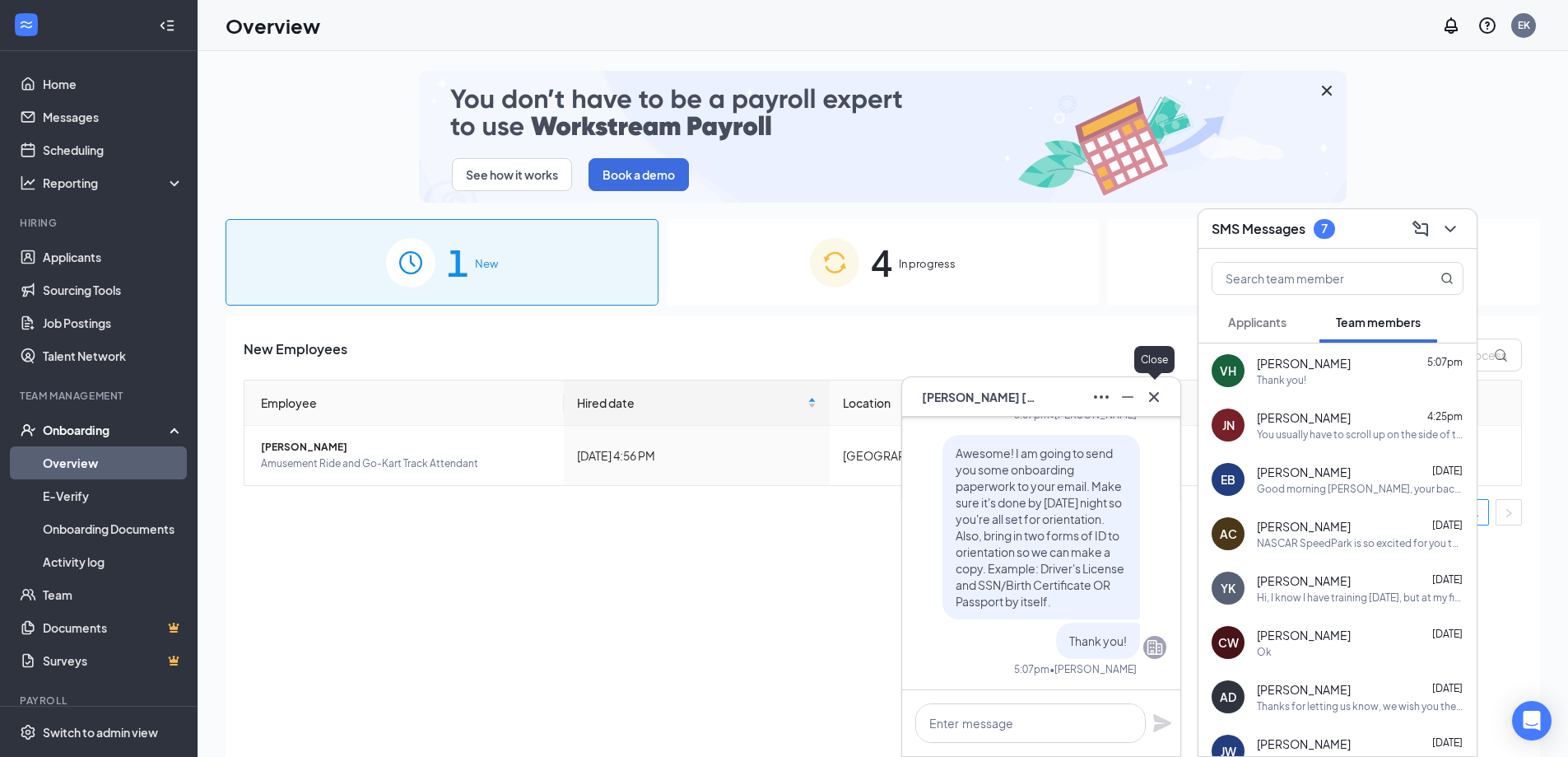
click at [1165, 397] on button at bounding box center [1154, 397] width 26 height 26
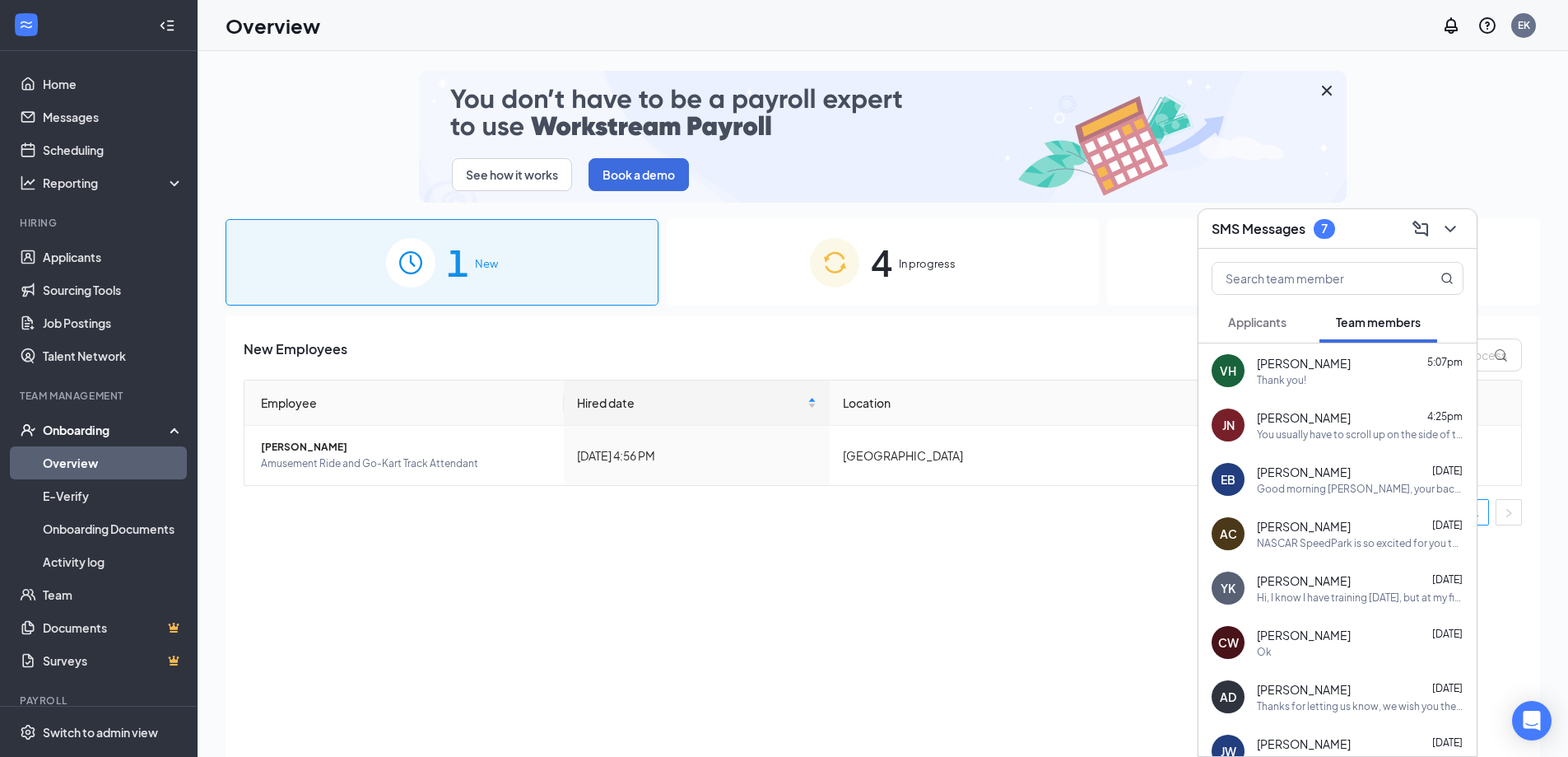
click at [1323, 227] on div "7" at bounding box center [1325, 229] width 7 height 14
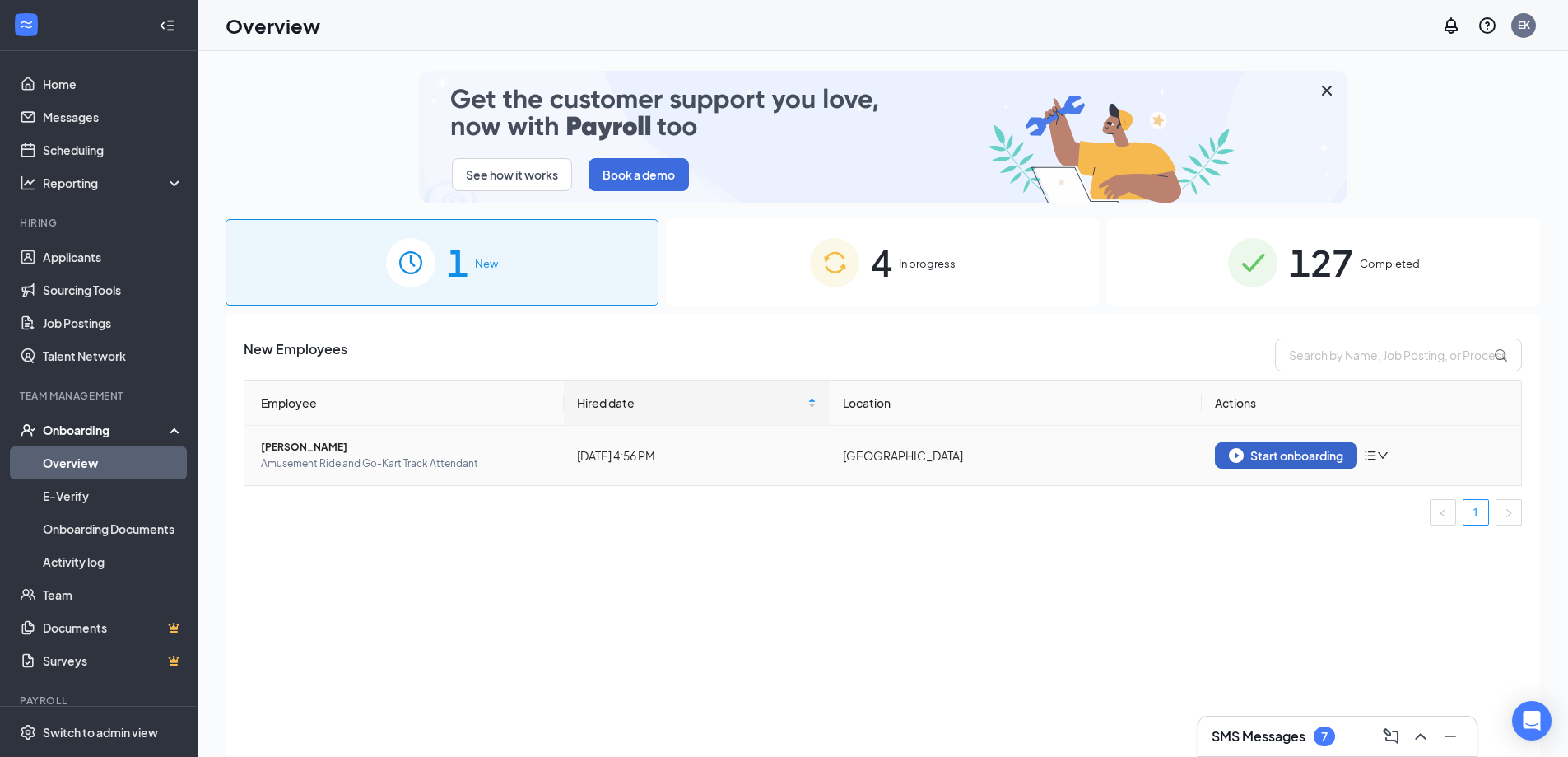
click at [1251, 447] on div "Start onboarding" at bounding box center [1286, 454] width 114 height 15
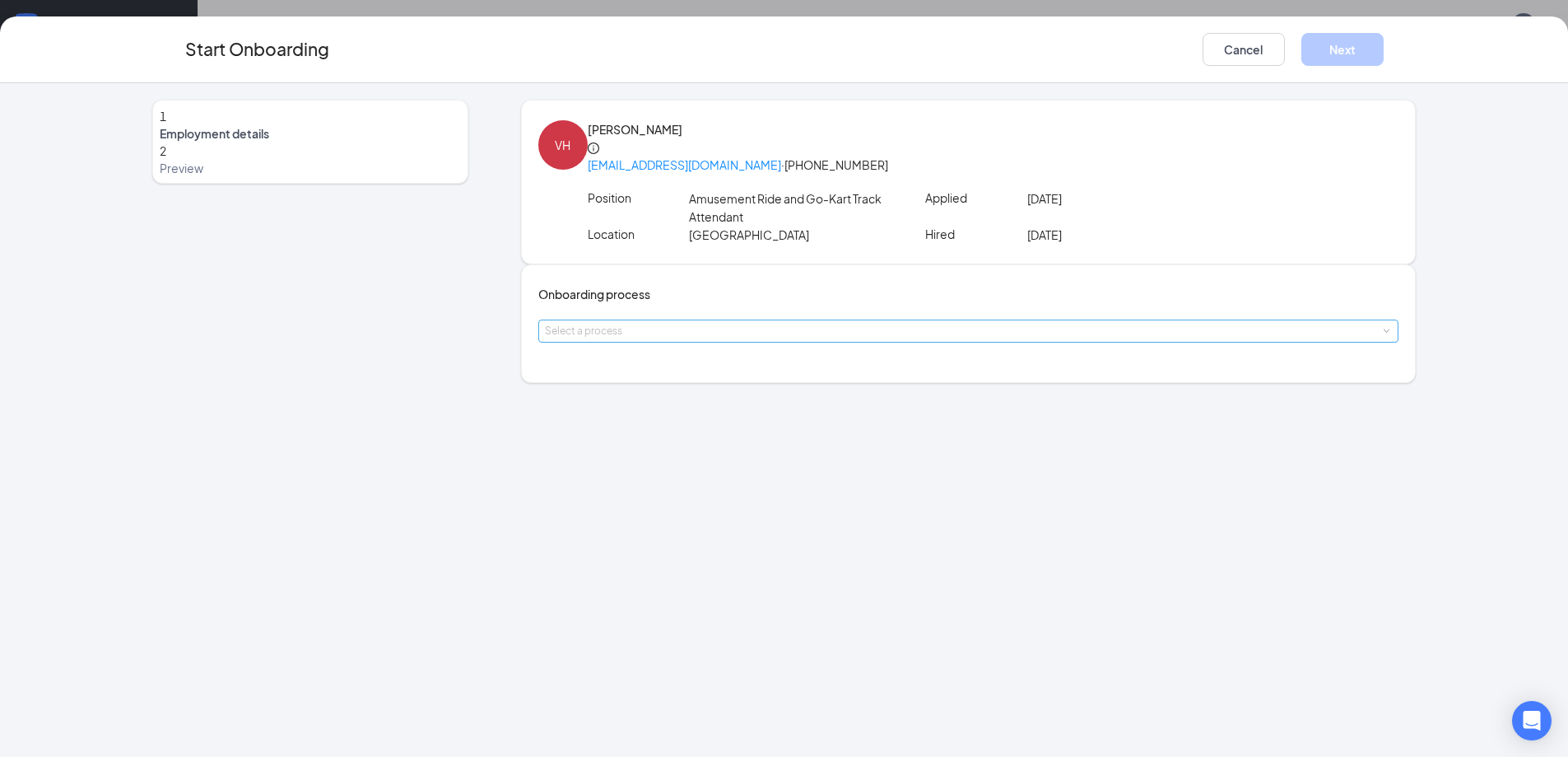
click at [673, 339] on div "Select a process" at bounding box center [965, 330] width 840 height 17
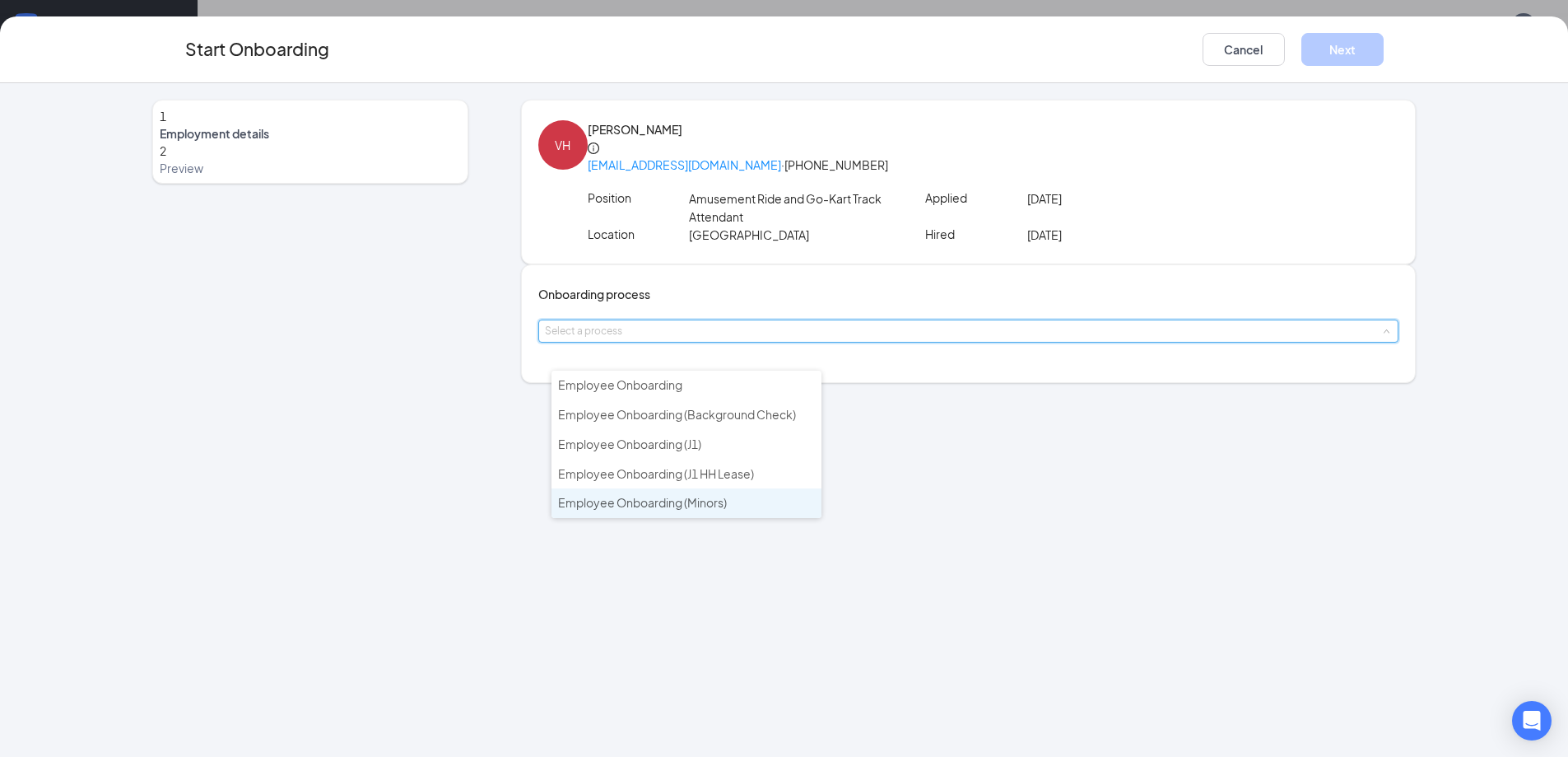
click at [739, 501] on li "Employee Onboarding (Minors)" at bounding box center [687, 503] width 270 height 29
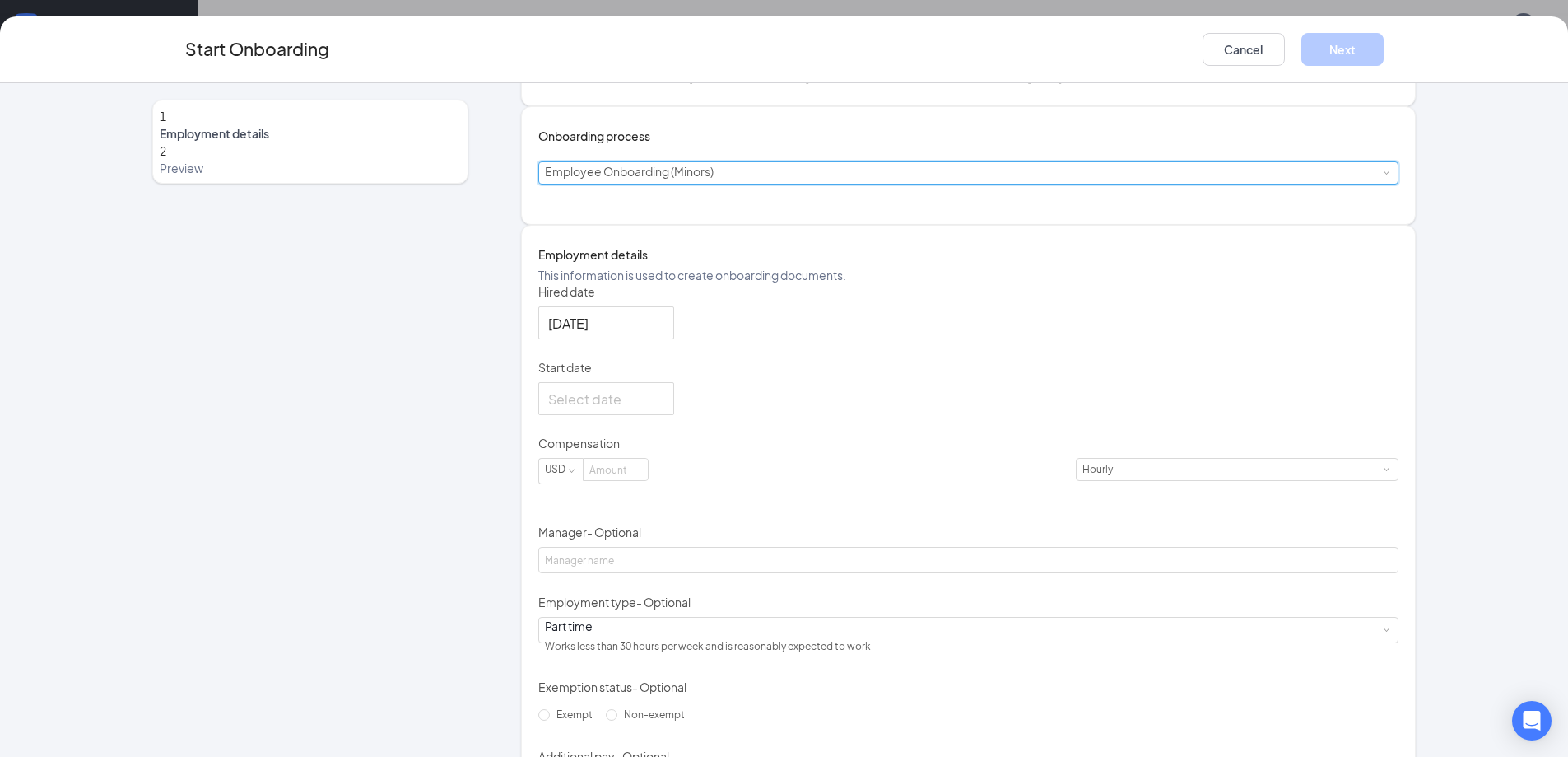
scroll to position [165, 0]
click at [664, 402] on div at bounding box center [606, 392] width 116 height 21
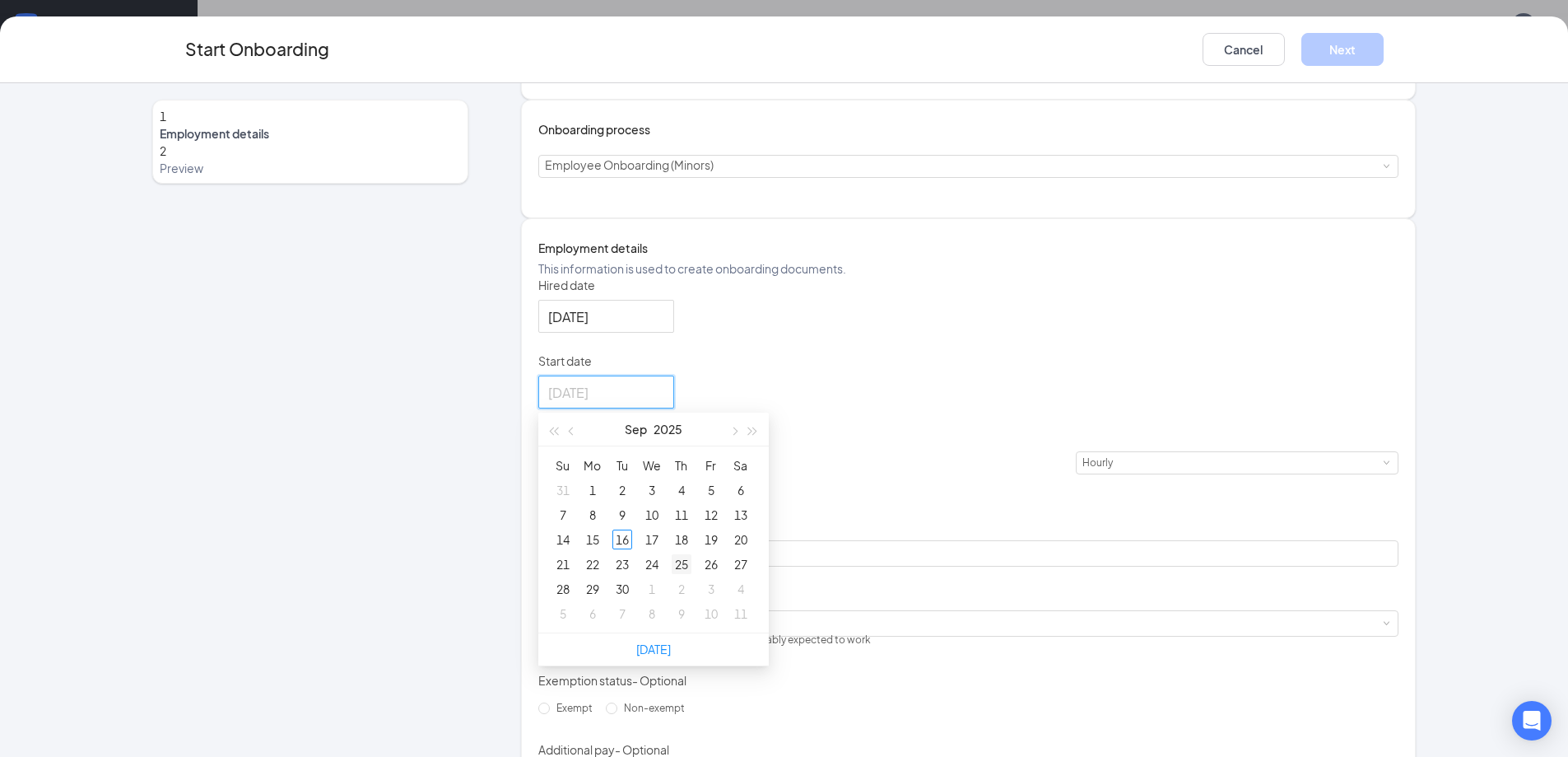
type input "[DATE]"
click at [690, 573] on div "25" at bounding box center [682, 564] width 20 height 20
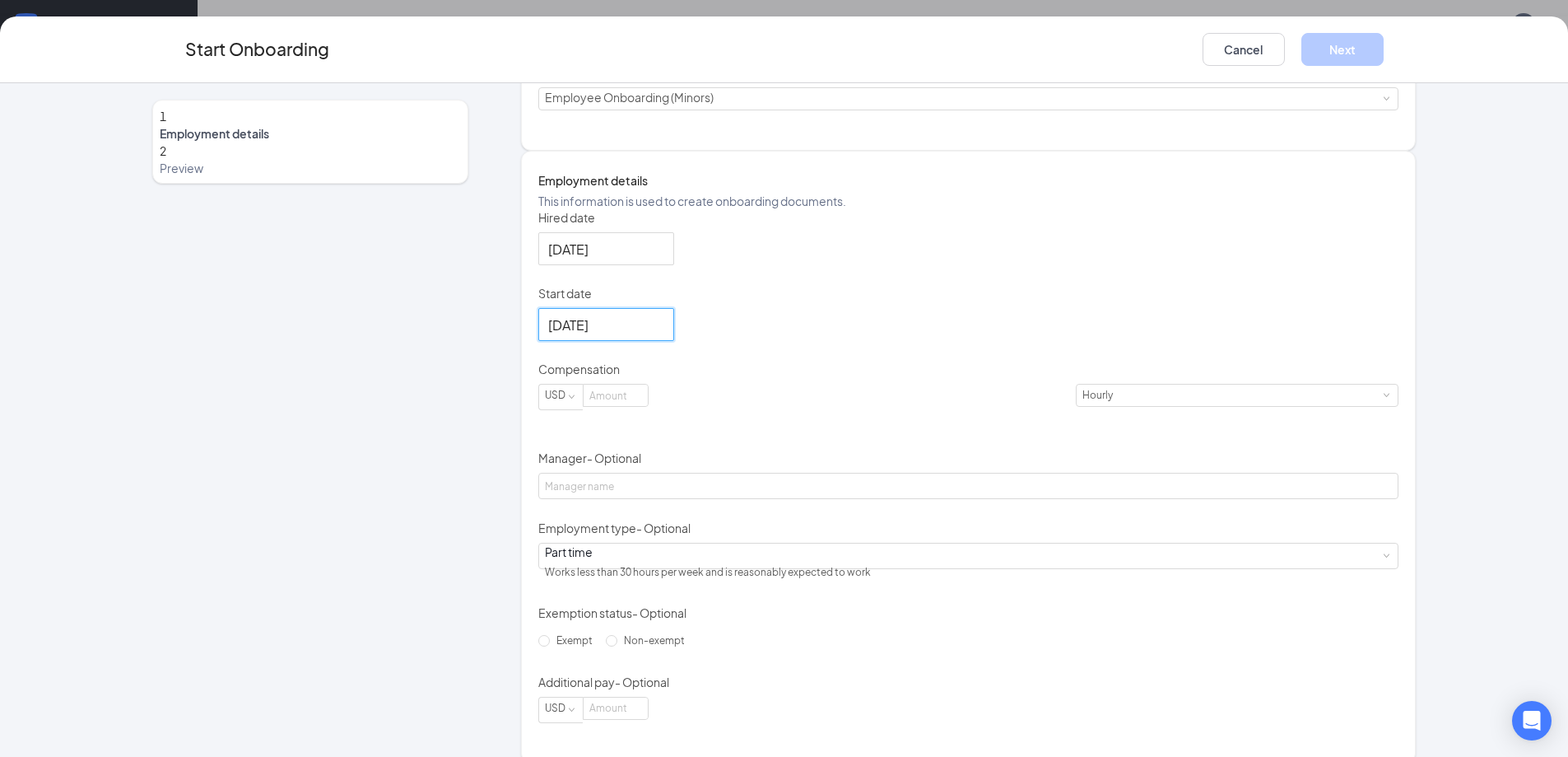
scroll to position [303, 0]
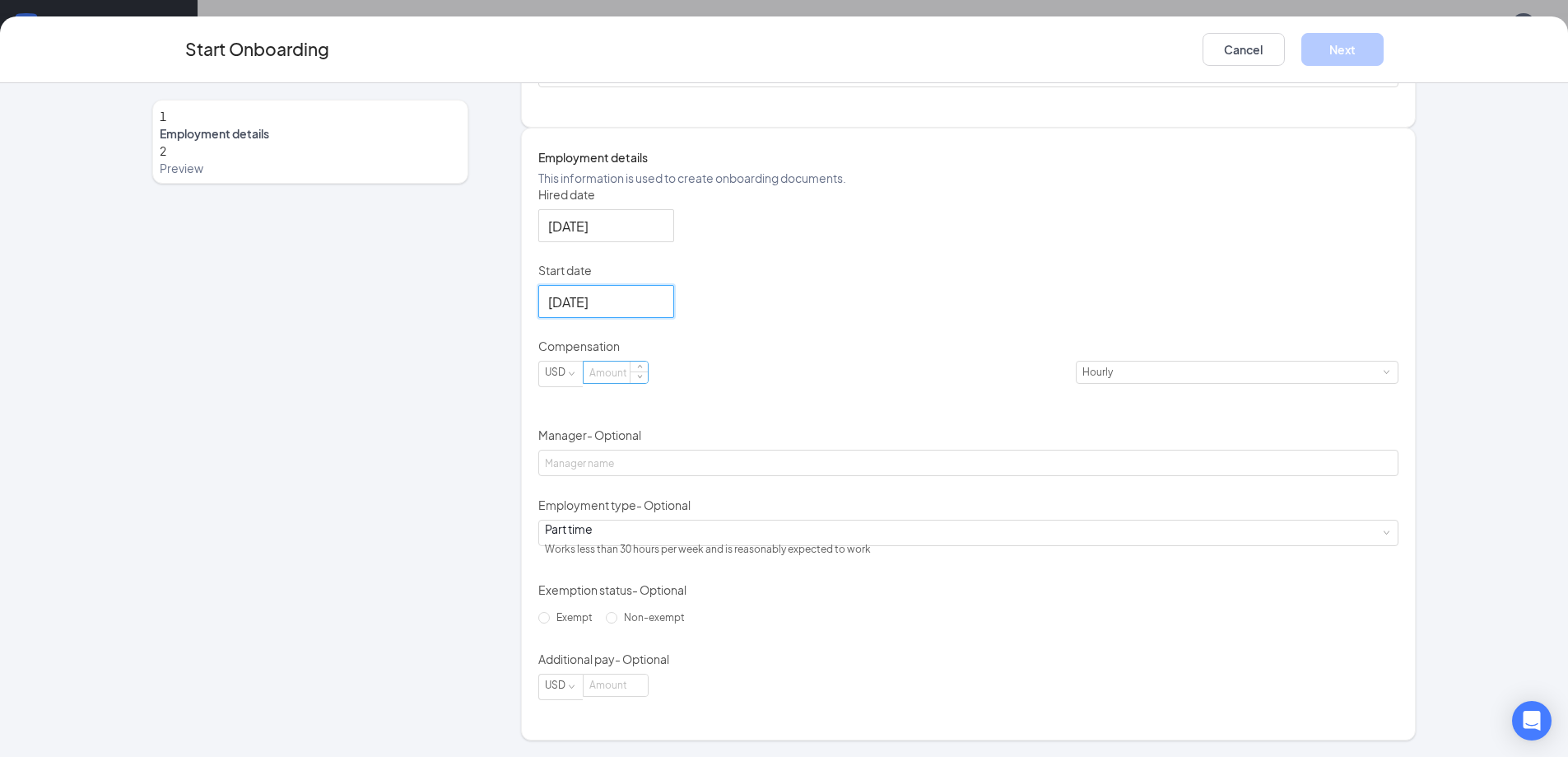
click at [648, 382] on input at bounding box center [616, 372] width 64 height 21
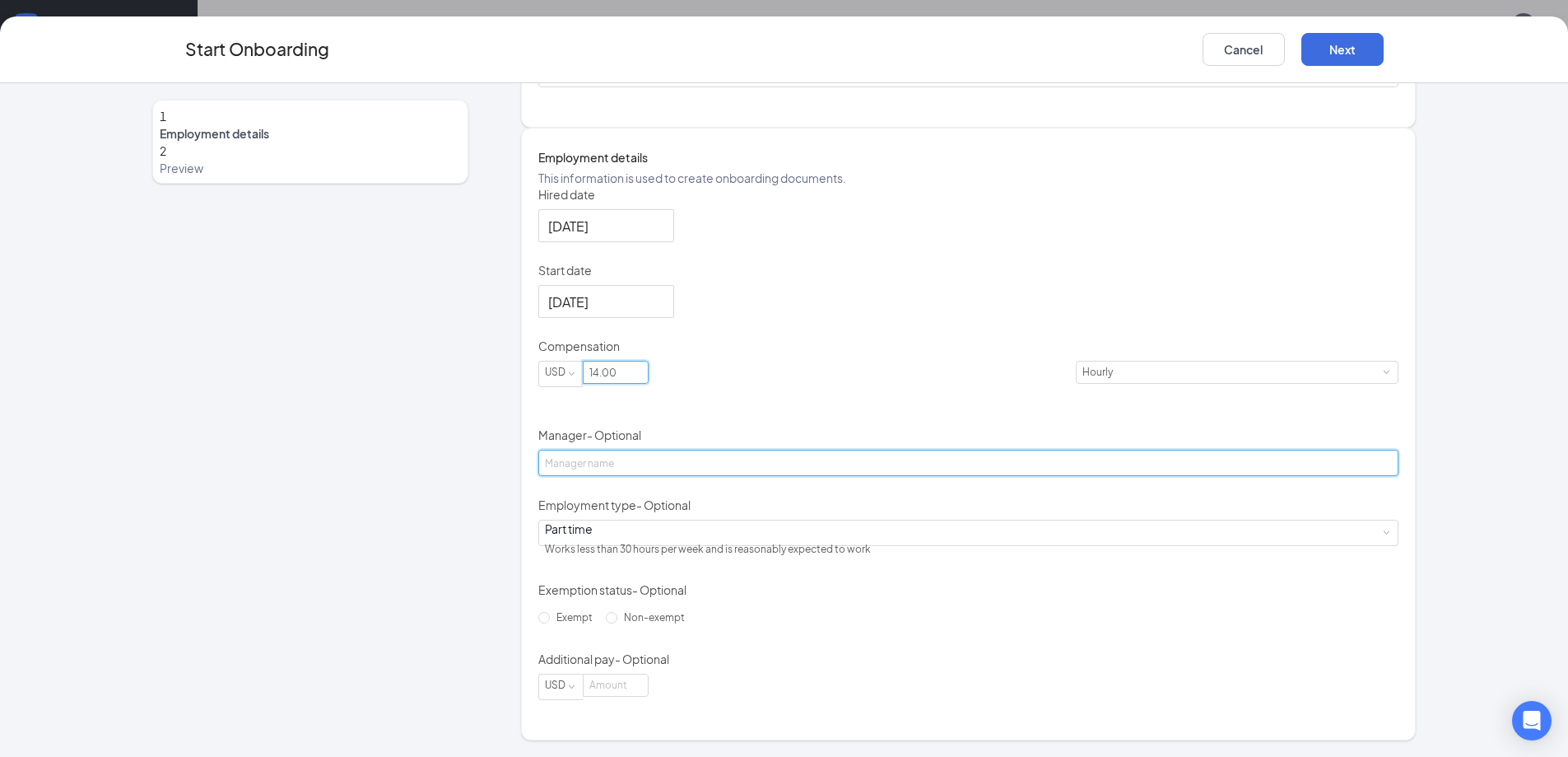
type input "14"
click at [614, 449] on input "Manager - Optional" at bounding box center [969, 462] width 862 height 26
type input "[PERSON_NAME]"
click at [617, 623] on span "Non-exempt" at bounding box center [655, 616] width 74 height 13
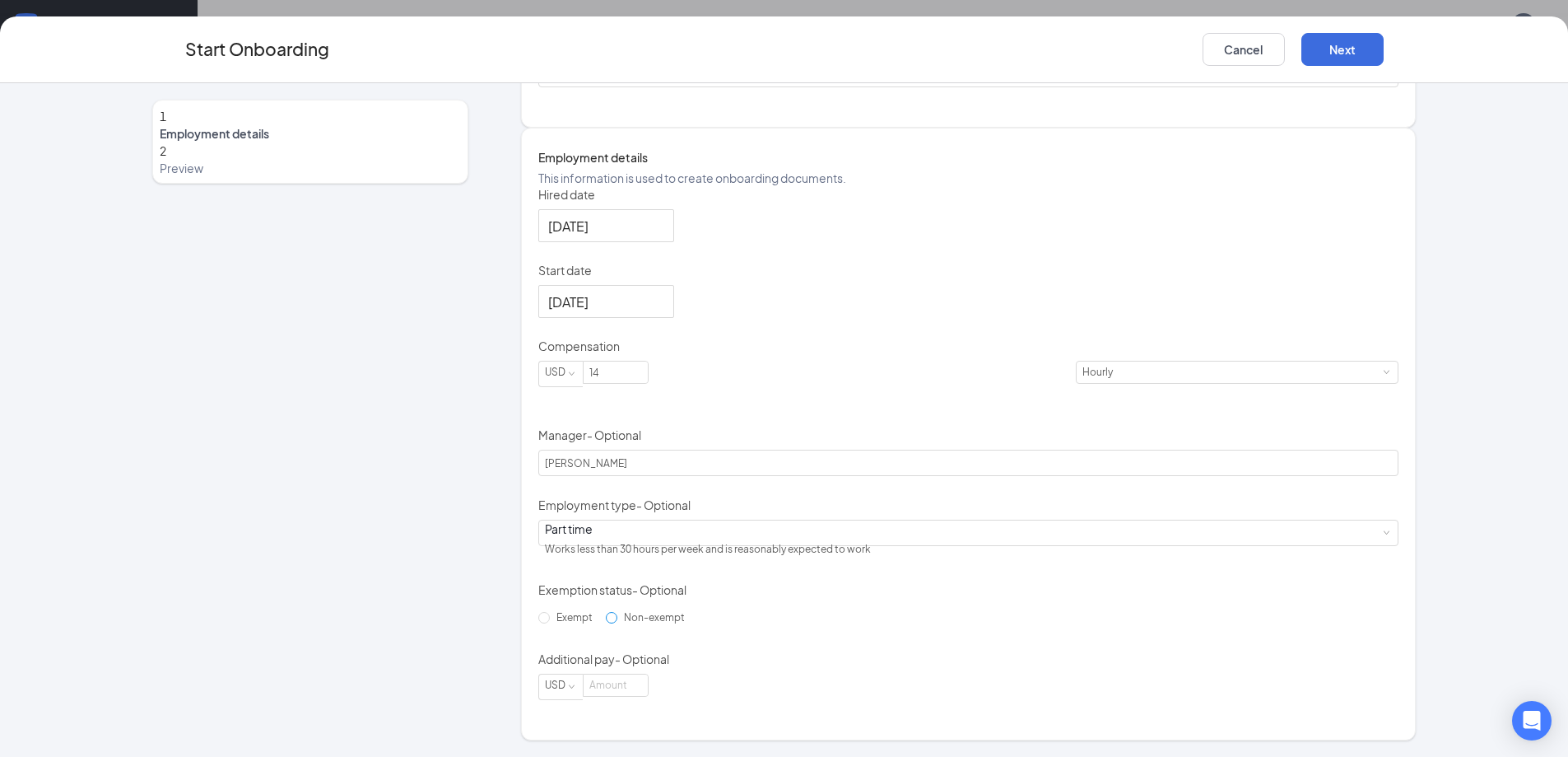
click at [606, 623] on input "Non-exempt" at bounding box center [612, 617] width 12 height 12
radio input "true"
click at [1357, 55] on button "Next" at bounding box center [1342, 50] width 82 height 33
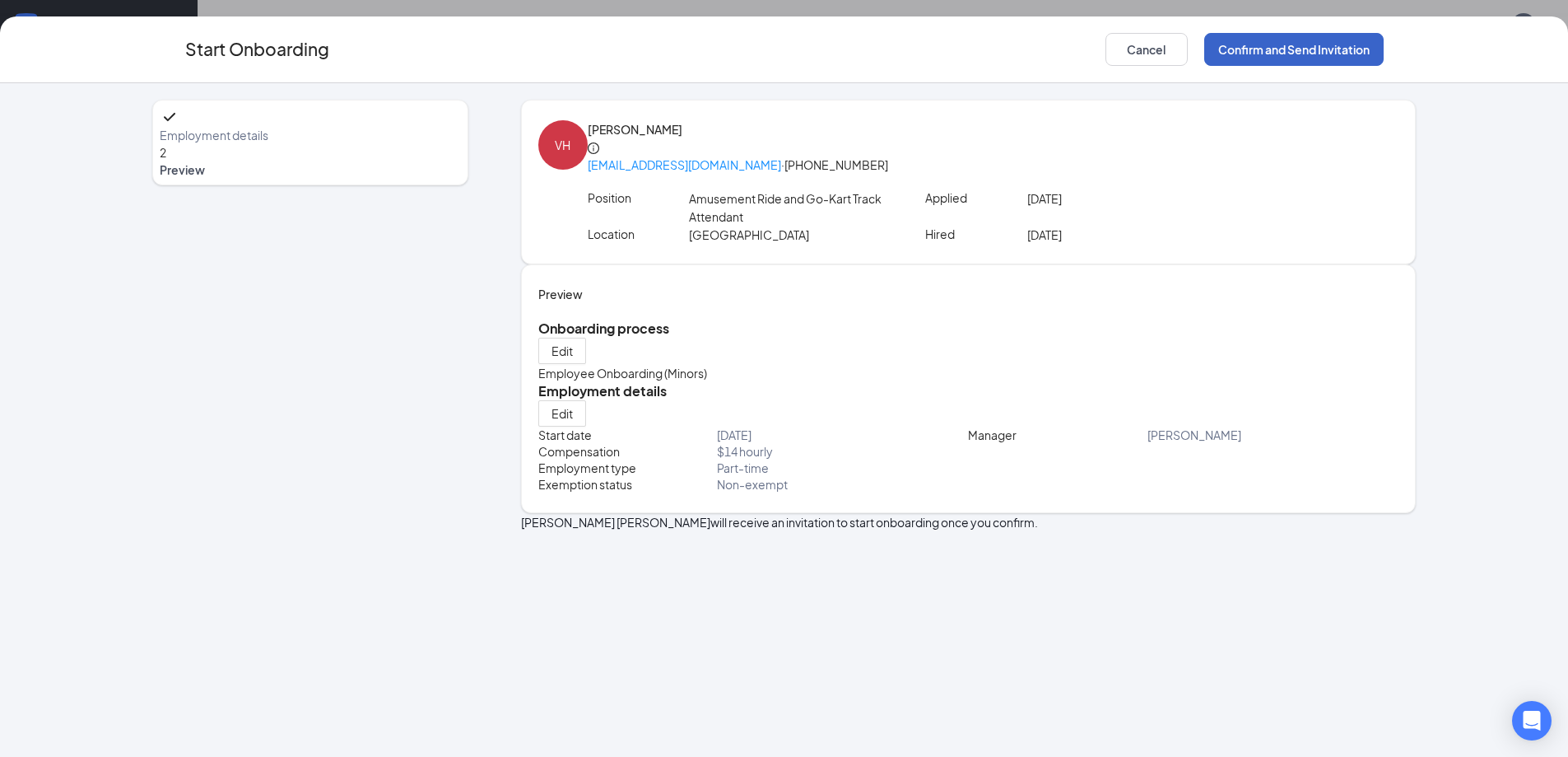
click at [1286, 61] on button "Confirm and Send Invitation" at bounding box center [1294, 50] width 180 height 33
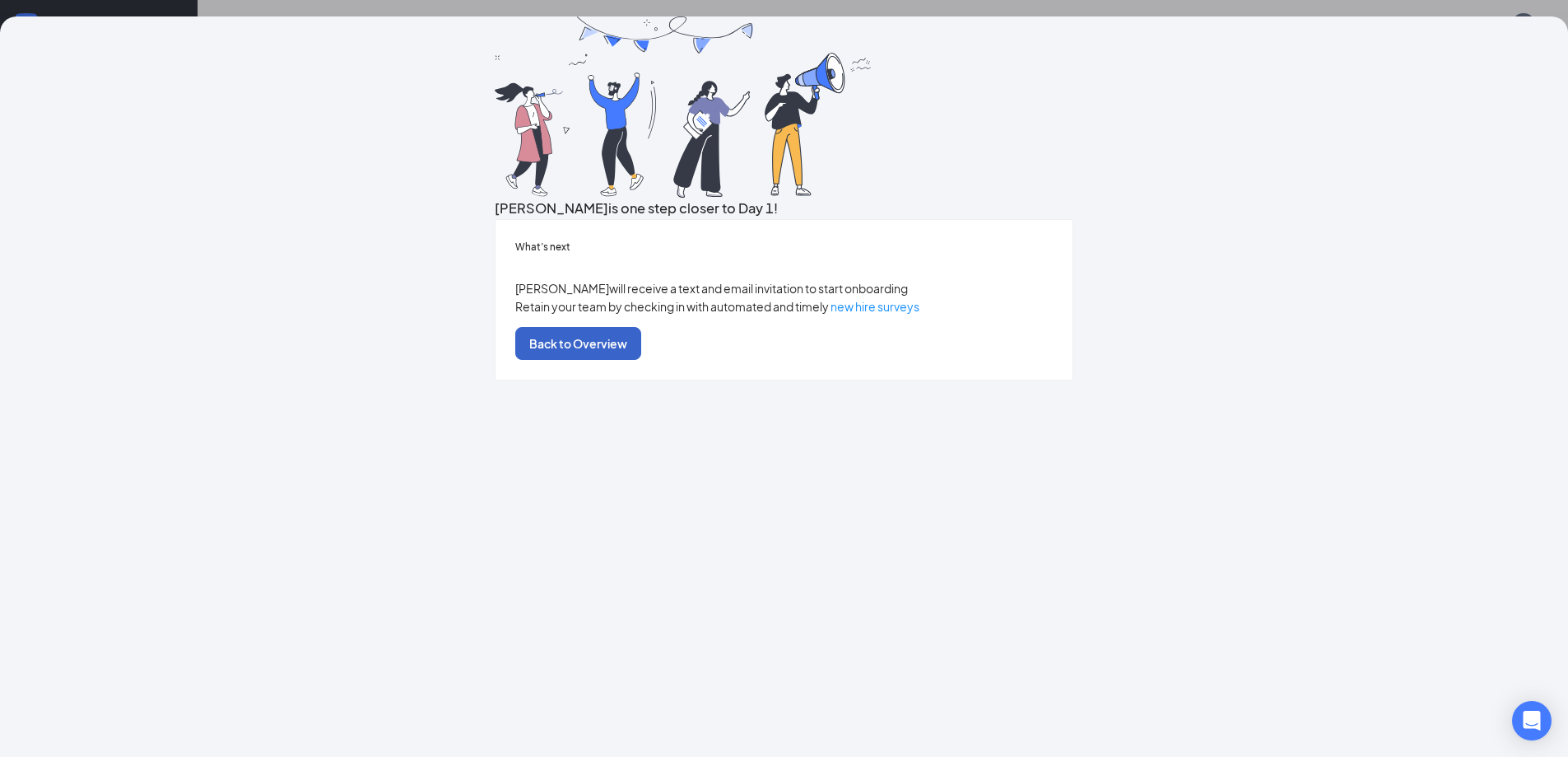
click at [642, 359] on button "Back to Overview" at bounding box center [578, 344] width 126 height 33
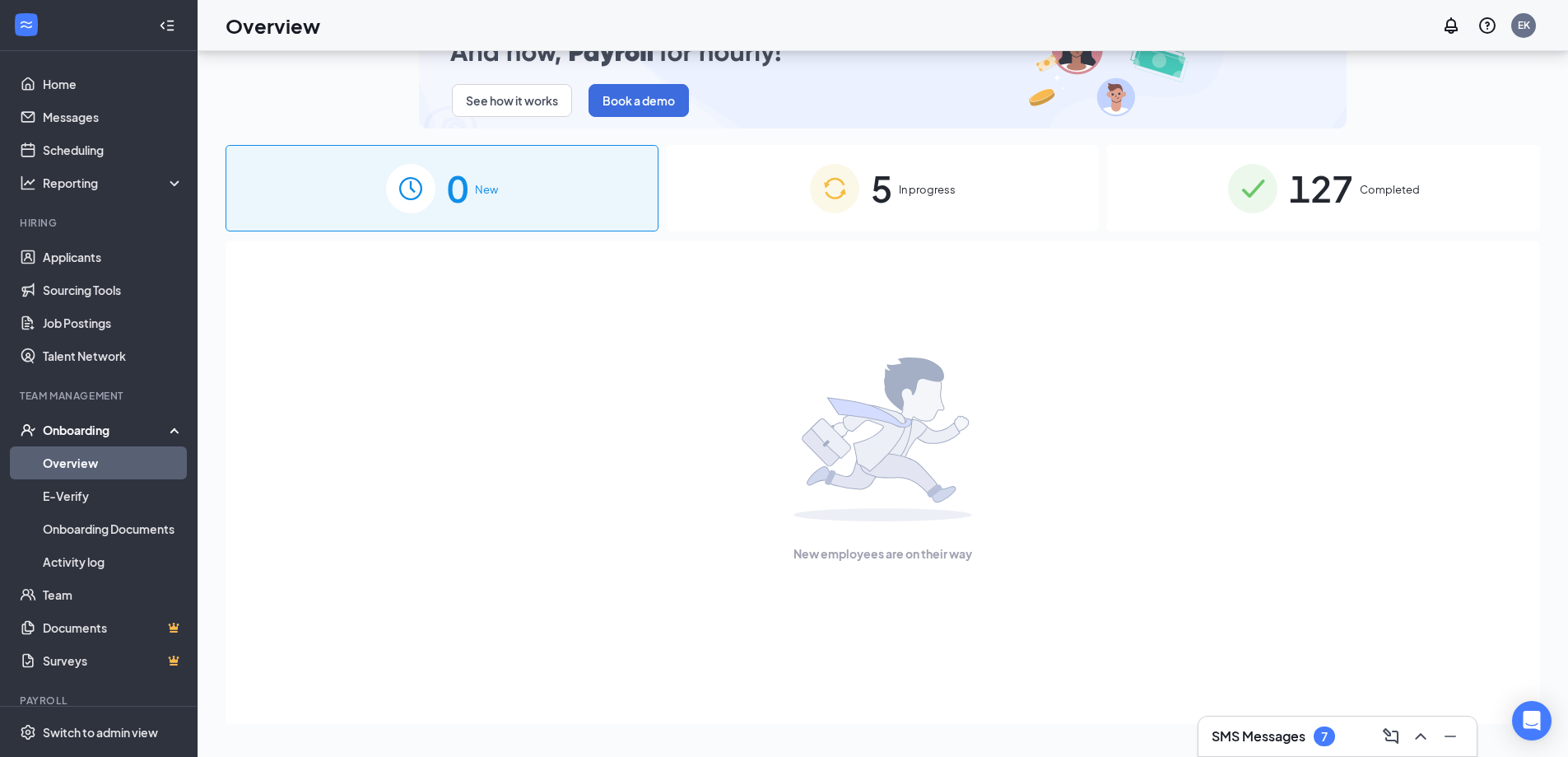
click at [785, 157] on div "5 In progress" at bounding box center [883, 188] width 433 height 86
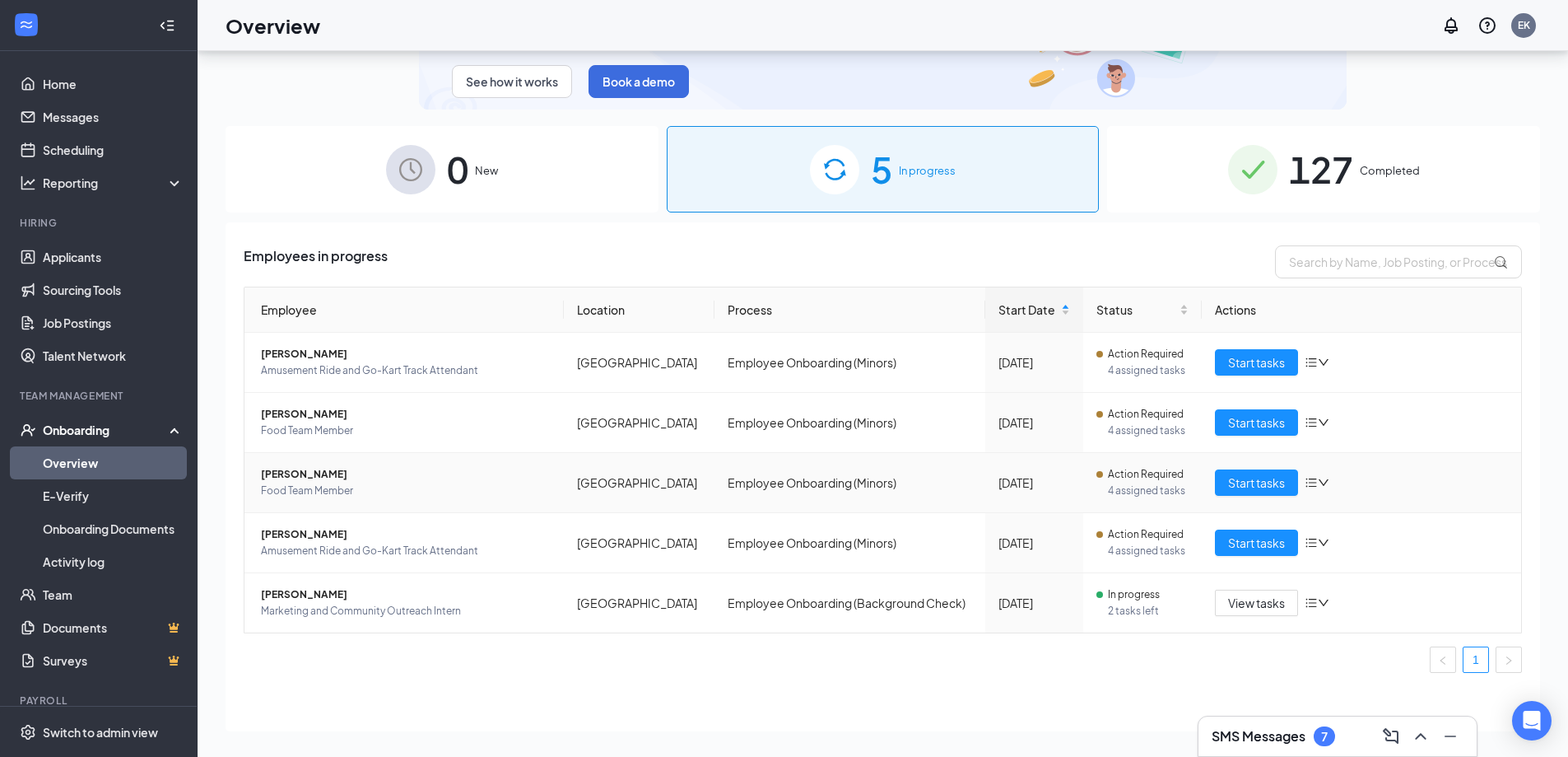
scroll to position [26, 0]
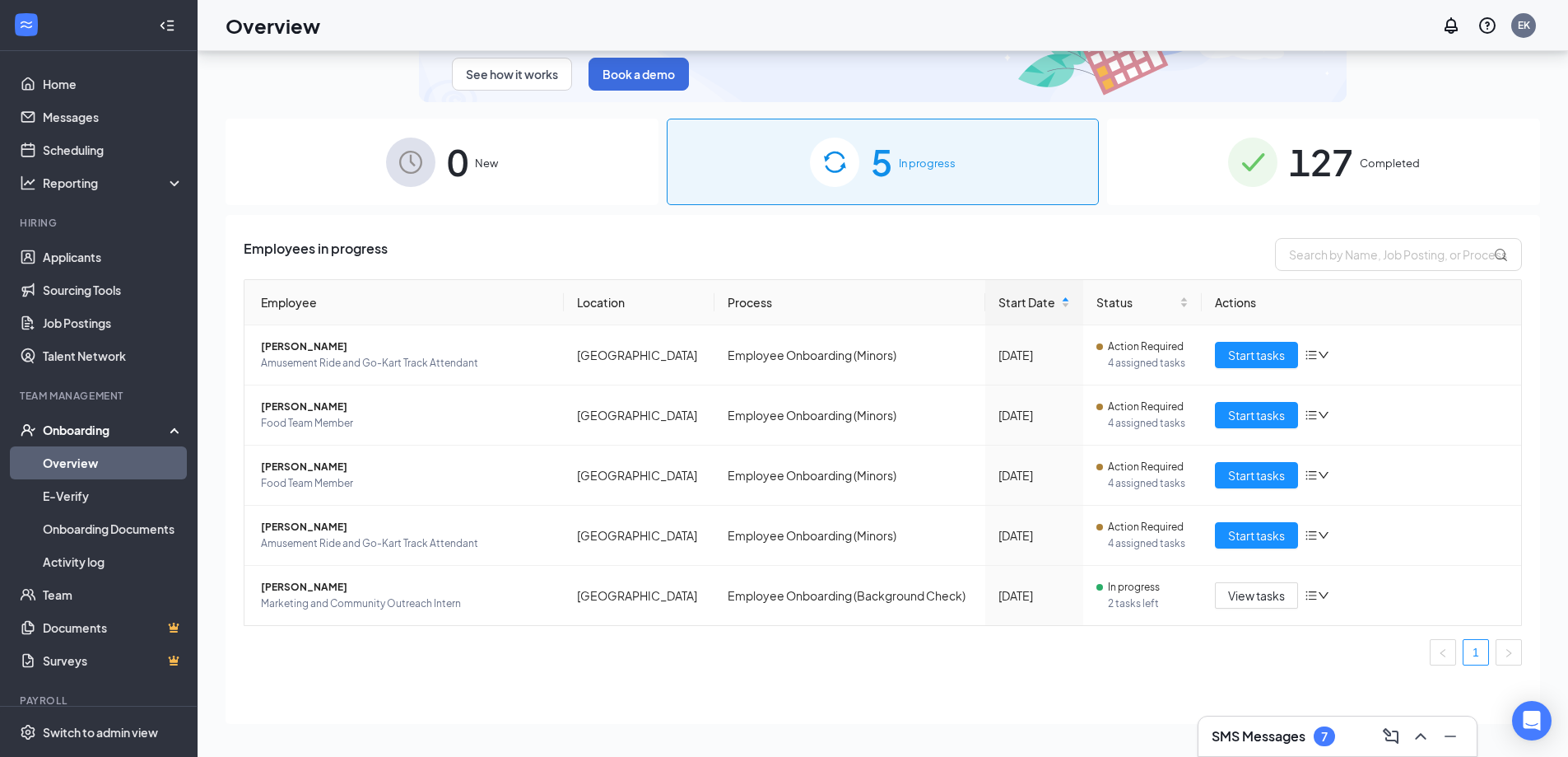
click at [1320, 729] on div "7" at bounding box center [1325, 736] width 21 height 20
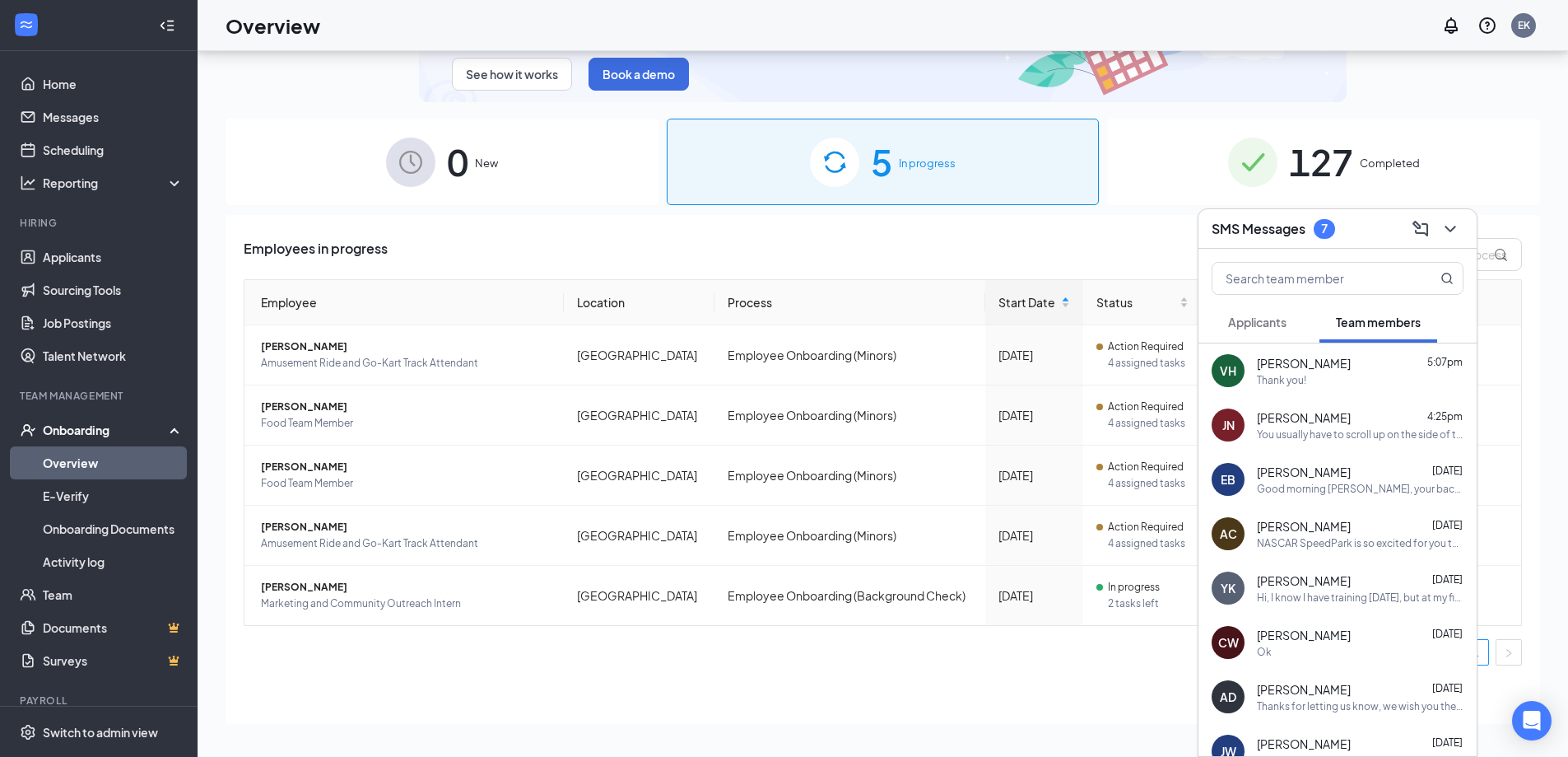
click at [1314, 551] on div "AC [PERSON_NAME] [DATE] NASCAR SpeedPark is so excited for you to join our team…" at bounding box center [1337, 533] width 278 height 55
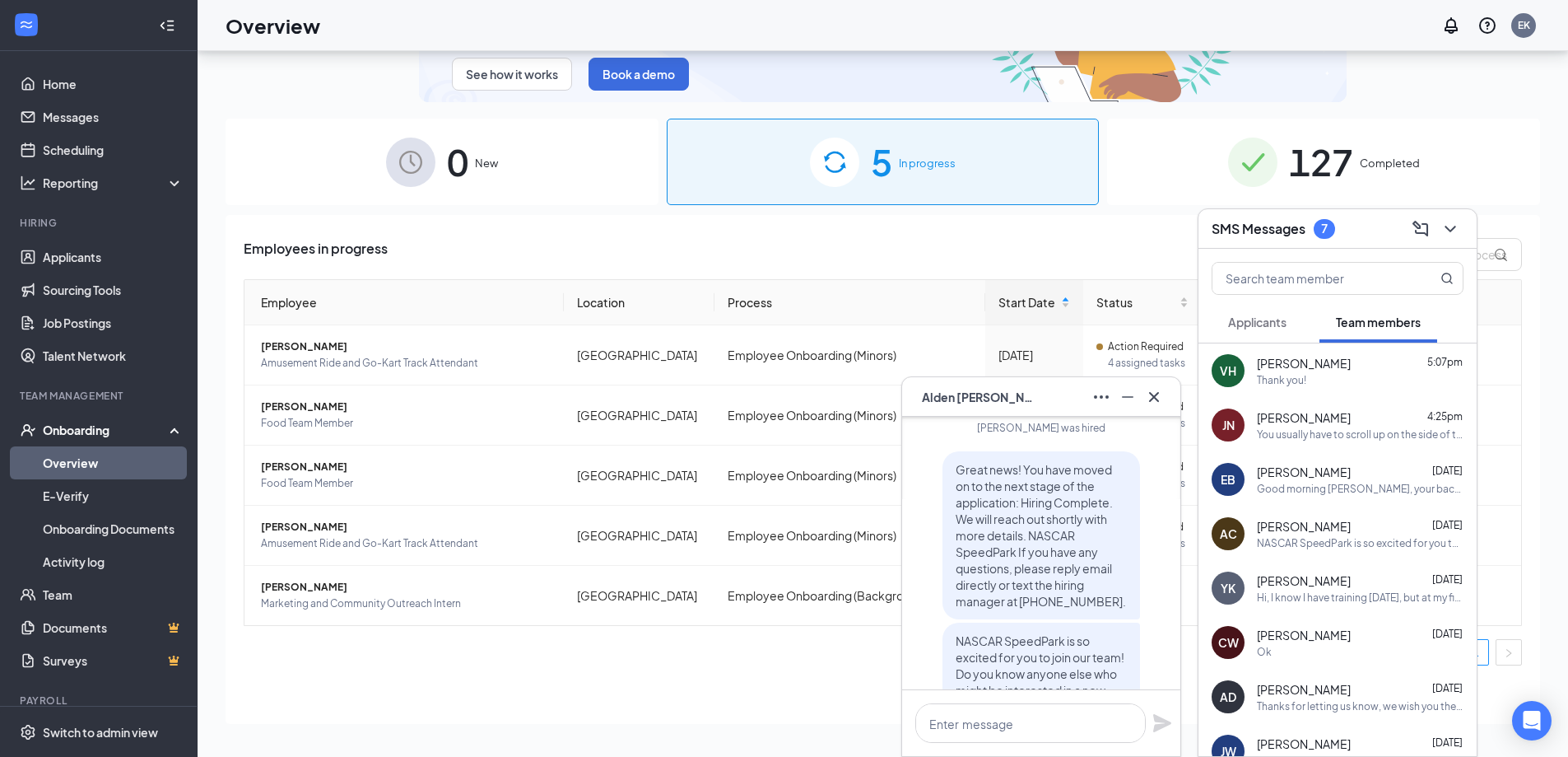
scroll to position [0, 0]
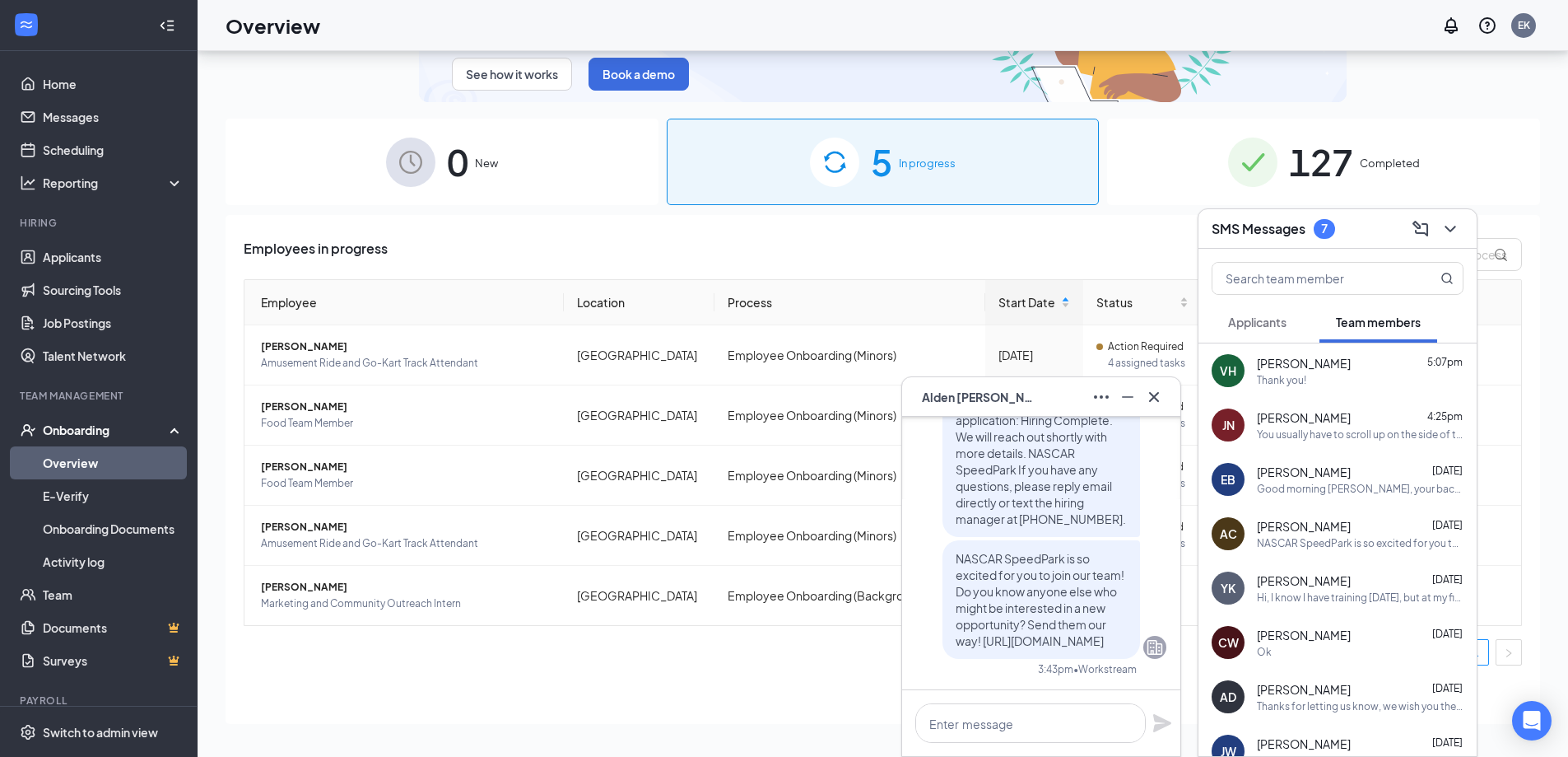
click at [742, 658] on ul "1" at bounding box center [882, 652] width 1279 height 26
click at [1359, 230] on div "SMS Messages 7" at bounding box center [1338, 229] width 252 height 25
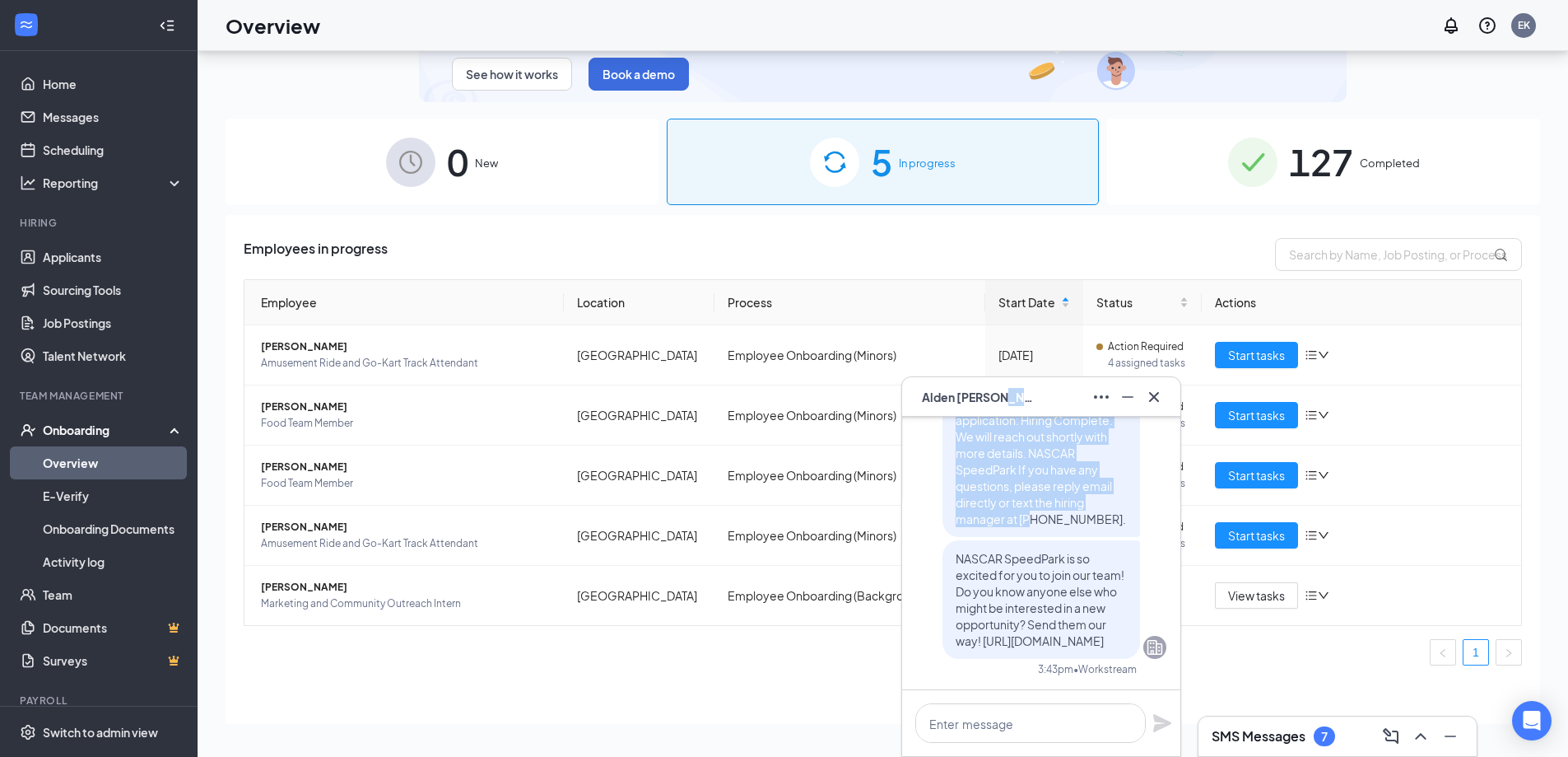
scroll to position [-4, 0]
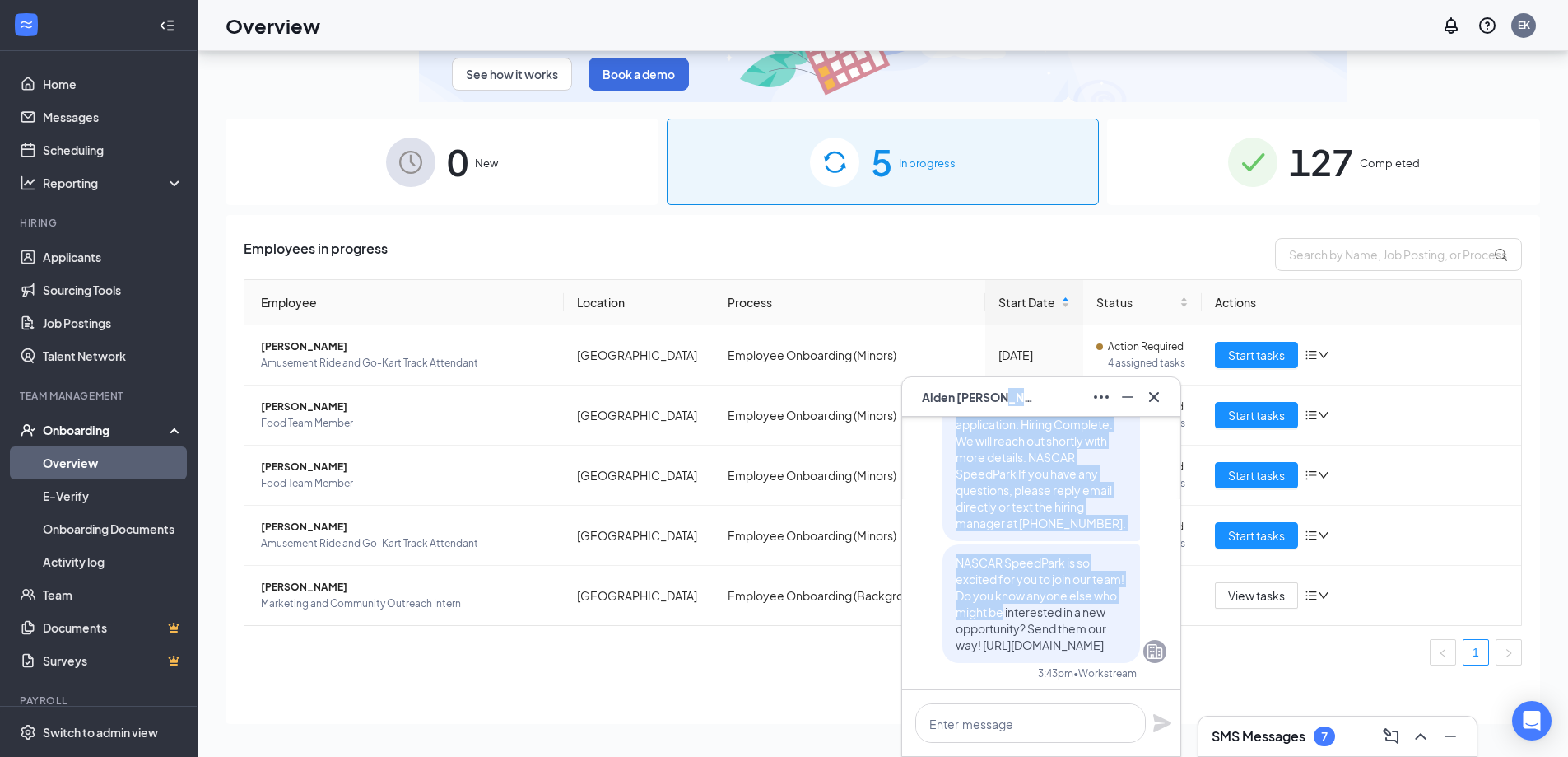
drag, startPoint x: 1055, startPoint y: 393, endPoint x: 1108, endPoint y: 434, distance: 67.0
click at [1020, 521] on div "AC [PERSON_NAME] AC [PERSON_NAME] Team member Amusement Ride and Go-Kart Track …" at bounding box center [1041, 566] width 280 height 380
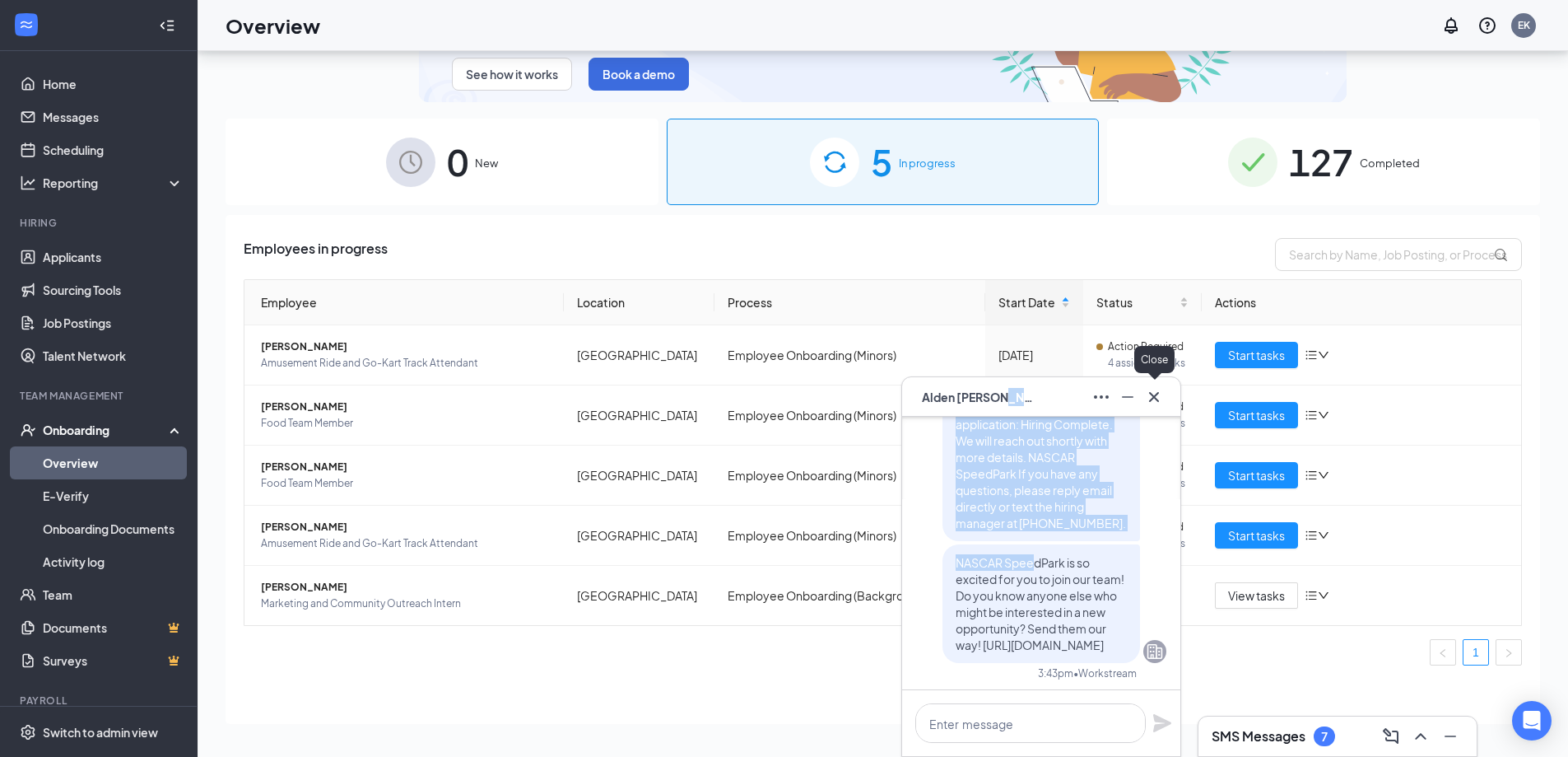
click at [1160, 408] on button at bounding box center [1154, 397] width 26 height 26
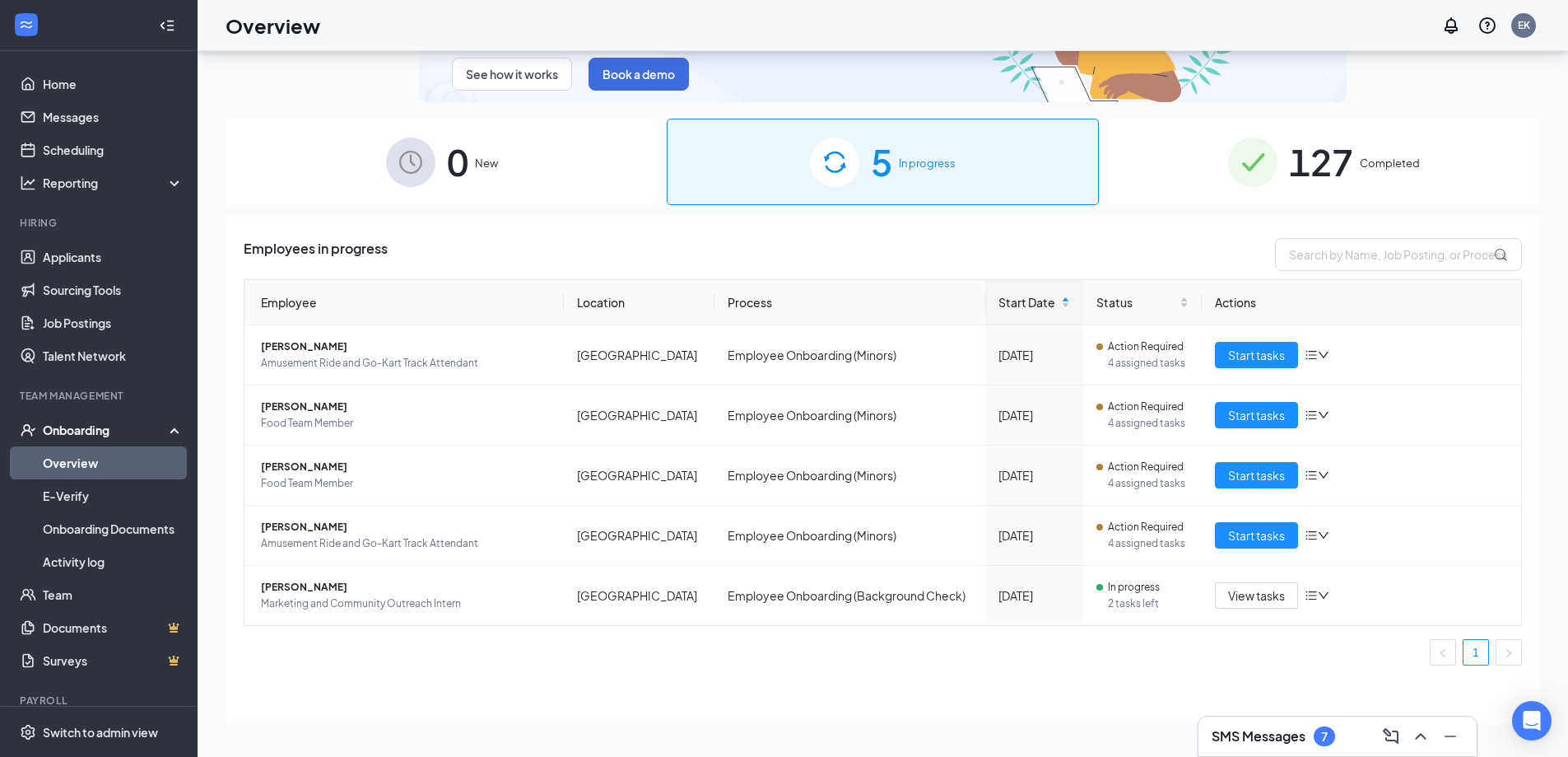
click at [1332, 737] on div "7" at bounding box center [1325, 736] width 21 height 20
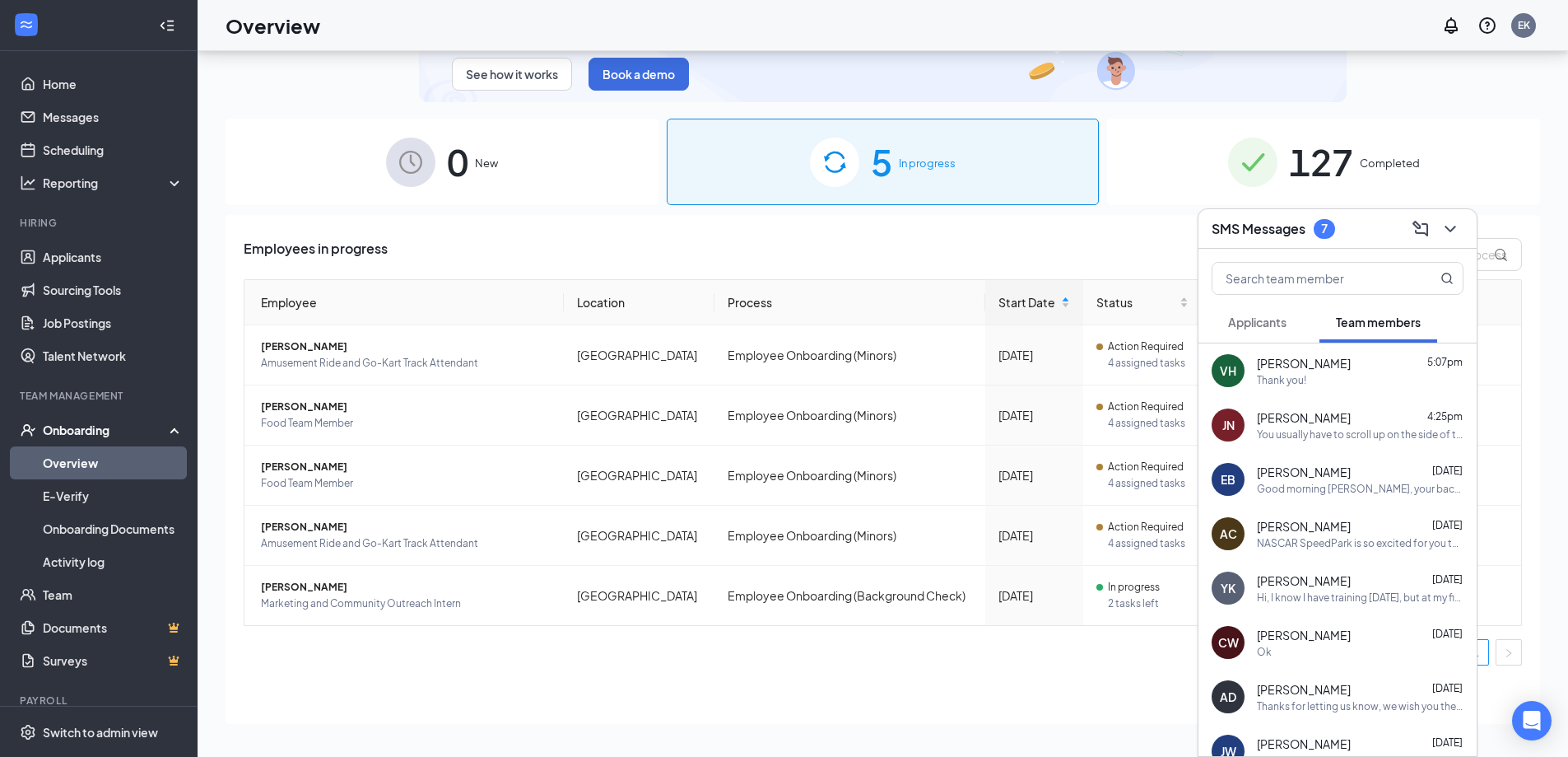
click at [969, 682] on div "Employees in progress Employee Location Process Start Date Status Actions [PERS…" at bounding box center [883, 469] width 1315 height 509
click at [1360, 225] on div "SMS Messages 7" at bounding box center [1338, 229] width 252 height 25
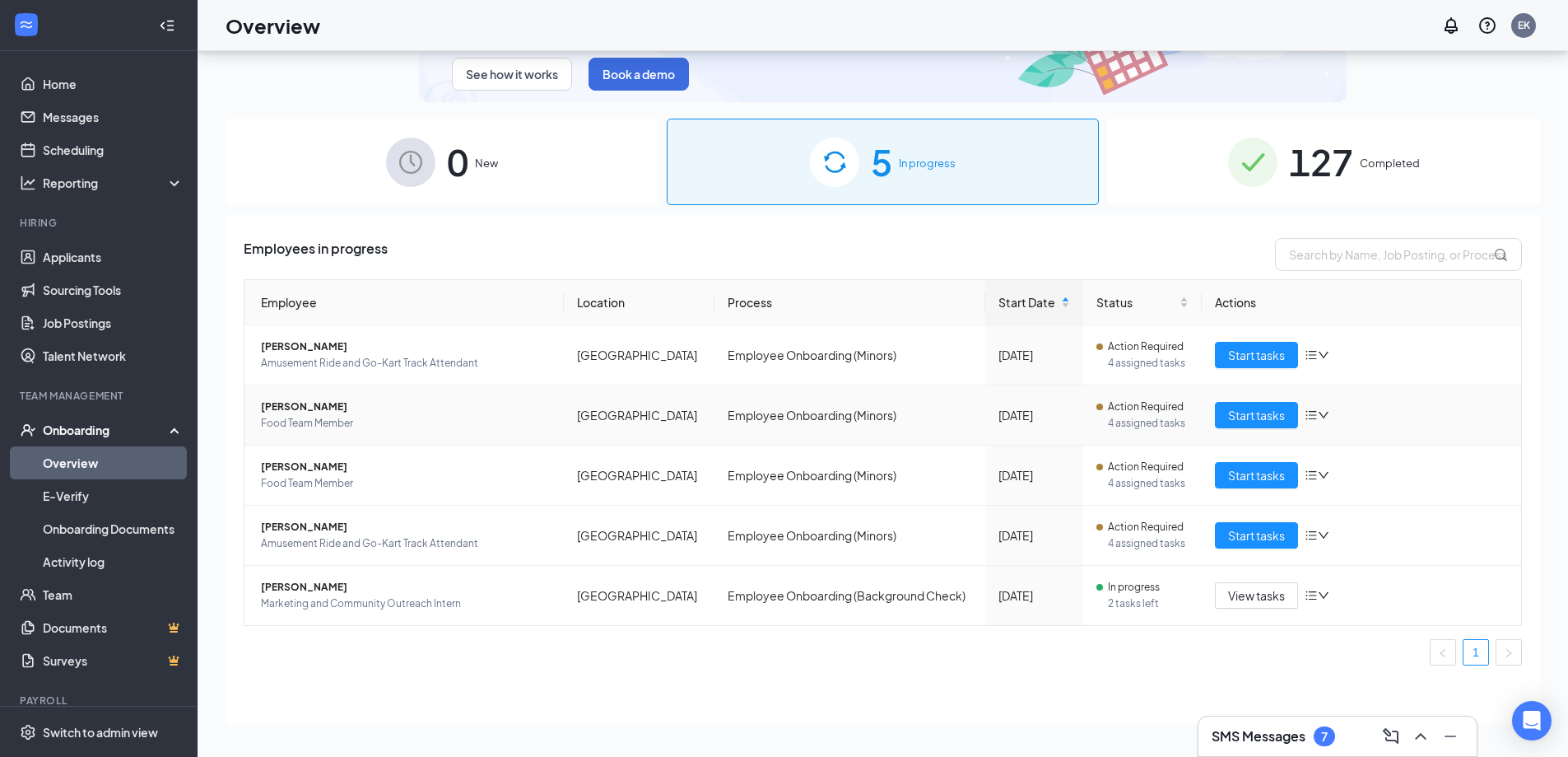
click at [299, 402] on span "[PERSON_NAME]" at bounding box center [405, 406] width 290 height 17
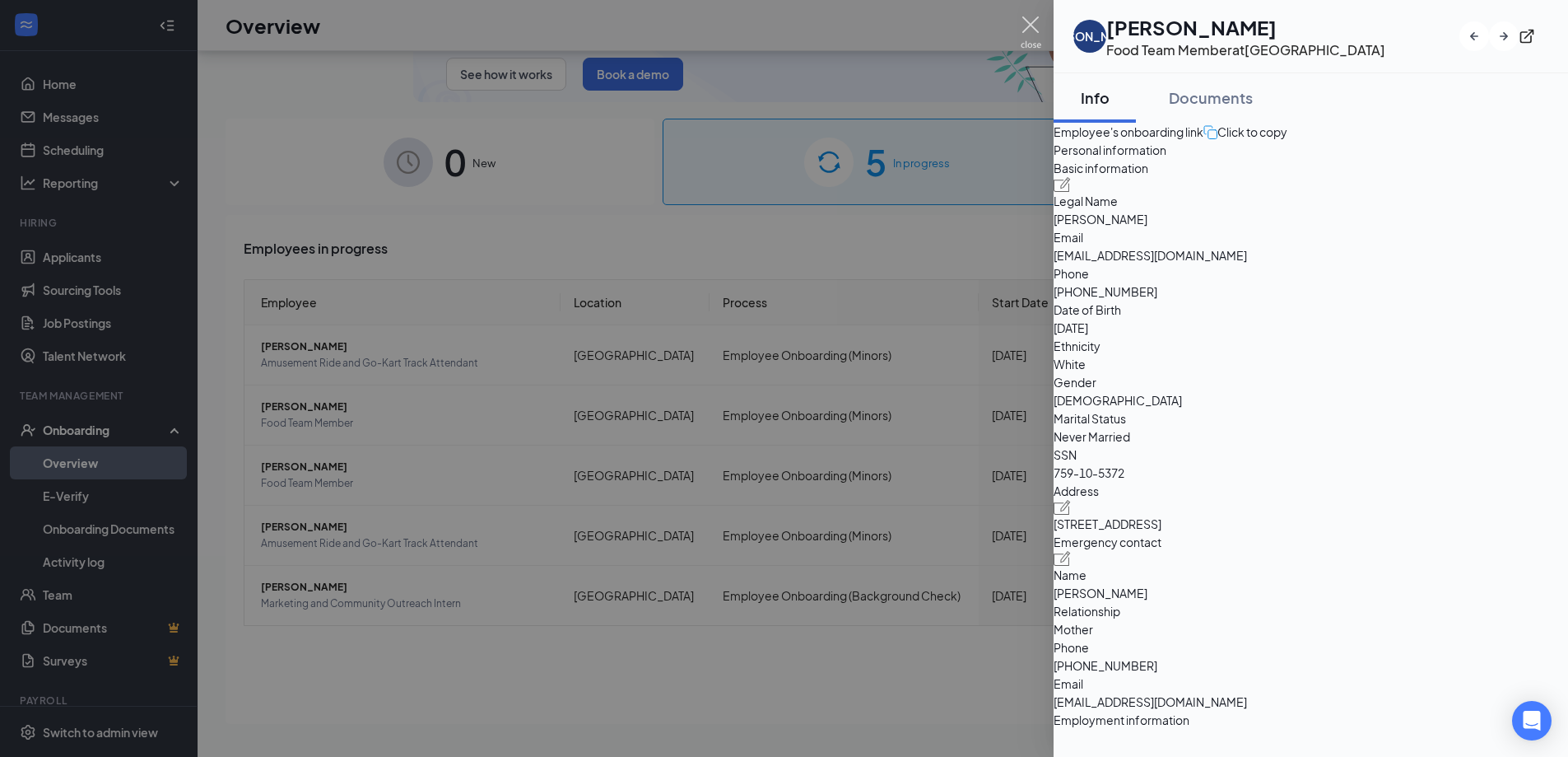
click at [1034, 18] on img at bounding box center [1031, 32] width 21 height 32
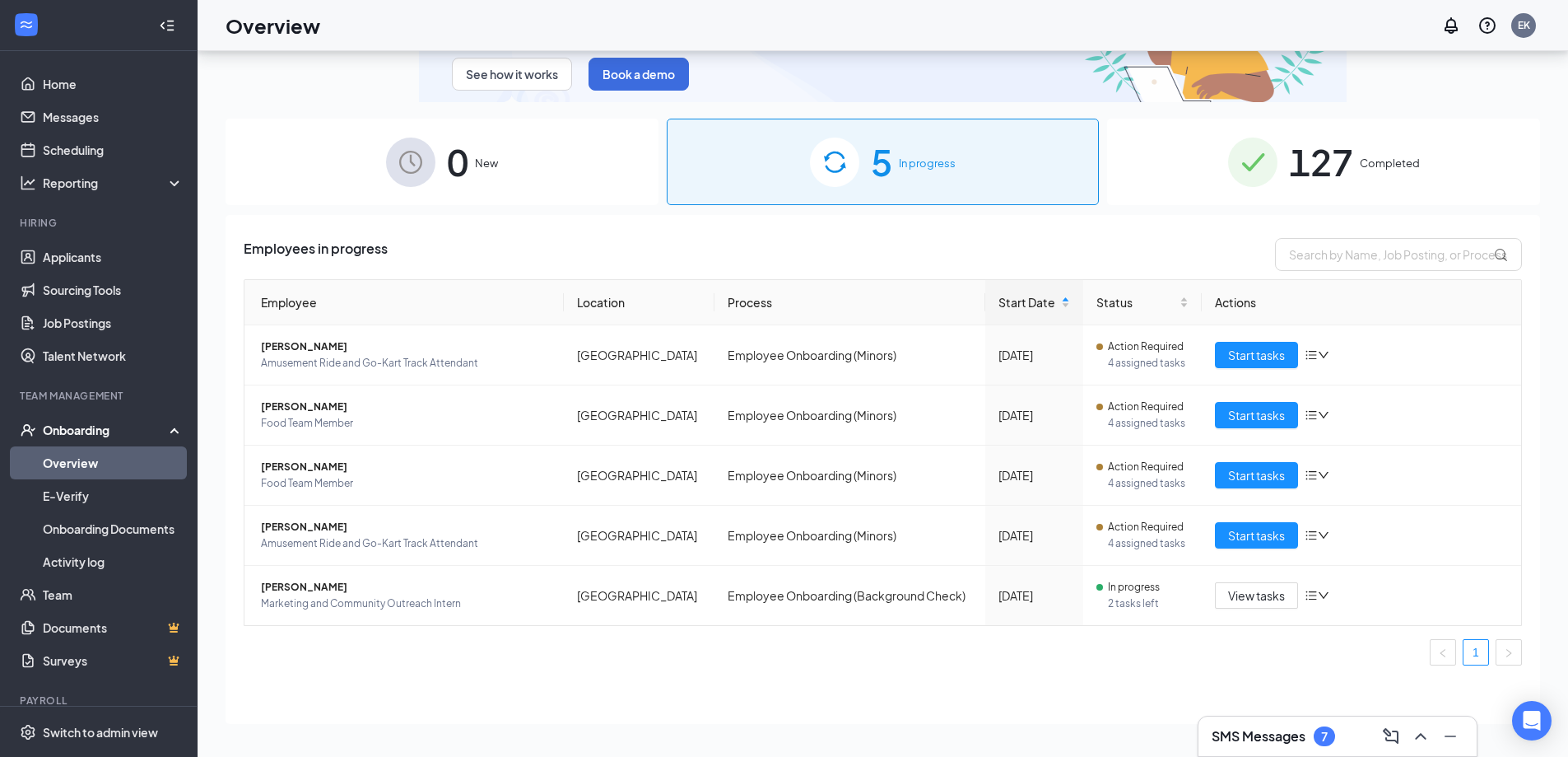
click at [1288, 731] on h3 "SMS Messages" at bounding box center [1259, 736] width 94 height 19
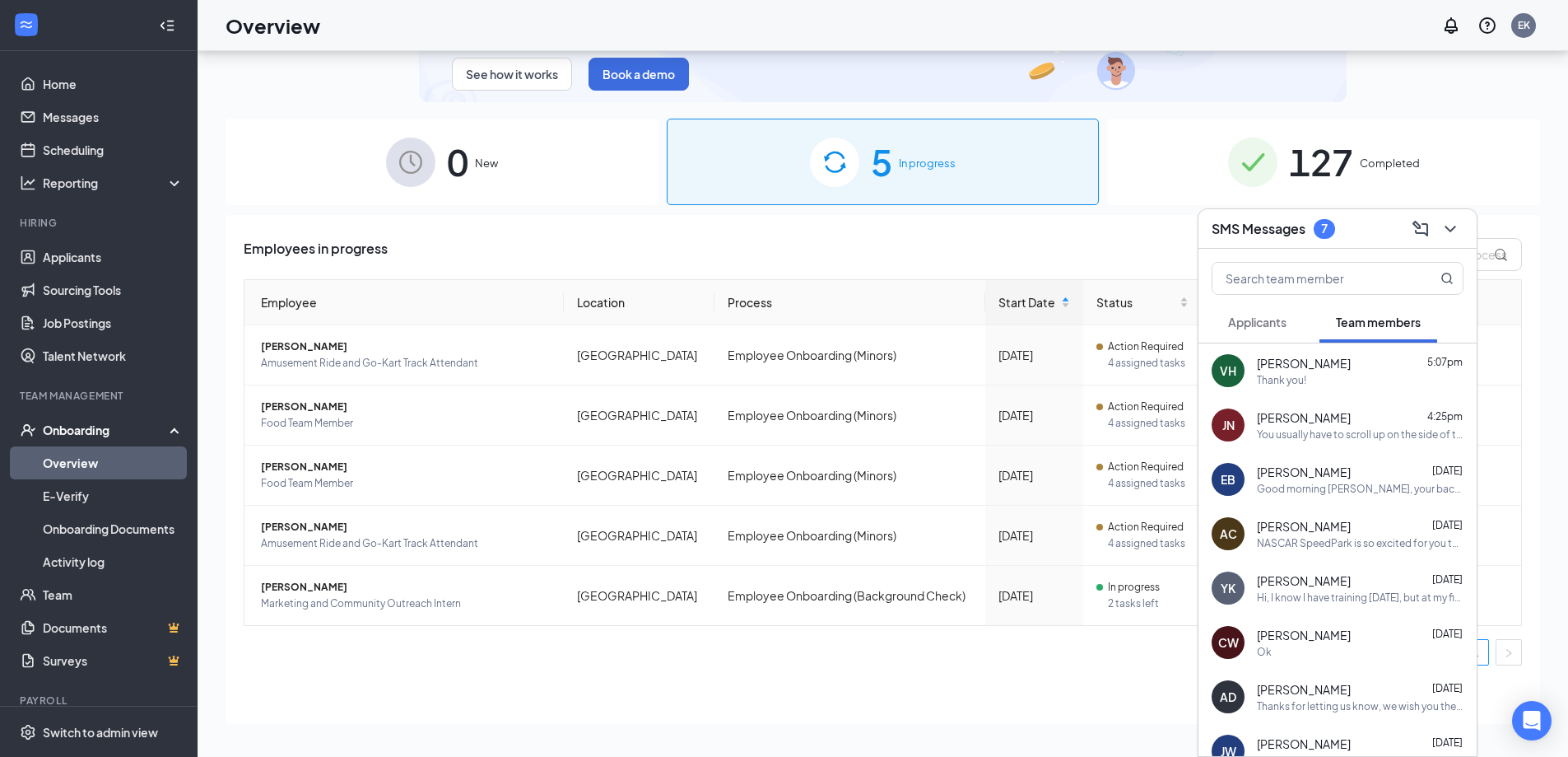
click at [1322, 385] on div "Thank you!" at bounding box center [1361, 380] width 207 height 14
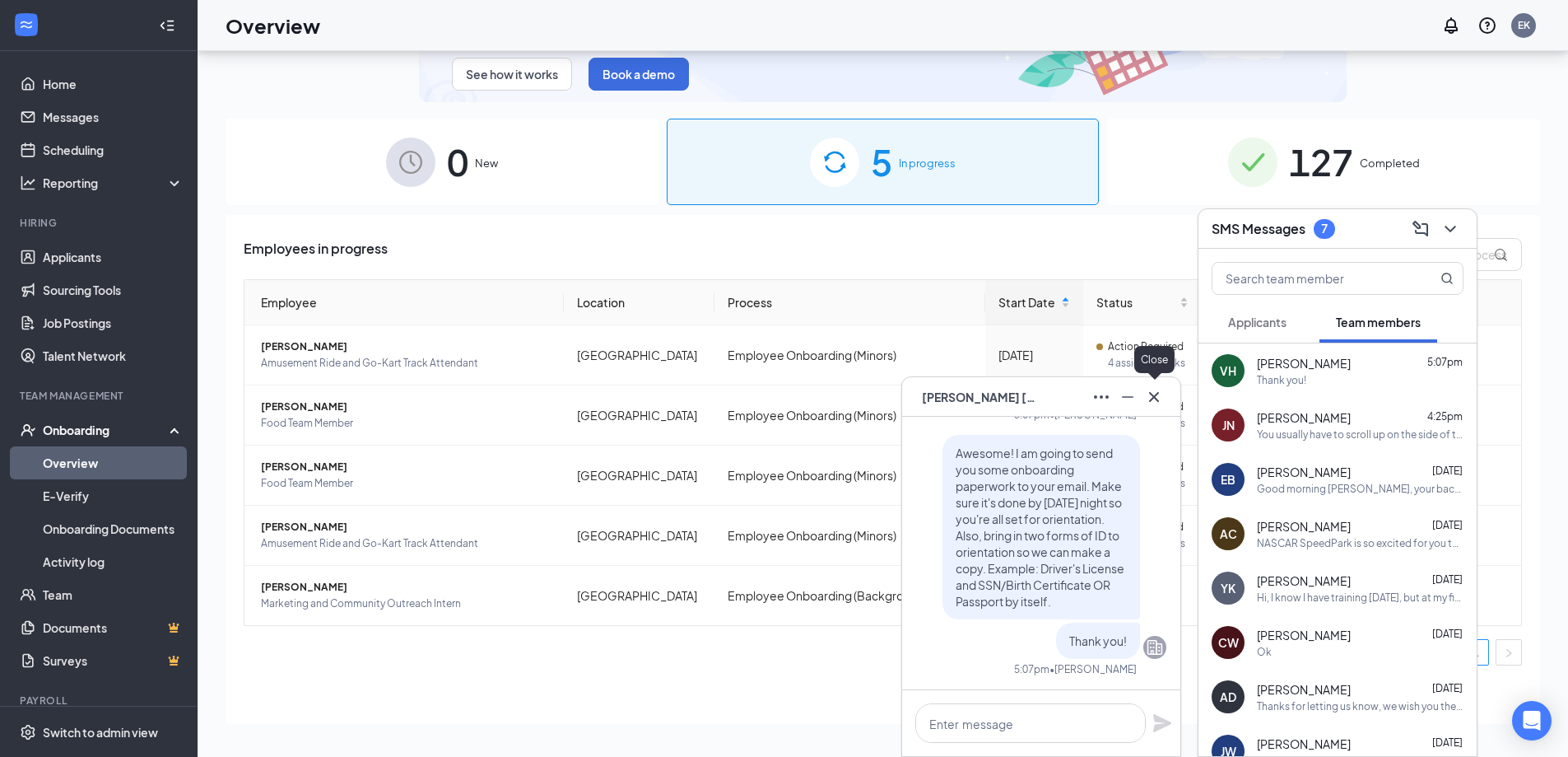
click at [1159, 400] on icon "Cross" at bounding box center [1154, 397] width 20 height 20
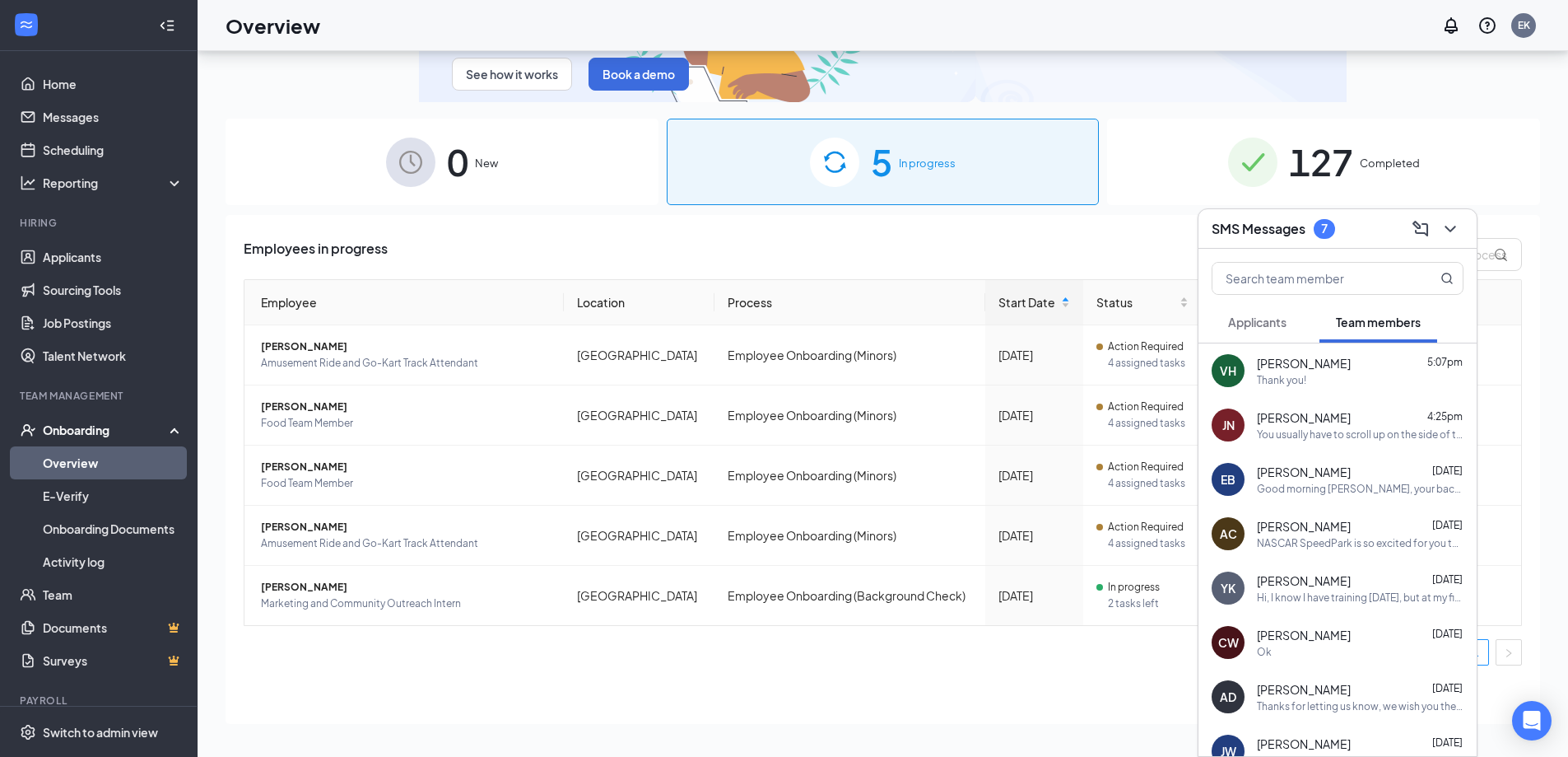
click at [1262, 233] on h3 "SMS Messages" at bounding box center [1259, 229] width 94 height 19
